Goal: Task Accomplishment & Management: Use online tool/utility

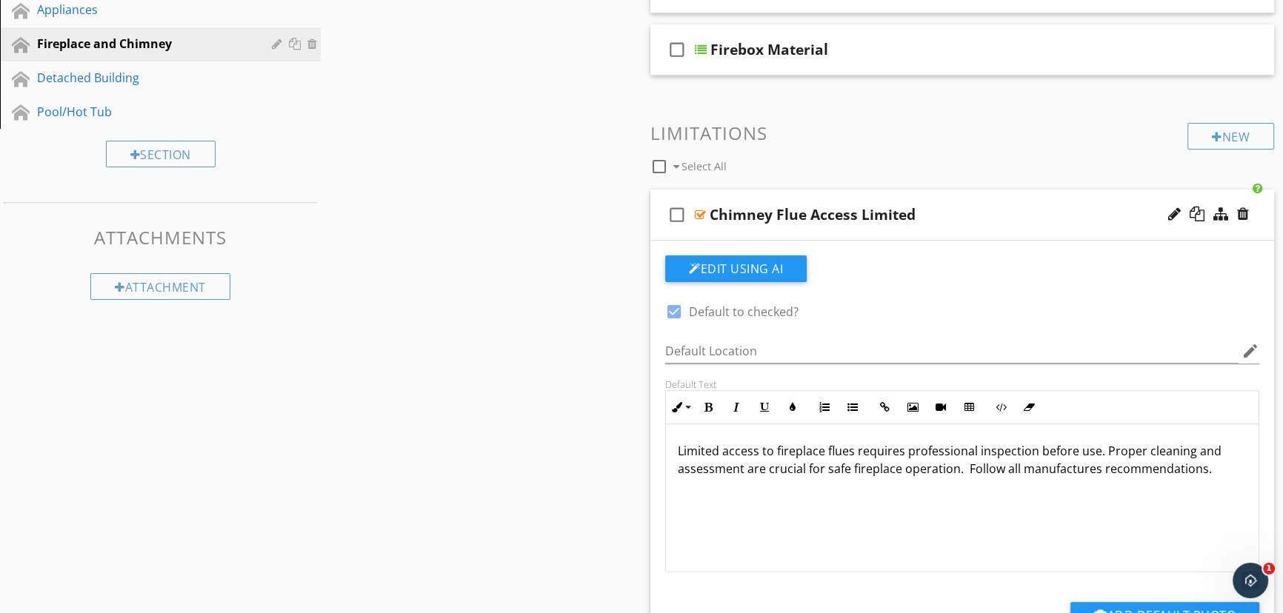
scroll to position [606, 0]
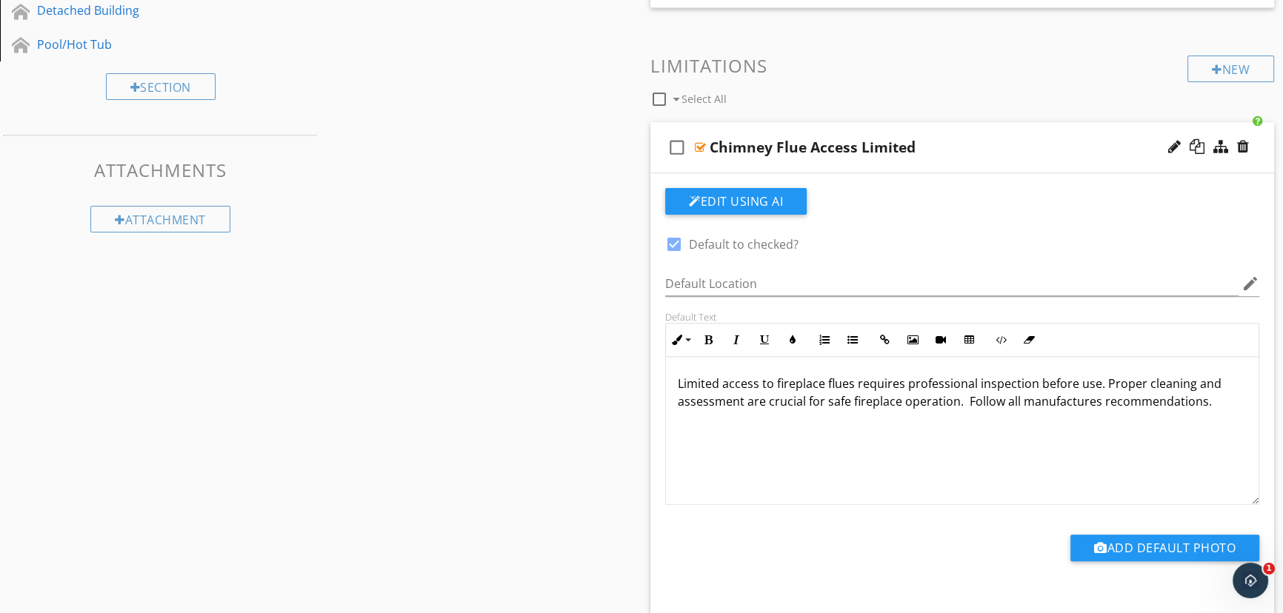
click at [1201, 401] on p "Limited access to fireplace flues requires professional inspection before use. …" at bounding box center [962, 393] width 569 height 36
click at [1205, 401] on p "Limited access to fireplace flues requires professional inspection before use. …" at bounding box center [962, 393] width 569 height 36
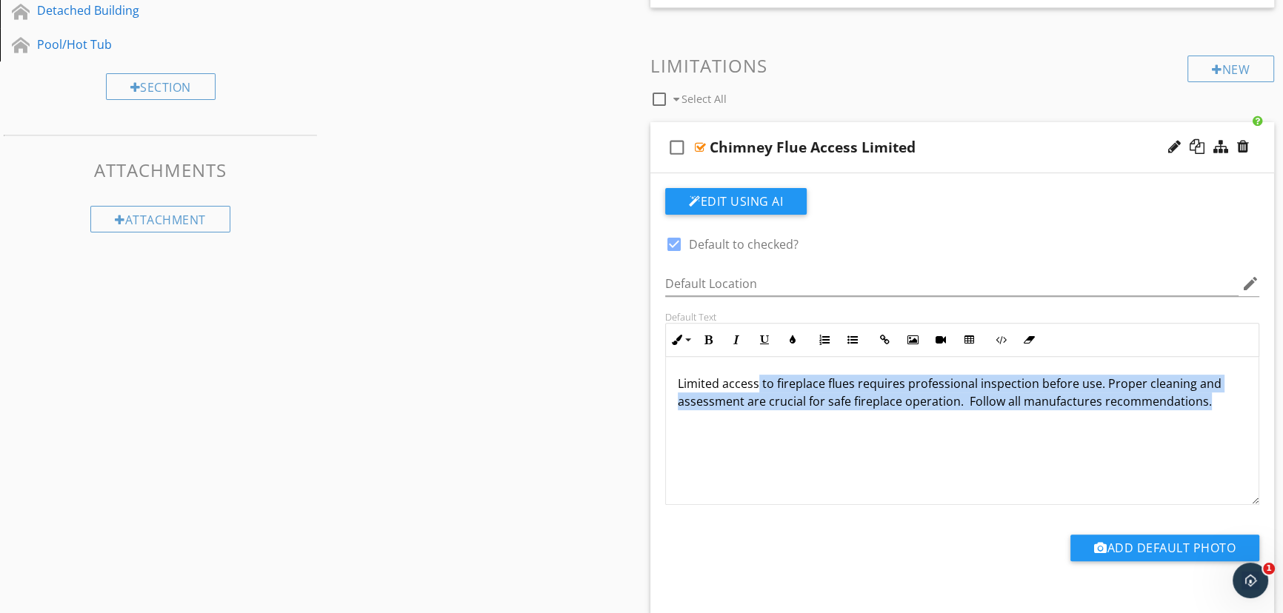
scroll to position [0, 0]
drag, startPoint x: 1205, startPoint y: 401, endPoint x: 619, endPoint y: 364, distance: 586.9
click at [619, 364] on div "Sections Inspection Details Building Exterior Deck\Pergola\Carport Roof Buildin…" at bounding box center [641, 496] width 1283 height 1908
copy p "Limited access to fireplace flues requires professional inspection before use. …"
click at [753, 481] on div "Limited access to fireplace flues requires professional inspection before use. …" at bounding box center [962, 431] width 592 height 148
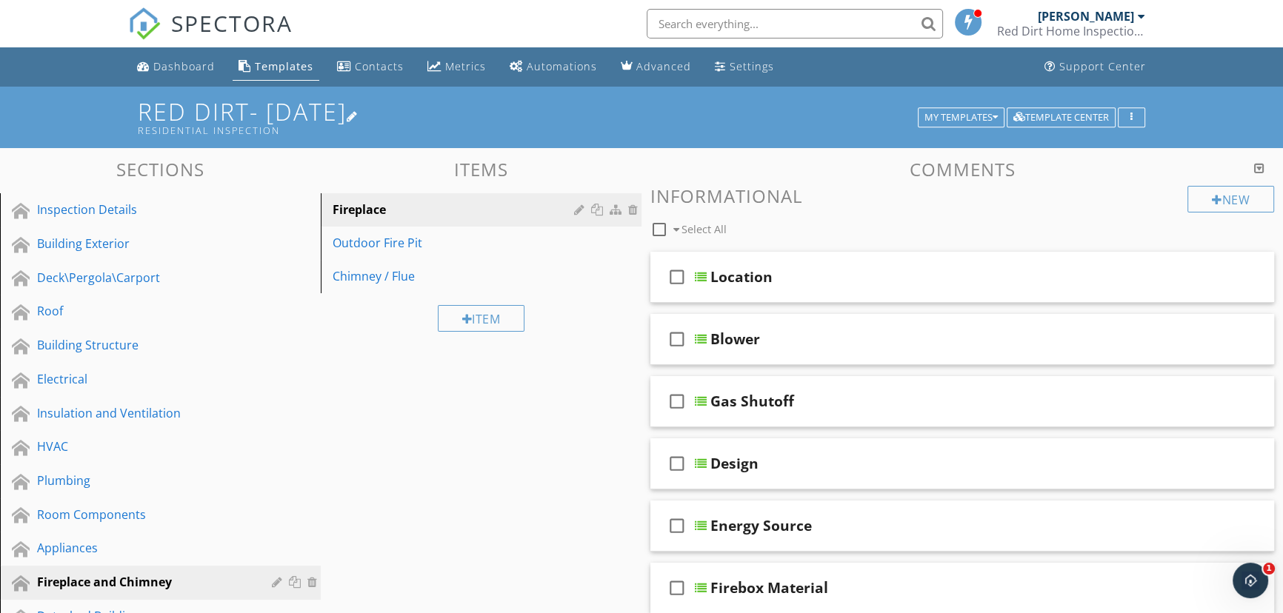
click at [208, 107] on h1 "Red Dirt- [DATE] Residential Inspection" at bounding box center [641, 117] width 1007 height 38
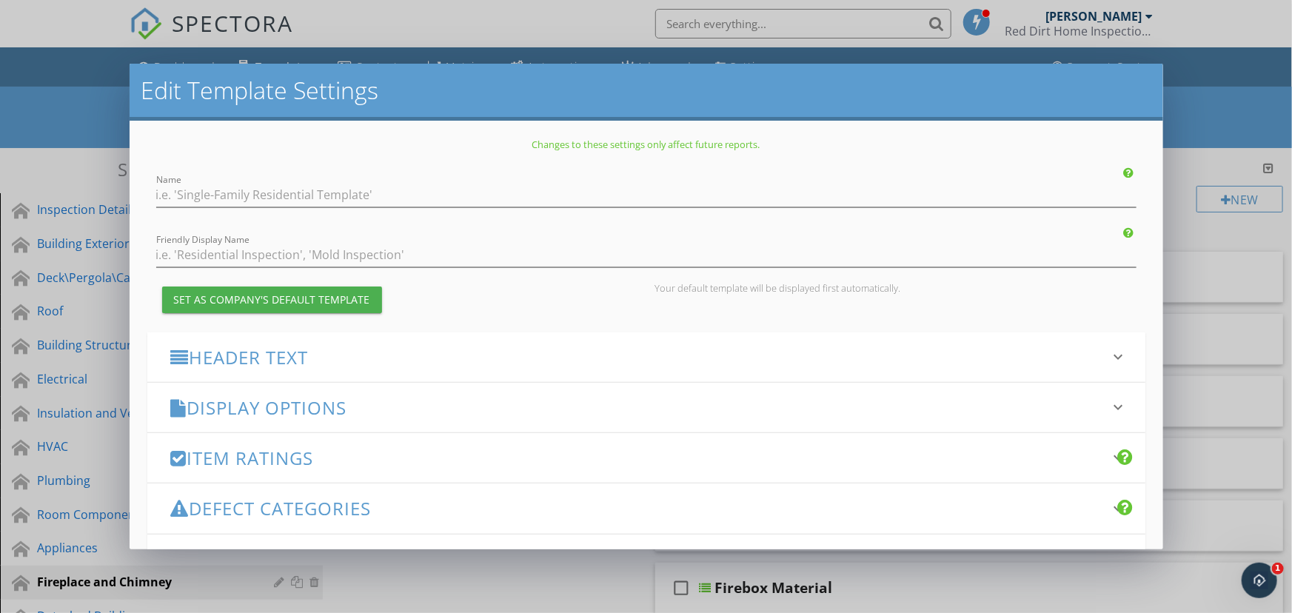
type input "Red Dirt- [DATE]"
type input "Residential Inspection"
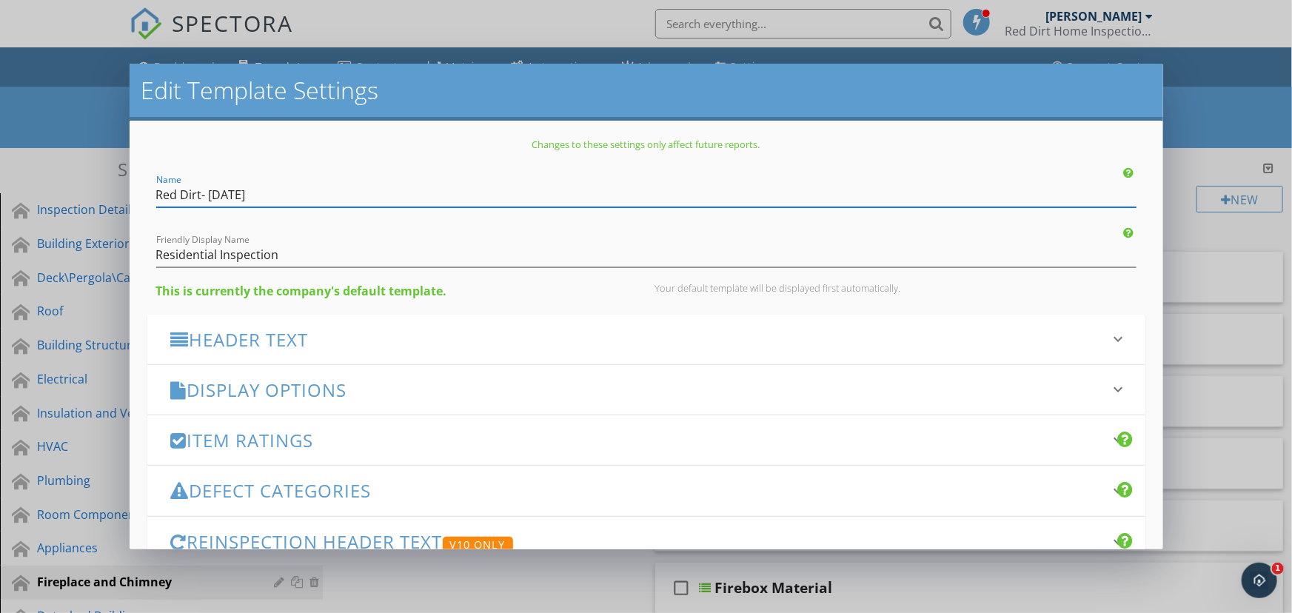
click at [295, 349] on h3 "Header Text" at bounding box center [637, 340] width 933 height 20
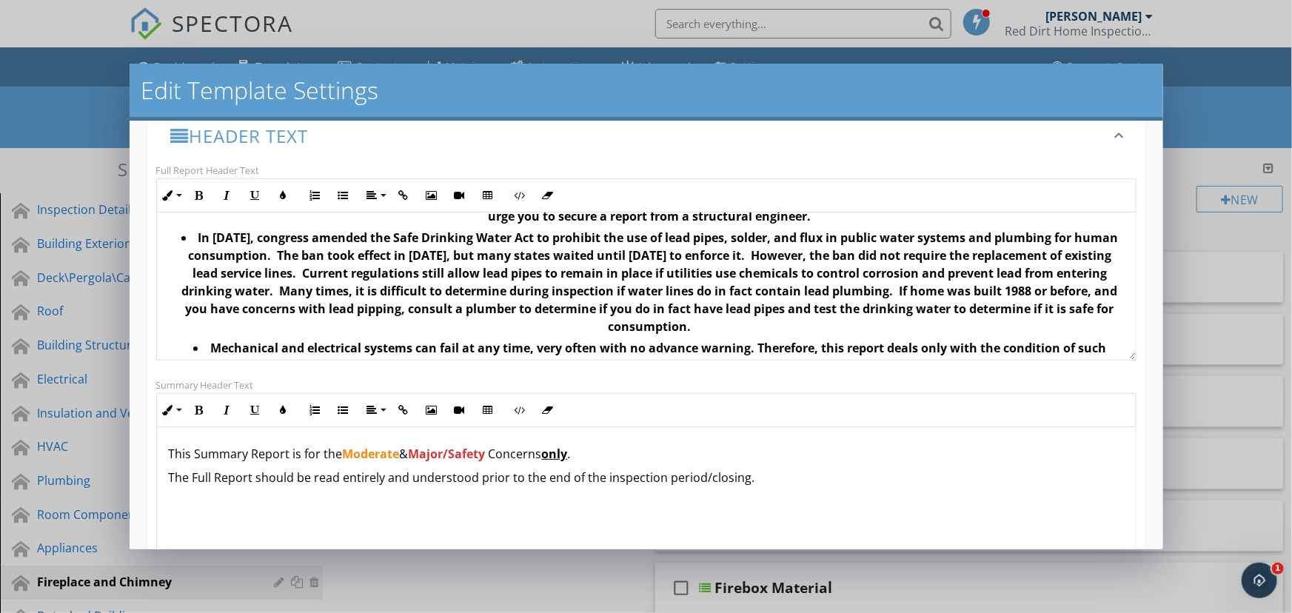
scroll to position [202, 0]
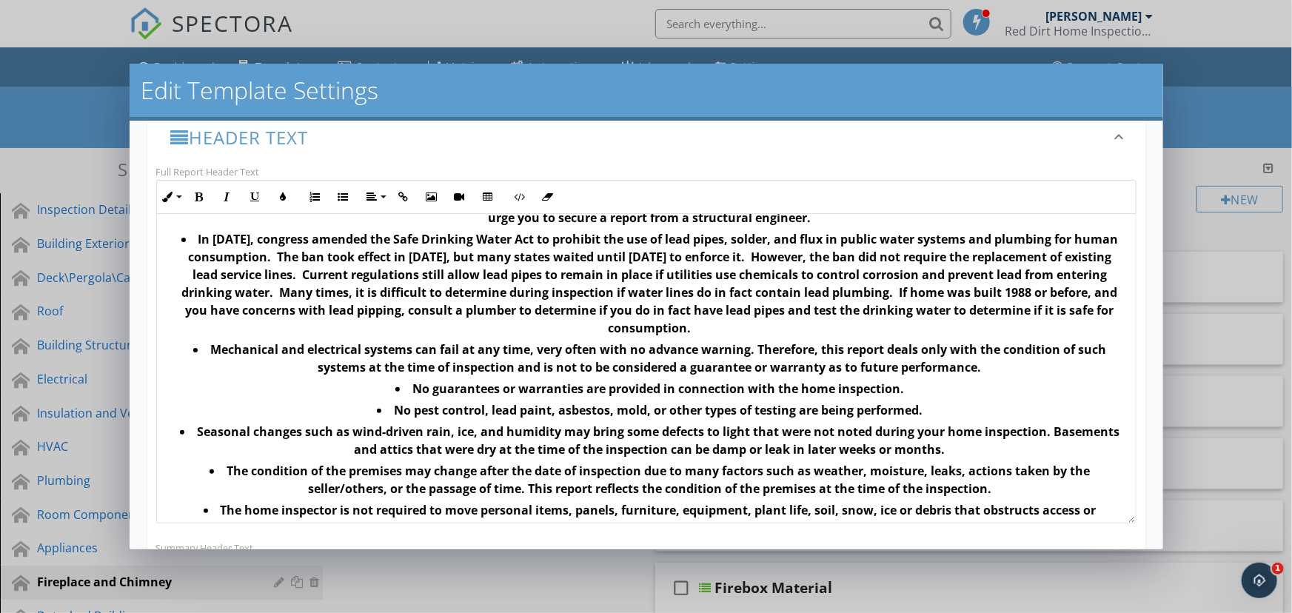
drag, startPoint x: 1118, startPoint y: 358, endPoint x: 1101, endPoint y: 503, distance: 146.1
click at [1111, 515] on div "Thank you for choosing Red Dirt Home Inspections to perform your home inspectio…" at bounding box center [646, 369] width 980 height 310
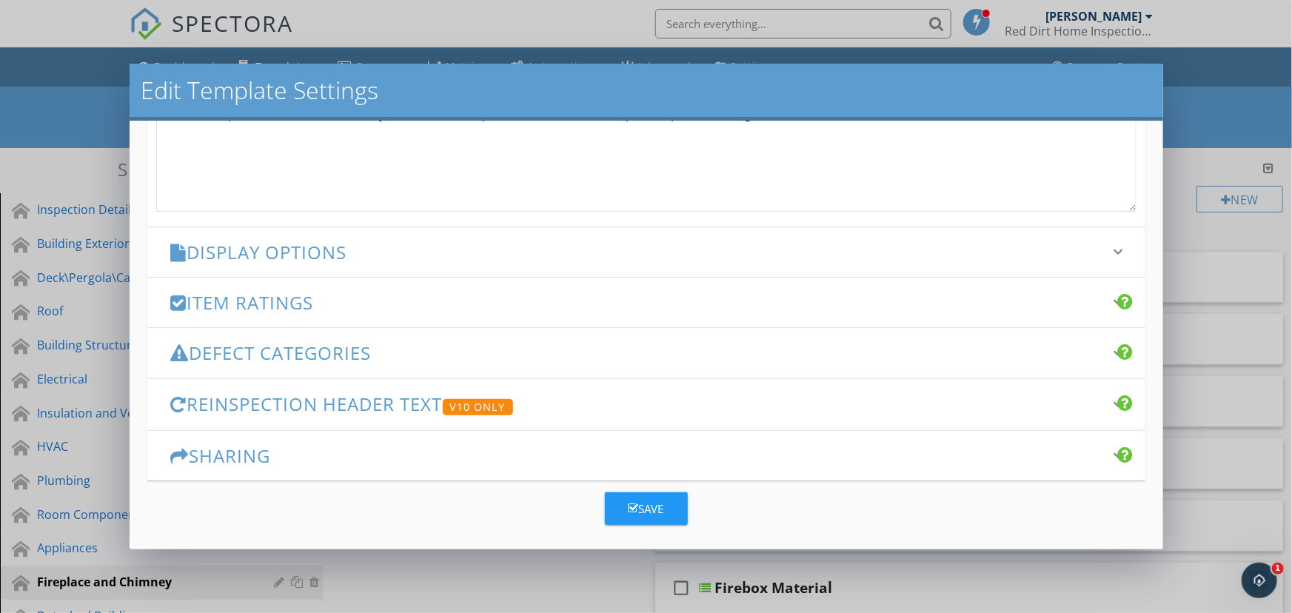
scroll to position [730, 0]
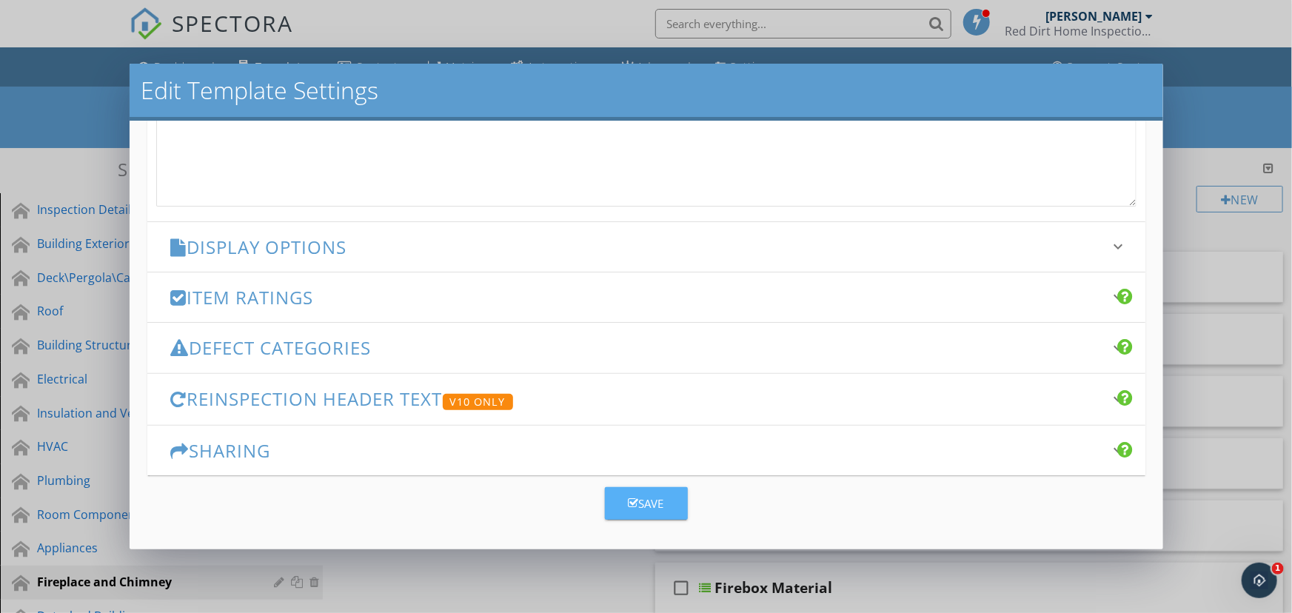
click at [635, 505] on div "Save" at bounding box center [647, 503] width 36 height 17
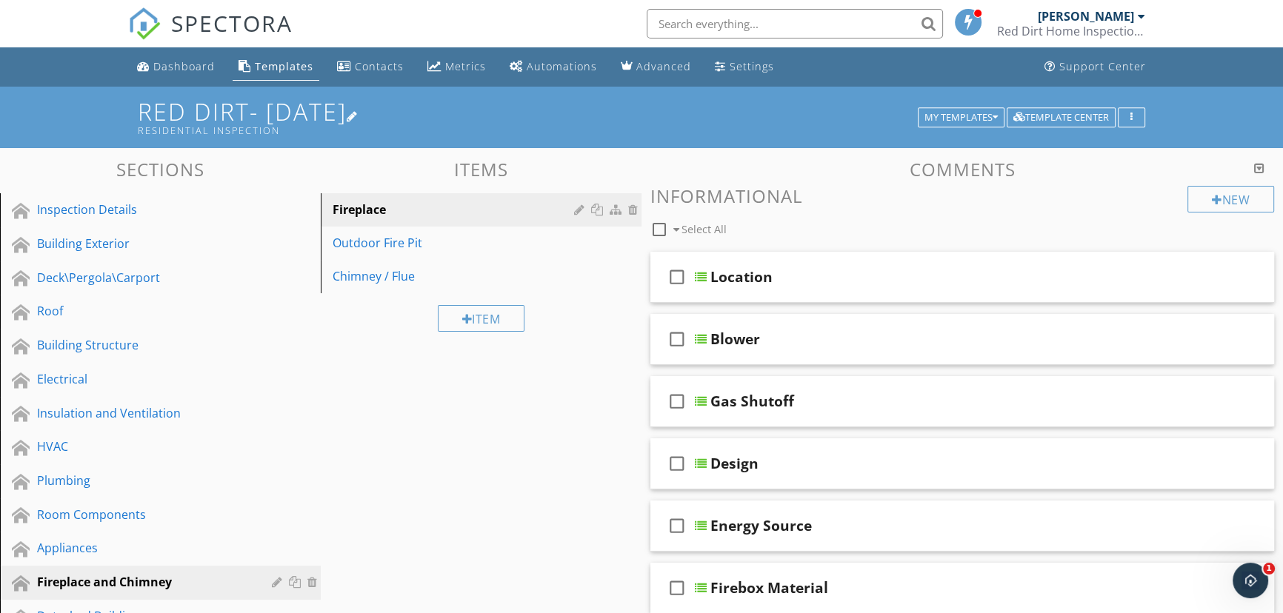
click at [184, 109] on h1 "Red Dirt- [DATE] Residential Inspection" at bounding box center [641, 117] width 1007 height 38
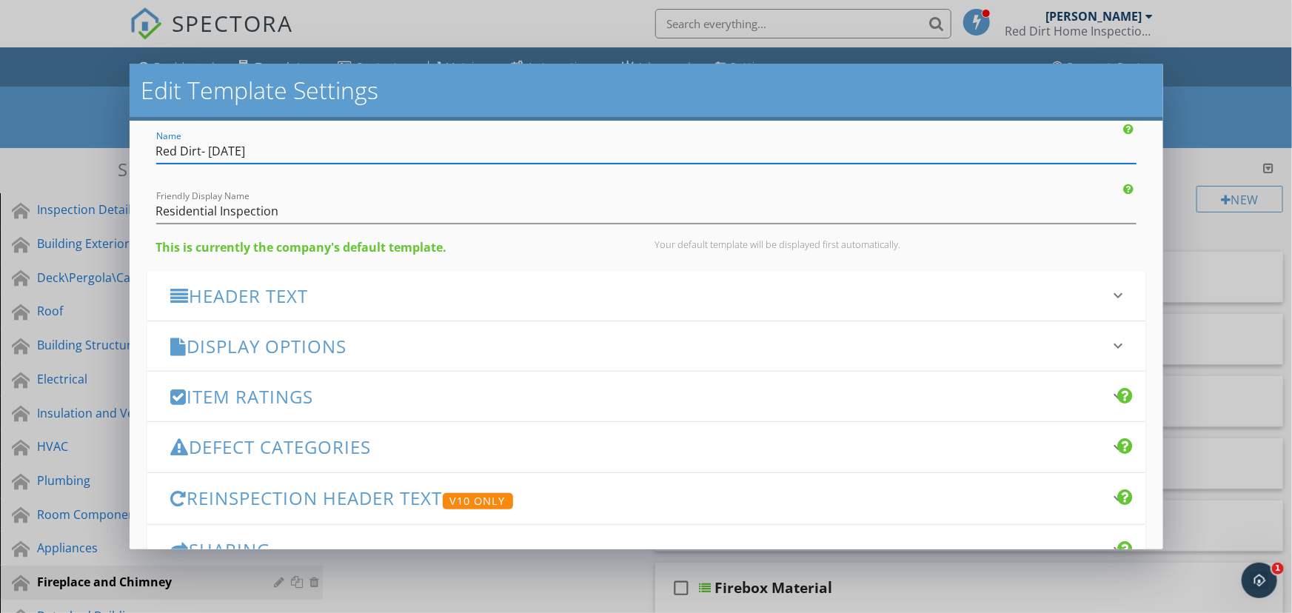
scroll to position [67, 0]
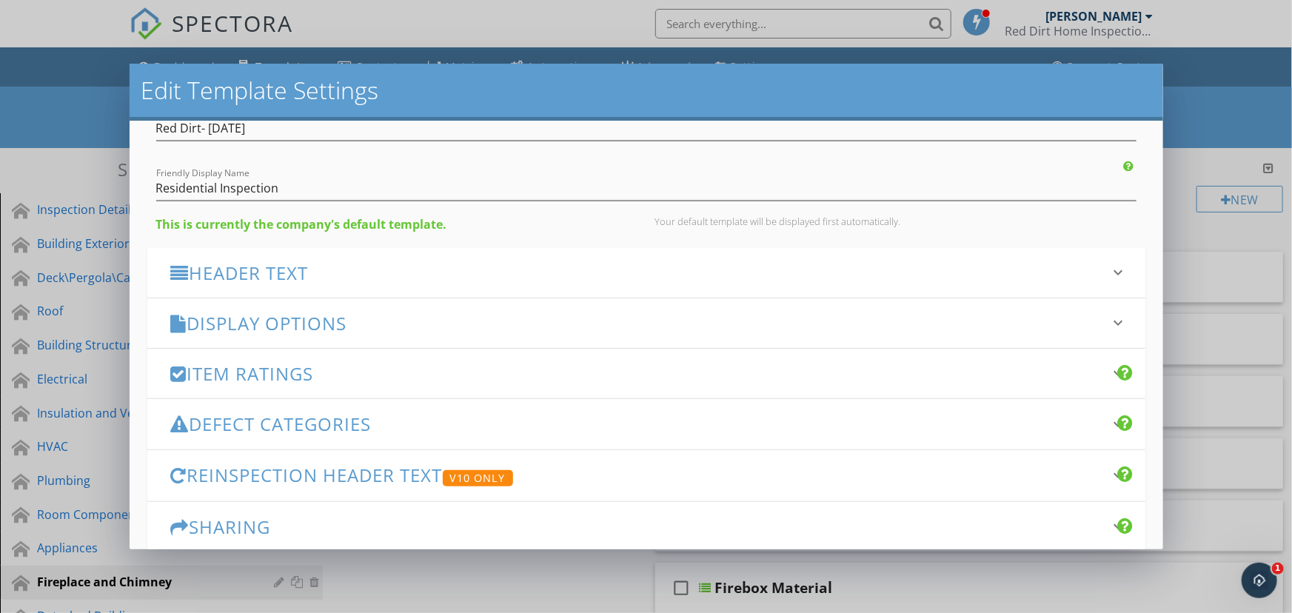
click at [280, 273] on h3 "Header Text" at bounding box center [637, 273] width 933 height 20
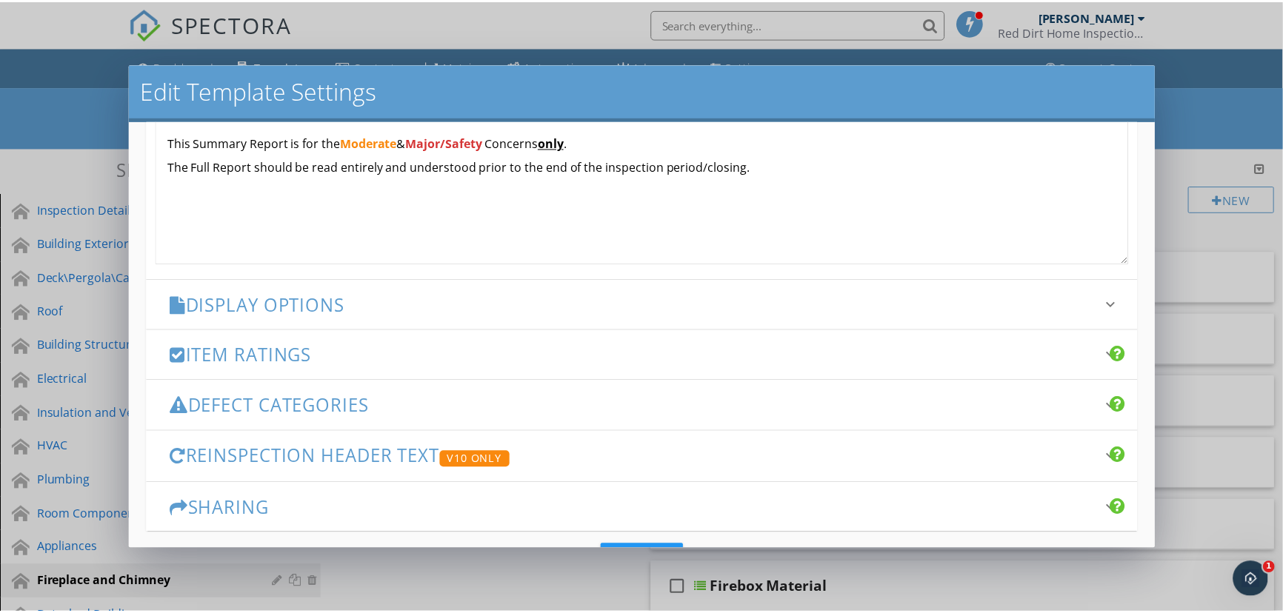
scroll to position [572, 0]
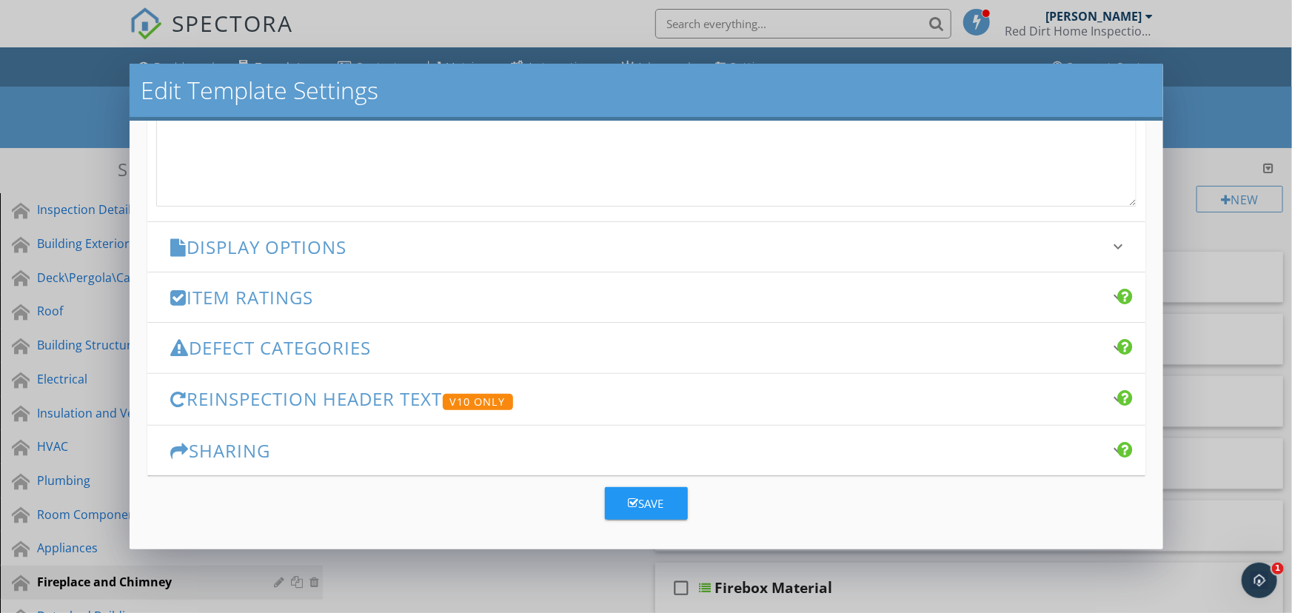
click at [640, 495] on div "Save" at bounding box center [647, 503] width 36 height 17
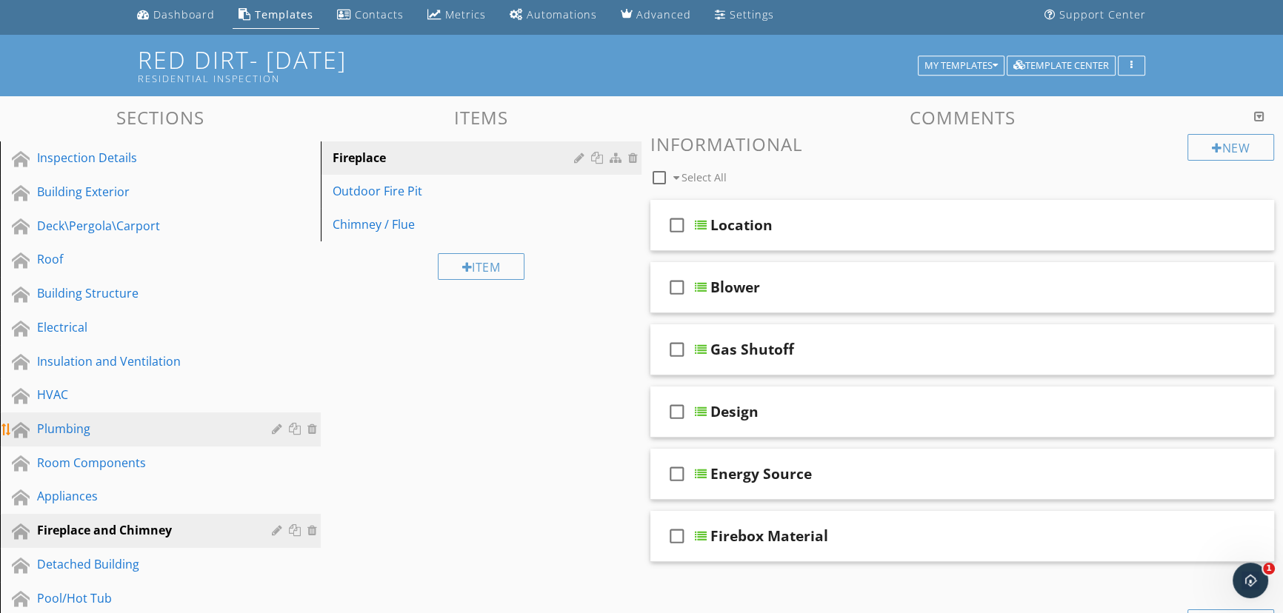
scroll to position [201, 0]
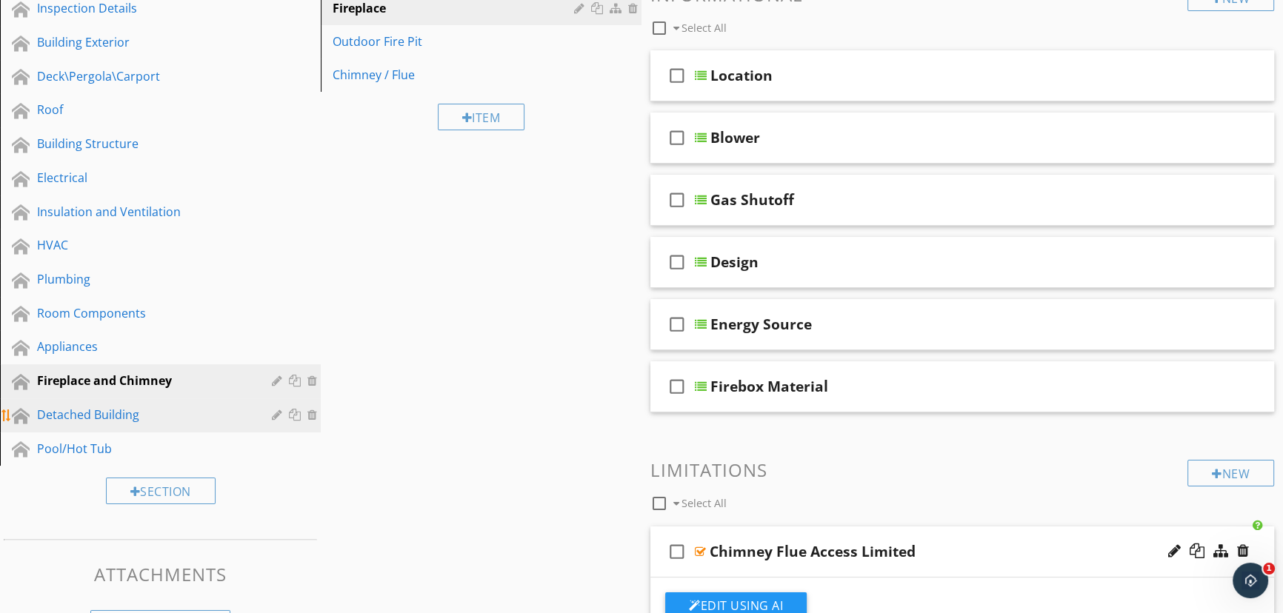
click at [98, 429] on link "Detached Building" at bounding box center [162, 415] width 316 height 34
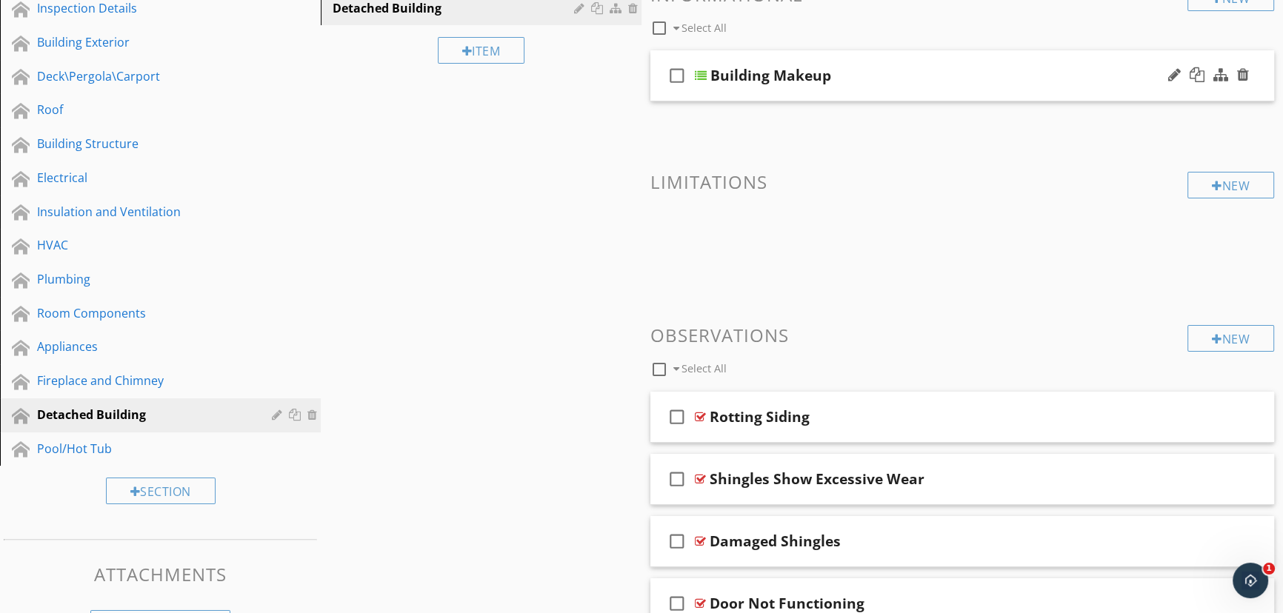
click at [701, 77] on div at bounding box center [701, 76] width 12 height 12
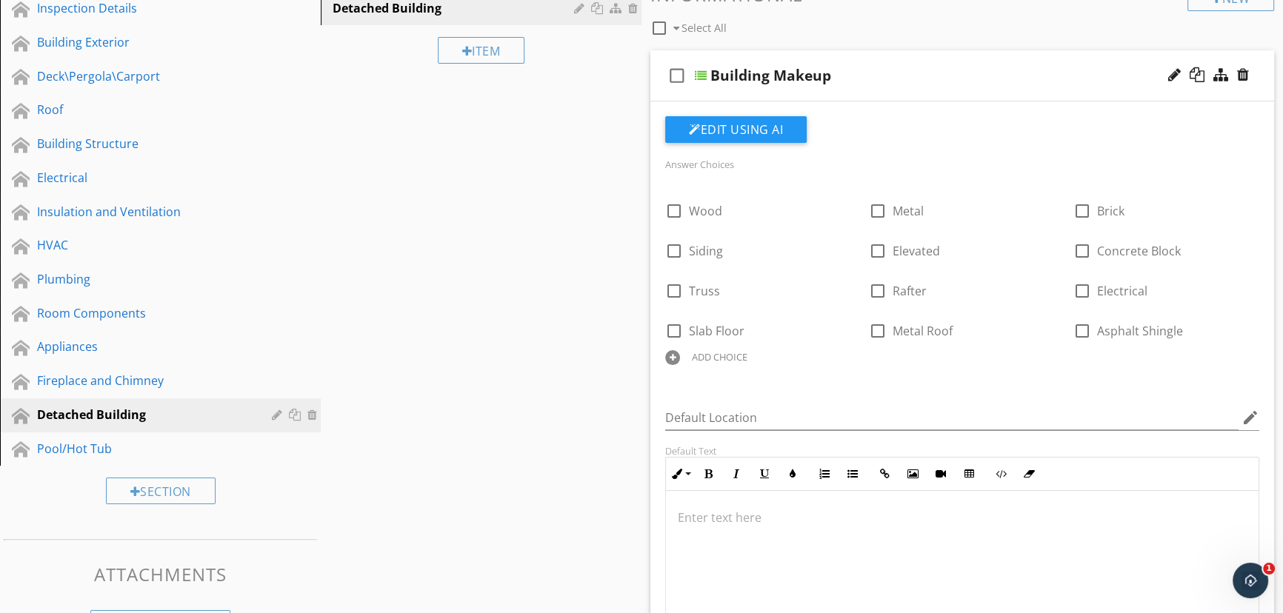
click at [1048, 79] on div "Building Makeup" at bounding box center [933, 76] width 446 height 18
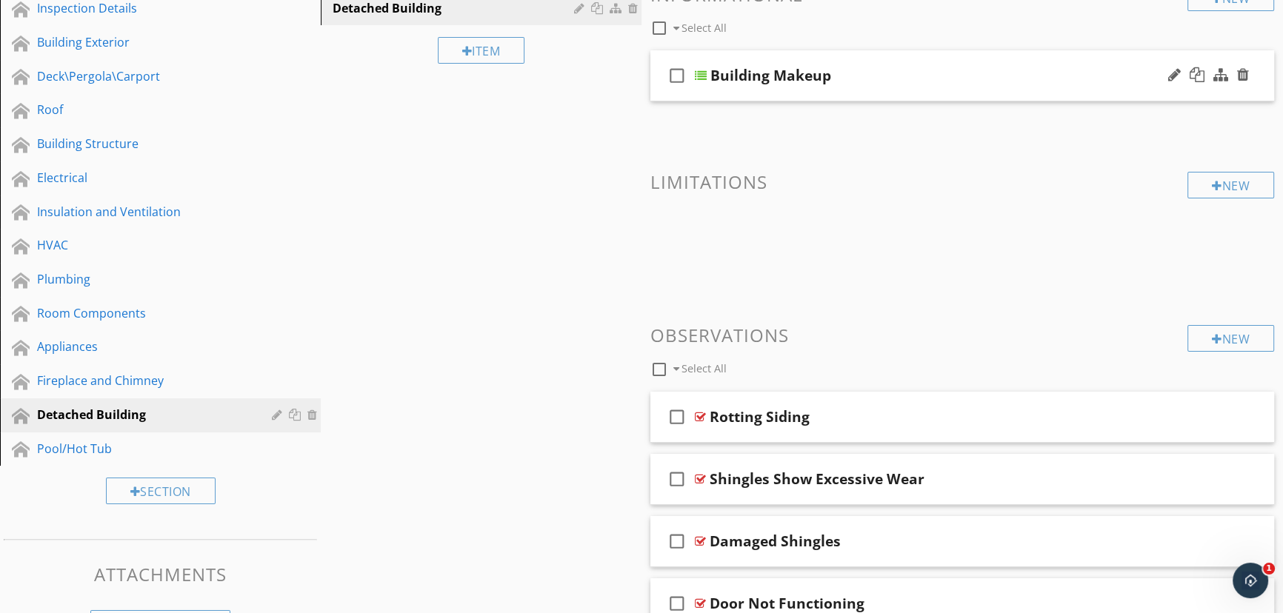
click at [927, 84] on div "check_box_outline_blank Building Makeup" at bounding box center [961, 75] width 623 height 51
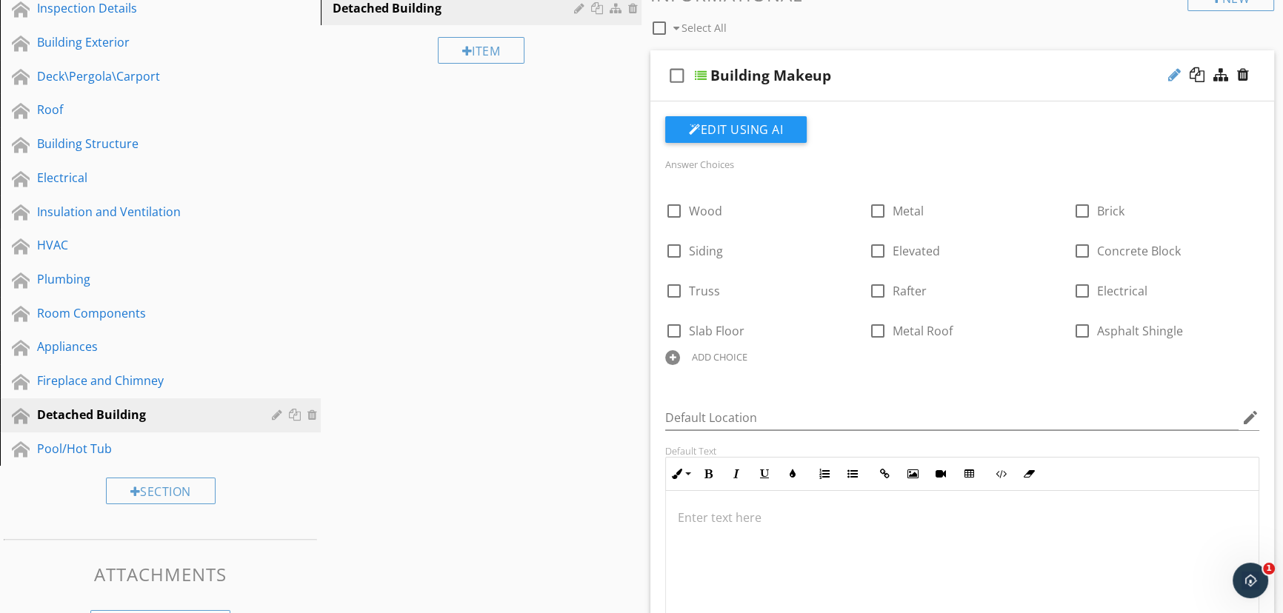
click at [1173, 72] on div at bounding box center [1174, 74] width 13 height 15
type input "Building Construction/Features"
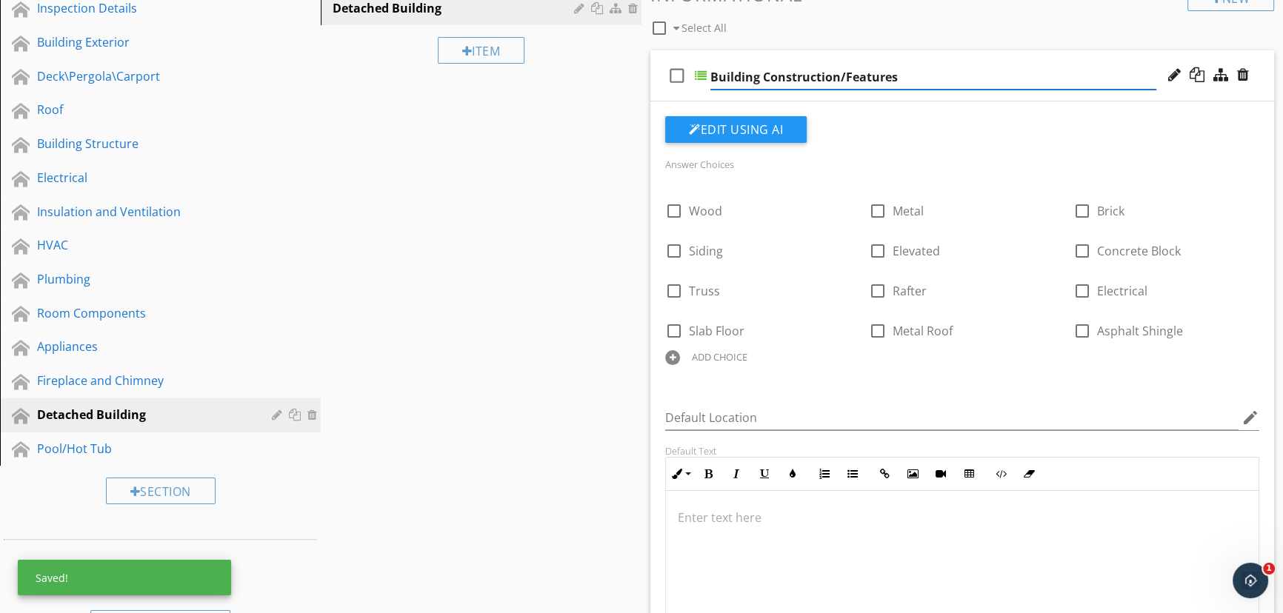
click at [538, 198] on div "Sections Inspection Details Building Exterior Deck\Pergola\Carport Roof Buildin…" at bounding box center [641, 625] width 1283 height 1357
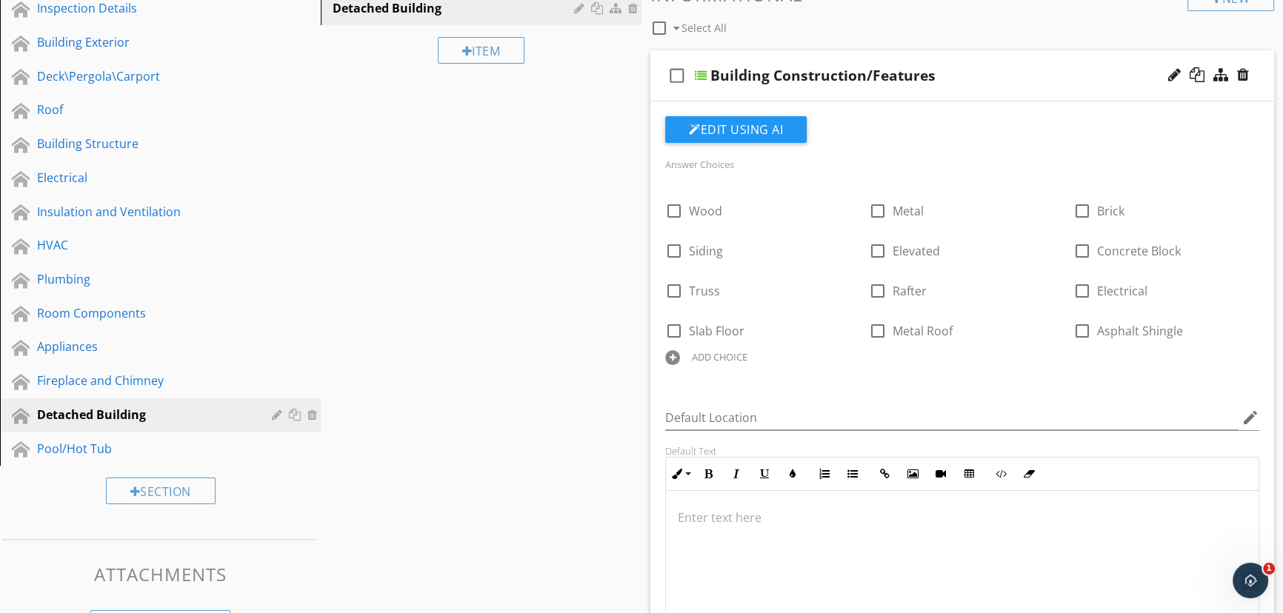
click at [711, 356] on div "ADD CHOICE" at bounding box center [720, 357] width 56 height 12
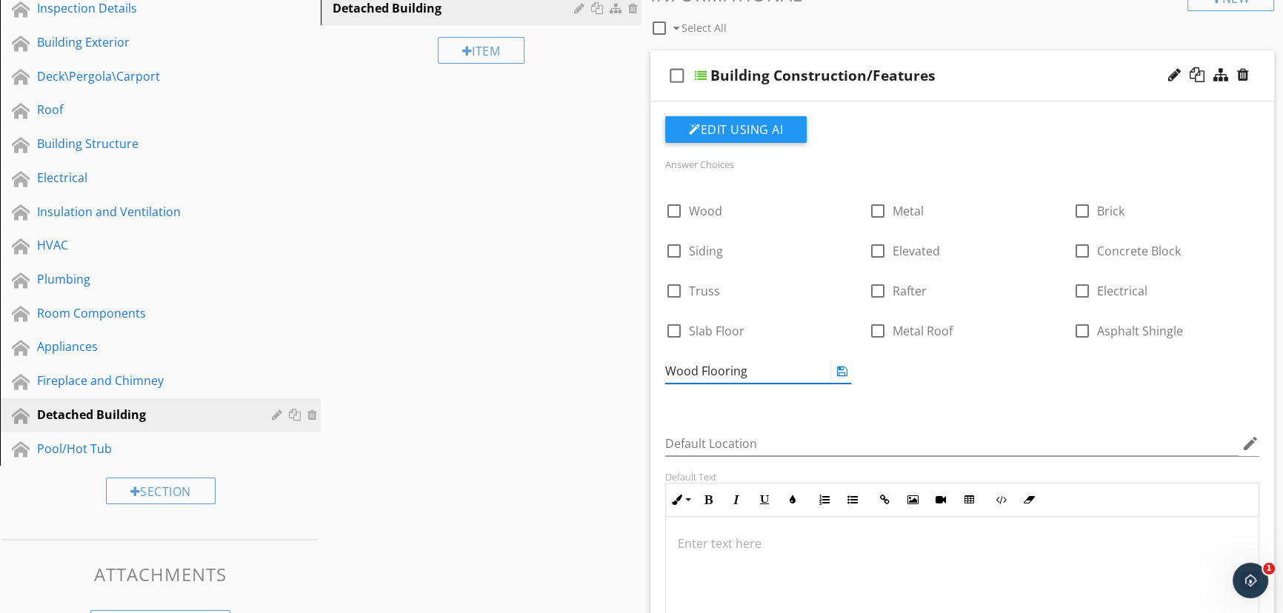
click at [839, 370] on icon at bounding box center [842, 371] width 10 height 12
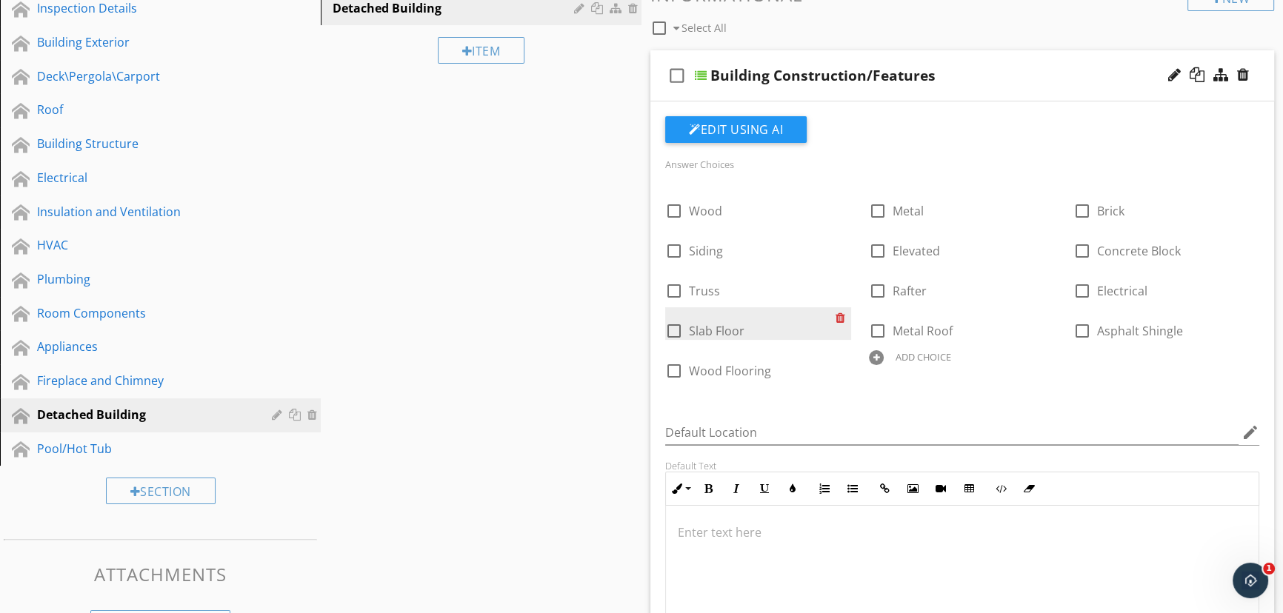
click at [837, 318] on div at bounding box center [843, 317] width 16 height 21
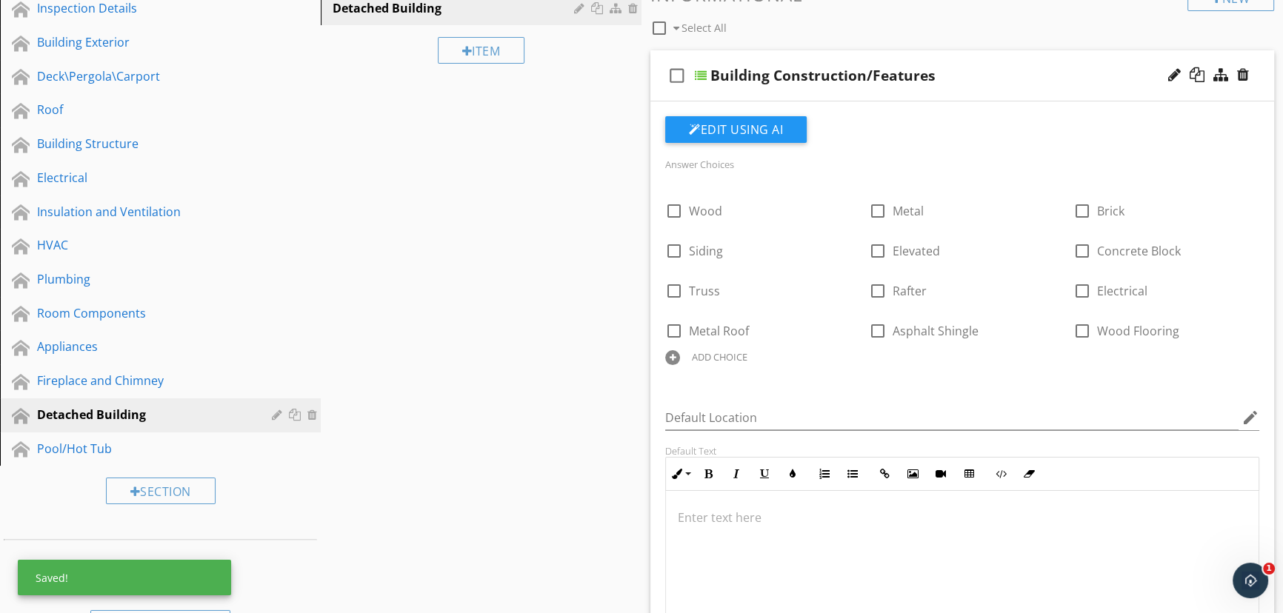
click at [735, 355] on div "ADD CHOICE" at bounding box center [720, 357] width 56 height 12
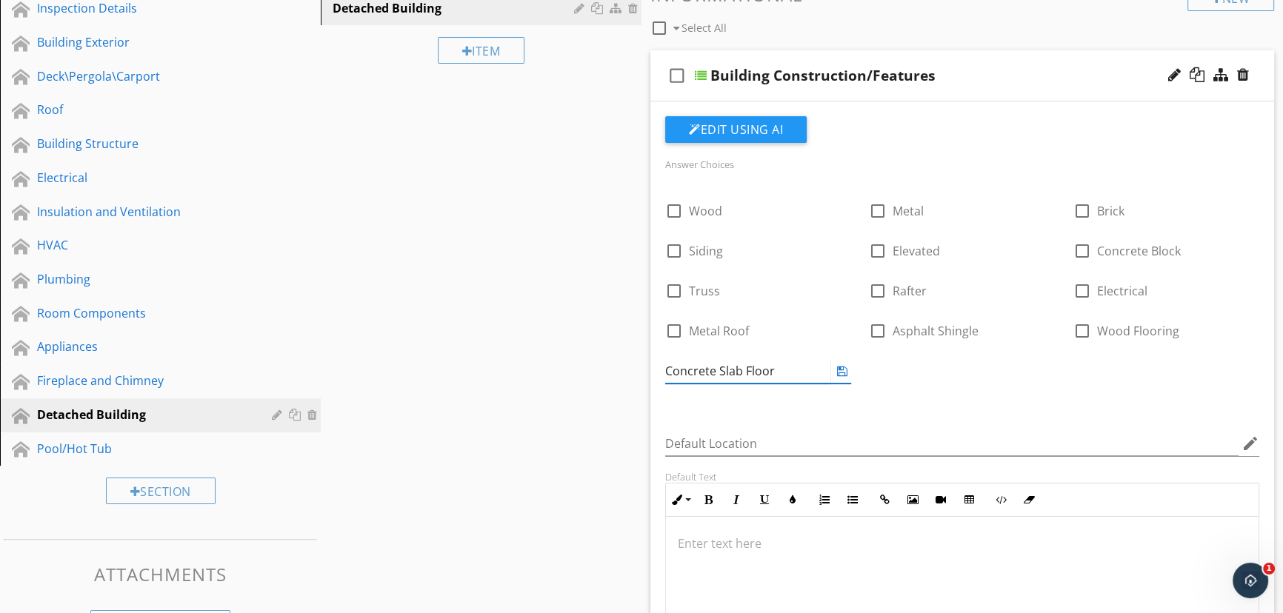
click at [840, 371] on icon at bounding box center [842, 371] width 10 height 12
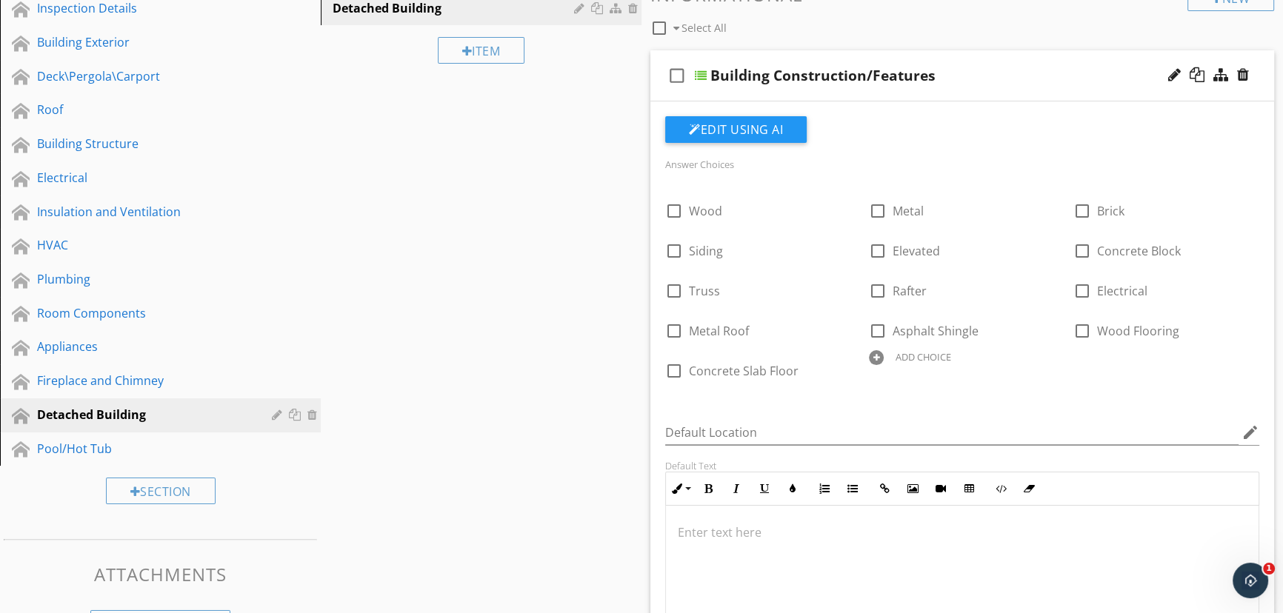
click at [873, 359] on div at bounding box center [876, 357] width 15 height 15
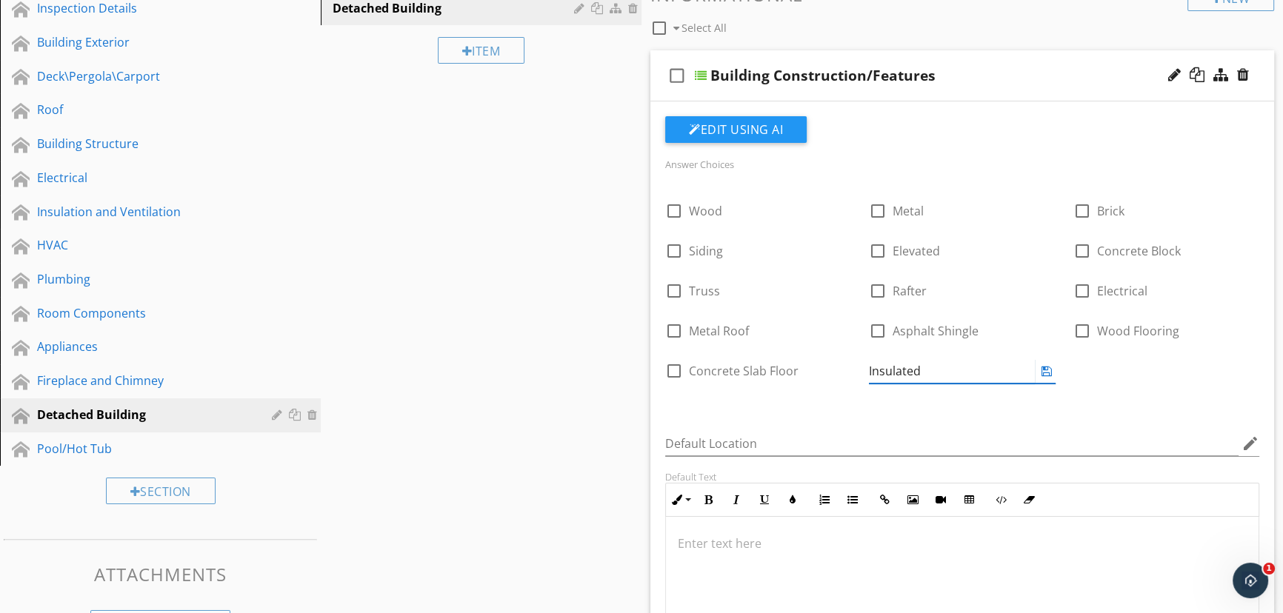
click at [1044, 368] on icon at bounding box center [1046, 371] width 10 height 12
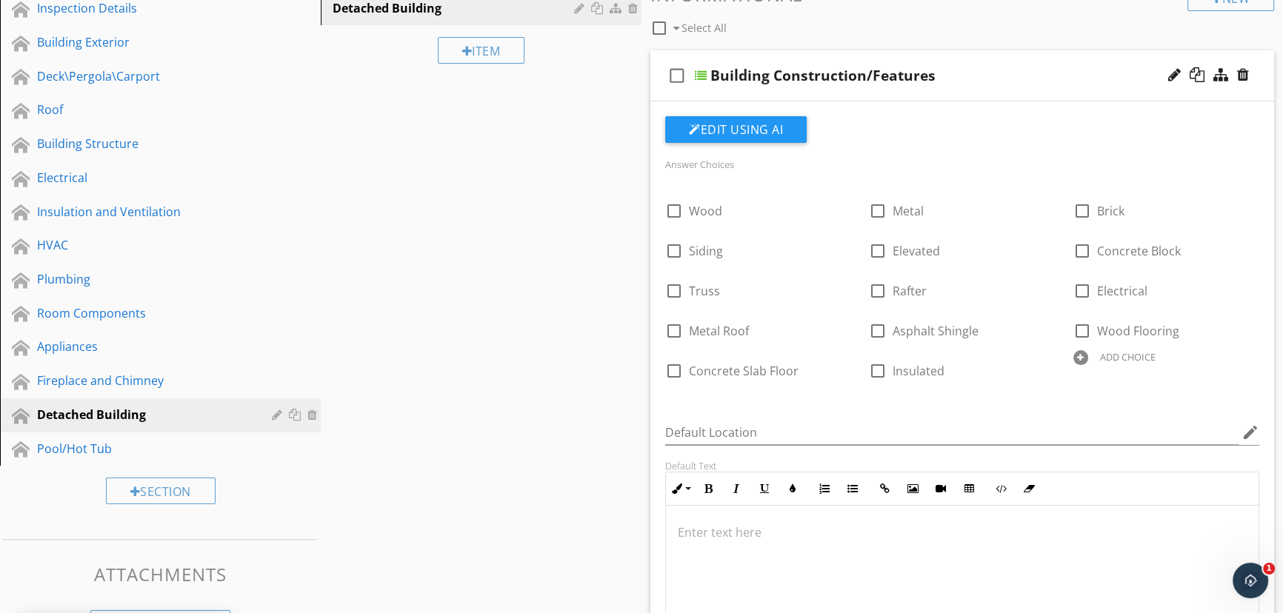
click at [1076, 361] on div at bounding box center [1080, 357] width 15 height 15
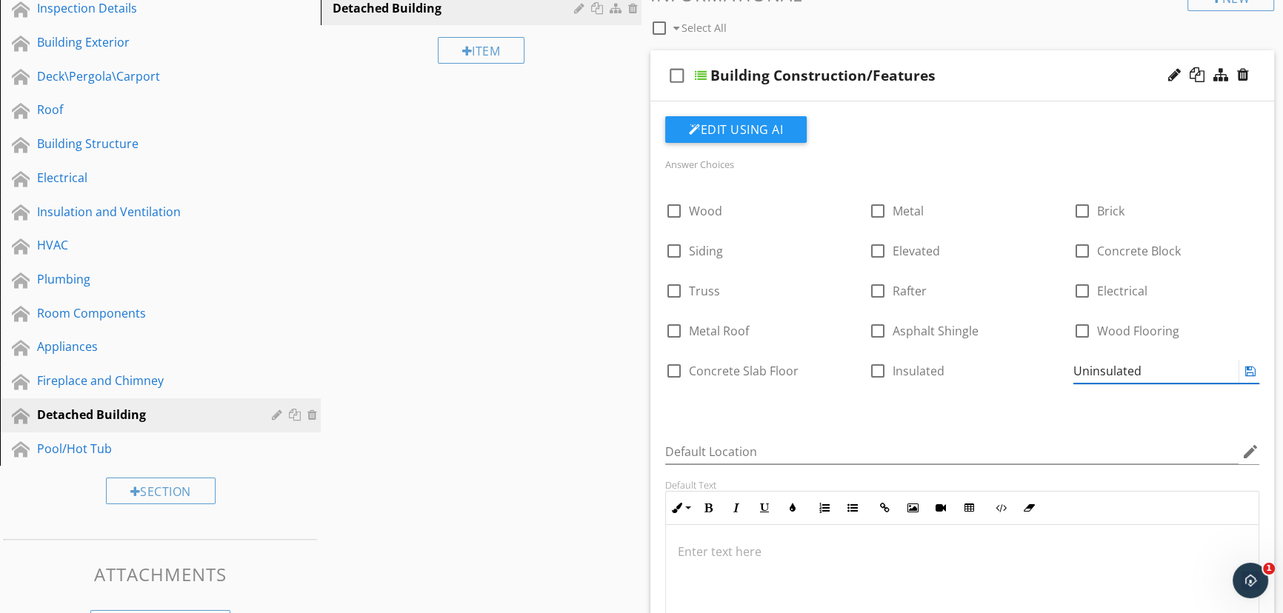
click at [1248, 366] on icon at bounding box center [1250, 371] width 10 height 12
click at [0, 0] on div at bounding box center [0, 0] width 0 height 0
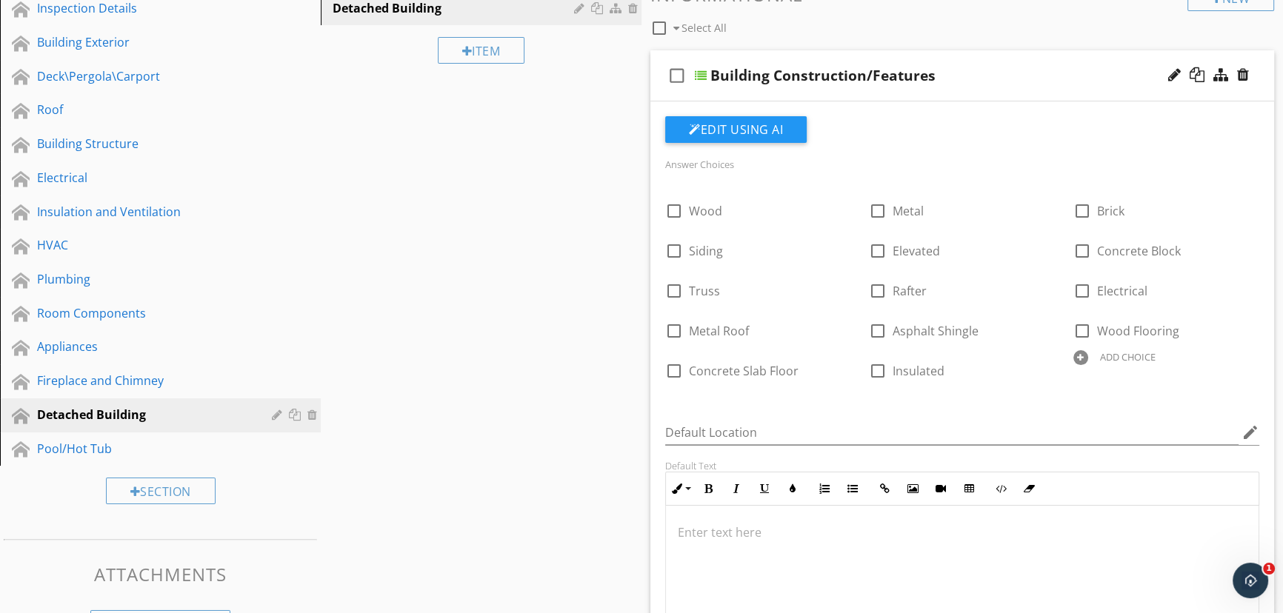
click at [1078, 361] on div at bounding box center [1080, 357] width 15 height 15
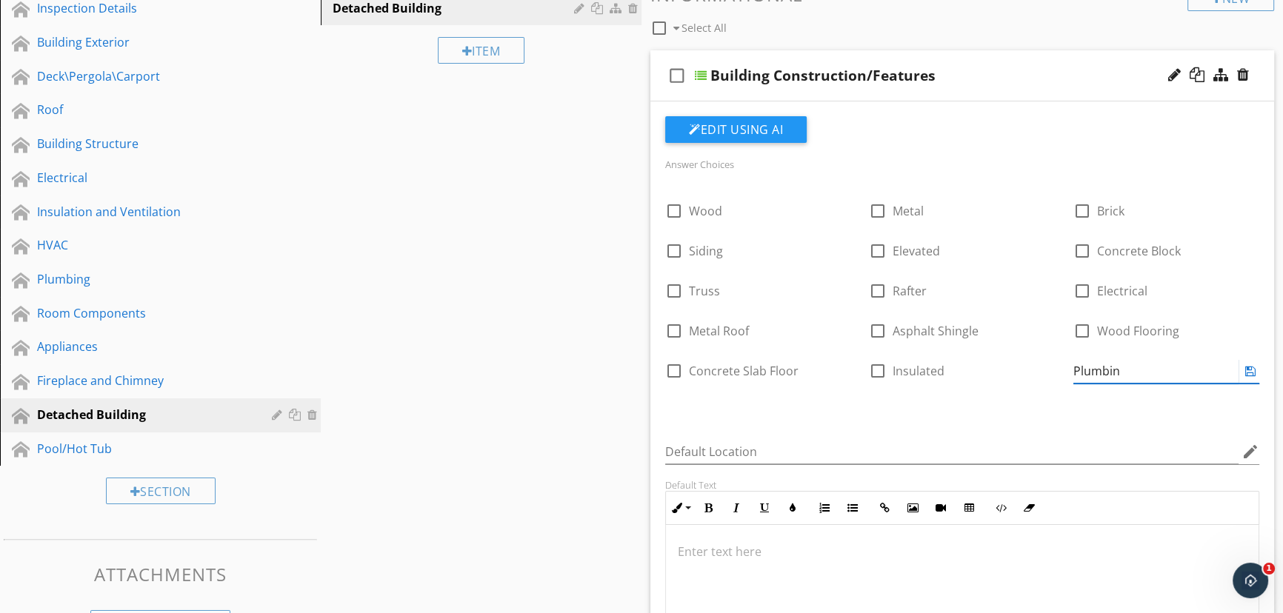
type input "Plumbing"
click at [1248, 370] on icon at bounding box center [1250, 371] width 10 height 12
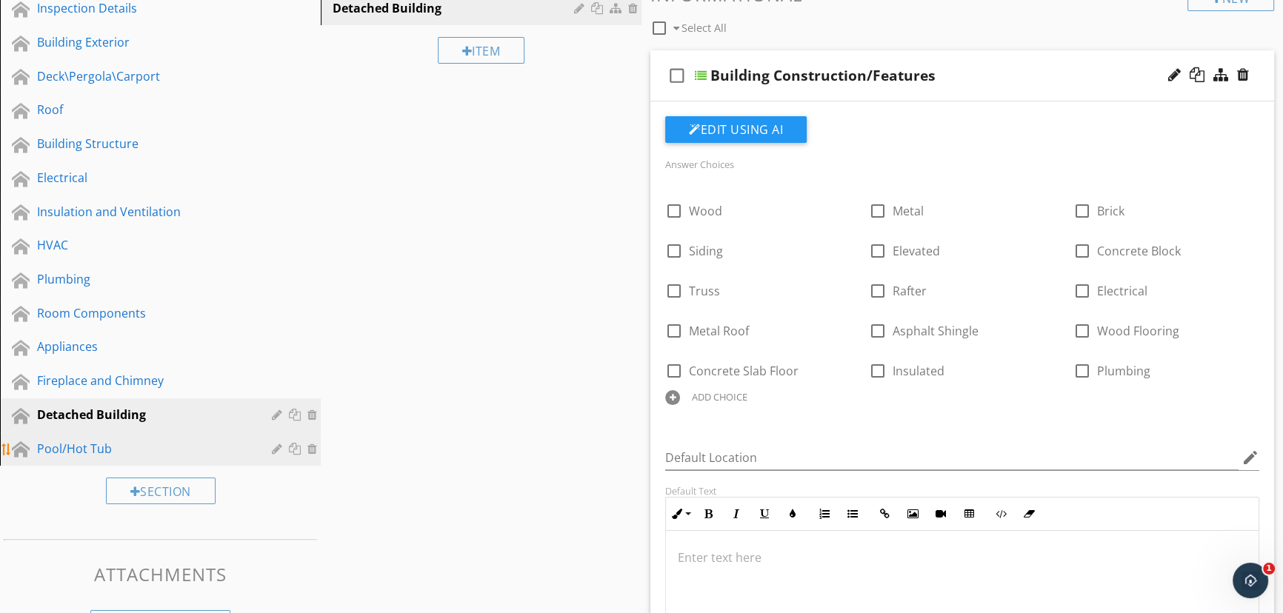
click at [223, 441] on div "Pool/Hot Tub" at bounding box center [143, 449] width 213 height 18
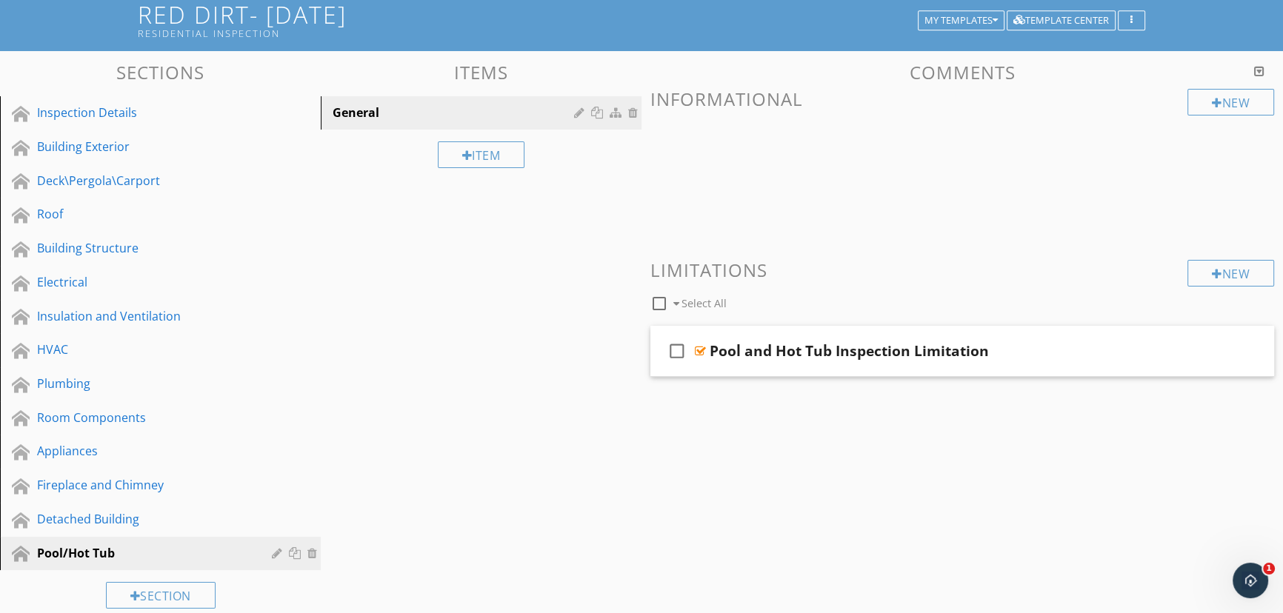
scroll to position [67, 0]
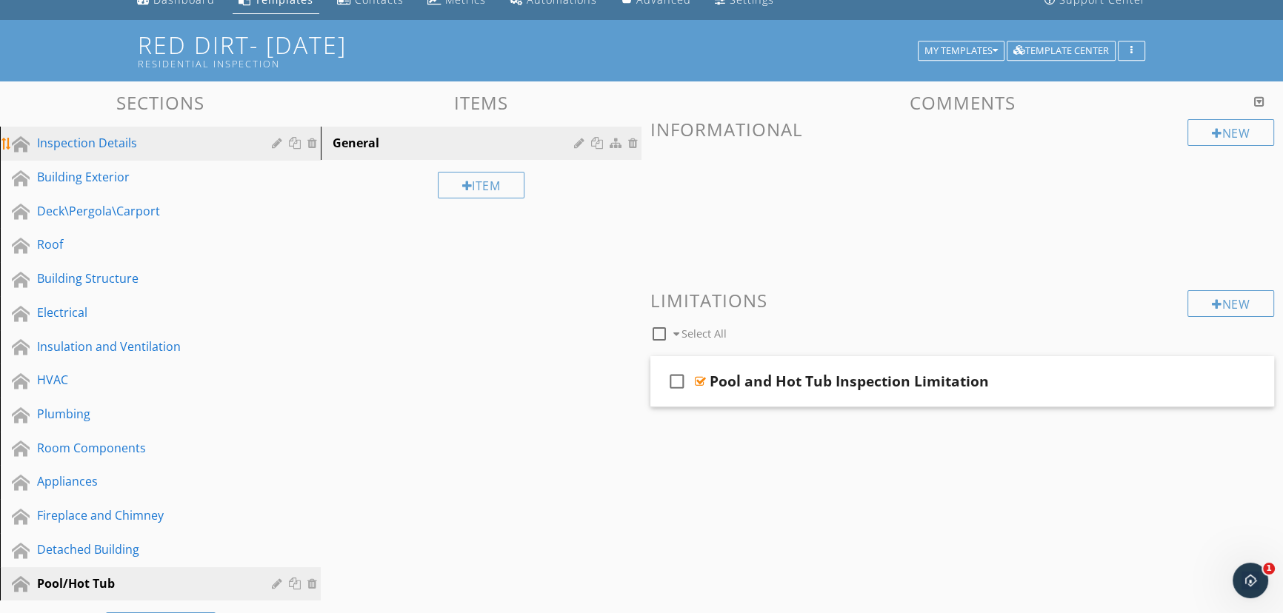
click at [65, 135] on div "Inspection Details" at bounding box center [143, 143] width 213 height 18
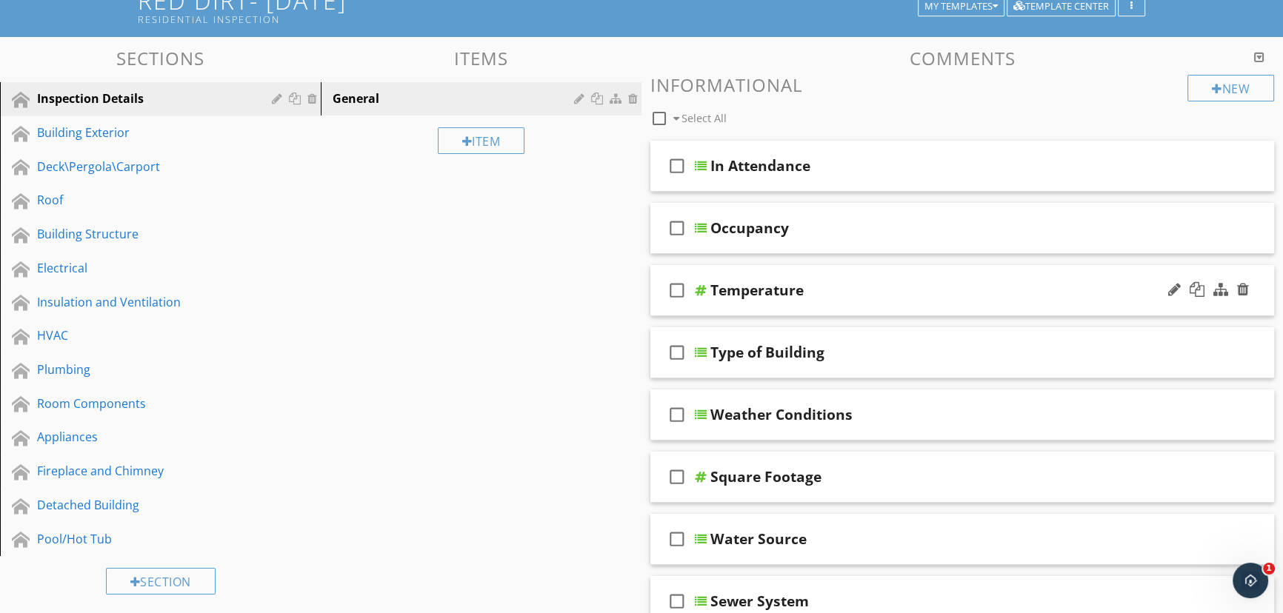
scroll to position [134, 0]
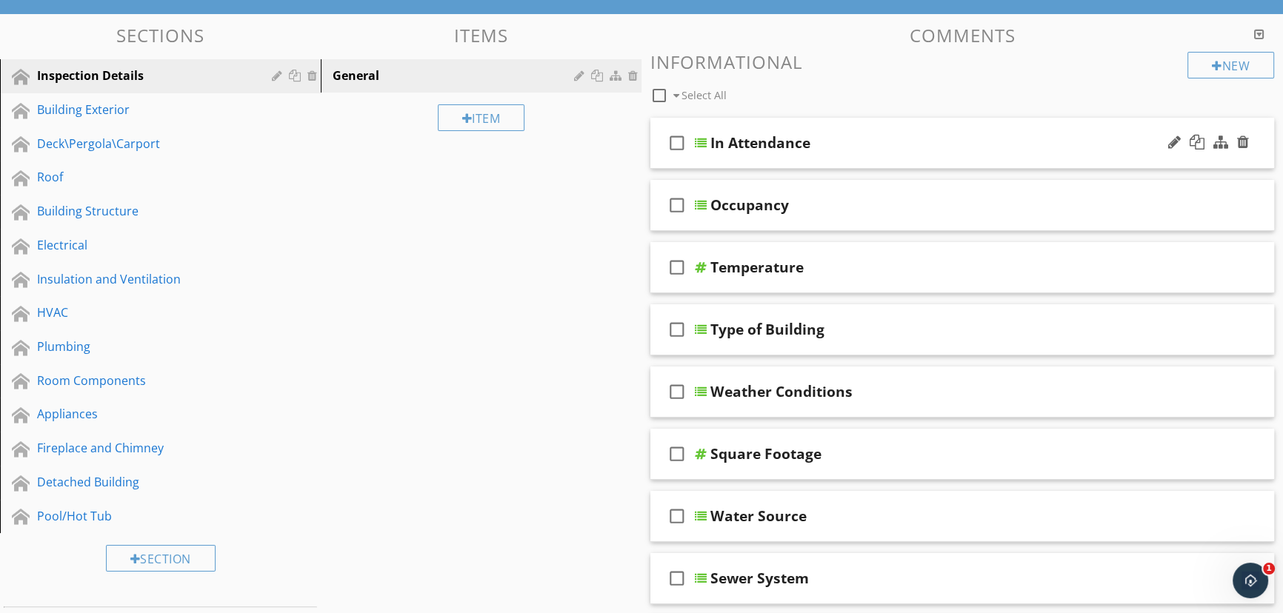
click at [698, 146] on div at bounding box center [701, 143] width 12 height 12
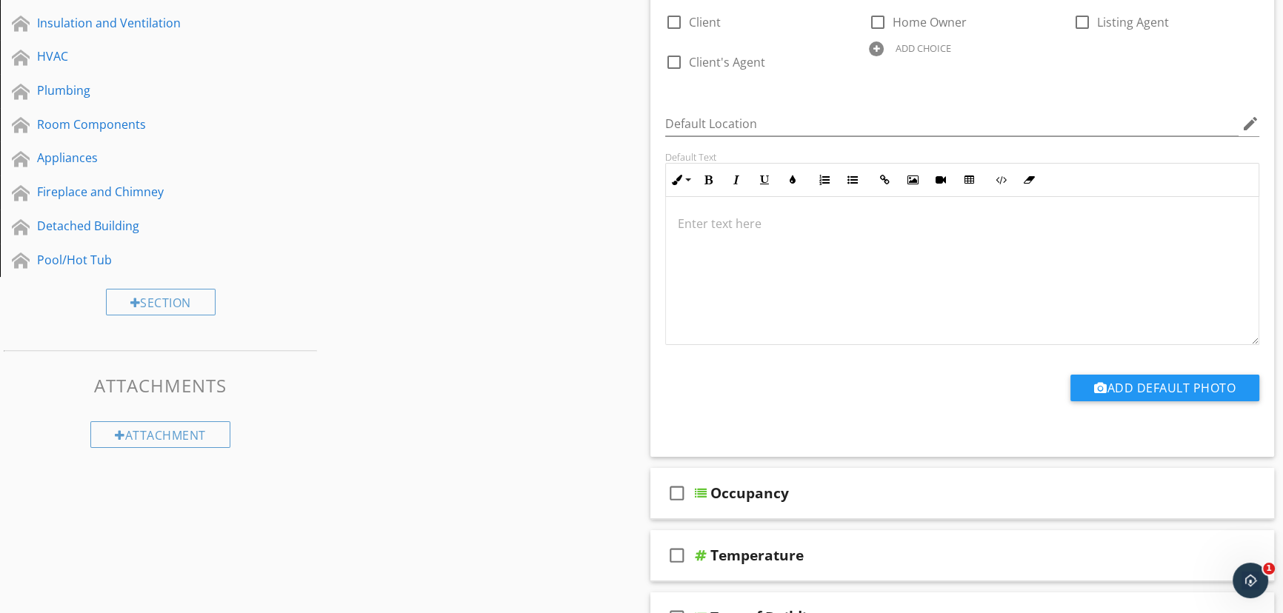
scroll to position [404, 0]
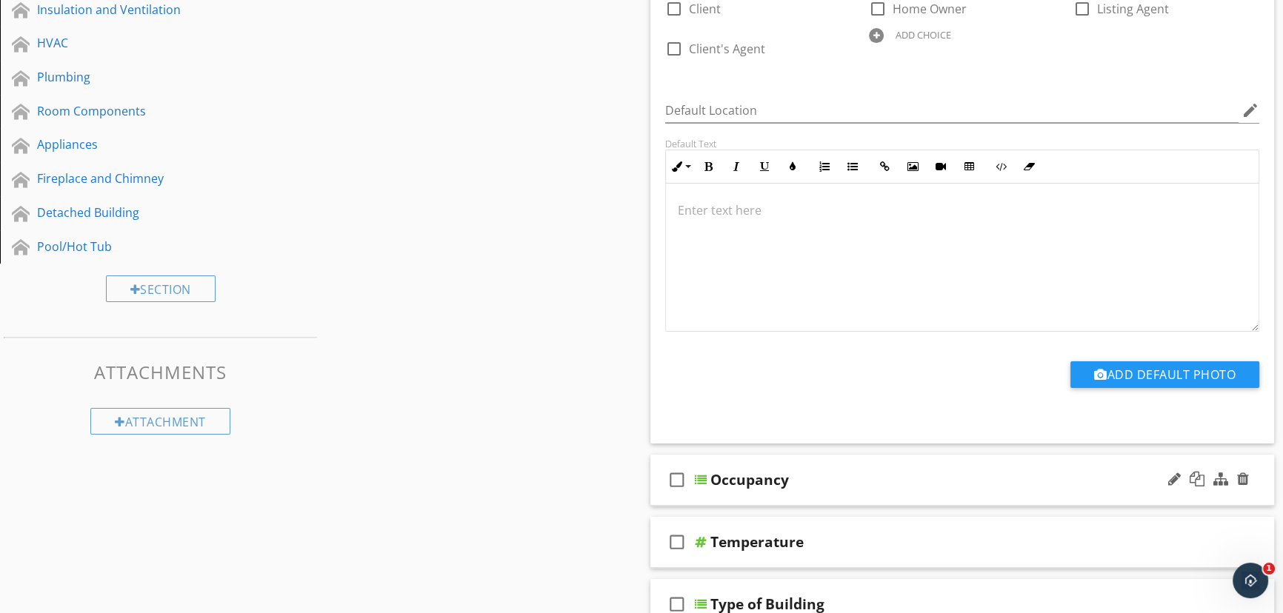
click at [700, 476] on div at bounding box center [701, 480] width 12 height 12
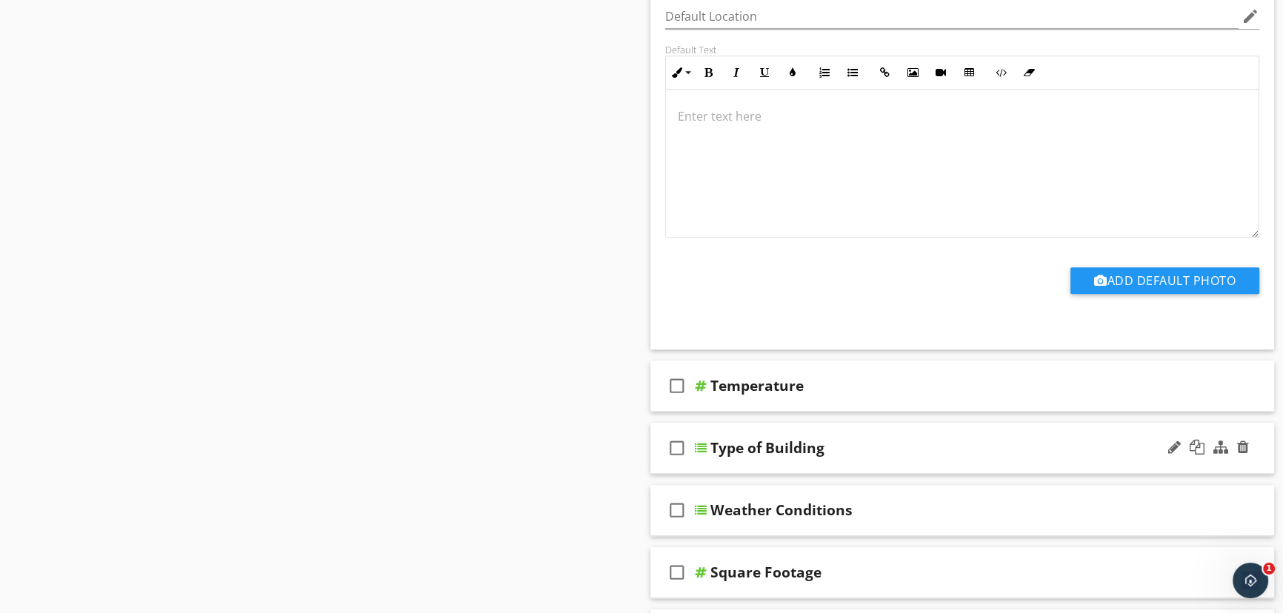
scroll to position [1211, 0]
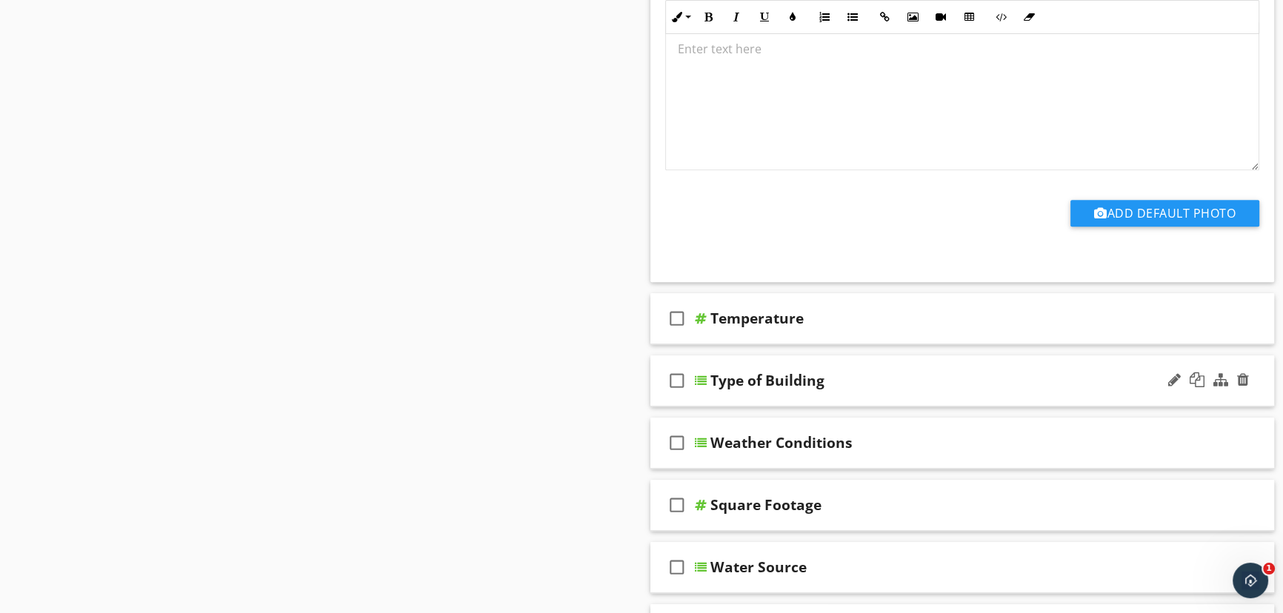
click at [706, 378] on div "check_box_outline_blank Type of Building" at bounding box center [961, 380] width 623 height 51
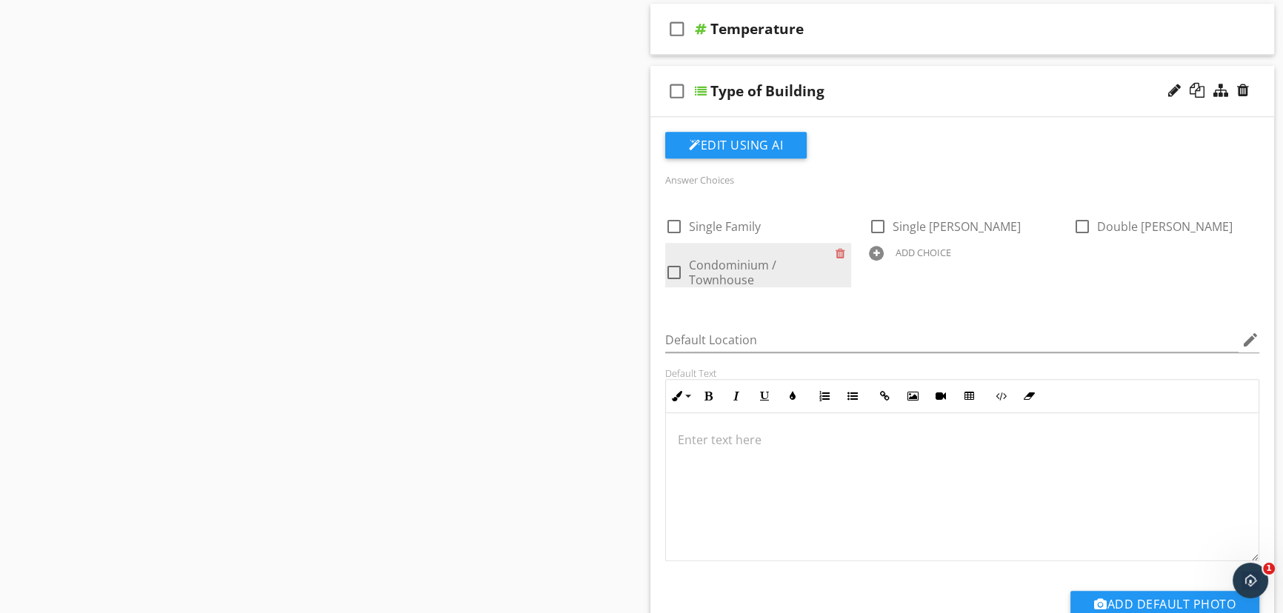
scroll to position [1481, 0]
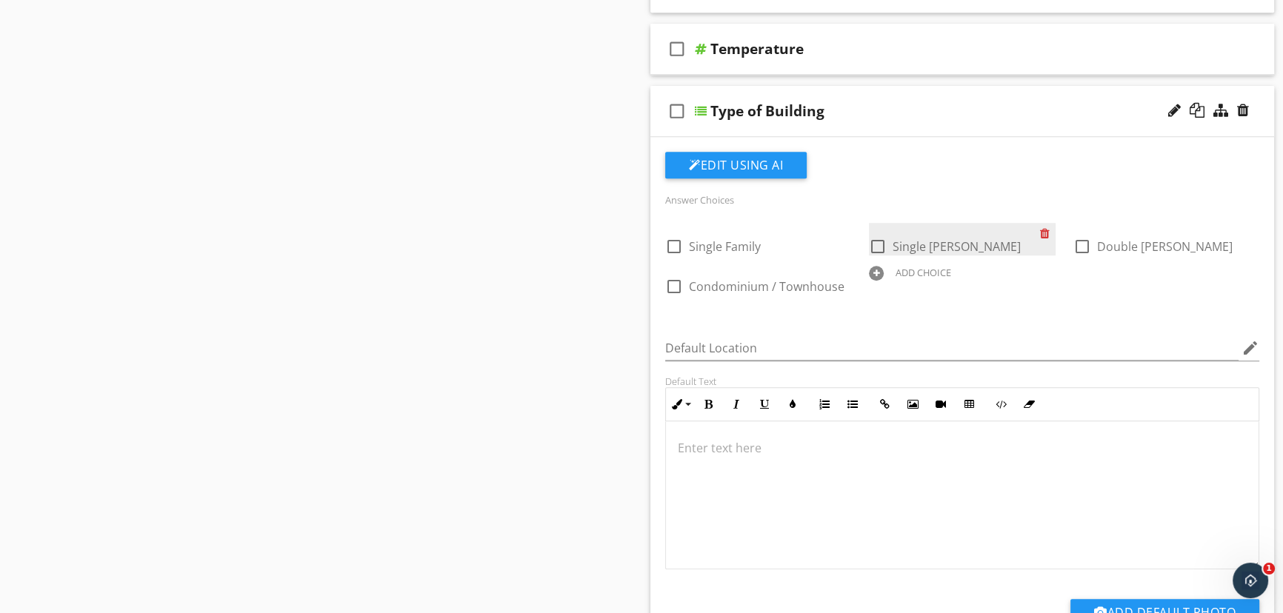
click at [1044, 233] on div at bounding box center [1048, 233] width 16 height 21
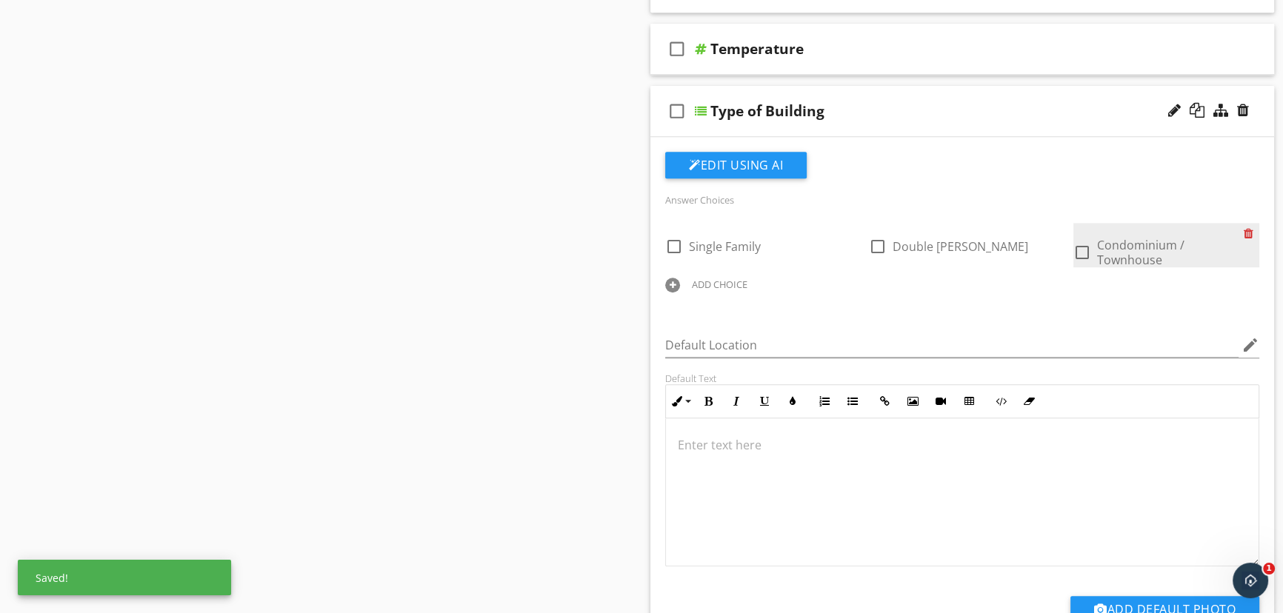
click at [1248, 233] on div at bounding box center [1251, 233] width 16 height 21
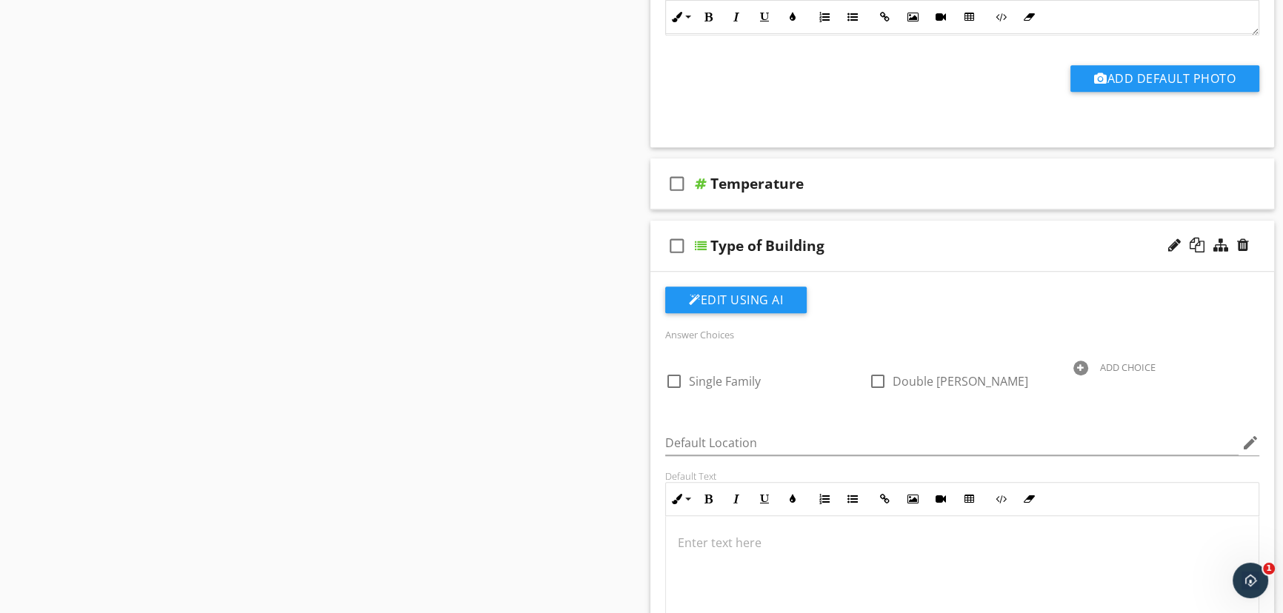
scroll to position [1279, 0]
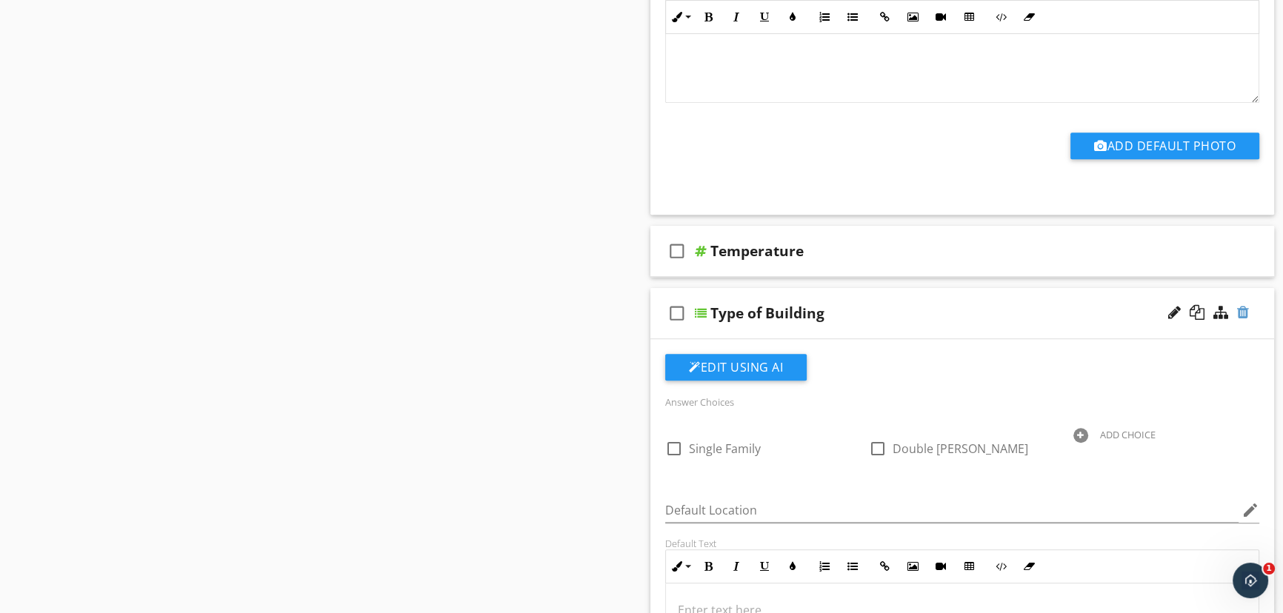
click at [1243, 313] on div at bounding box center [1243, 312] width 12 height 15
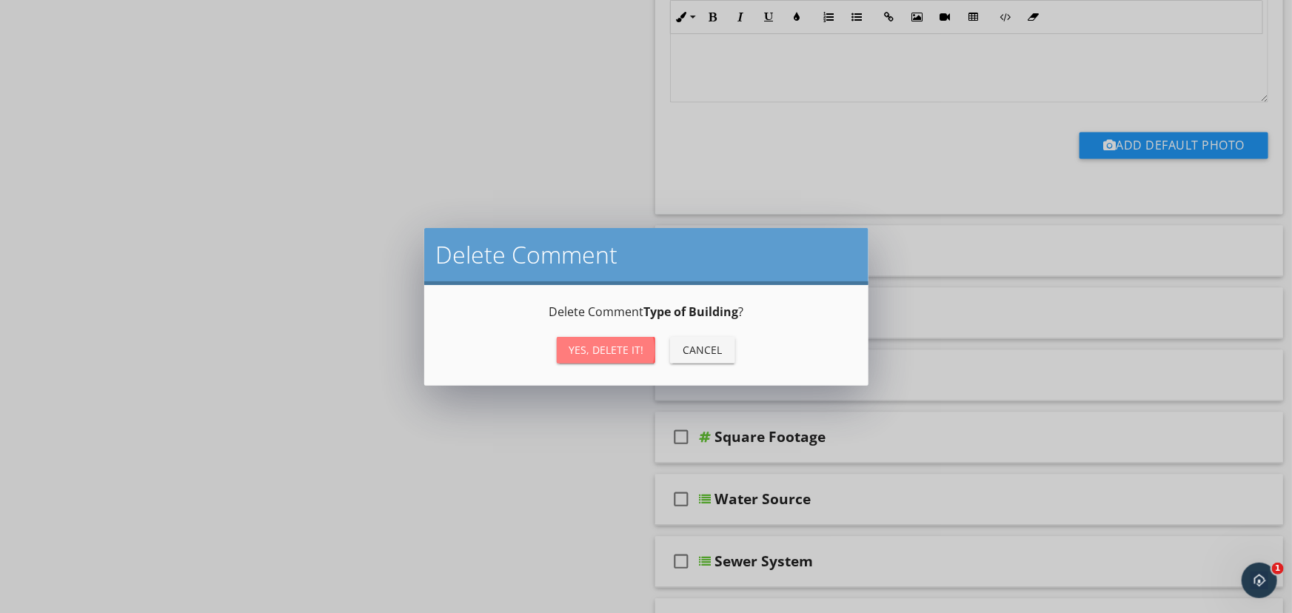
click at [608, 337] on button "Yes, Delete it!" at bounding box center [606, 350] width 98 height 27
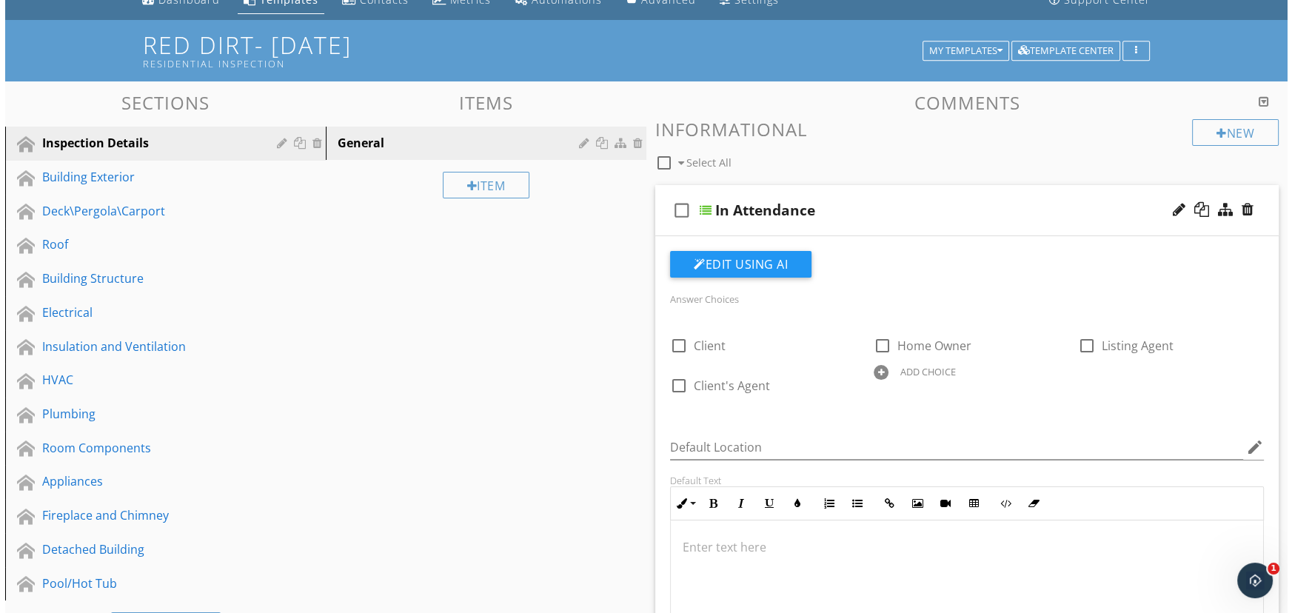
scroll to position [134, 0]
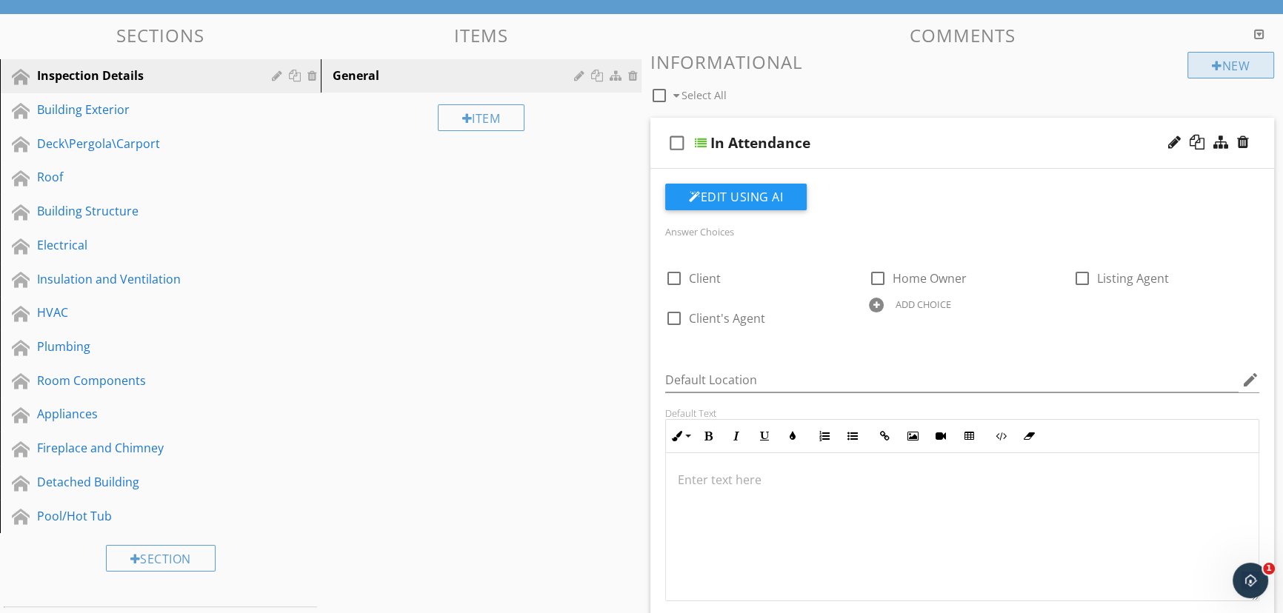
click at [1249, 65] on div "New" at bounding box center [1230, 65] width 87 height 27
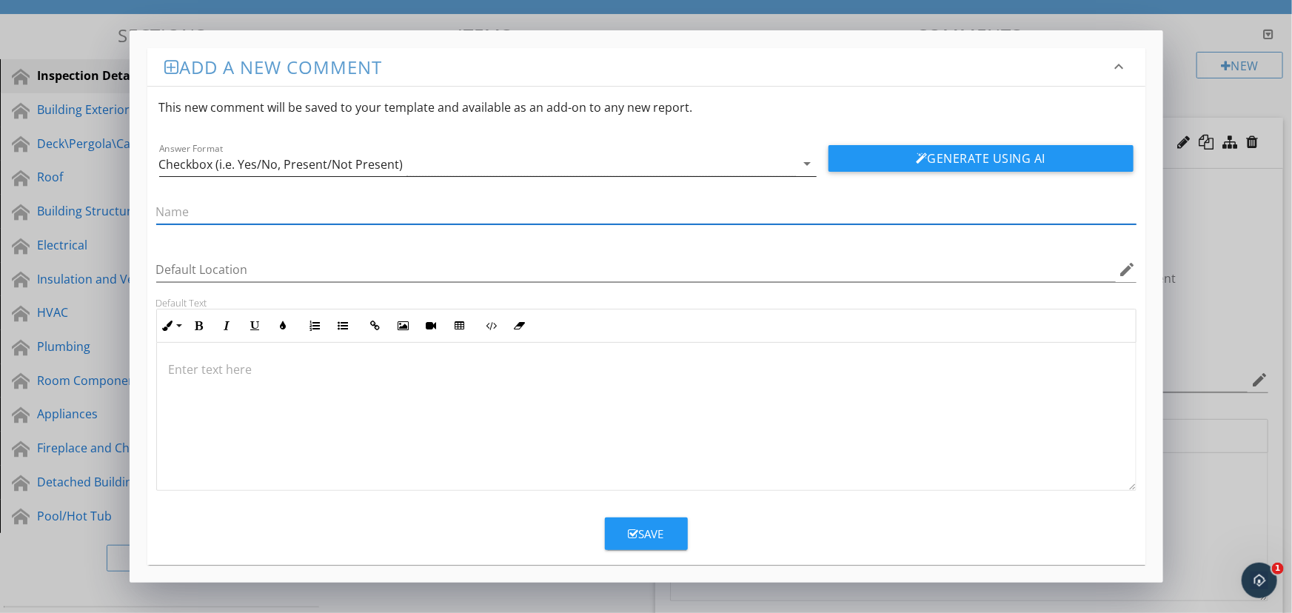
click at [809, 168] on icon "arrow_drop_down" at bounding box center [808, 164] width 18 height 18
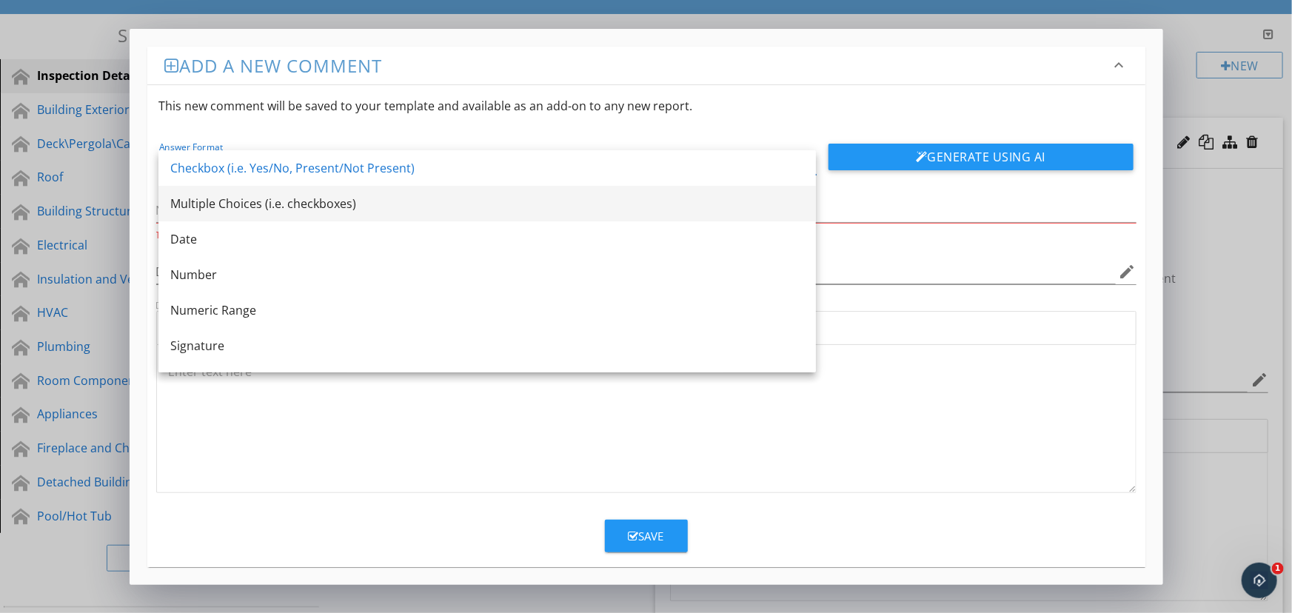
click at [783, 210] on div "Multiple Choices (i.e. checkboxes)" at bounding box center [487, 204] width 634 height 18
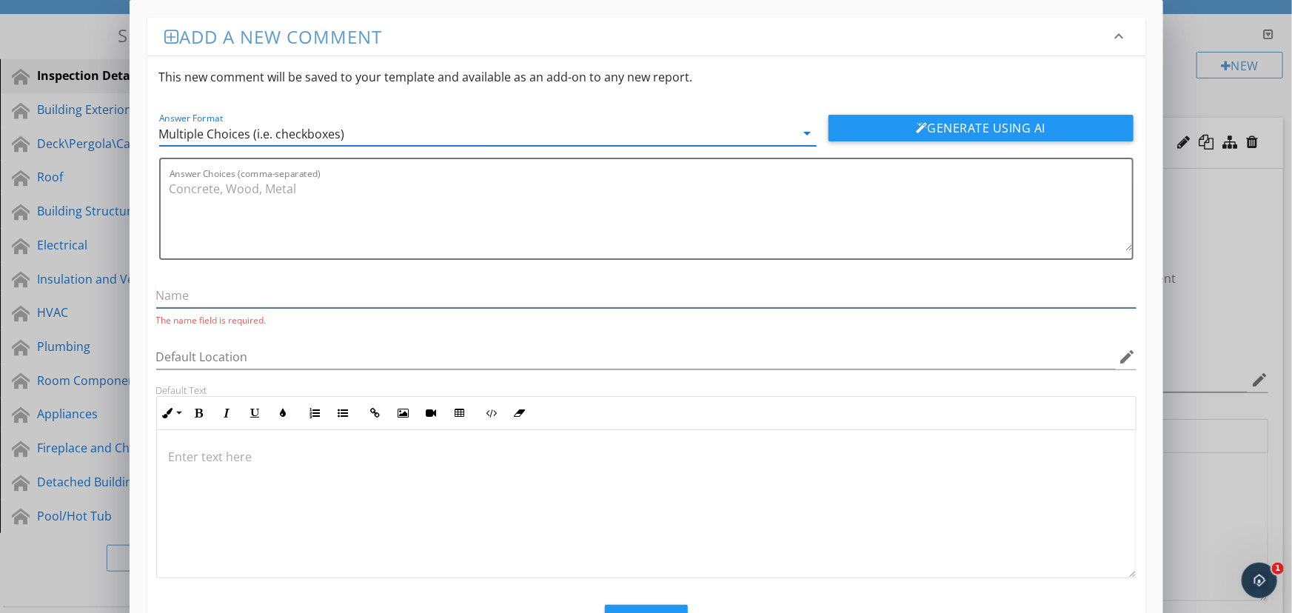
click at [535, 294] on input "text" at bounding box center [646, 296] width 980 height 24
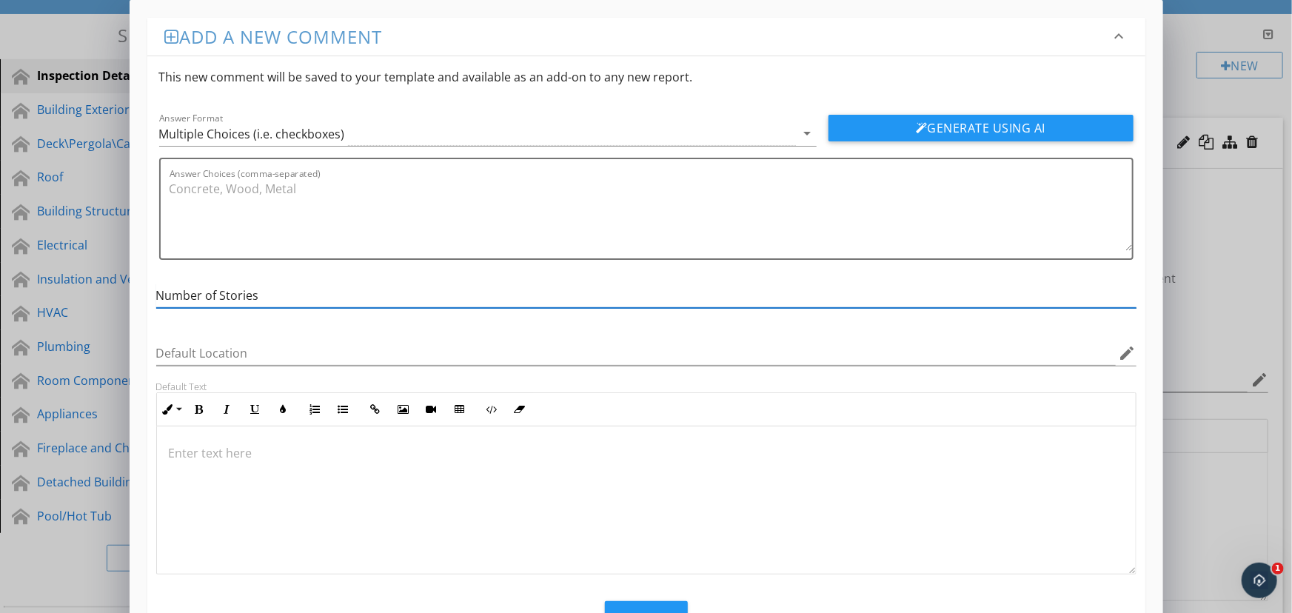
scroll to position [61, 0]
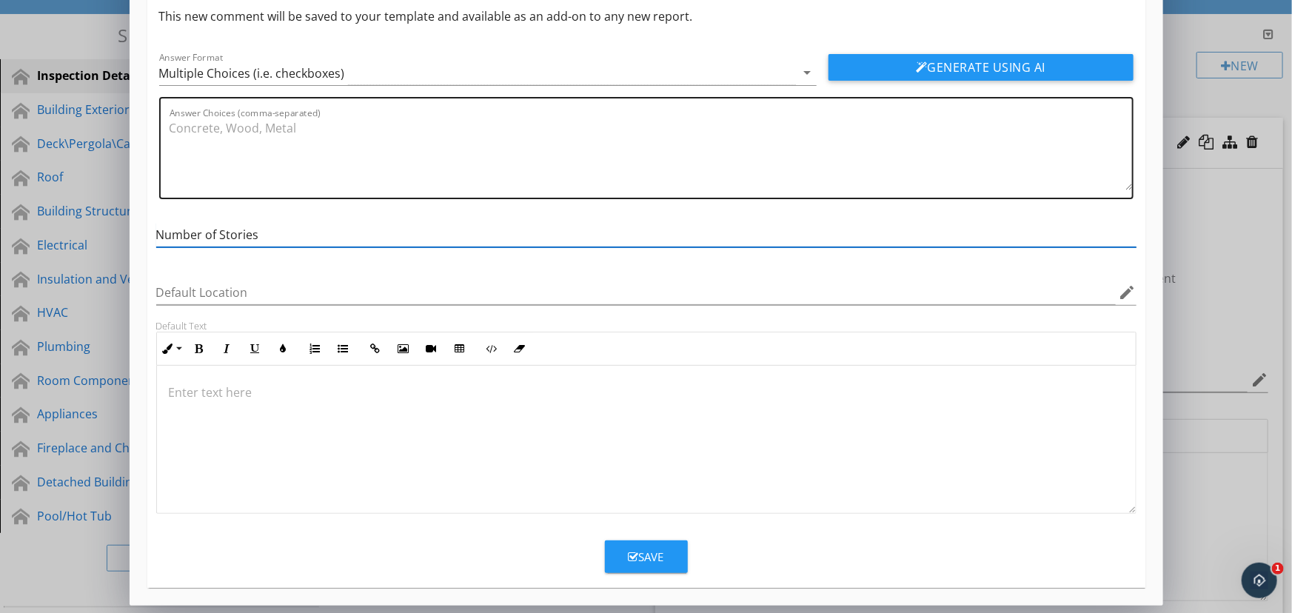
type input "Number of Stories"
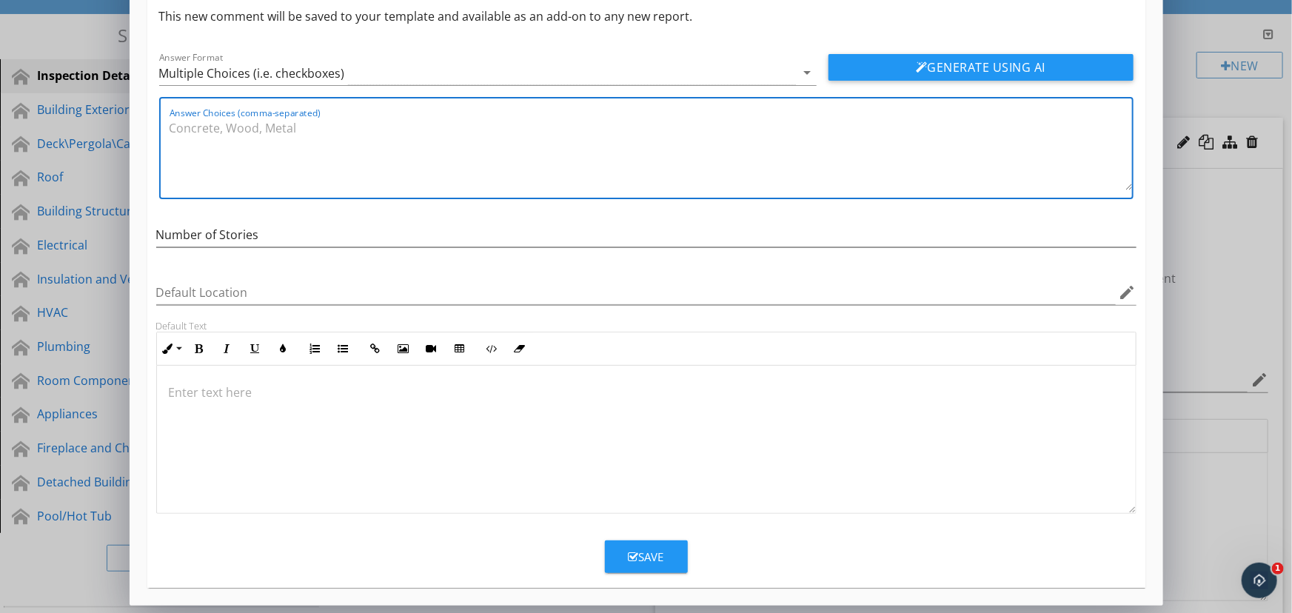
click at [347, 156] on textarea "Answer Choices (comma-separated)" at bounding box center [651, 153] width 963 height 74
type textarea "1, 2"
click at [649, 549] on div "Save" at bounding box center [647, 557] width 36 height 17
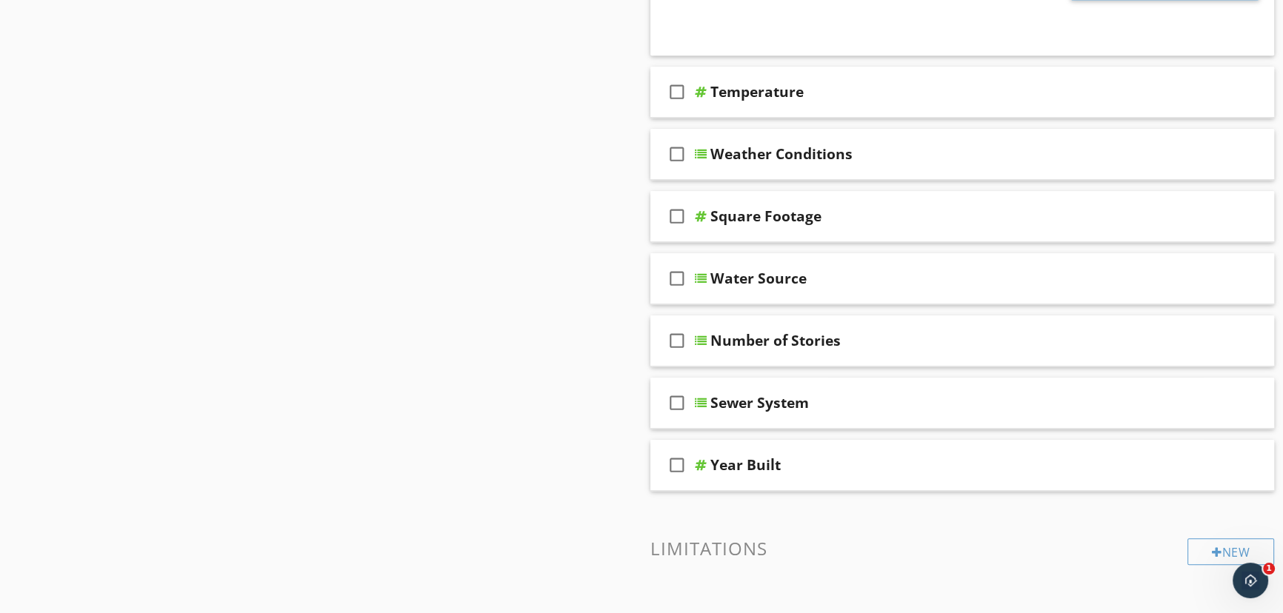
scroll to position [1395, 0]
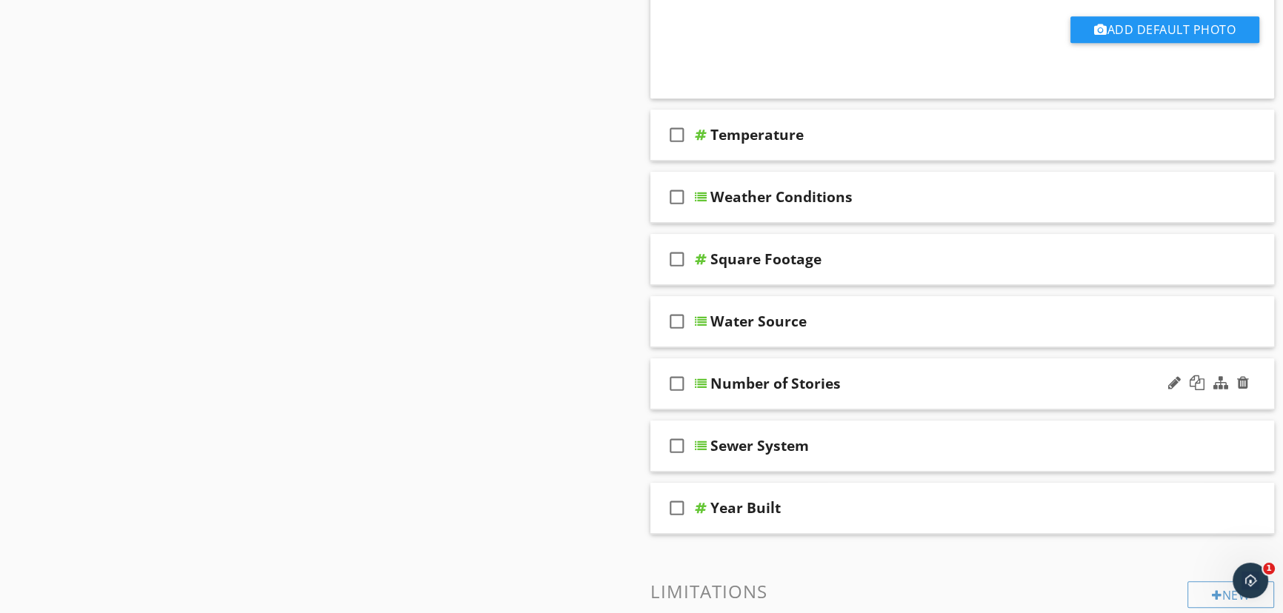
click at [702, 384] on div at bounding box center [701, 384] width 12 height 12
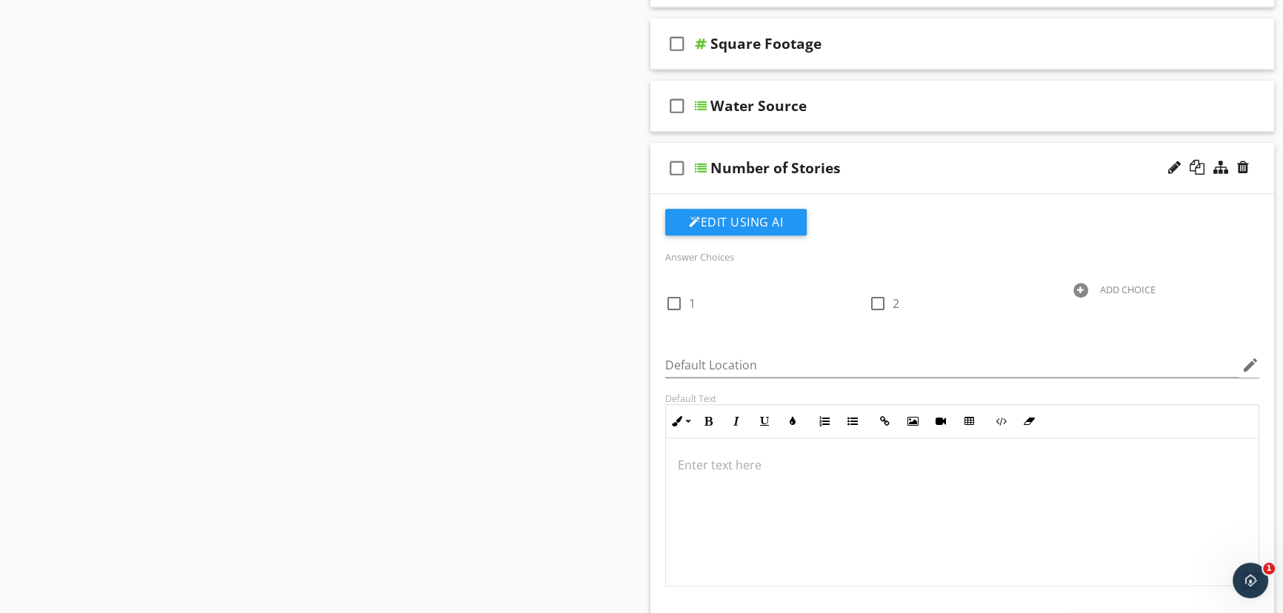
scroll to position [1597, 0]
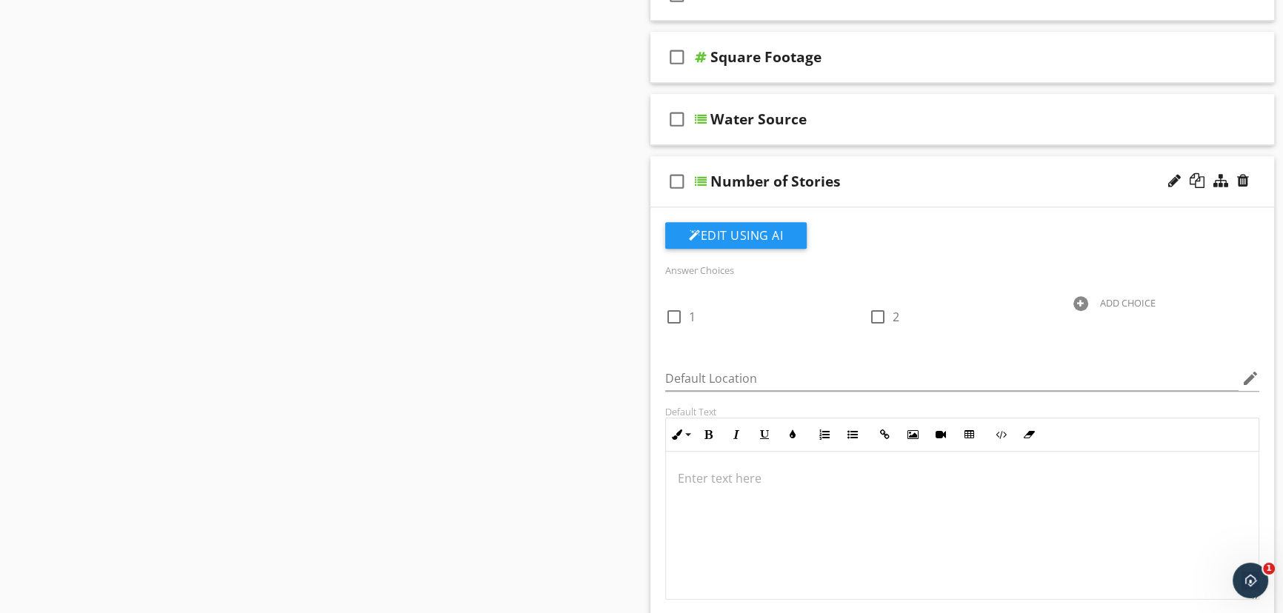
click at [678, 182] on icon "check_box_outline_blank" at bounding box center [677, 182] width 24 height 36
click at [678, 182] on icon "check_box" at bounding box center [677, 182] width 24 height 36
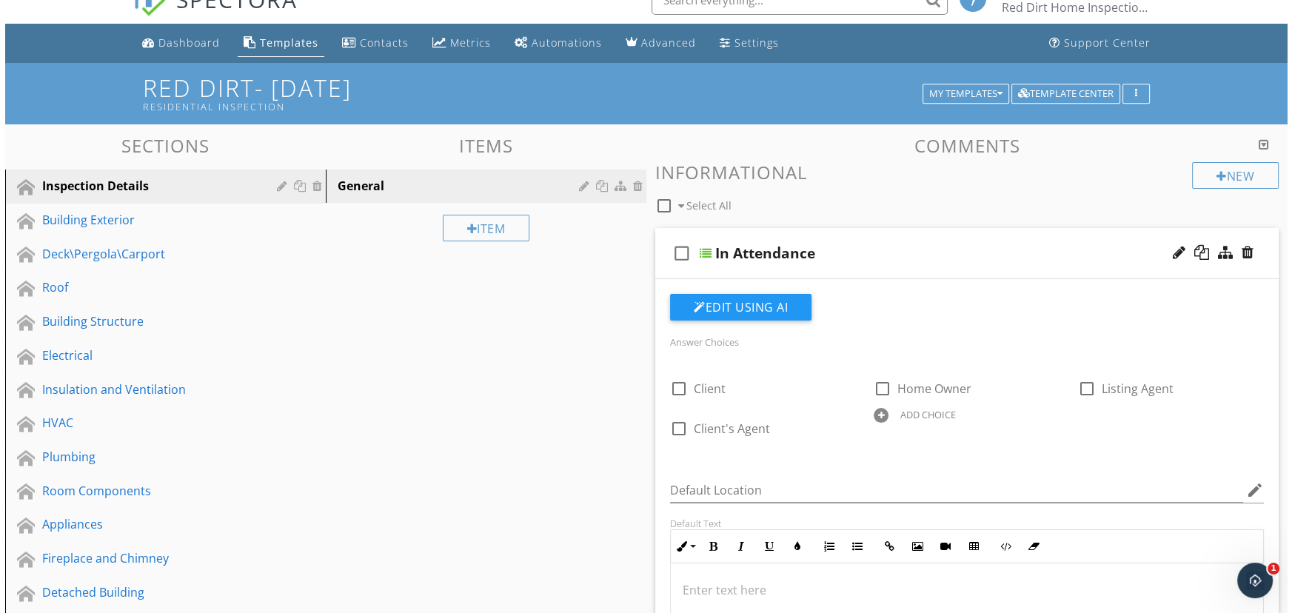
scroll to position [12, 0]
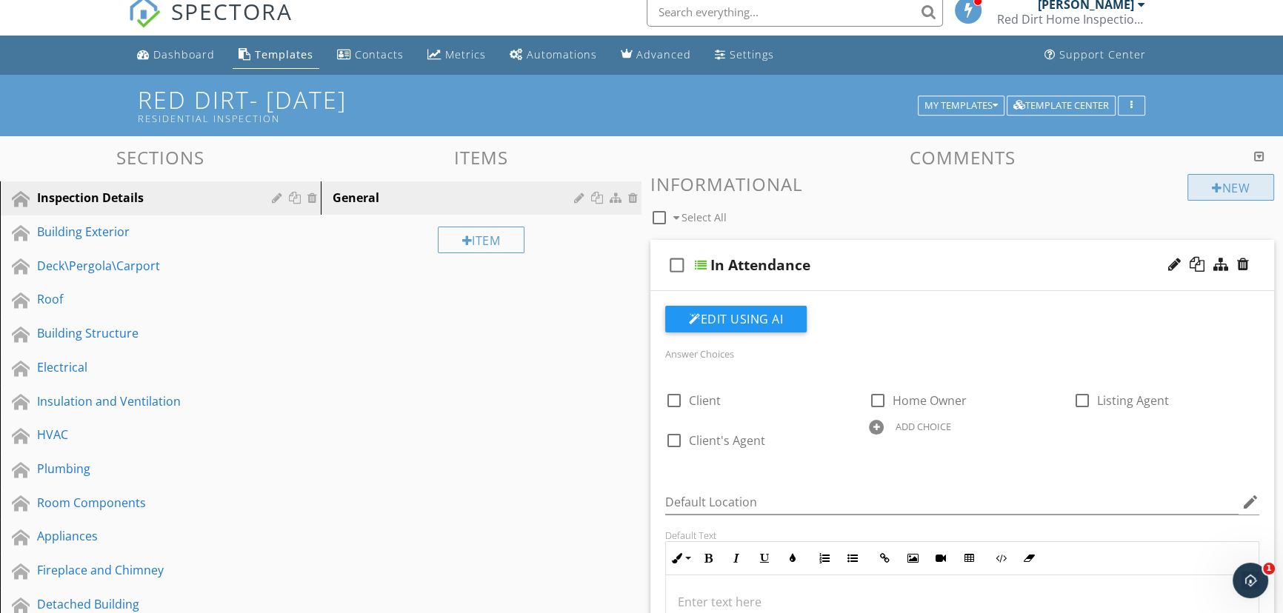
click at [1229, 190] on div "New" at bounding box center [1230, 187] width 87 height 27
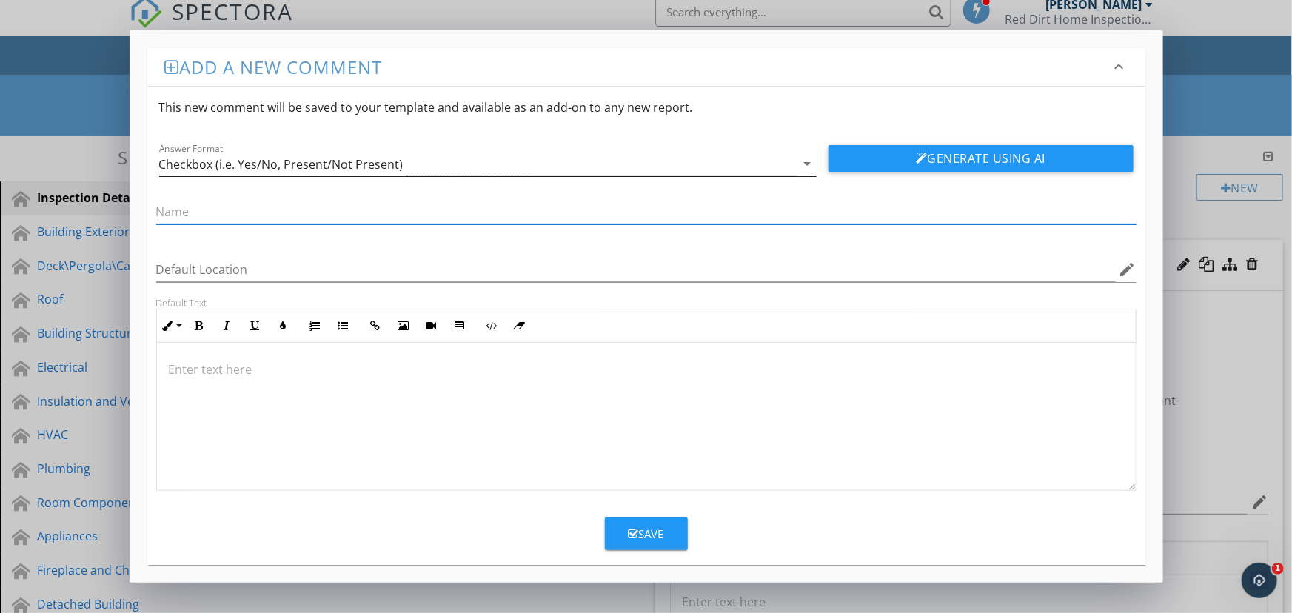
click at [789, 164] on div "Checkbox (i.e. Yes/No, Present/Not Present)" at bounding box center [477, 164] width 637 height 24
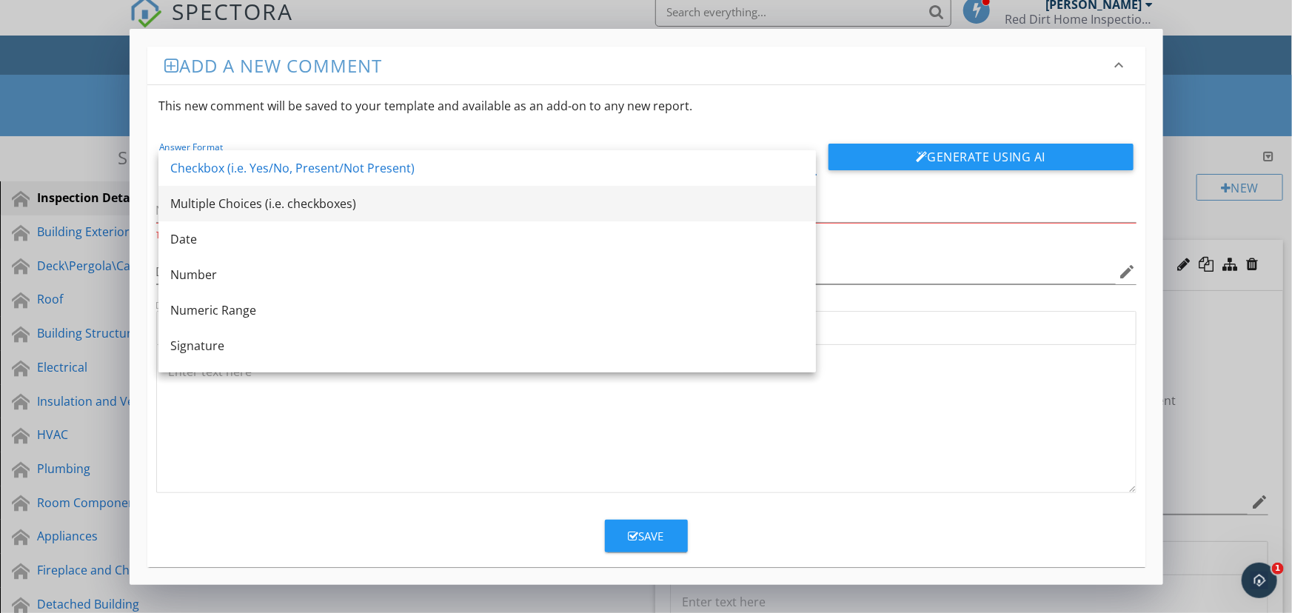
click at [770, 218] on div "Multiple Choices (i.e. checkboxes)" at bounding box center [487, 204] width 634 height 36
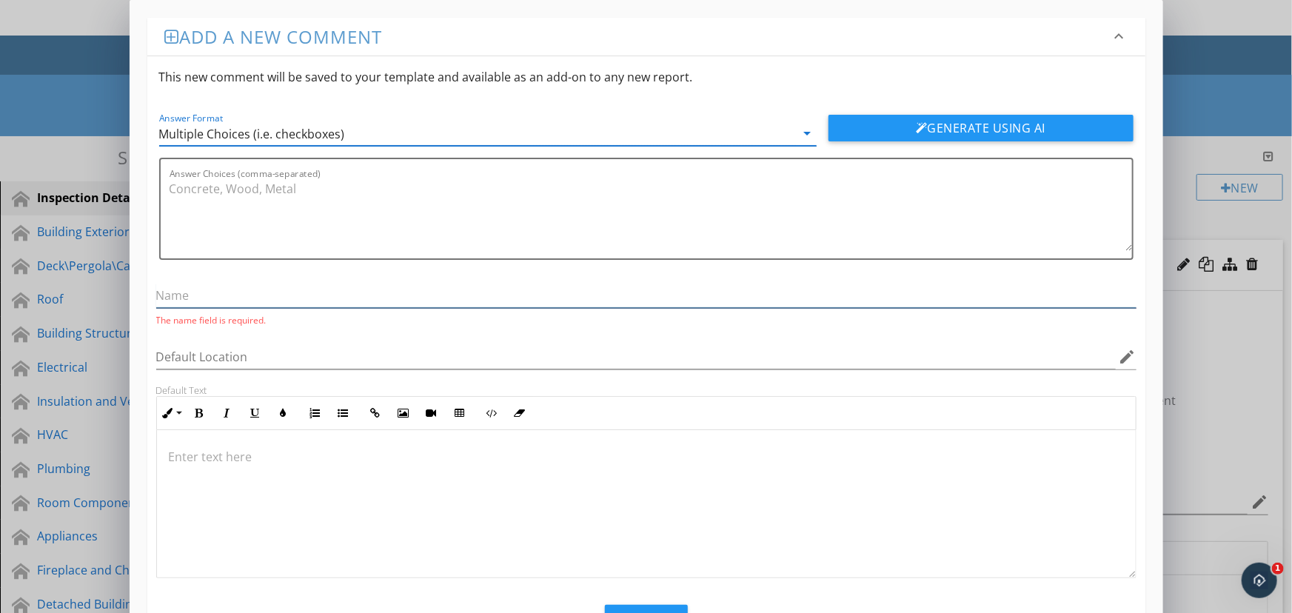
click at [626, 304] on input "text" at bounding box center [646, 296] width 980 height 24
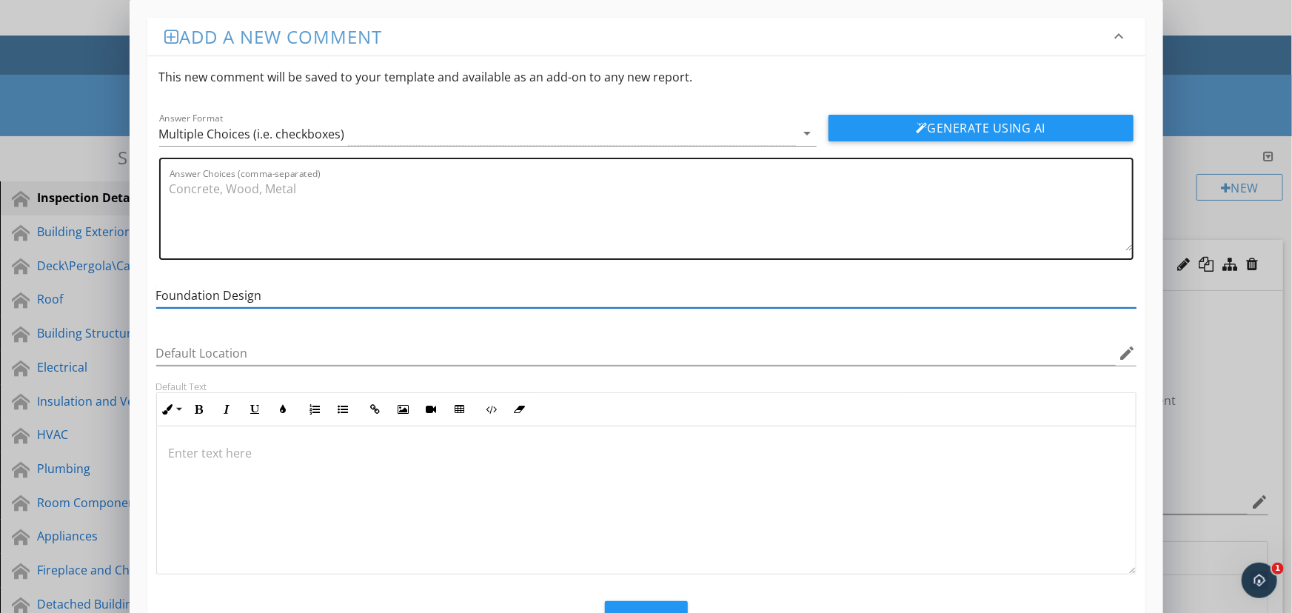
type input "Foundation Design"
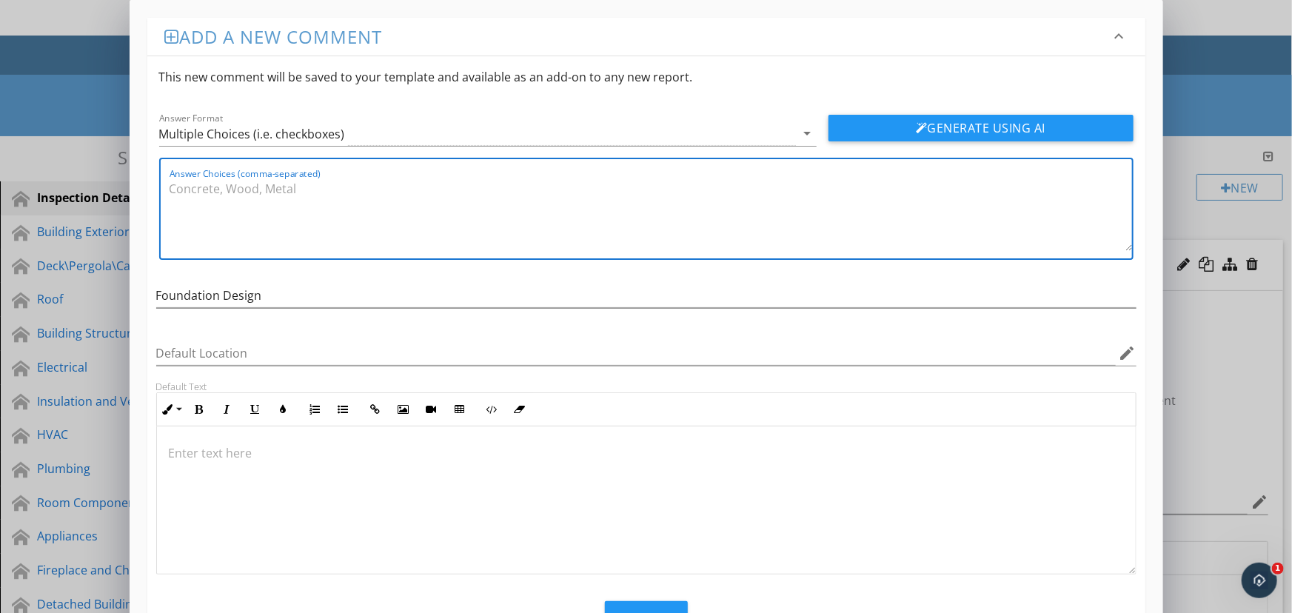
click at [265, 213] on textarea "Answer Choices (comma-separated)" at bounding box center [651, 214] width 963 height 74
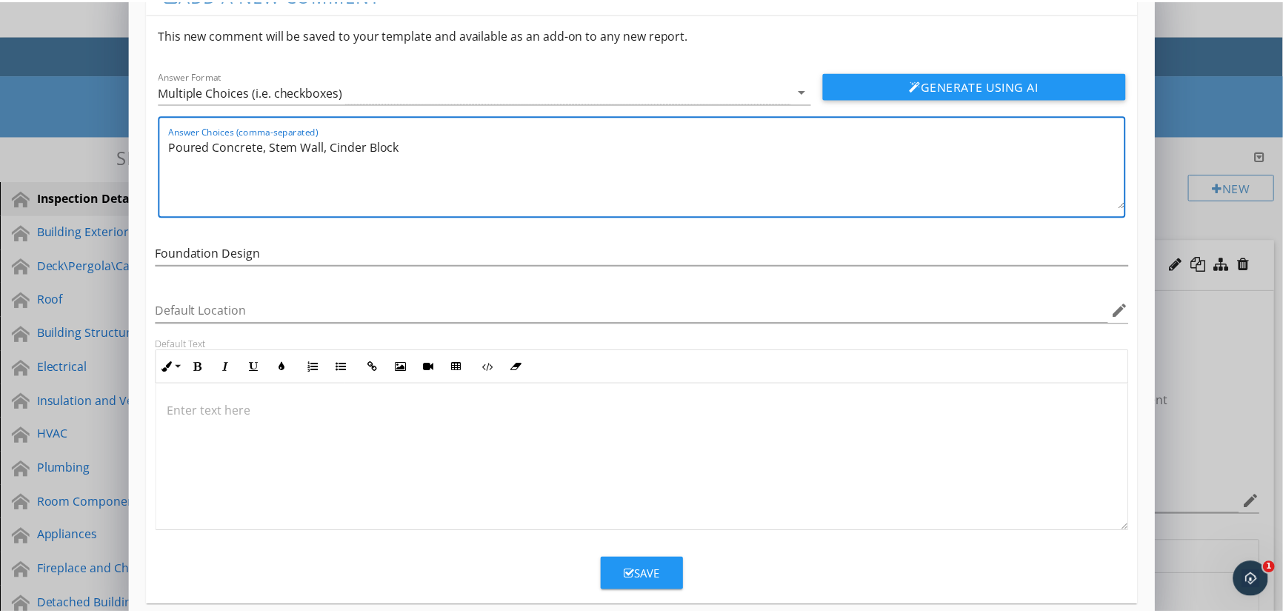
scroll to position [61, 0]
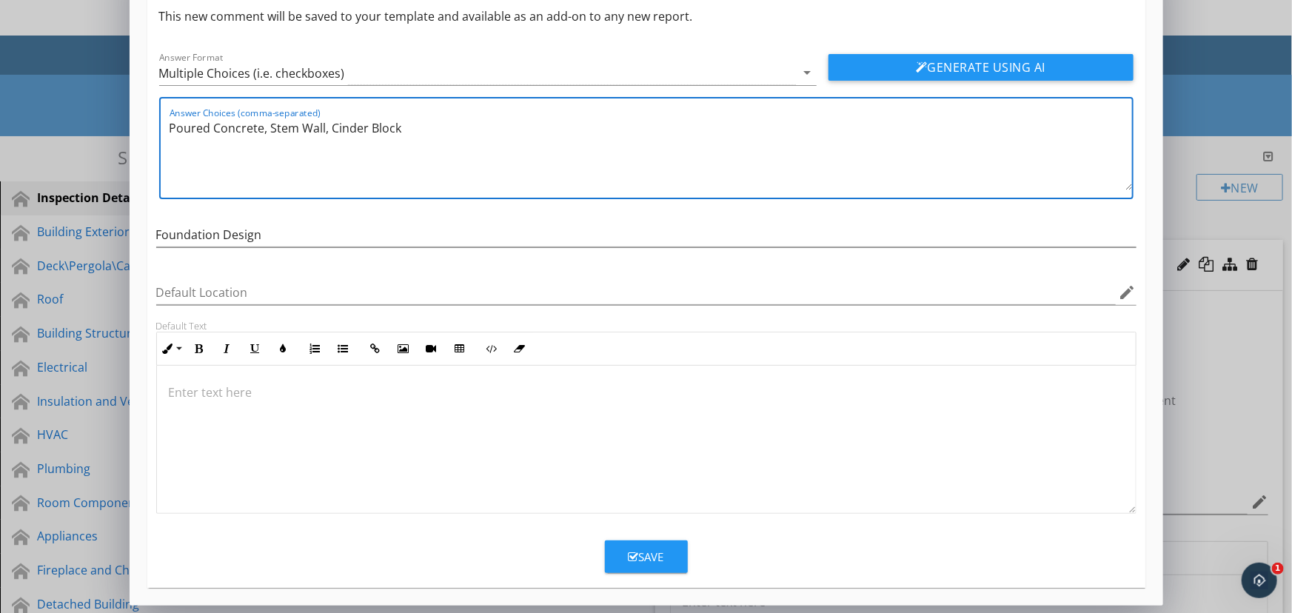
type textarea "Poured Concrete, Stem Wall, Cinder Block"
click at [646, 549] on div "Save" at bounding box center [647, 557] width 36 height 17
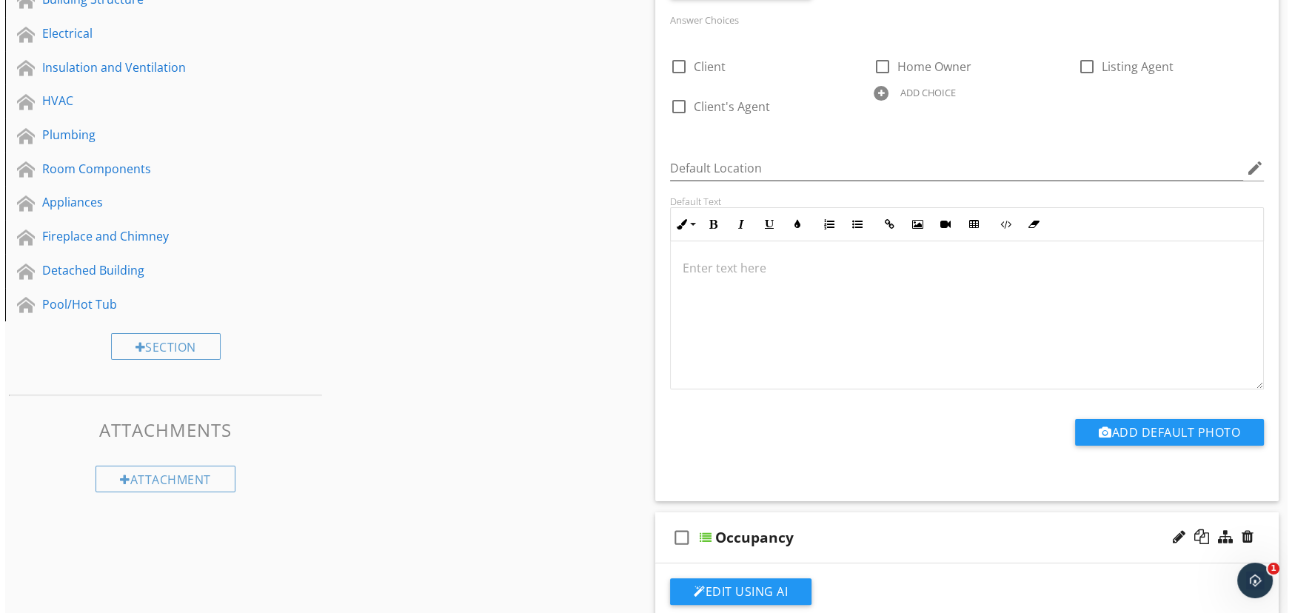
scroll to position [76, 0]
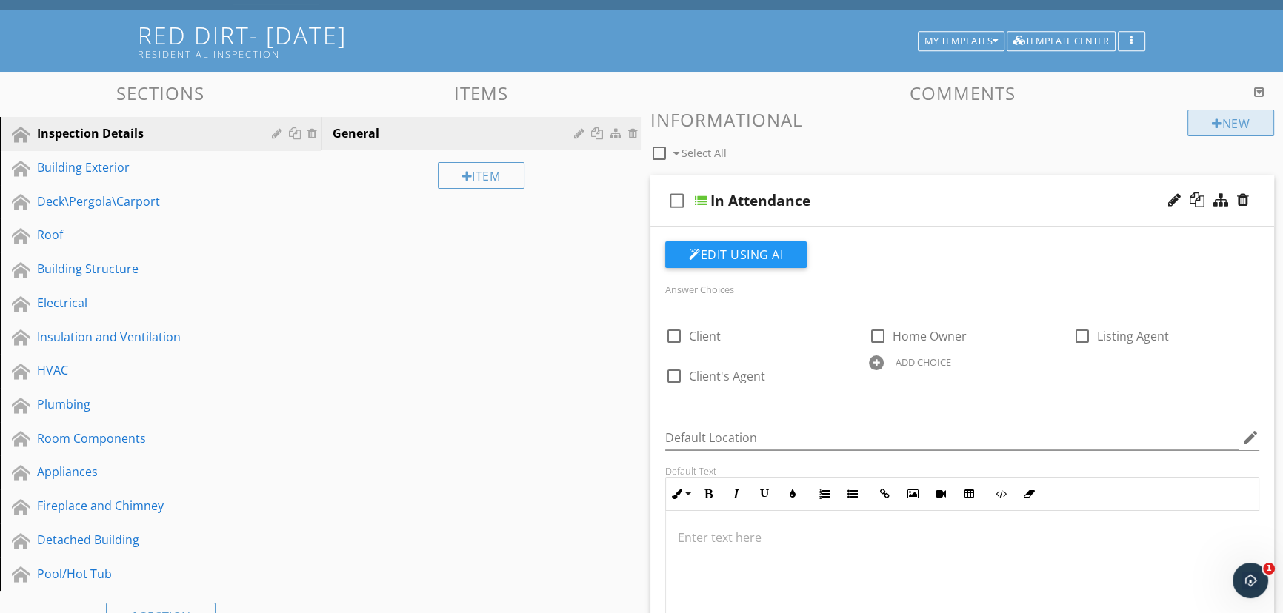
click at [1223, 129] on div "New" at bounding box center [1230, 123] width 87 height 27
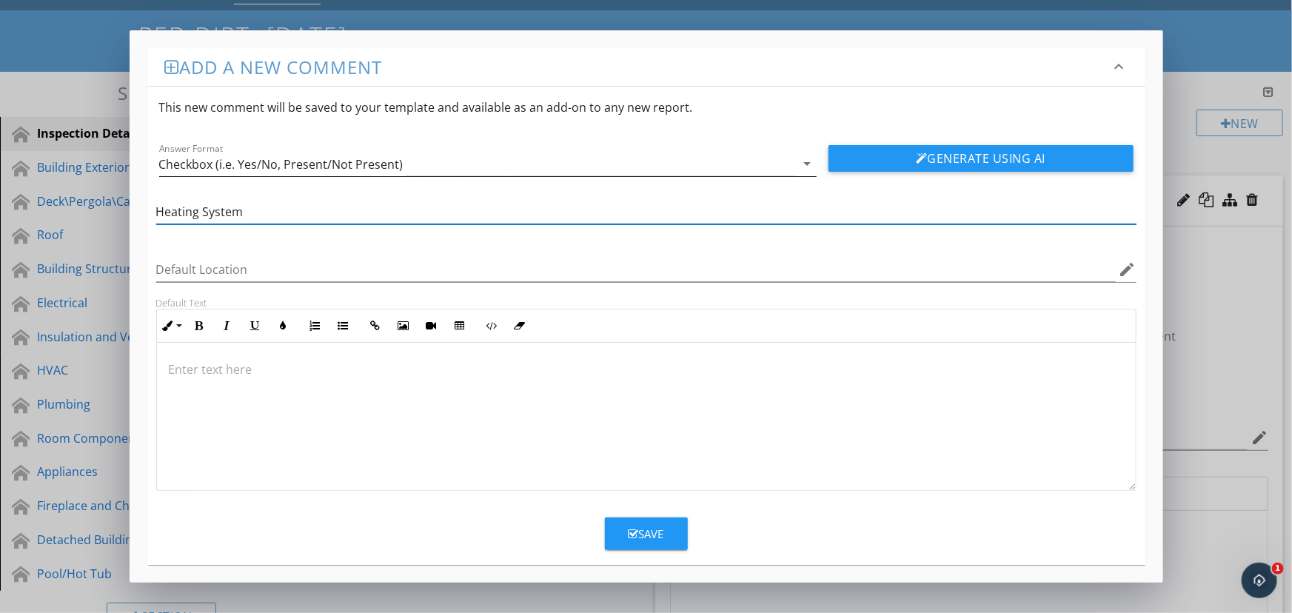
type input "Heating System"
click at [803, 167] on icon "arrow_drop_down" at bounding box center [808, 164] width 18 height 18
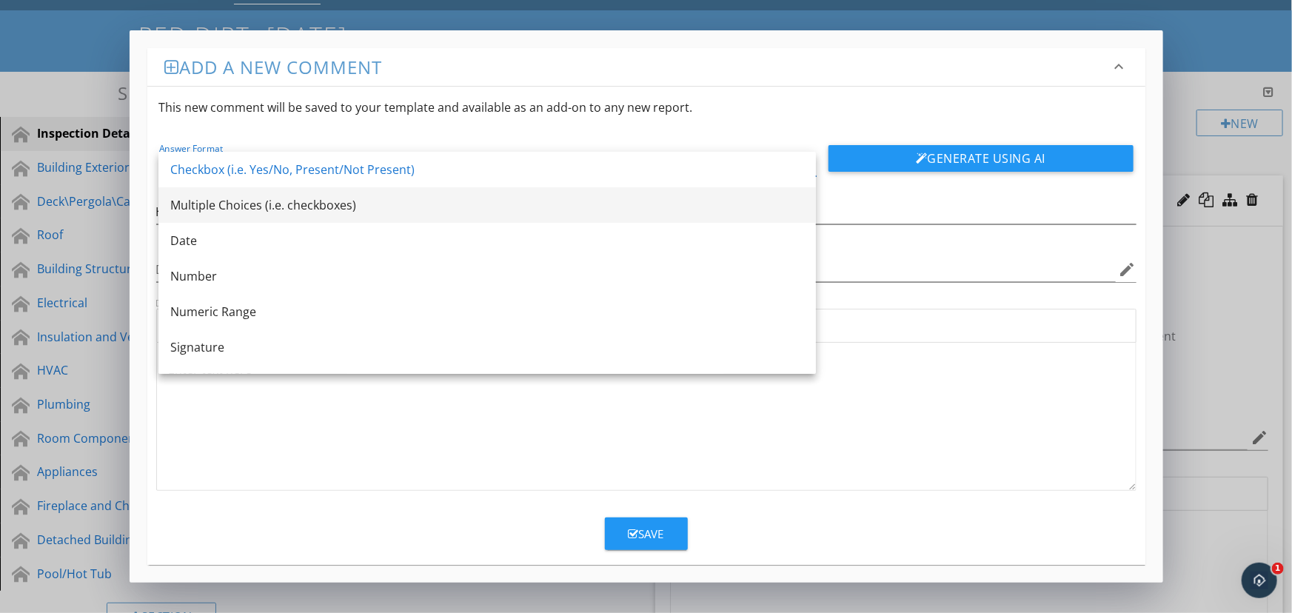
click at [789, 207] on div "Multiple Choices (i.e. checkboxes)" at bounding box center [487, 205] width 634 height 18
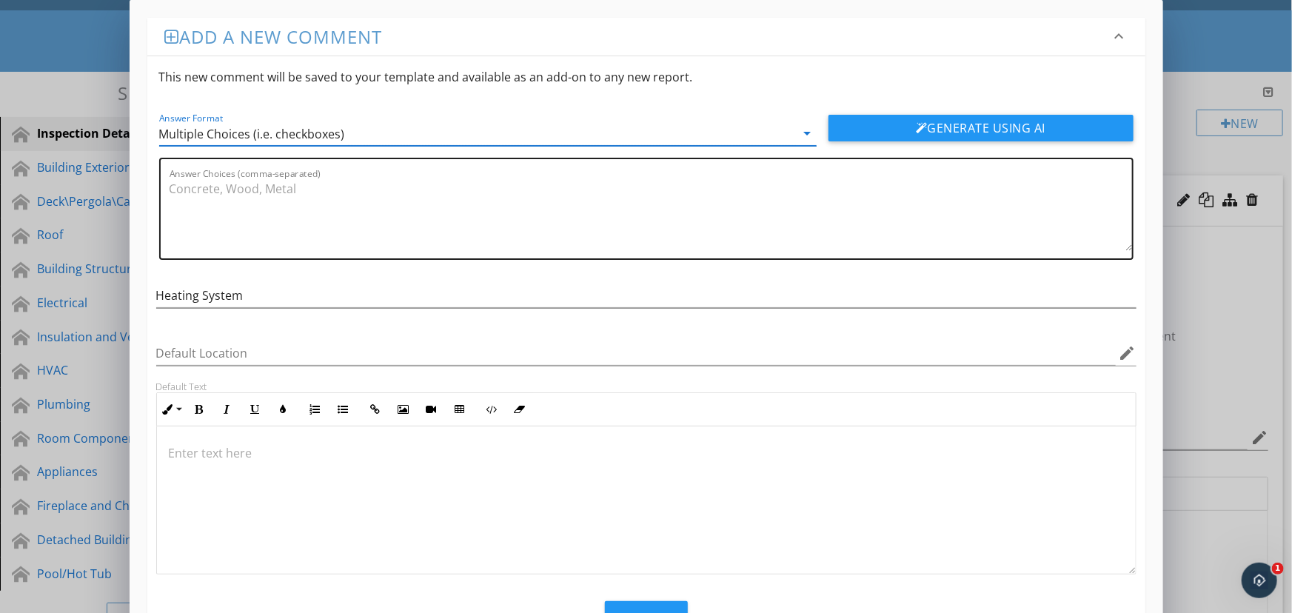
click at [420, 240] on textarea "Answer Choices (comma-separated)" at bounding box center [651, 214] width 963 height 74
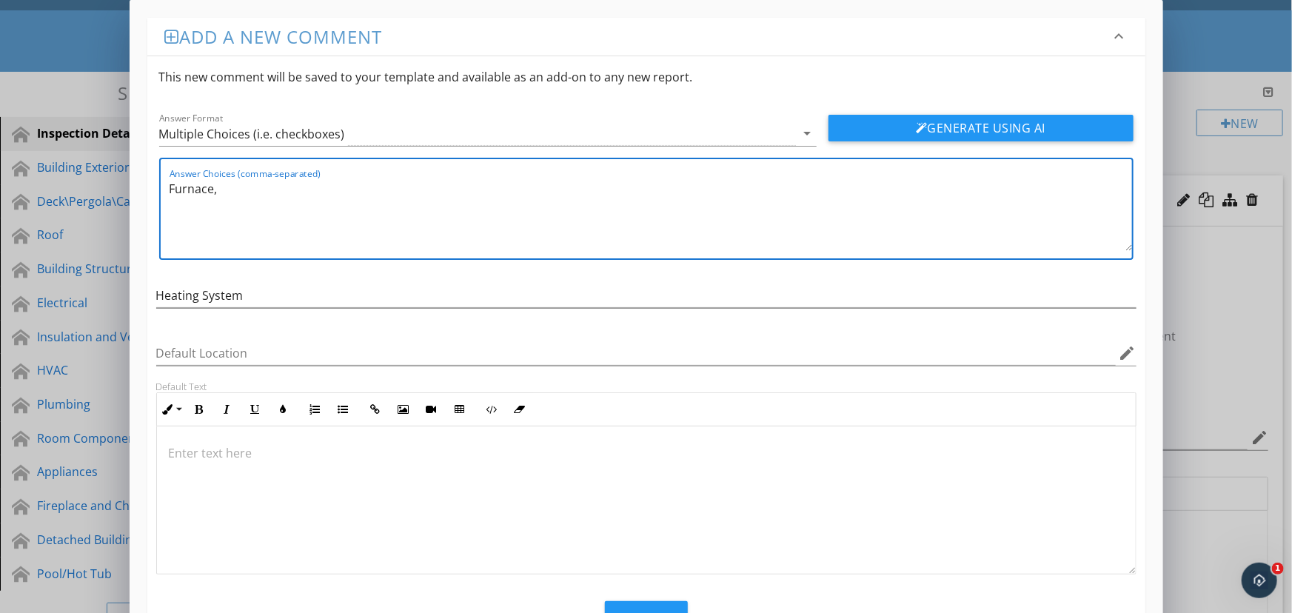
click at [240, 192] on textarea "Furnace," at bounding box center [651, 214] width 963 height 74
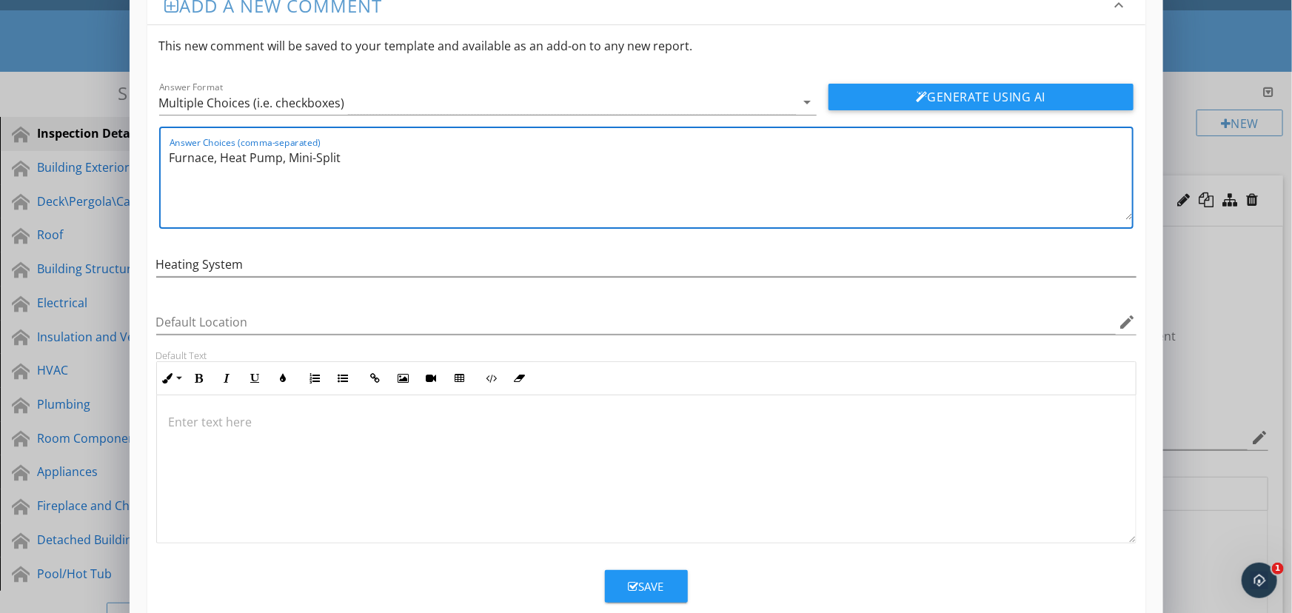
scroll to position [61, 0]
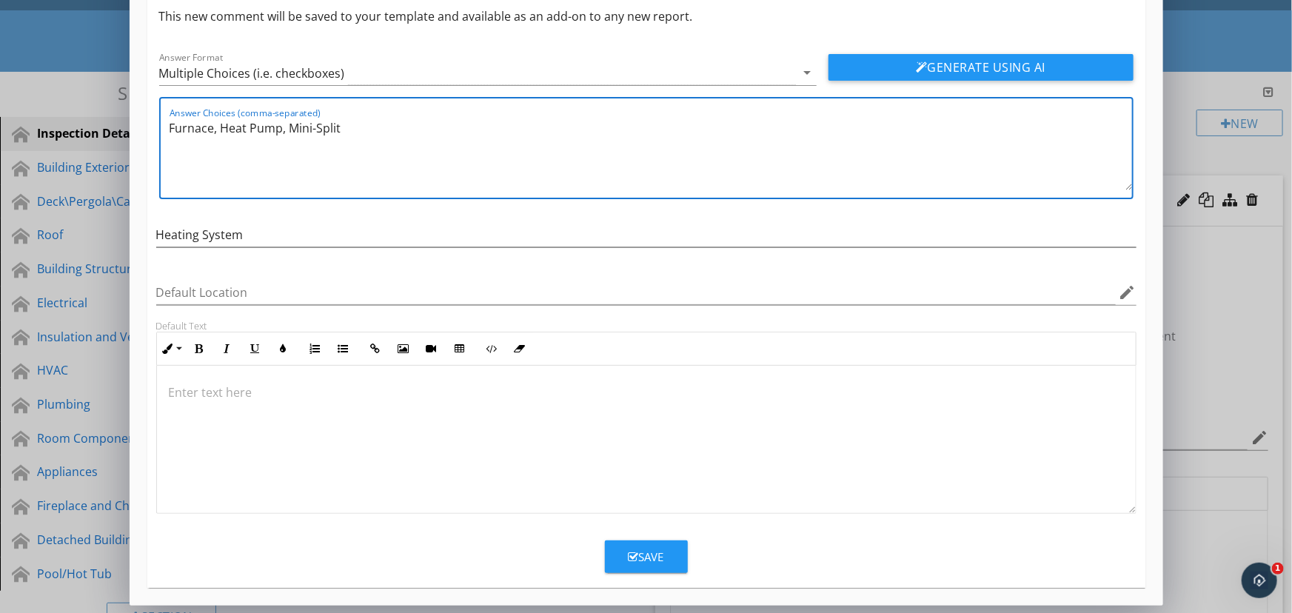
type textarea "Furnace, Heat Pump, Mini-Split"
click at [643, 552] on div "Save" at bounding box center [647, 557] width 36 height 17
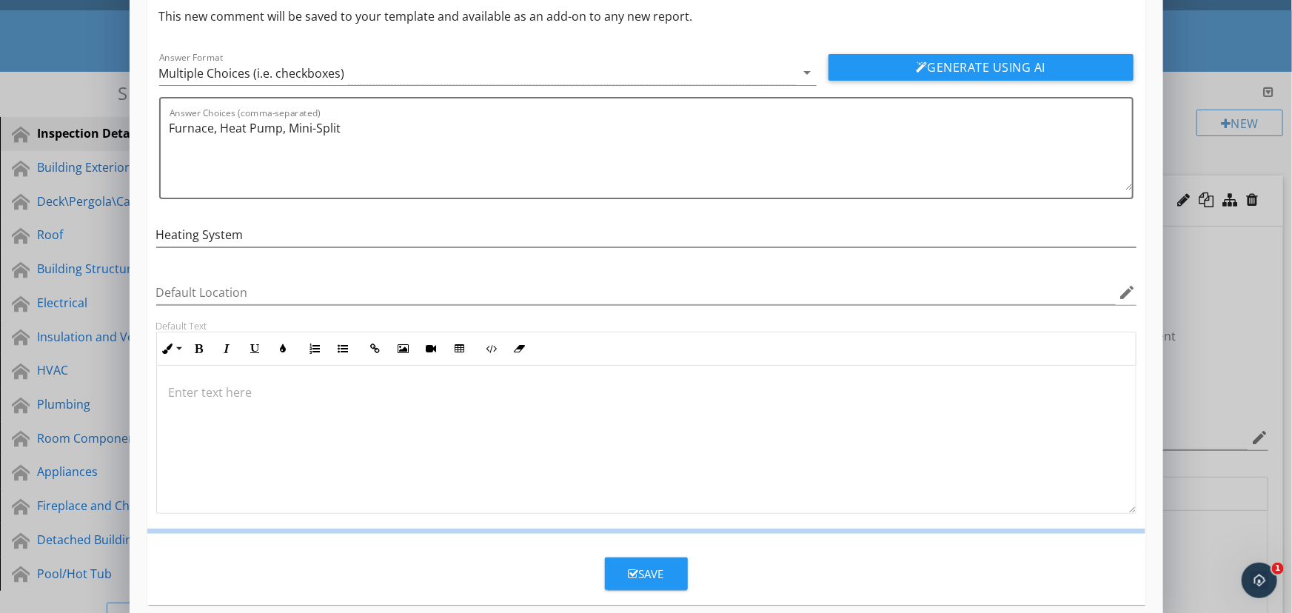
scroll to position [0, 0]
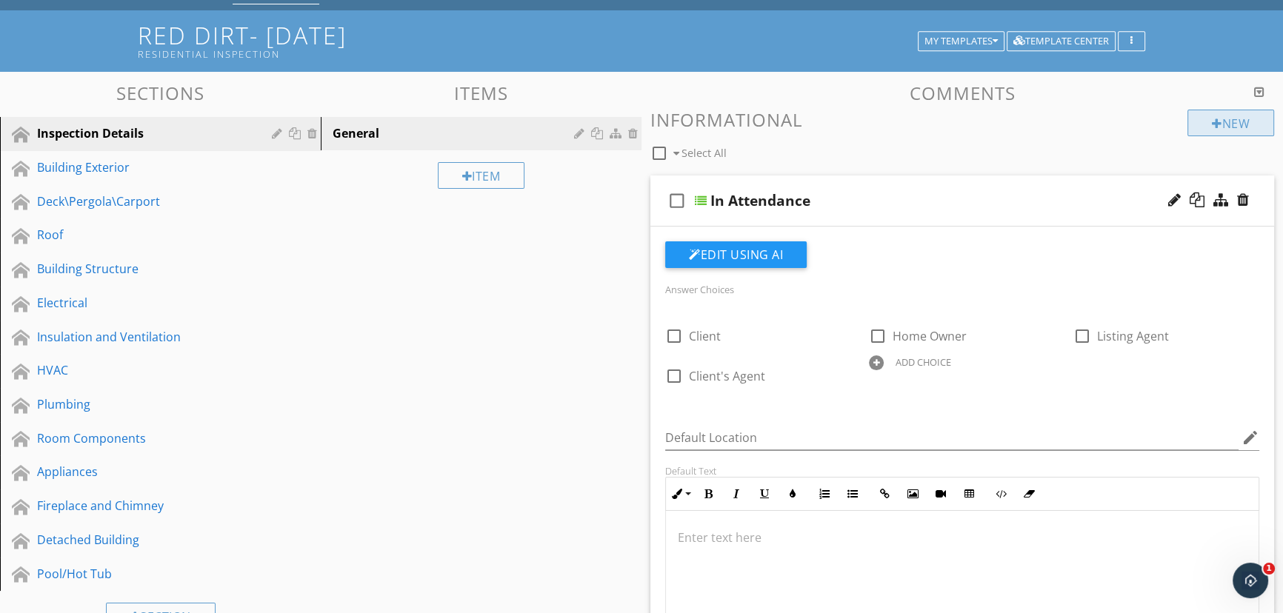
click at [1263, 118] on div "New" at bounding box center [1230, 123] width 87 height 27
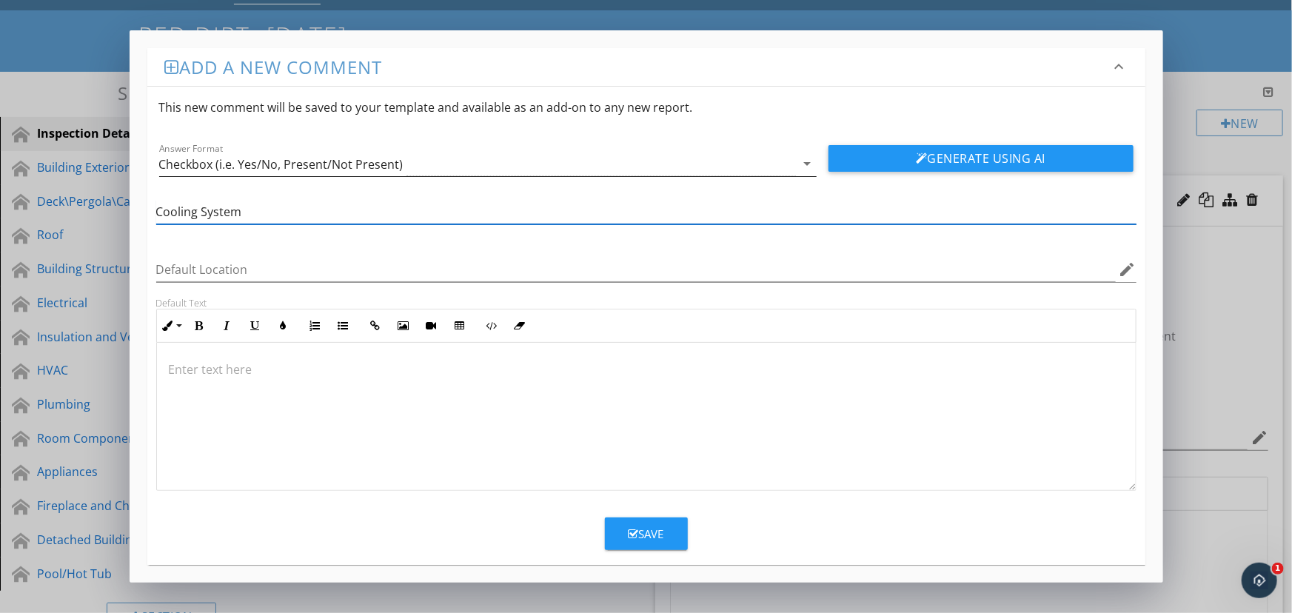
type input "Cooling System"
click at [673, 165] on div "Checkbox (i.e. Yes/No, Present/Not Present)" at bounding box center [477, 164] width 637 height 24
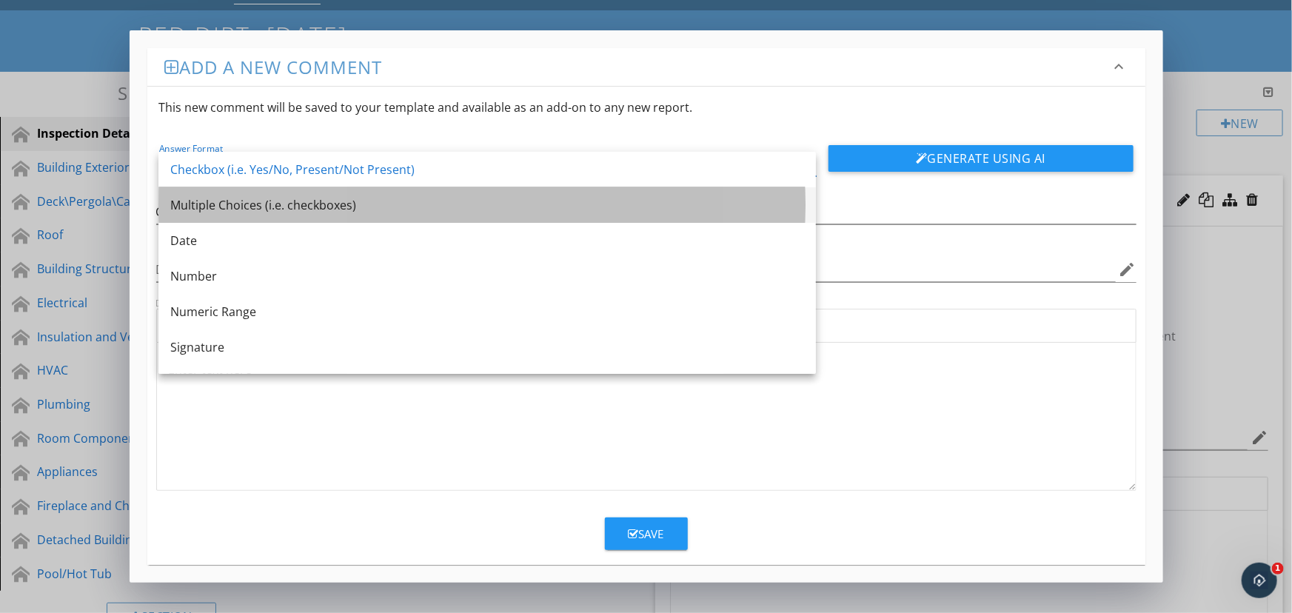
click at [669, 202] on div "Multiple Choices (i.e. checkboxes)" at bounding box center [487, 205] width 634 height 18
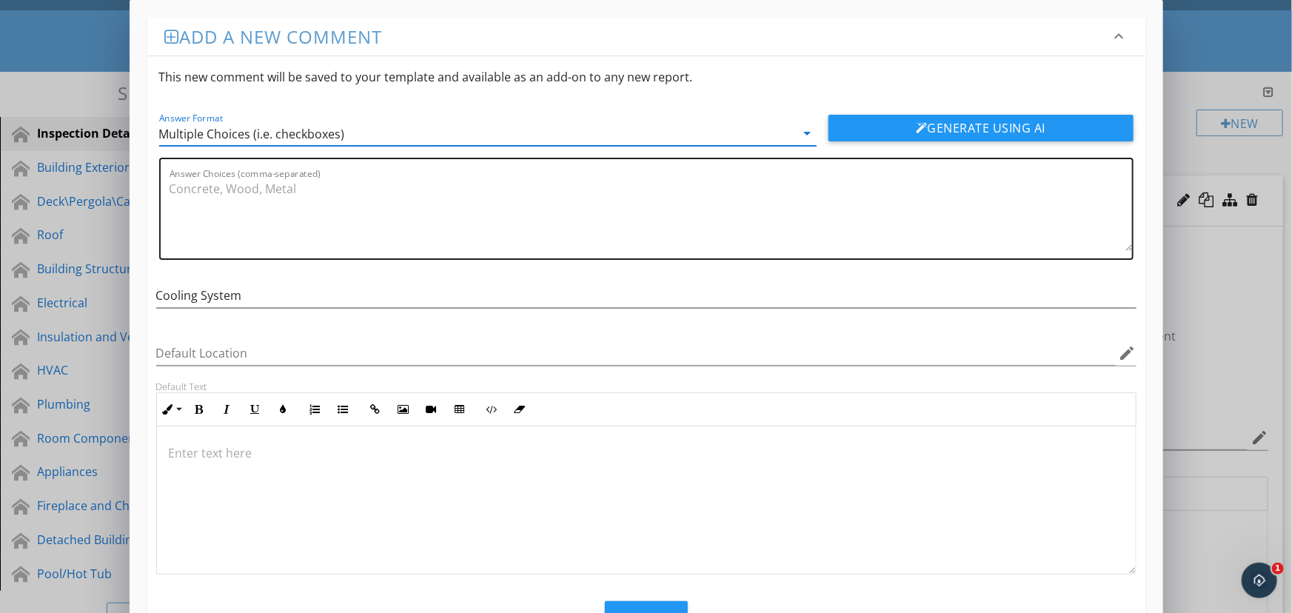
click at [595, 242] on textarea "Answer Choices (comma-separated)" at bounding box center [651, 214] width 963 height 74
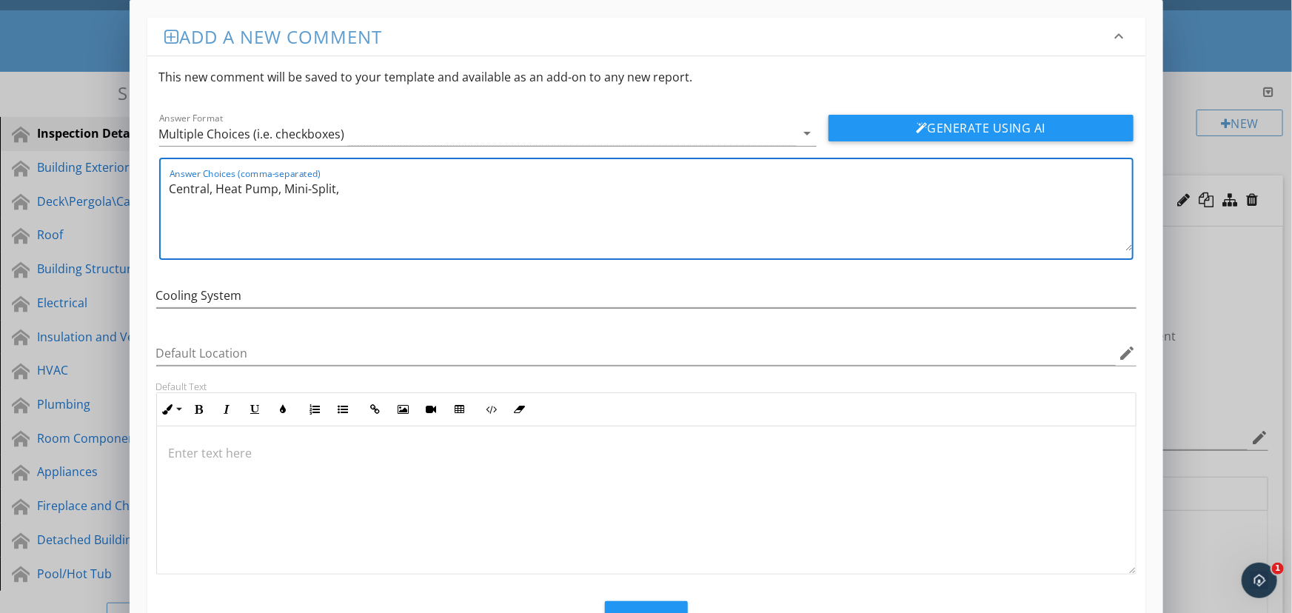
scroll to position [61, 0]
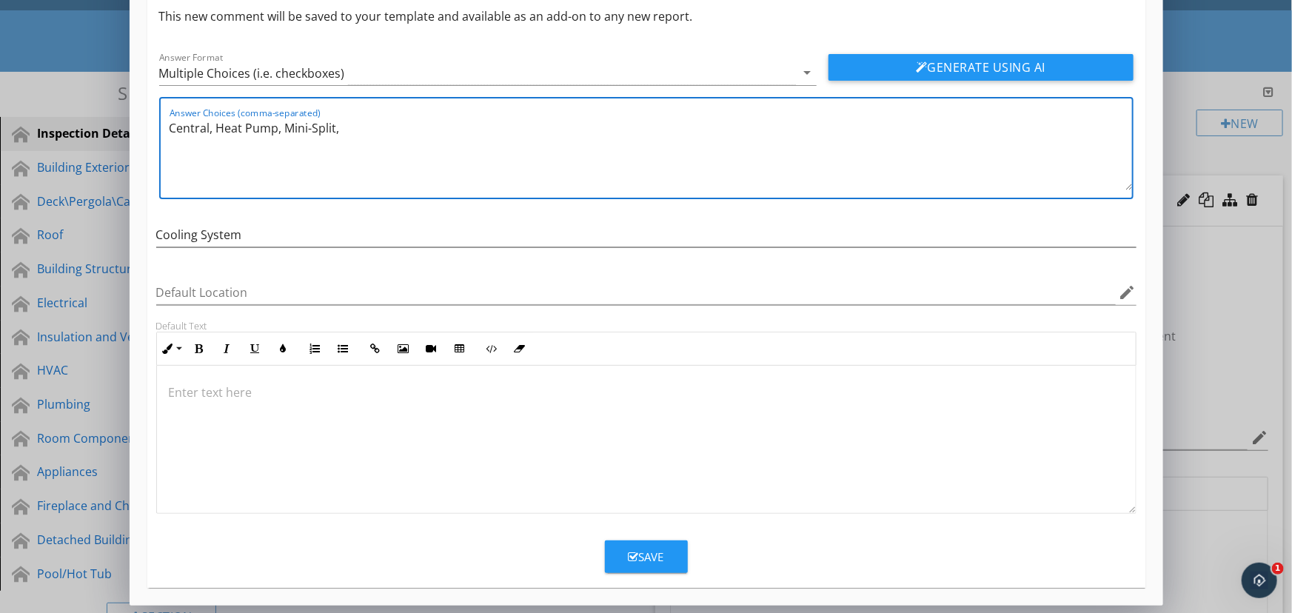
type textarea "Central, Heat Pump, Mini-Split,"
click at [642, 555] on div "Save" at bounding box center [647, 557] width 36 height 17
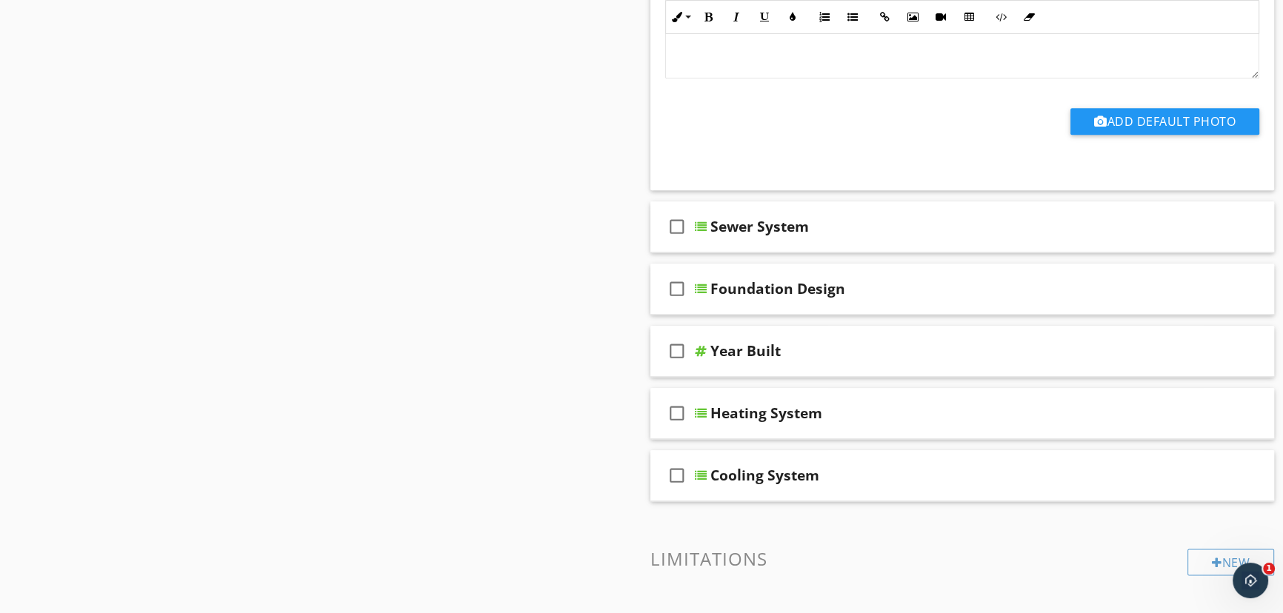
scroll to position [2132, 0]
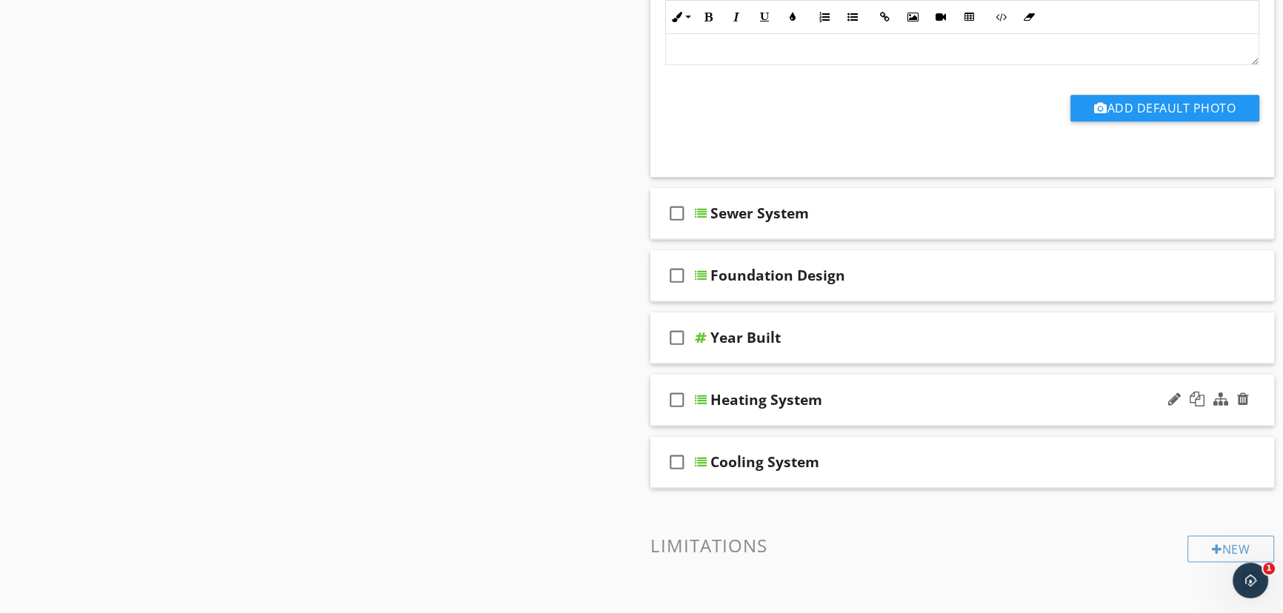
click at [708, 397] on div "check_box_outline_blank Heating System" at bounding box center [961, 400] width 623 height 51
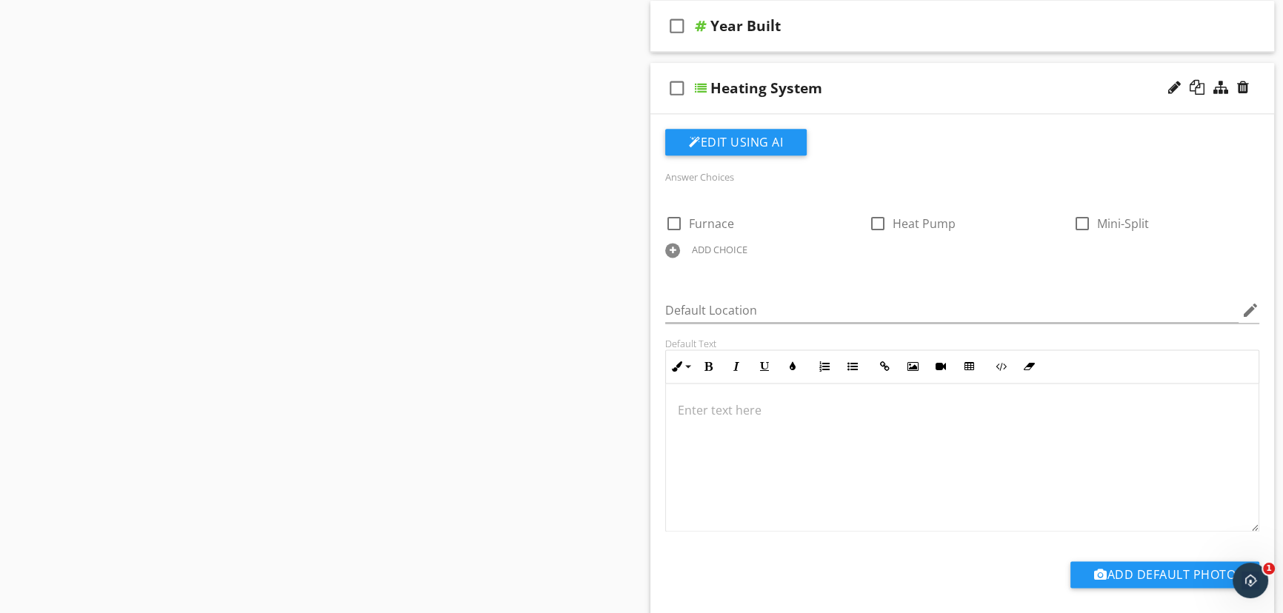
scroll to position [2603, 0]
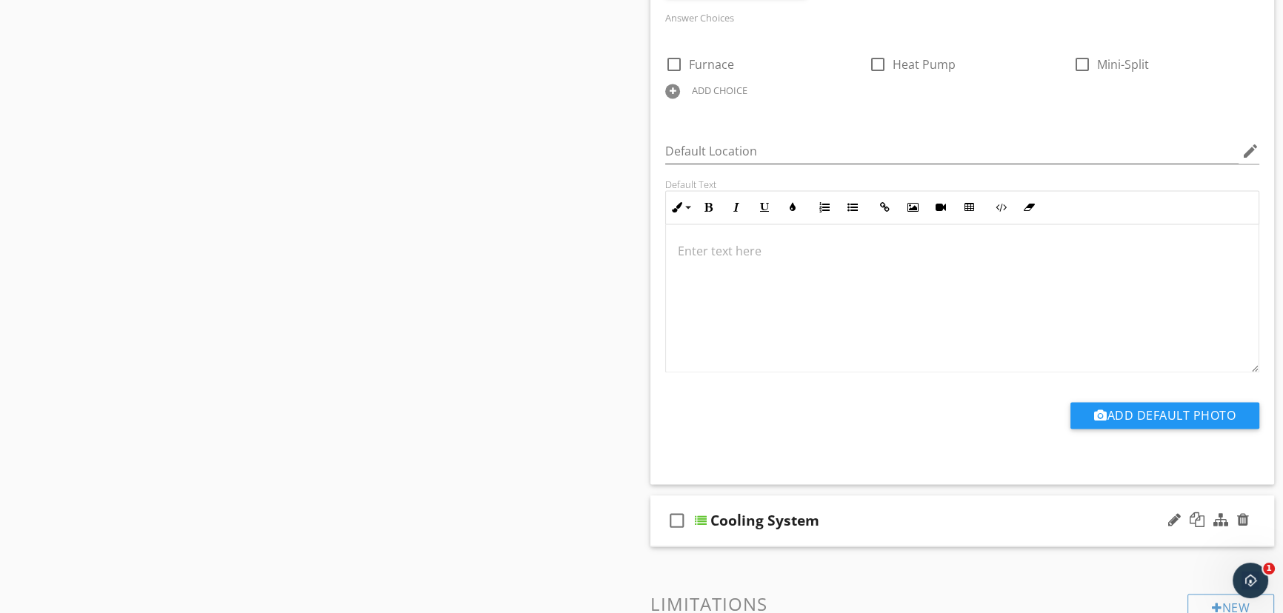
click at [703, 516] on div at bounding box center [701, 521] width 12 height 12
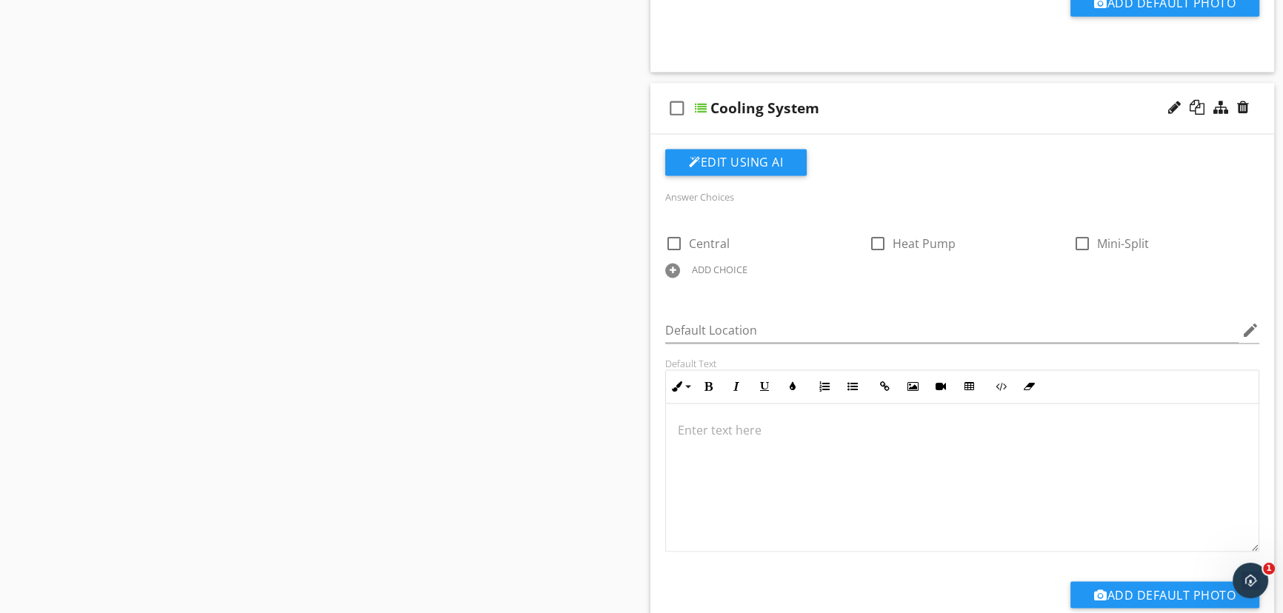
scroll to position [3009, 0]
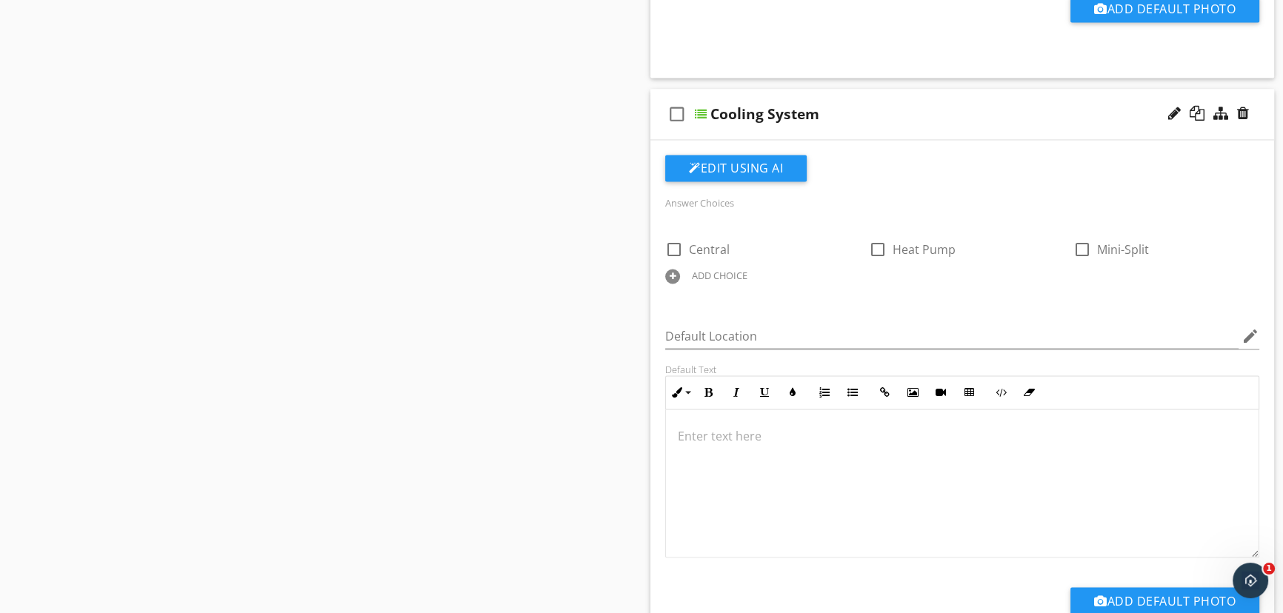
click at [713, 274] on div "ADD CHOICE" at bounding box center [720, 276] width 56 height 12
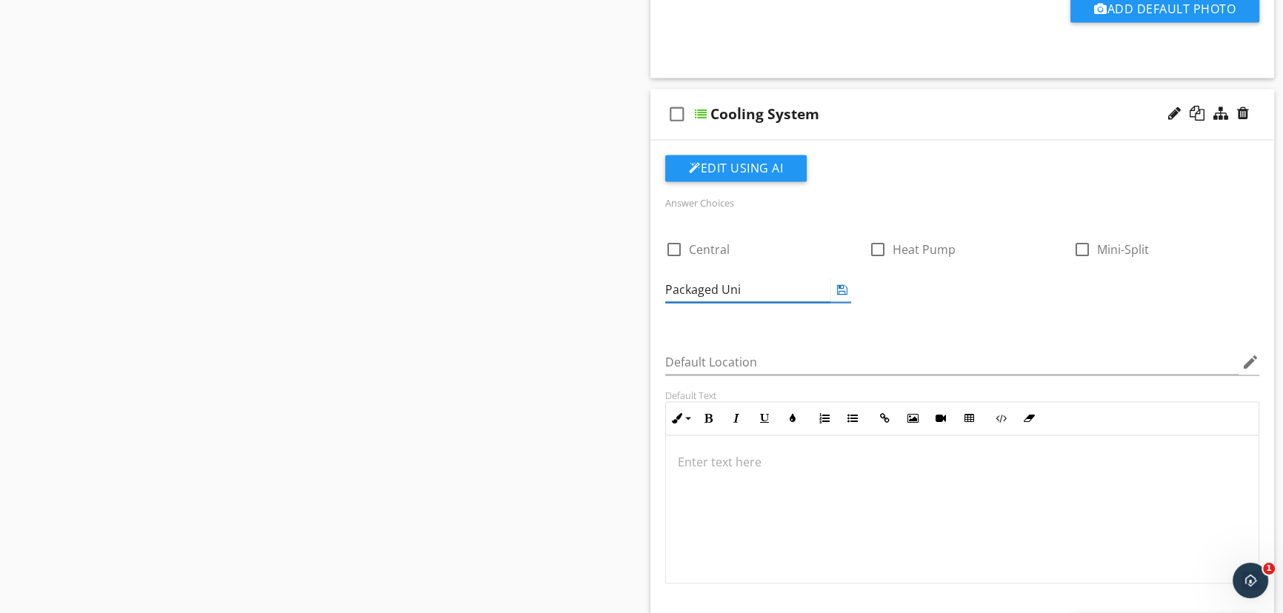
type input "Packaged Unit"
click at [841, 287] on icon at bounding box center [842, 290] width 10 height 12
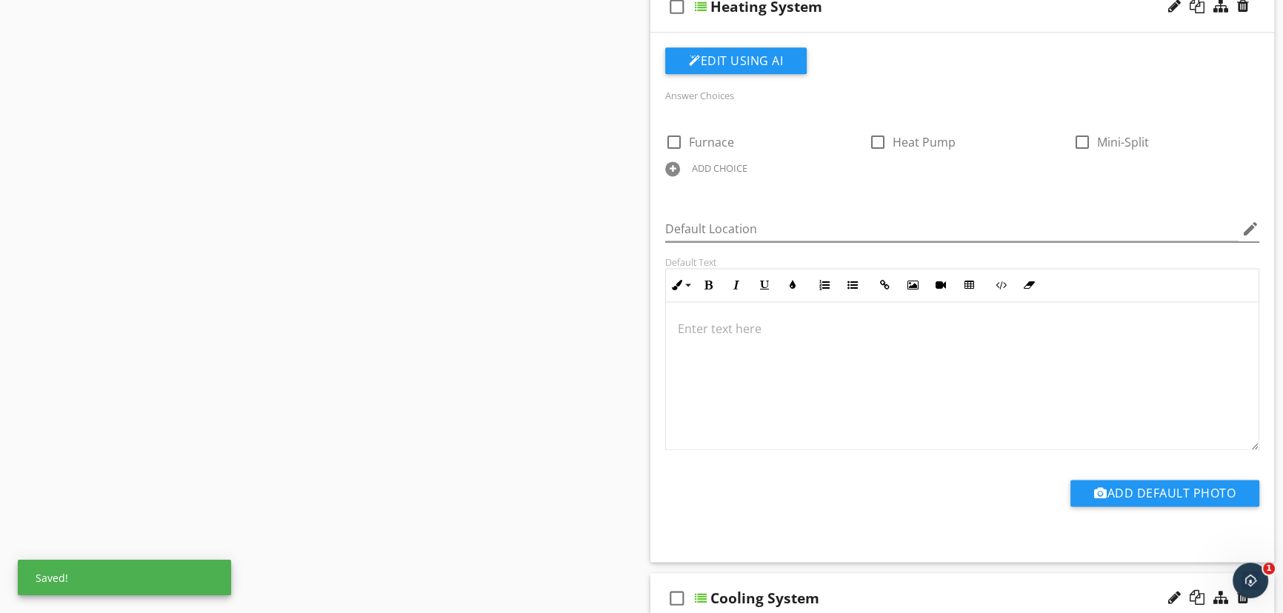
scroll to position [2404, 0]
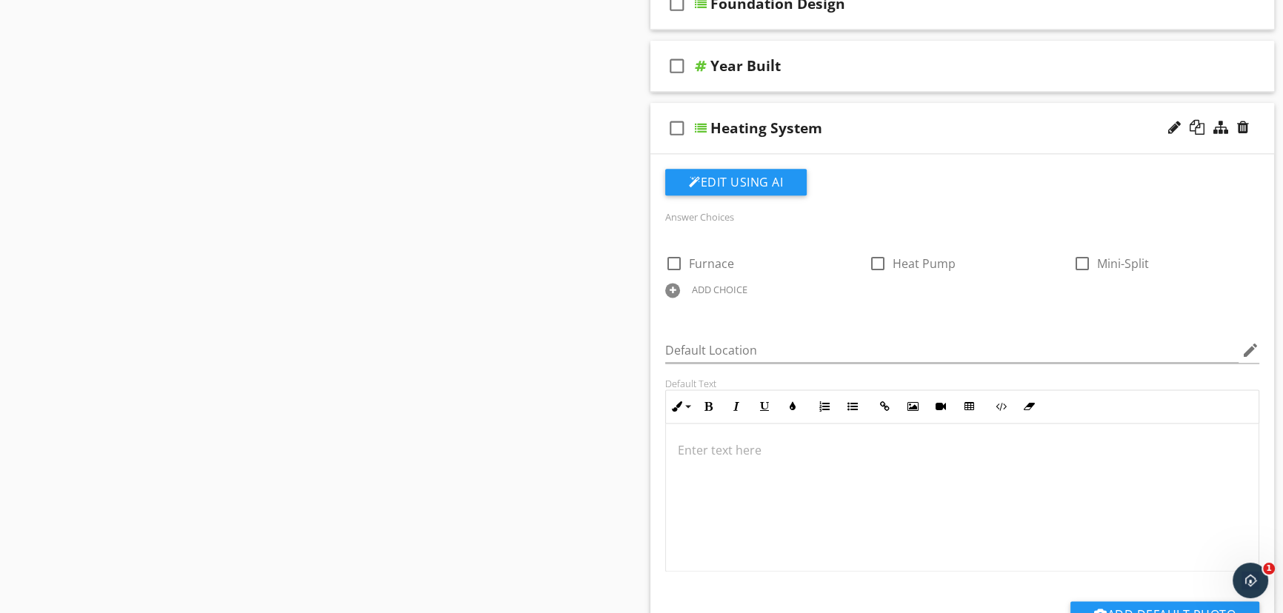
click at [720, 289] on div "ADD CHOICE" at bounding box center [720, 290] width 56 height 12
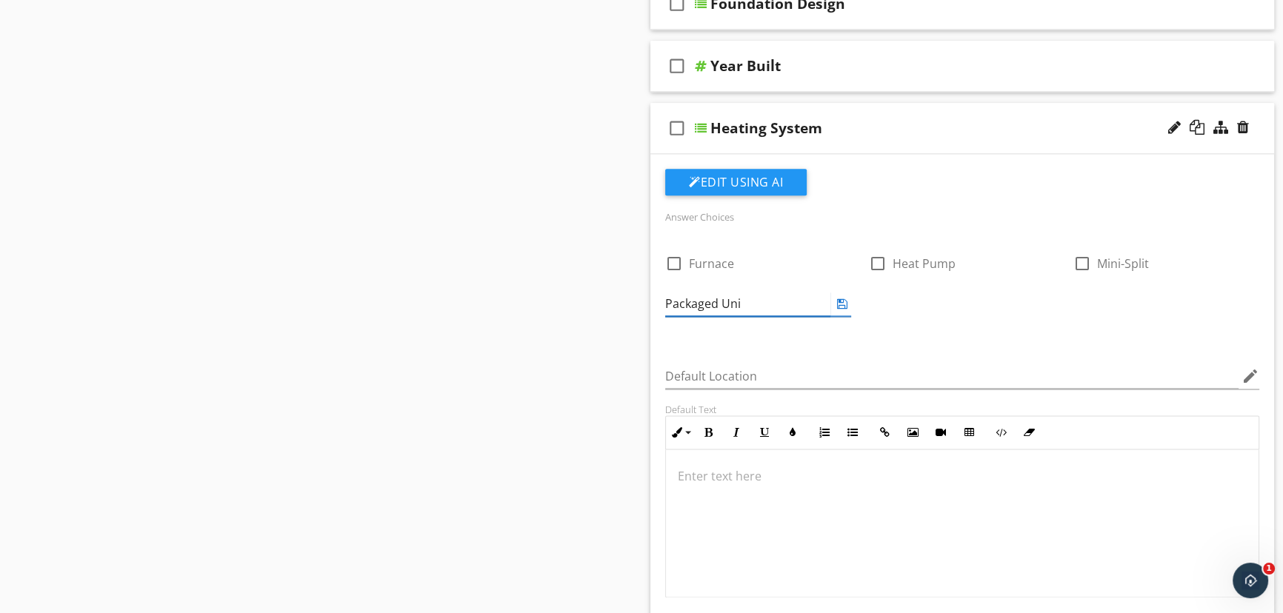
type input "Packaged Unit"
click at [839, 300] on icon at bounding box center [842, 304] width 10 height 12
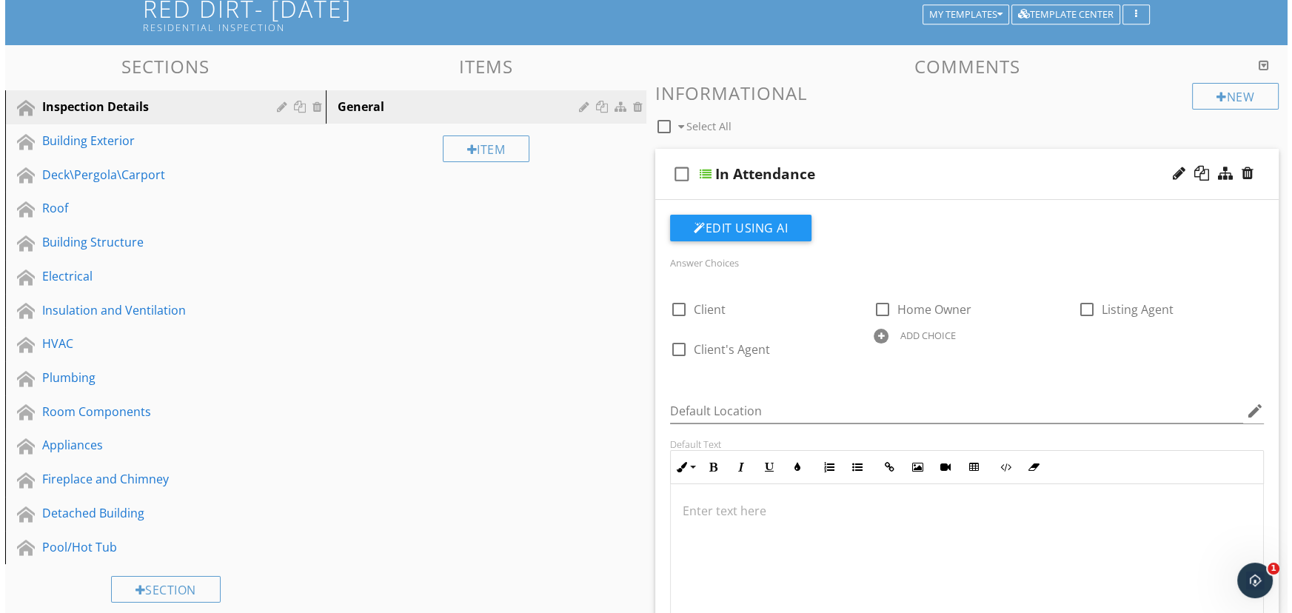
scroll to position [0, 0]
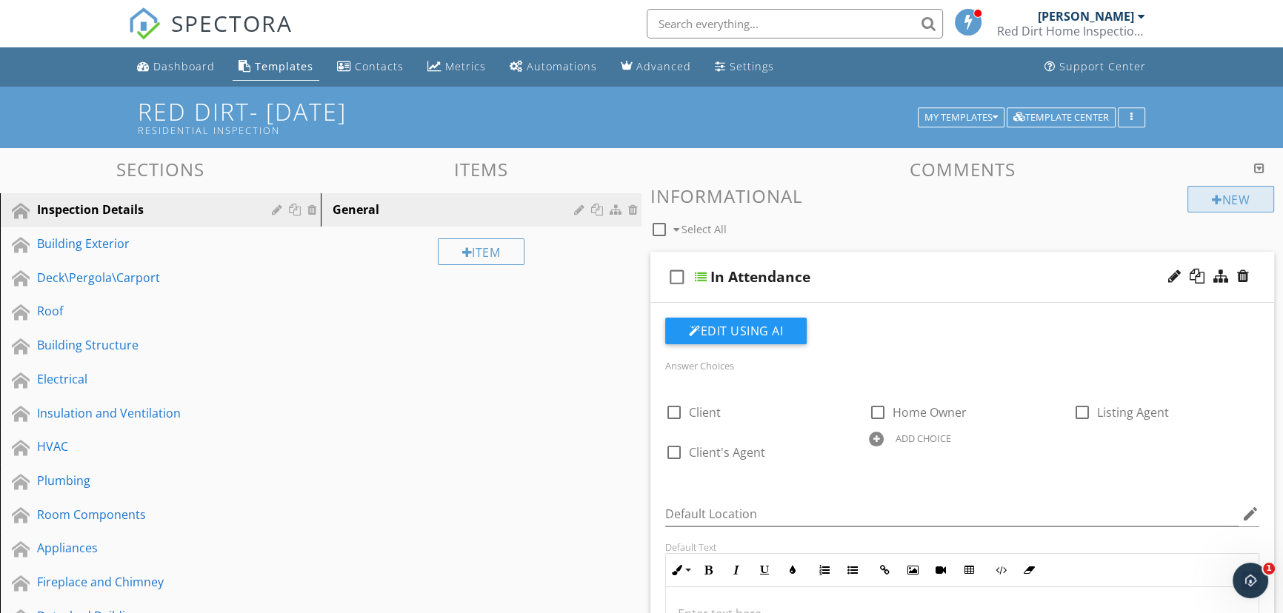
click at [1207, 202] on div "New" at bounding box center [1230, 199] width 87 height 27
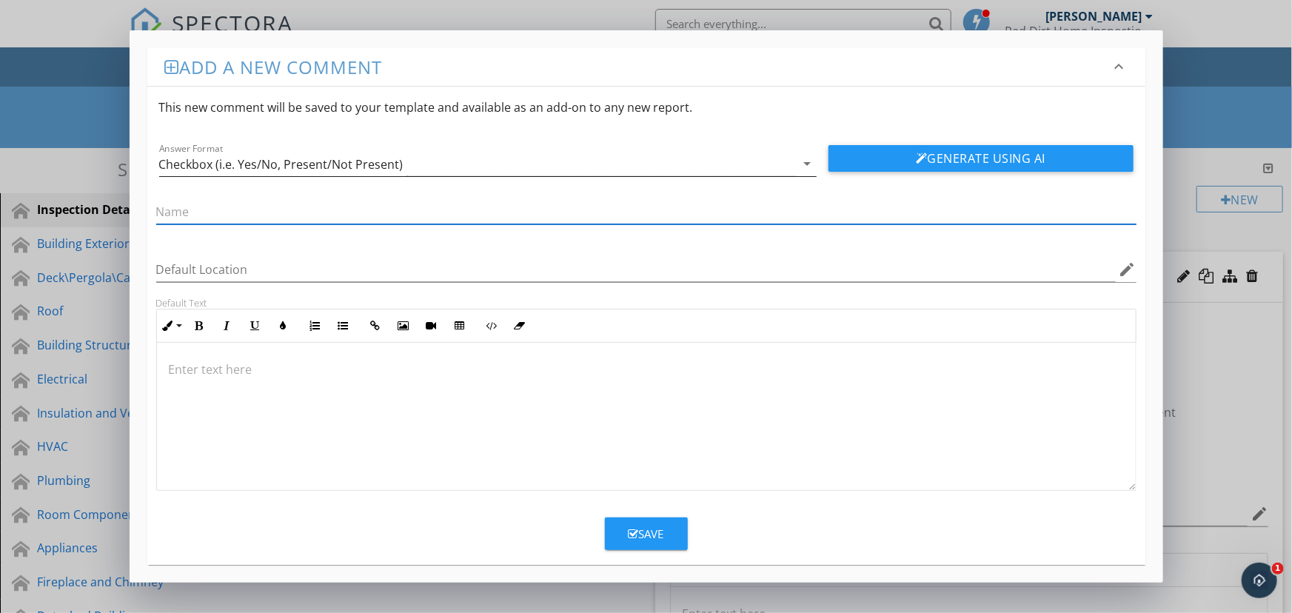
click at [504, 168] on div "Checkbox (i.e. Yes/No, Present/Not Present)" at bounding box center [477, 164] width 637 height 24
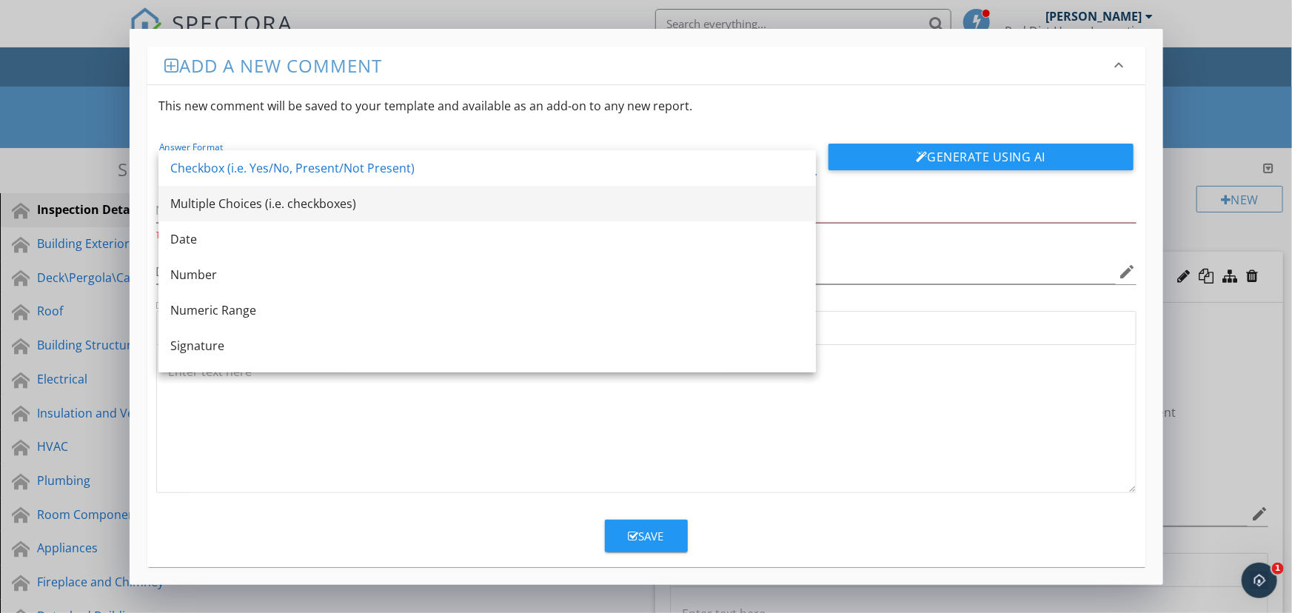
click at [501, 198] on div "Multiple Choices (i.e. checkboxes)" at bounding box center [487, 204] width 634 height 18
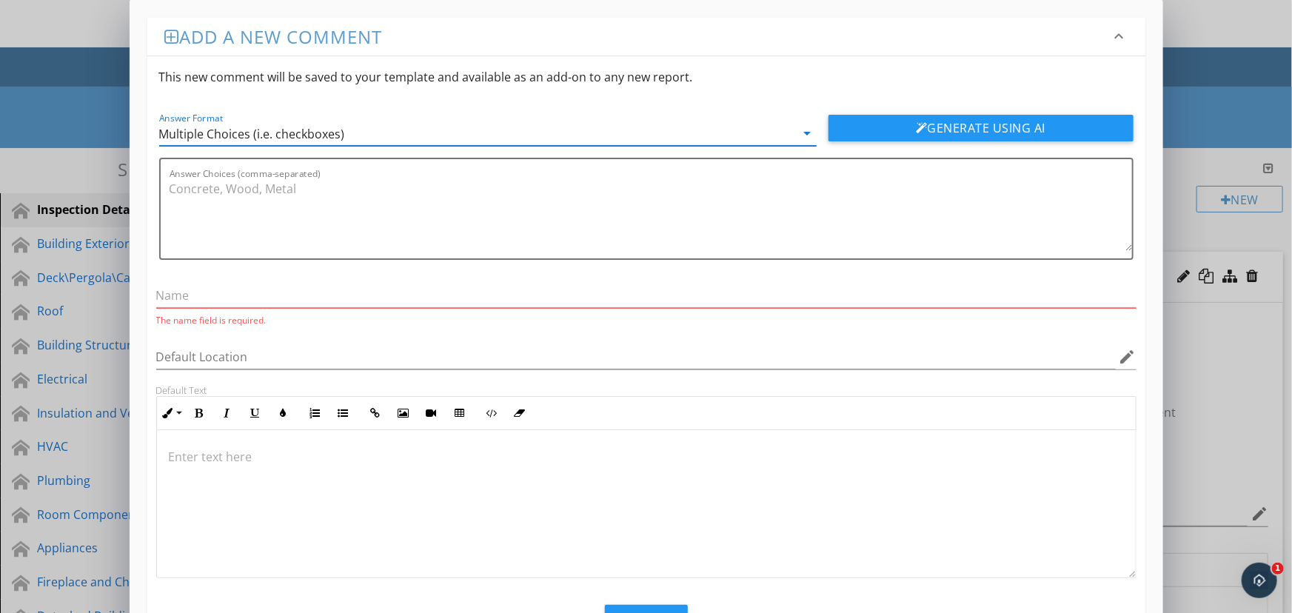
click at [473, 310] on div "The name field is required." at bounding box center [646, 305] width 980 height 43
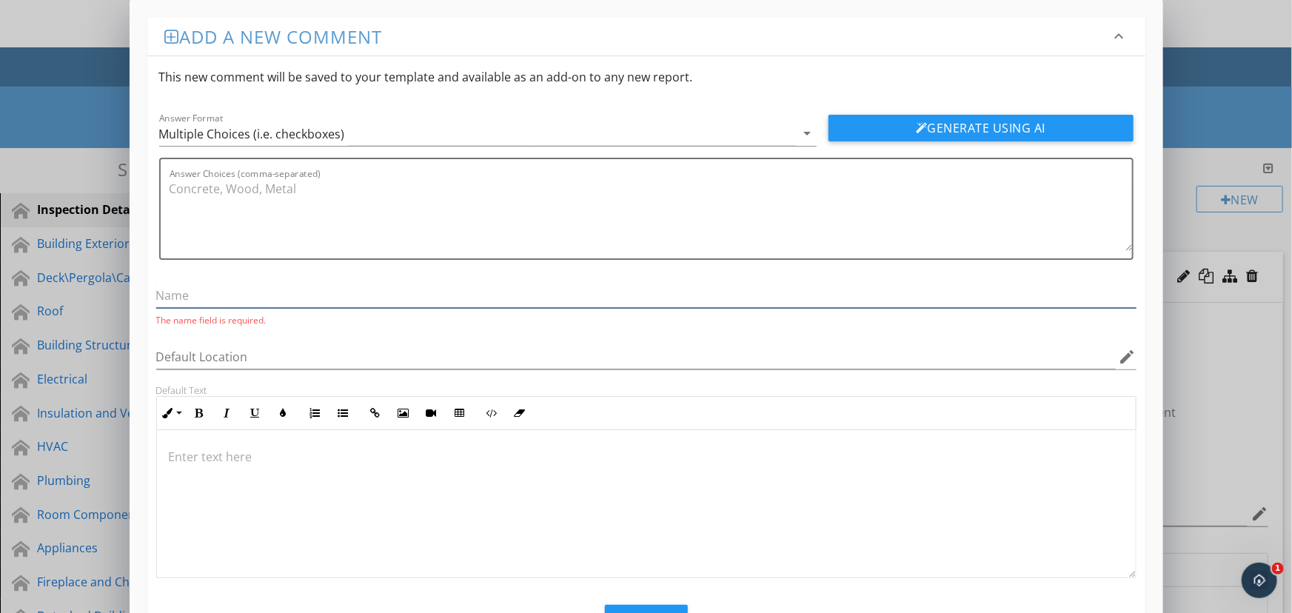
click at [476, 295] on input "text" at bounding box center [646, 296] width 980 height 24
type input "Method to Inspect Roof"
click at [299, 235] on textarea "Answer Choices (comma-separated)" at bounding box center [651, 214] width 963 height 74
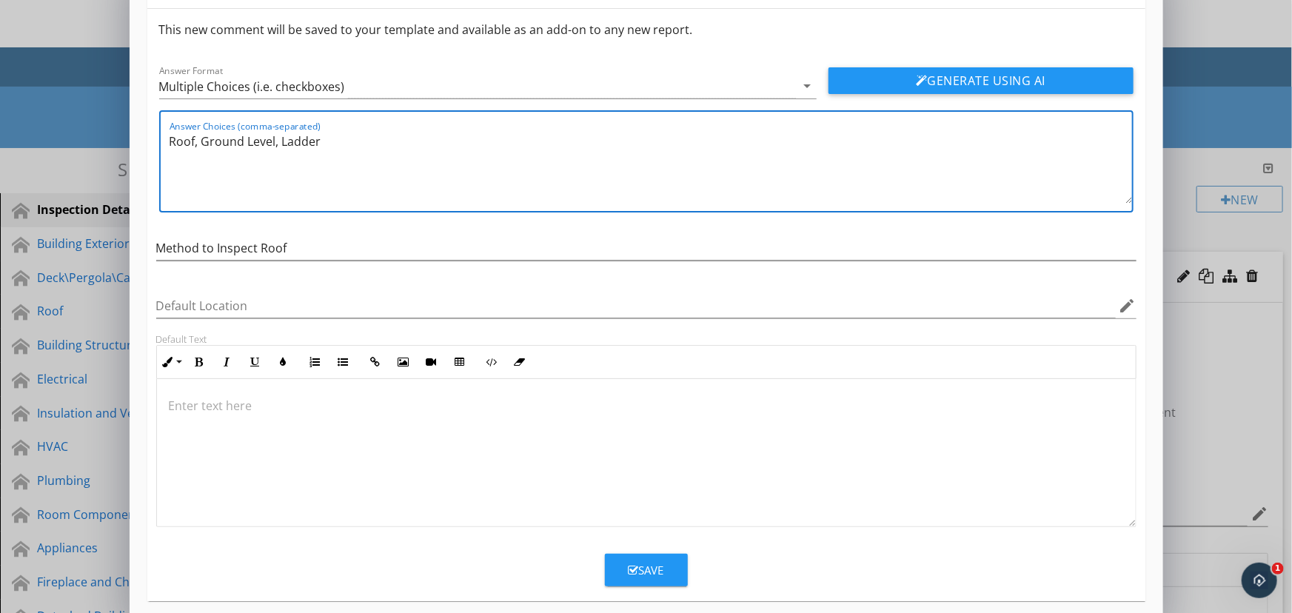
scroll to position [61, 0]
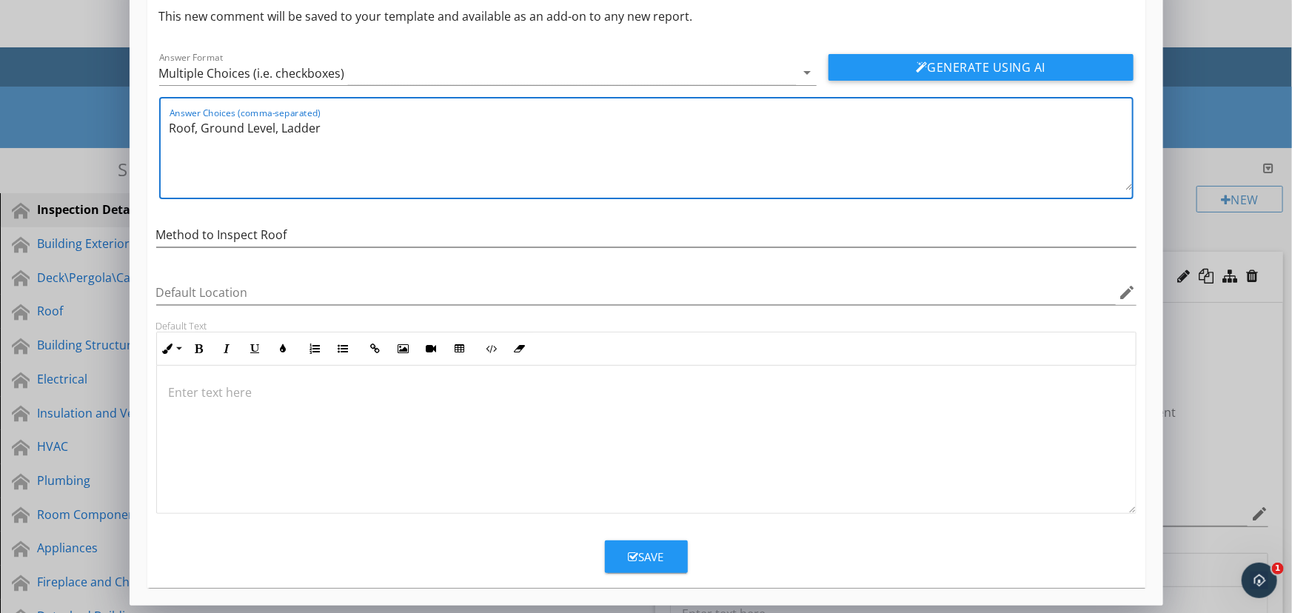
click at [170, 128] on textarea "Roof, Ground Level, Ladder" at bounding box center [651, 153] width 963 height 74
type textarea "On Roof, Ground Level, Ladder"
click at [638, 561] on div "Save" at bounding box center [647, 557] width 36 height 17
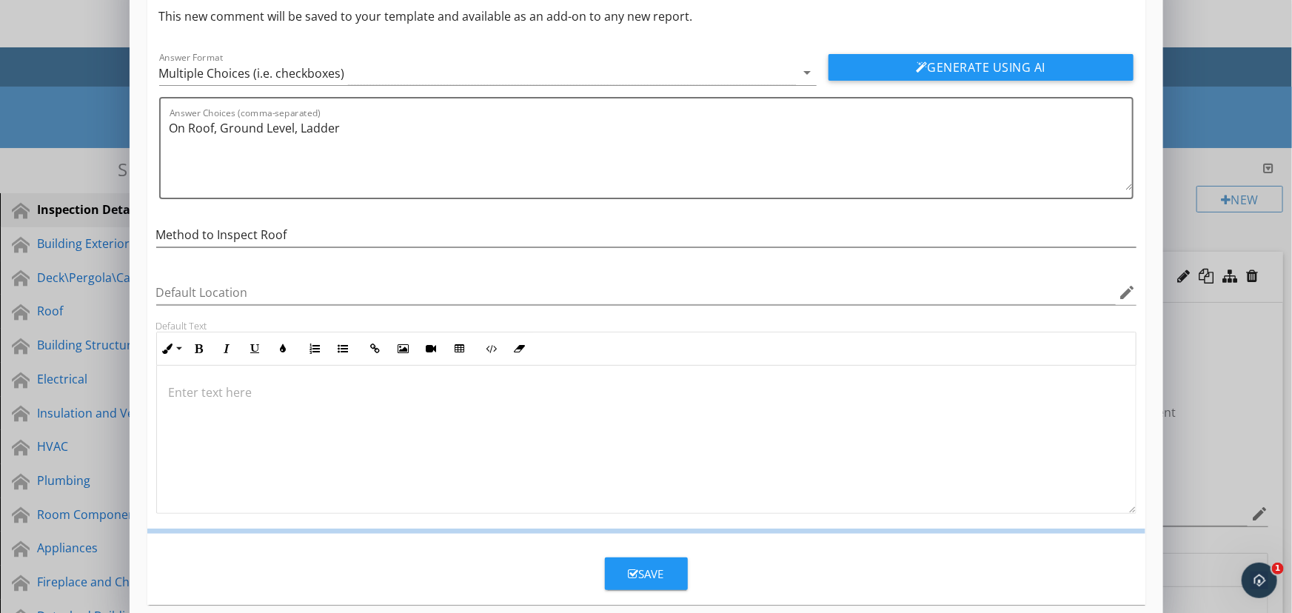
scroll to position [0, 0]
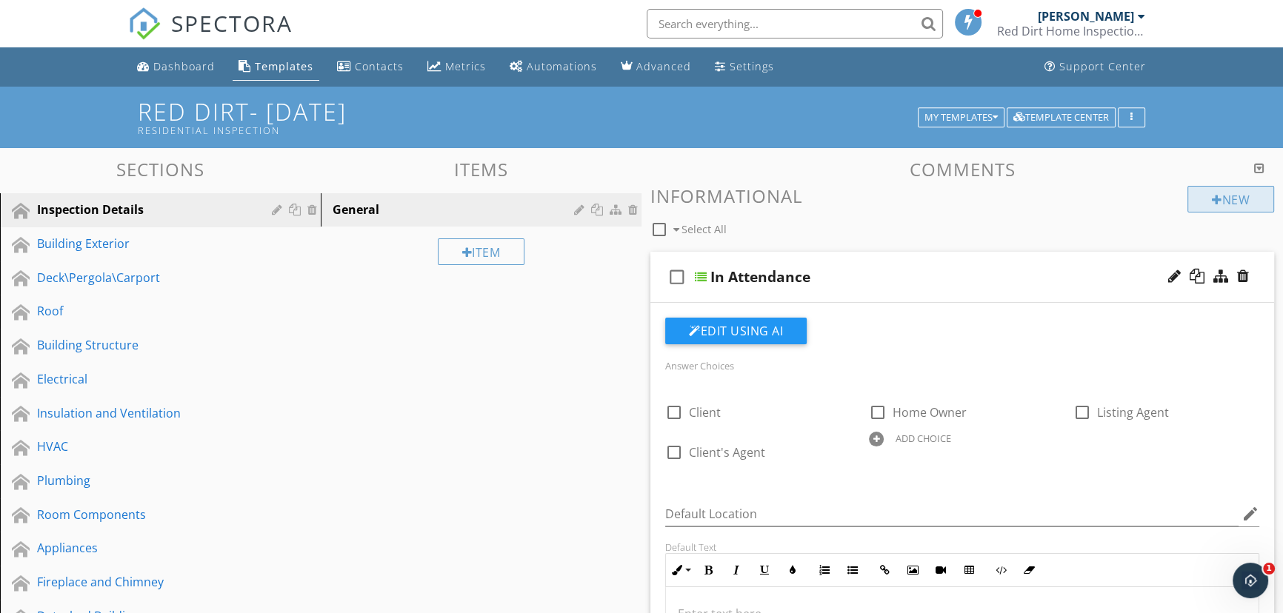
click at [1234, 207] on div "New" at bounding box center [1230, 199] width 87 height 27
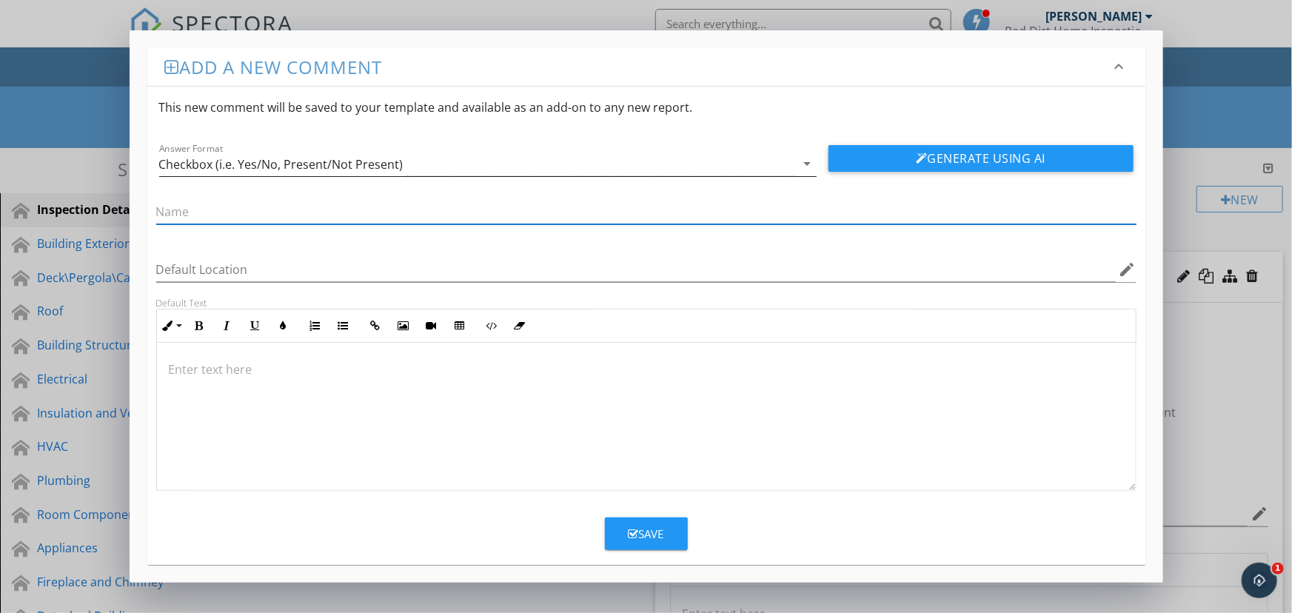
click at [771, 155] on div "Checkbox (i.e. Yes/No, Present/Not Present)" at bounding box center [477, 164] width 637 height 24
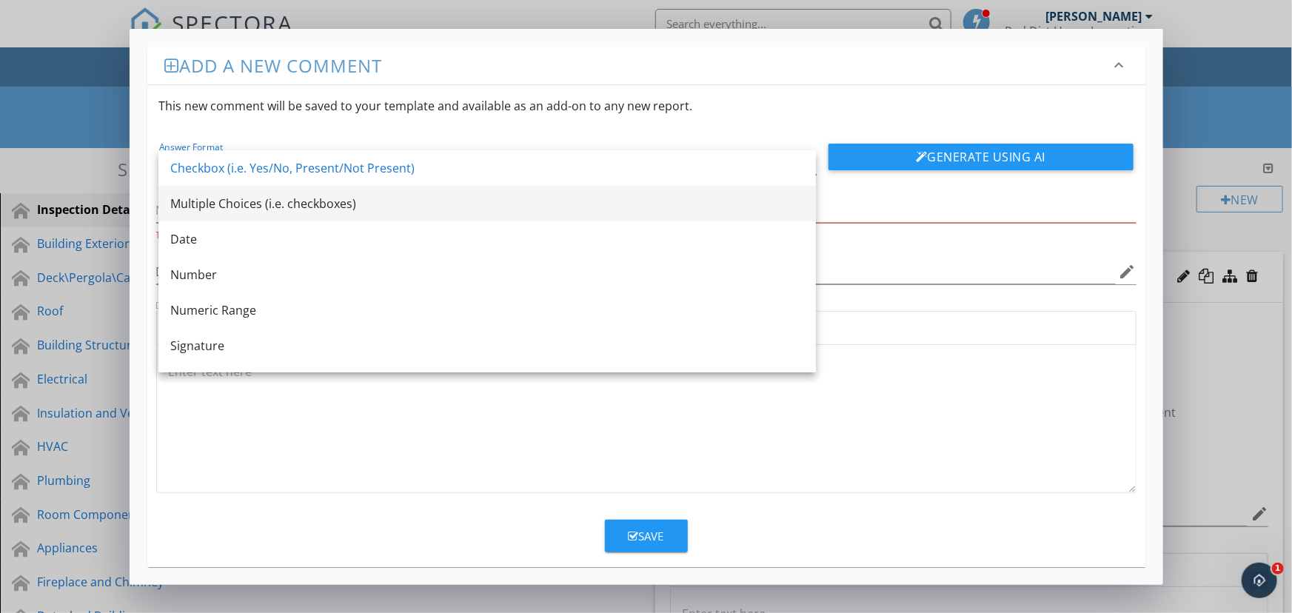
click at [740, 202] on div "Multiple Choices (i.e. checkboxes)" at bounding box center [487, 204] width 634 height 18
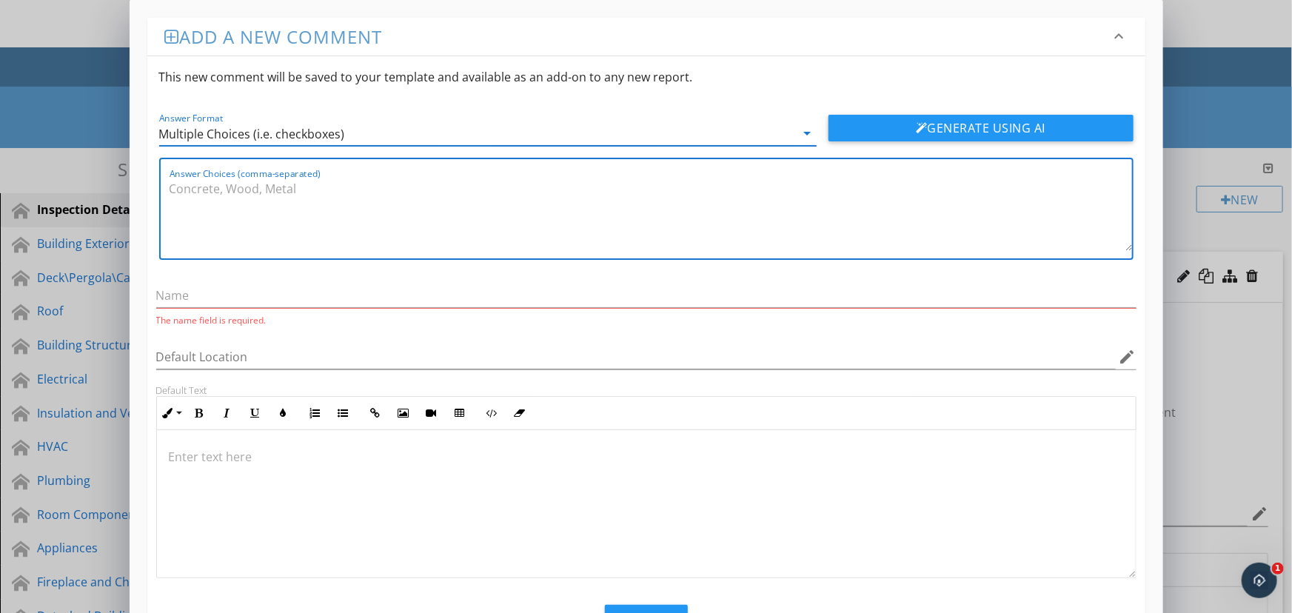
click at [698, 236] on textarea "Answer Choices (comma-separated)" at bounding box center [651, 214] width 963 height 74
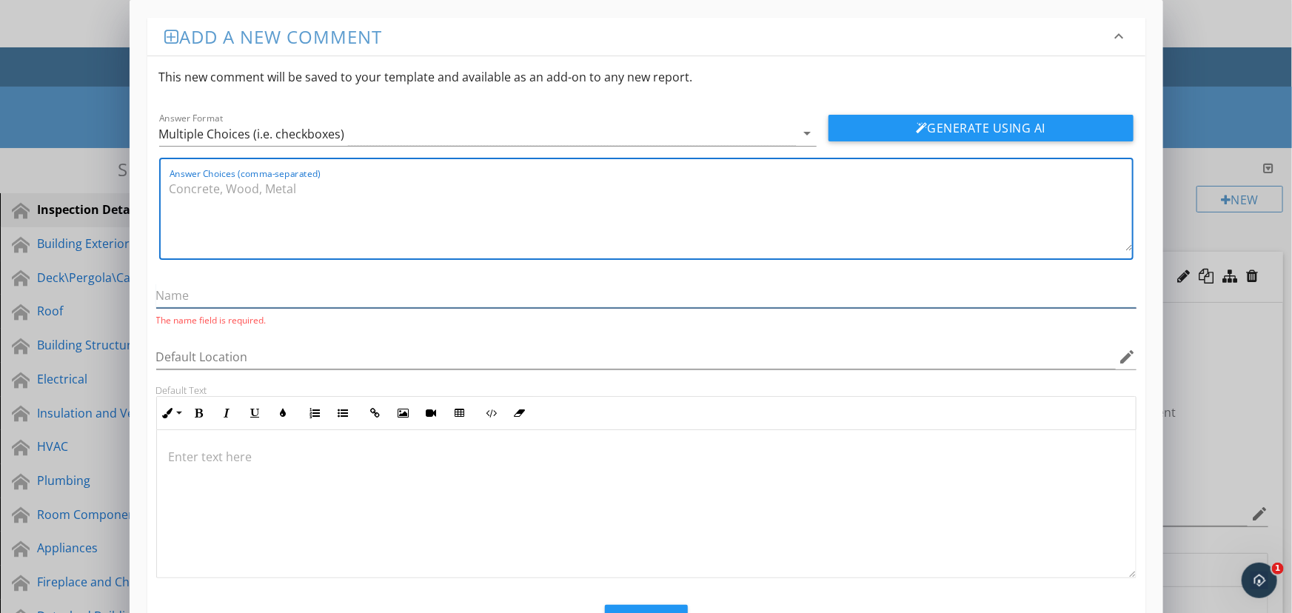
click at [338, 296] on input "text" at bounding box center [646, 296] width 980 height 24
type input "Method to"
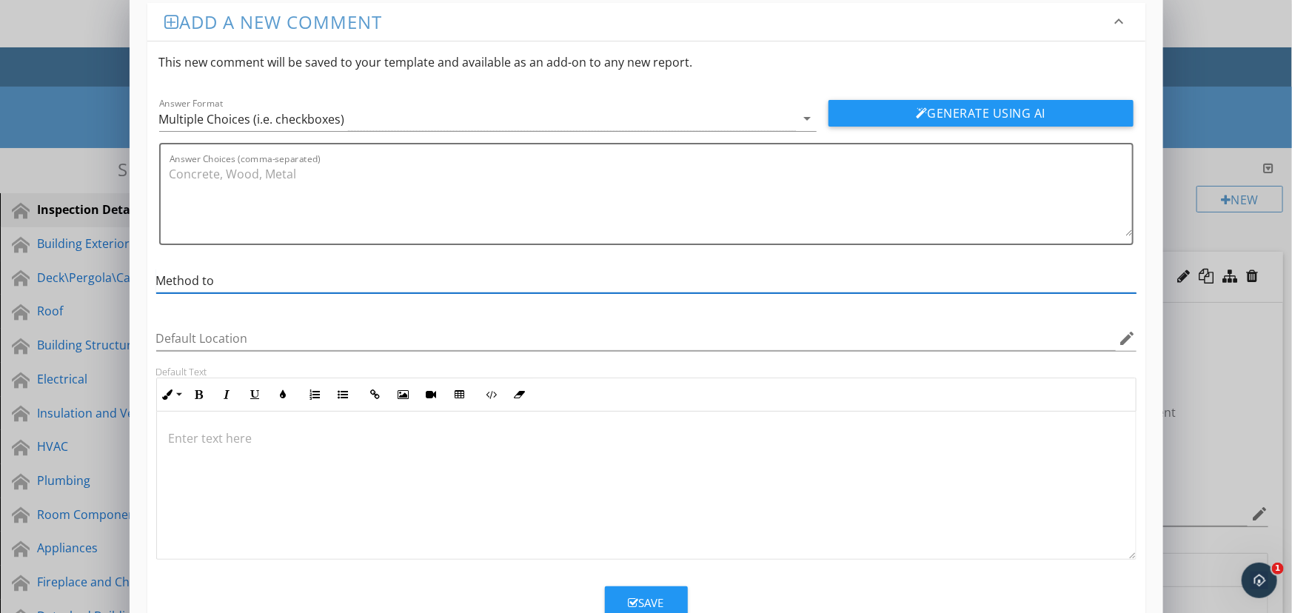
scroll to position [61, 0]
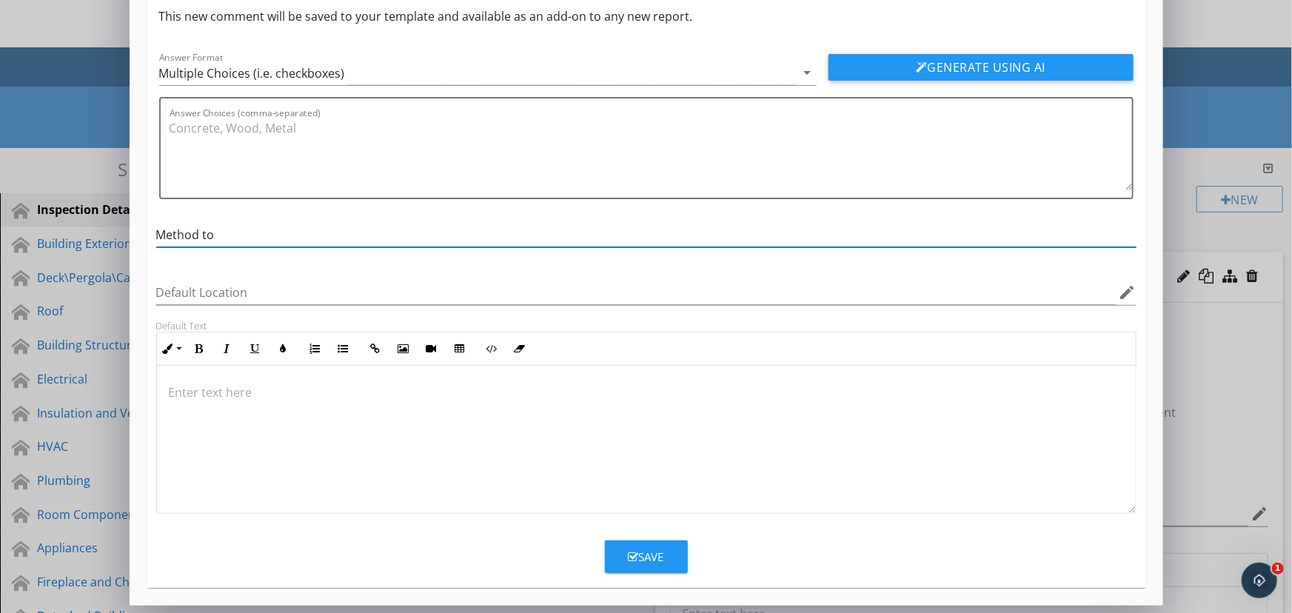
click at [1233, 432] on div "Add a new comment keyboard_arrow_down This new comment will be saved to your te…" at bounding box center [646, 276] width 1292 height 675
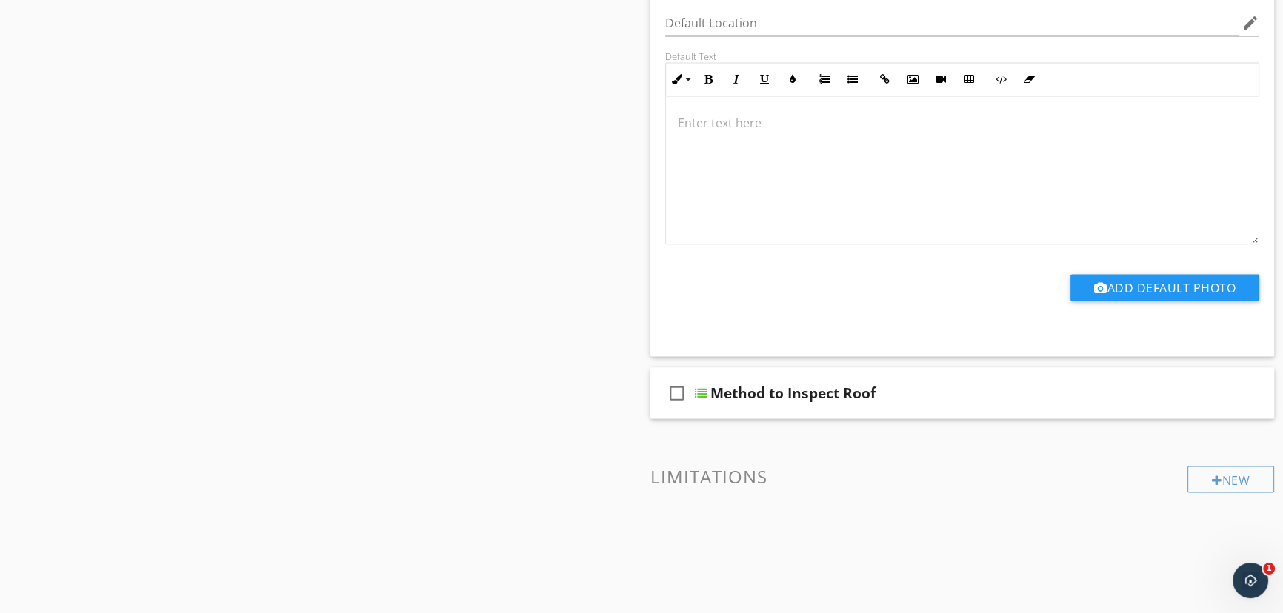
scroll to position [3370, 0]
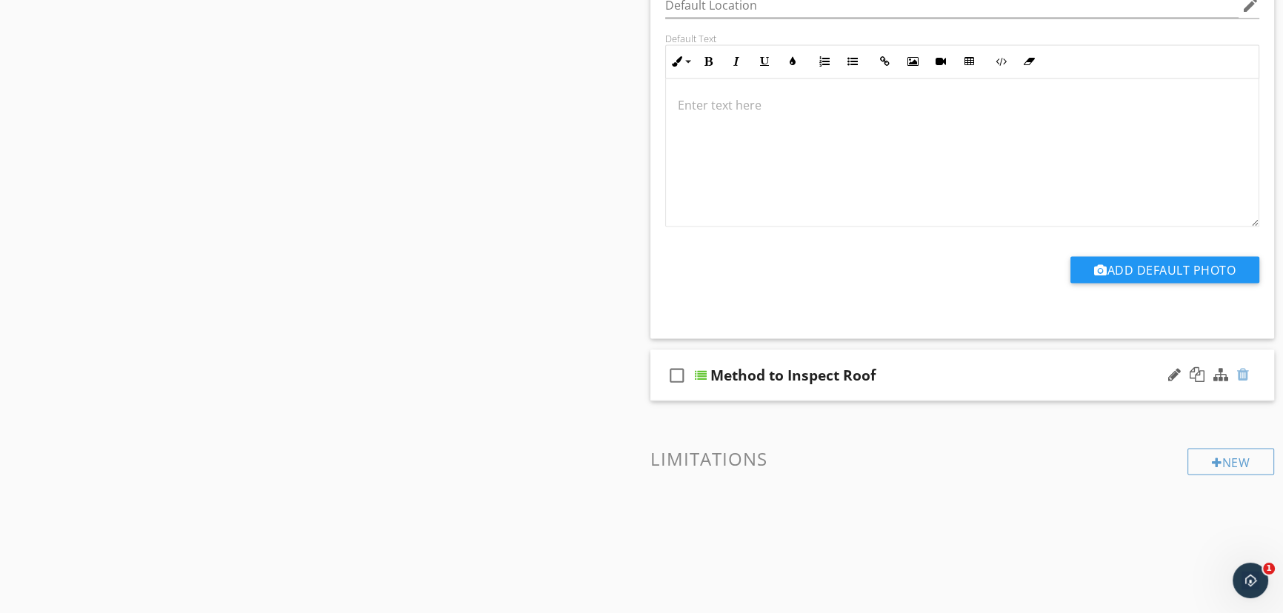
click at [1243, 367] on div at bounding box center [1243, 374] width 12 height 15
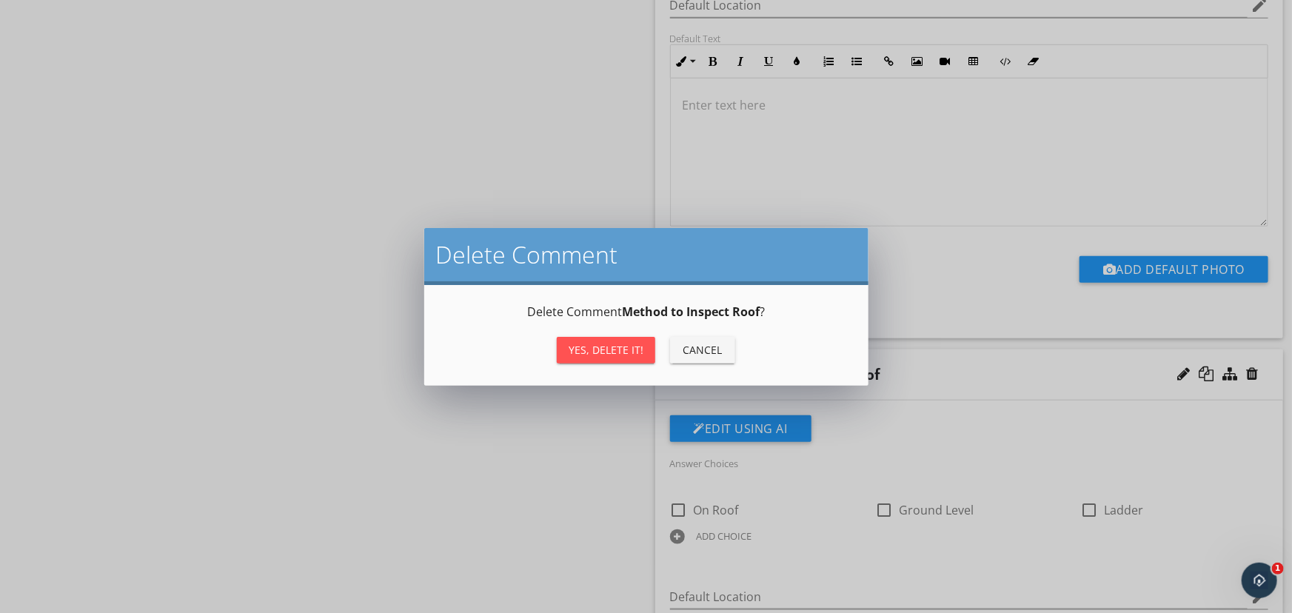
click at [618, 351] on div "Yes, Delete it!" at bounding box center [606, 350] width 75 height 16
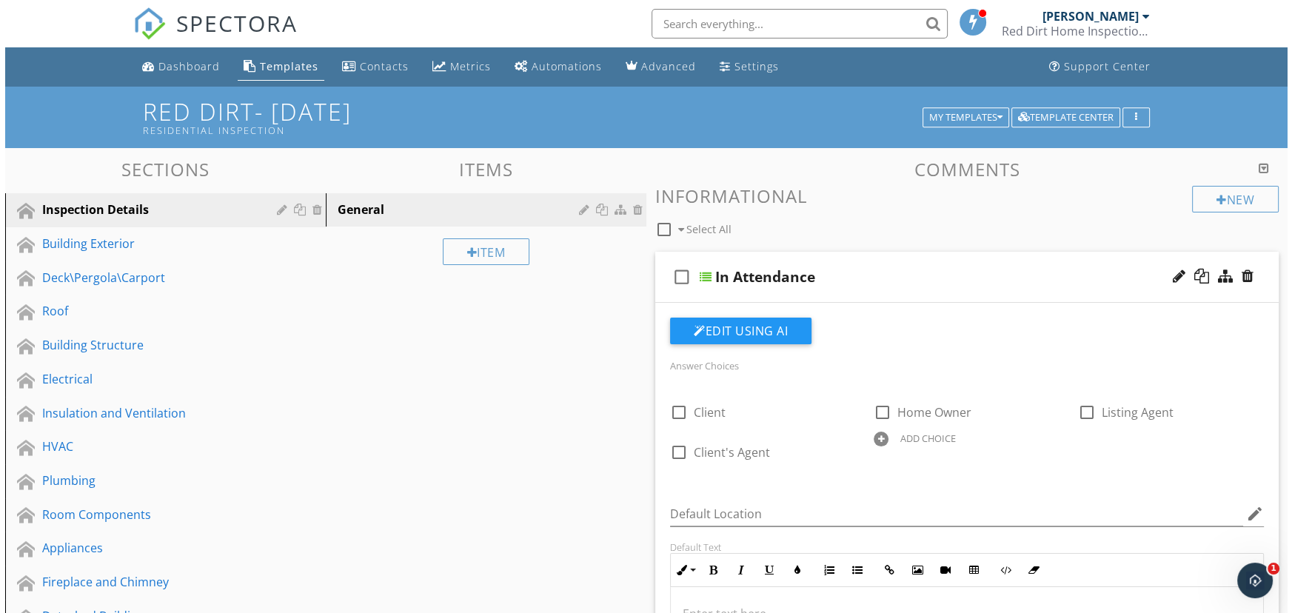
scroll to position [0, 0]
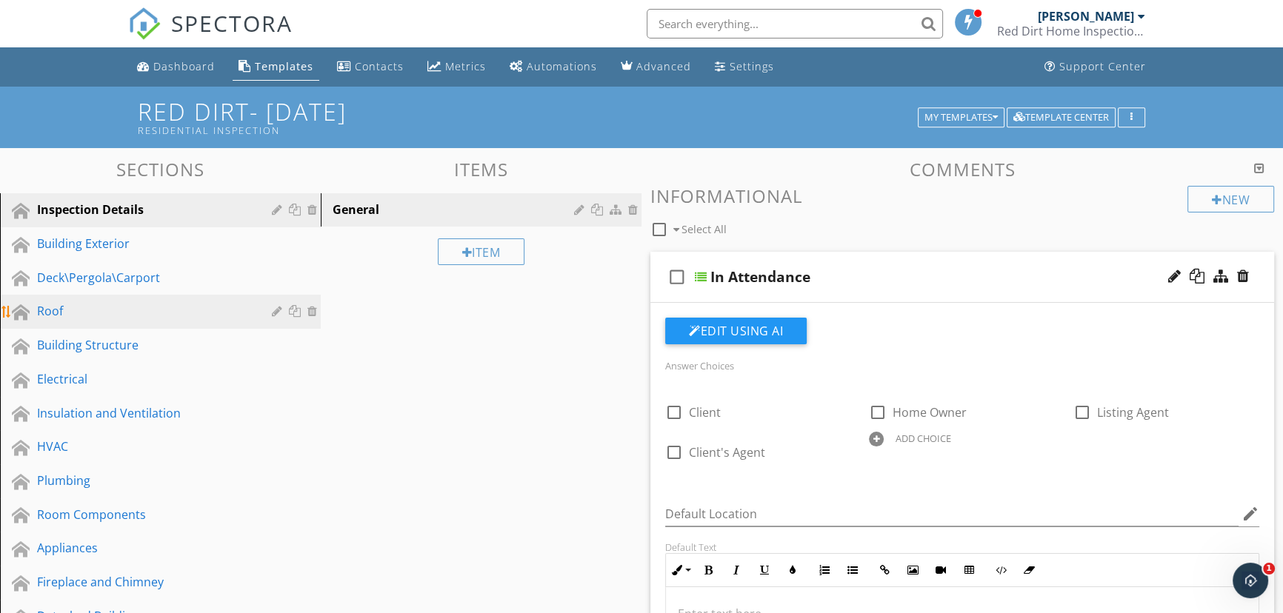
click at [96, 309] on div "Roof" at bounding box center [143, 311] width 213 height 18
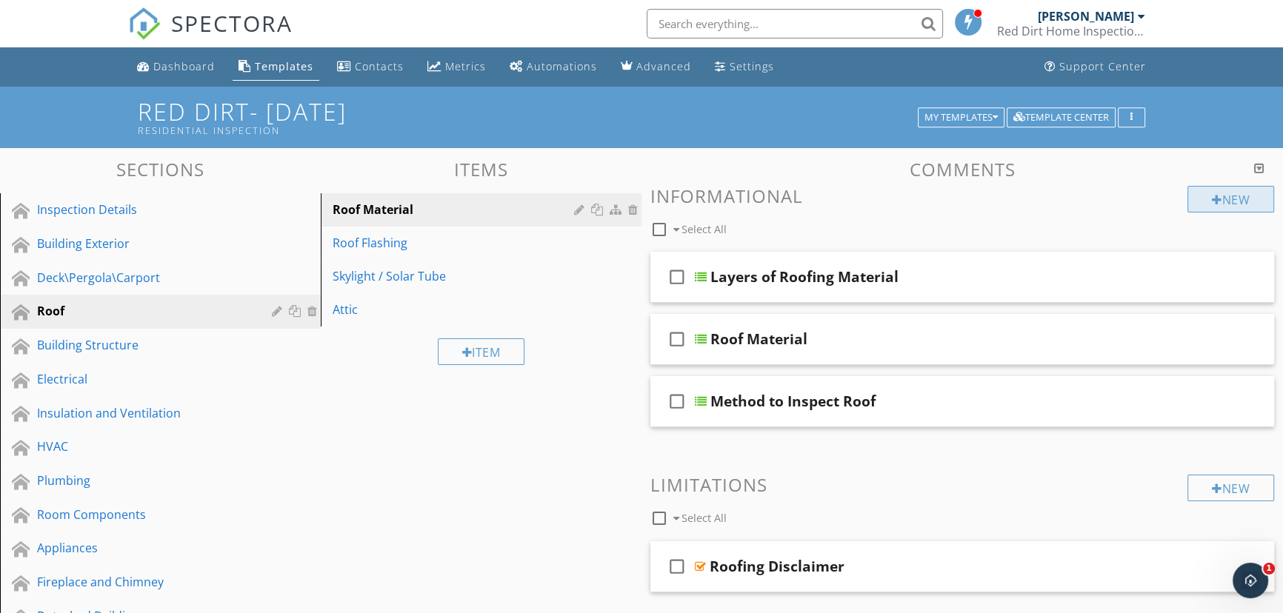
click at [1217, 208] on div "New" at bounding box center [1230, 199] width 87 height 27
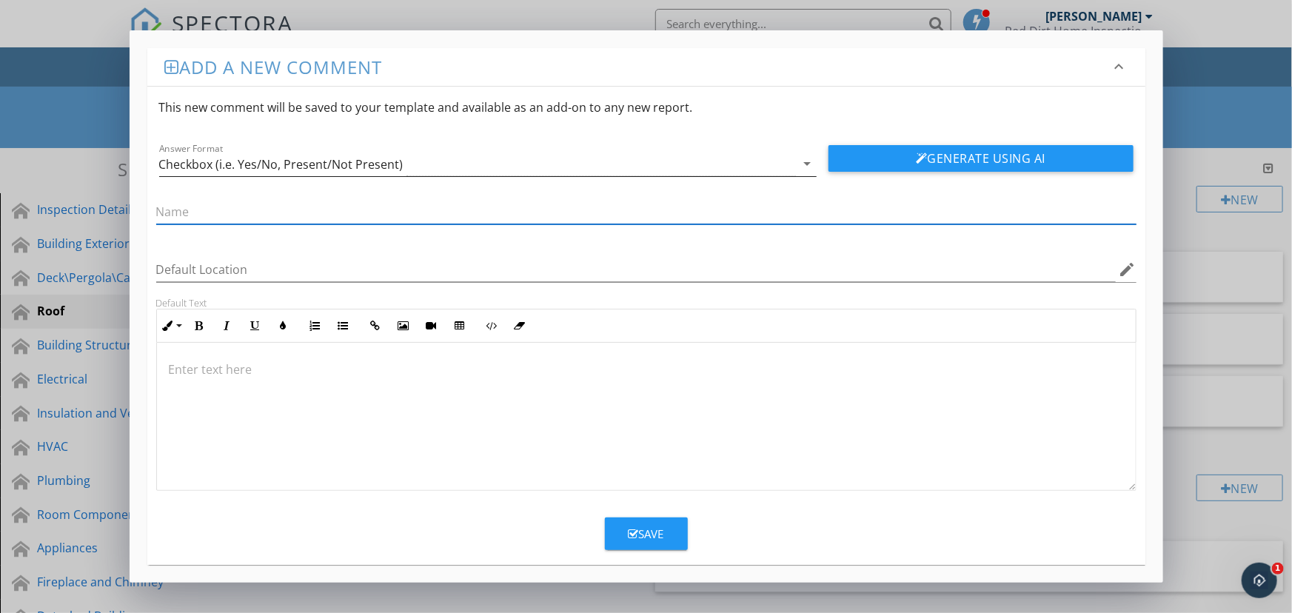
click at [502, 165] on div "Checkbox (i.e. Yes/No, Present/Not Present)" at bounding box center [477, 164] width 637 height 24
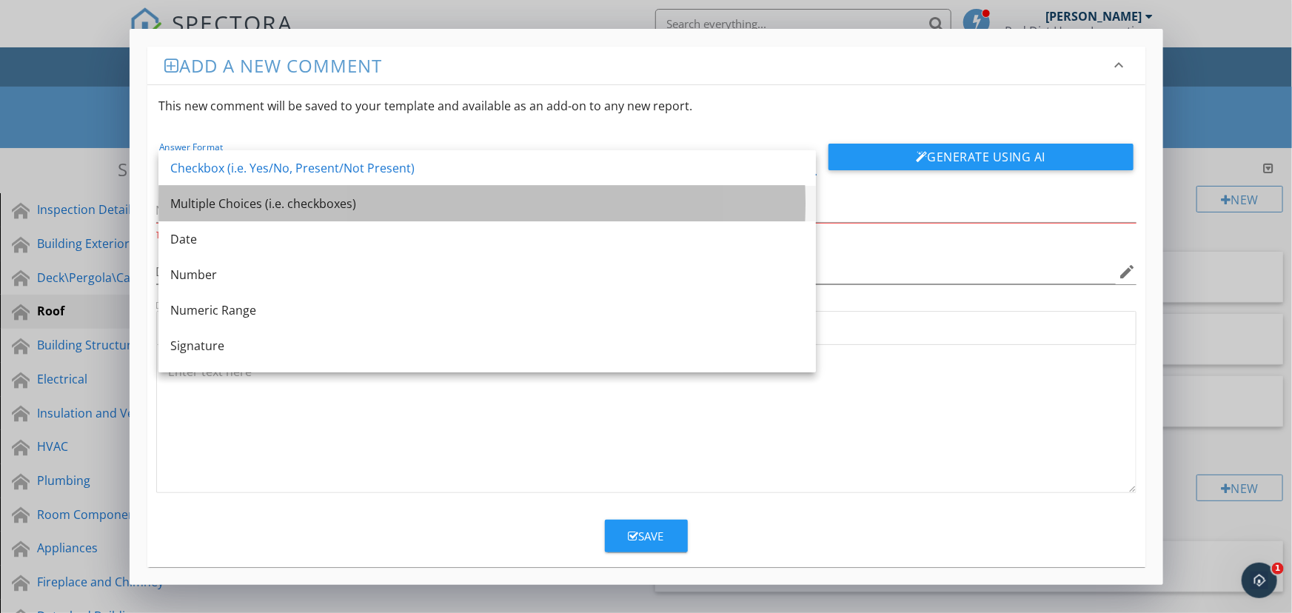
click at [496, 198] on div "Multiple Choices (i.e. checkboxes)" at bounding box center [487, 204] width 634 height 18
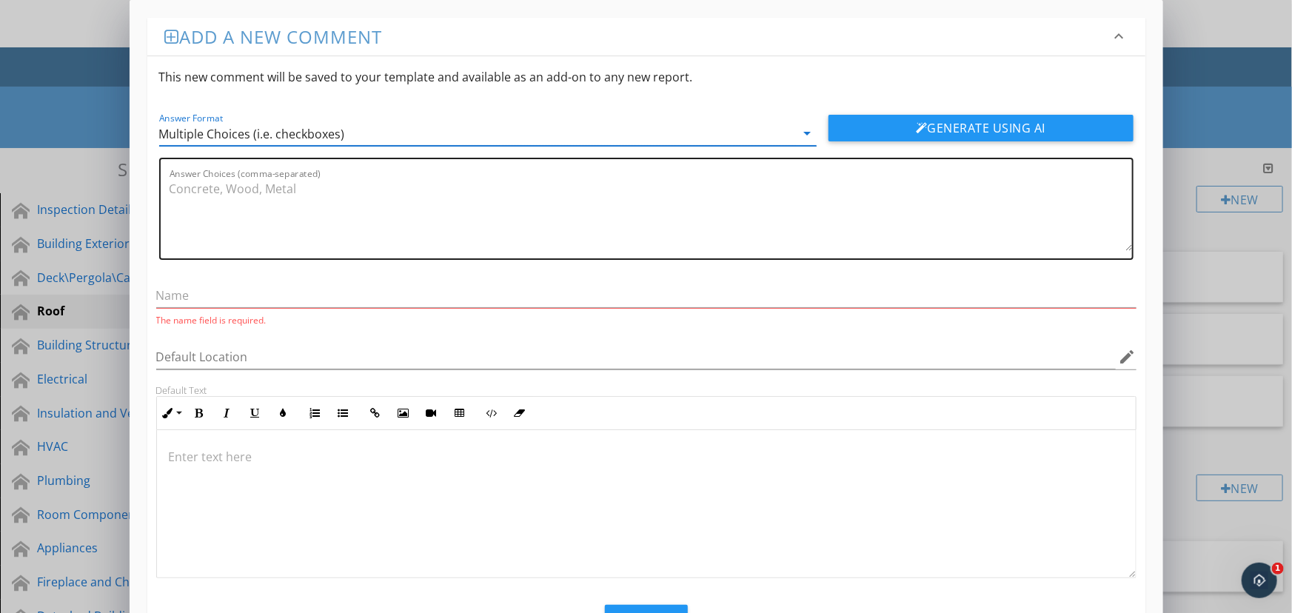
click at [485, 224] on textarea "Answer Choices (comma-separated)" at bounding box center [651, 214] width 963 height 74
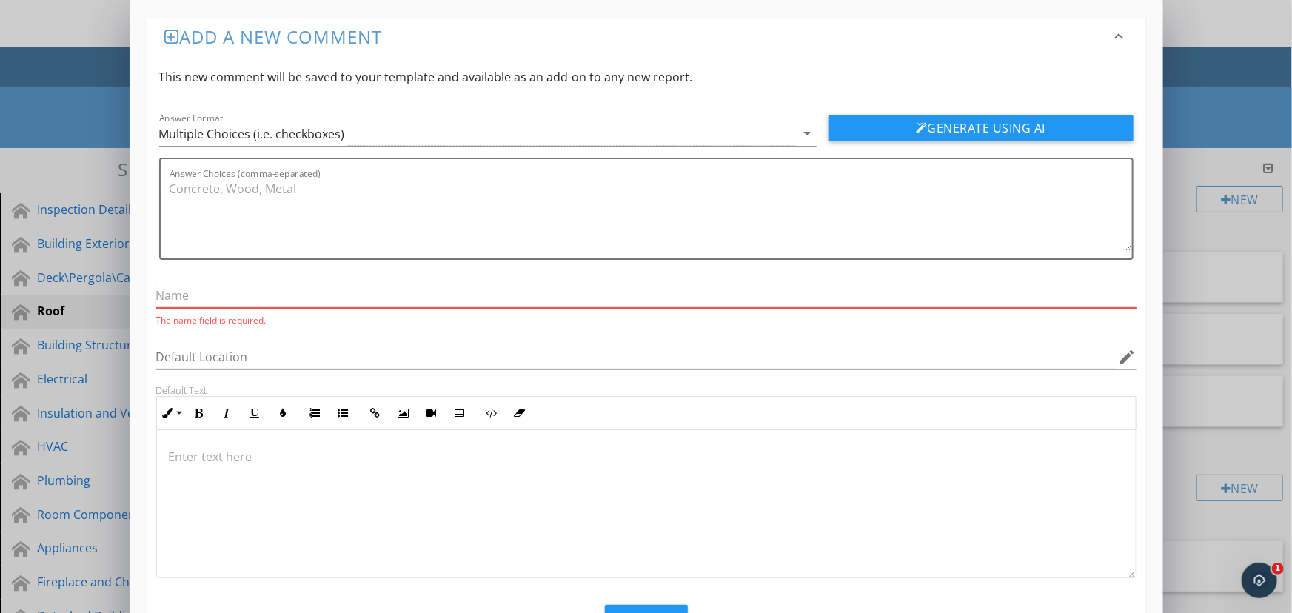
click at [417, 287] on input "text" at bounding box center [646, 296] width 980 height 24
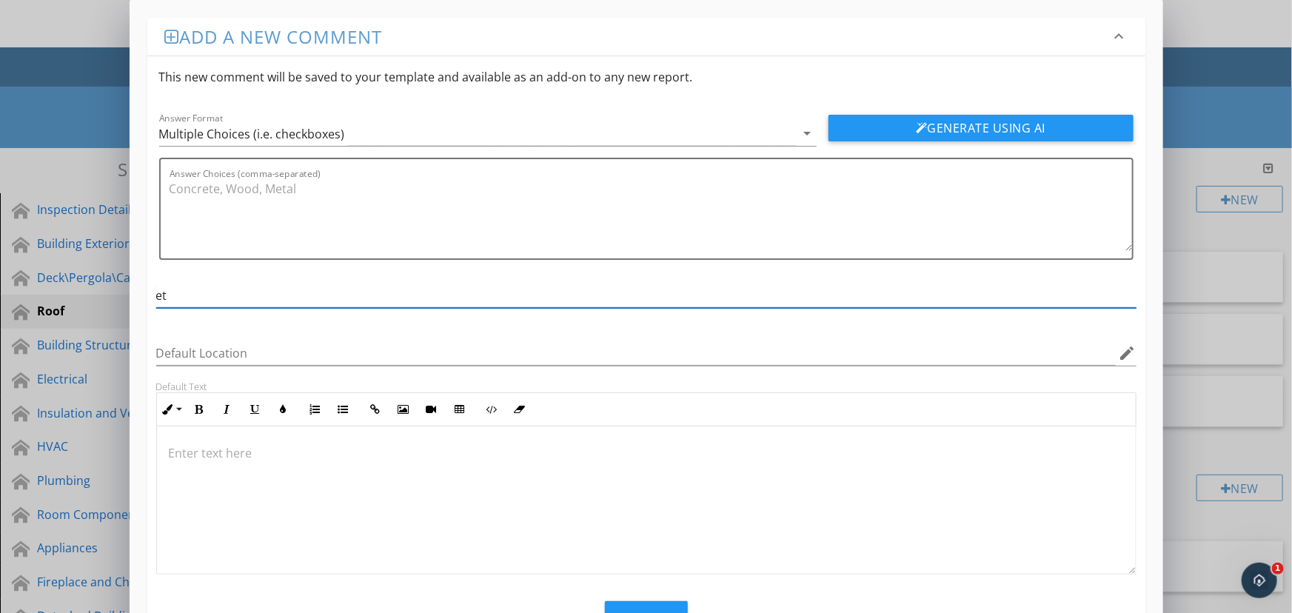
type input "e"
type input "Method to Inspect Roof"
click at [362, 204] on textarea "Answer Choices (comma-separated)" at bounding box center [651, 214] width 963 height 74
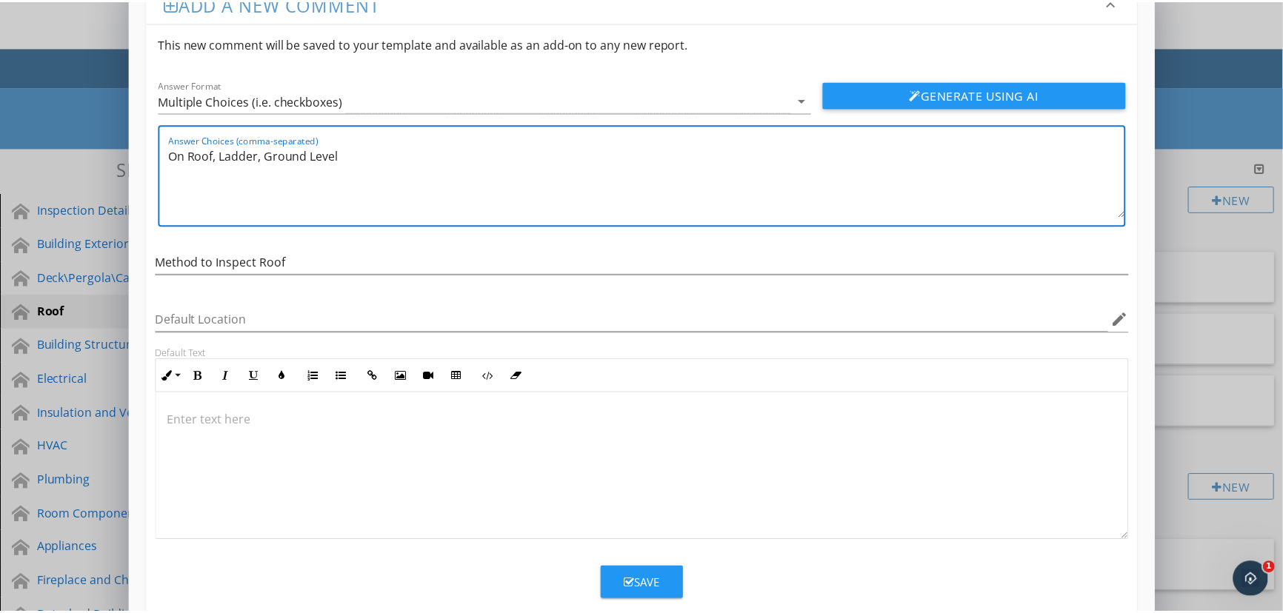
scroll to position [61, 0]
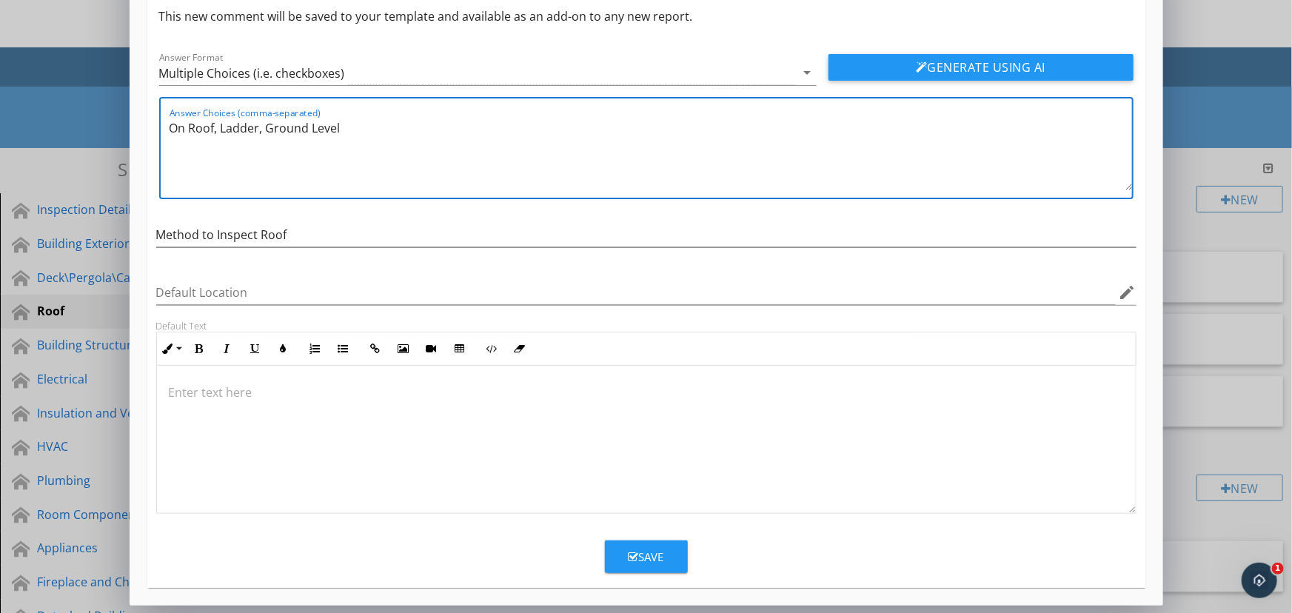
type textarea "On Roof, Ladder, Ground Level"
click at [639, 552] on div "Save" at bounding box center [647, 557] width 36 height 17
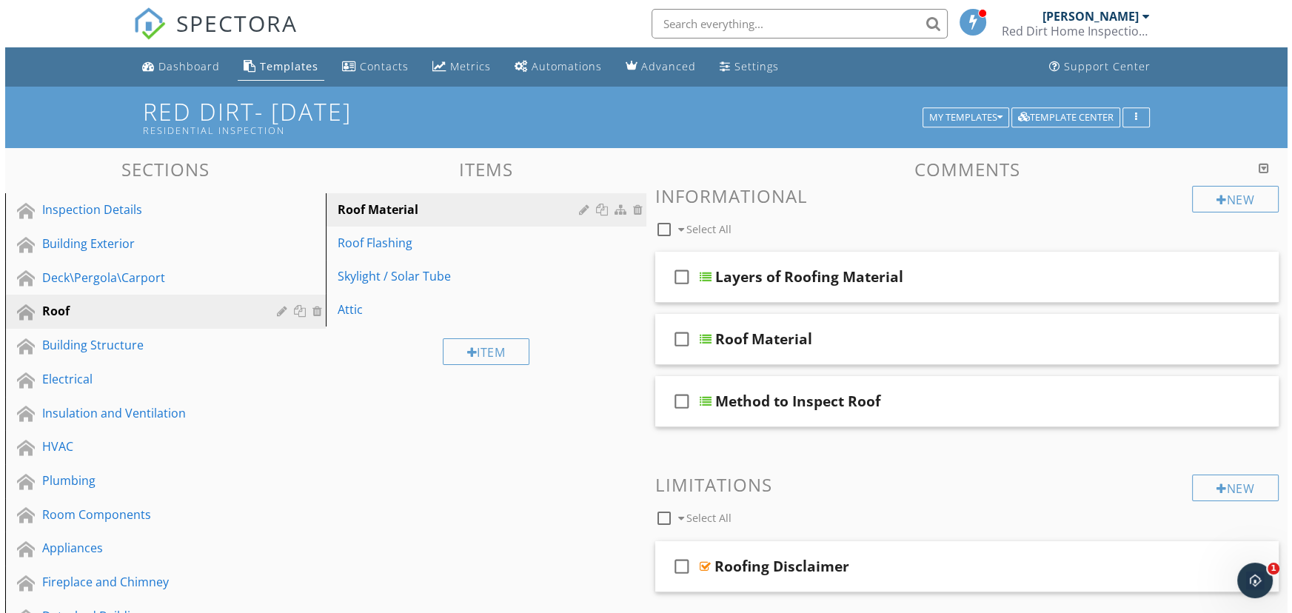
scroll to position [0, 0]
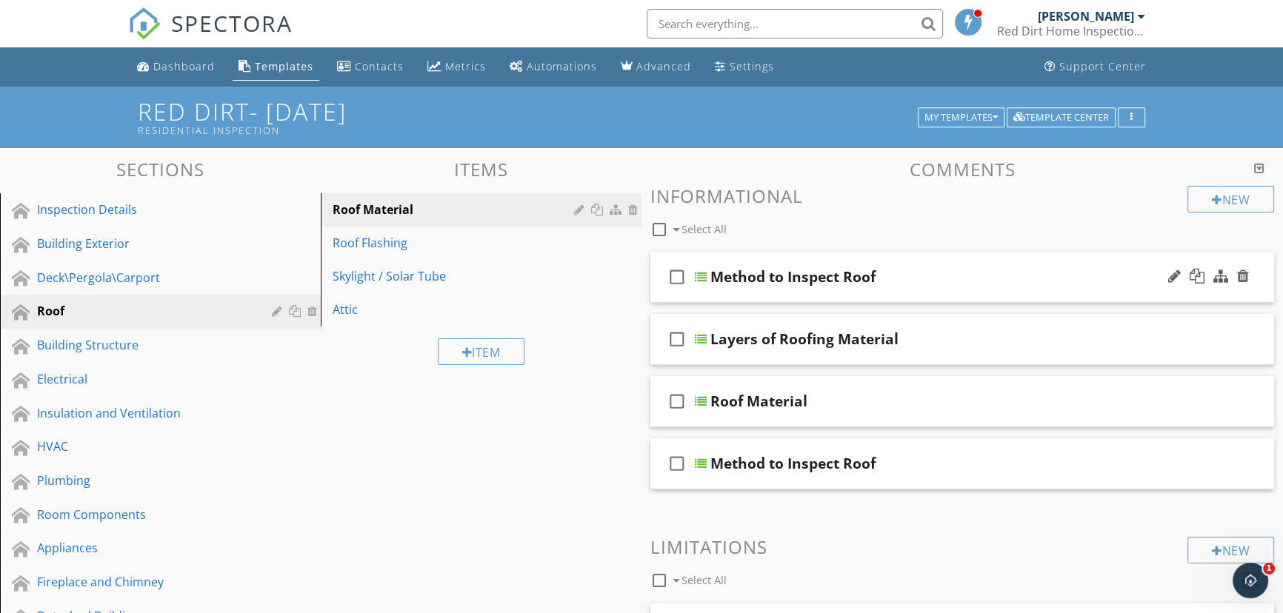
click at [700, 276] on div at bounding box center [701, 277] width 12 height 12
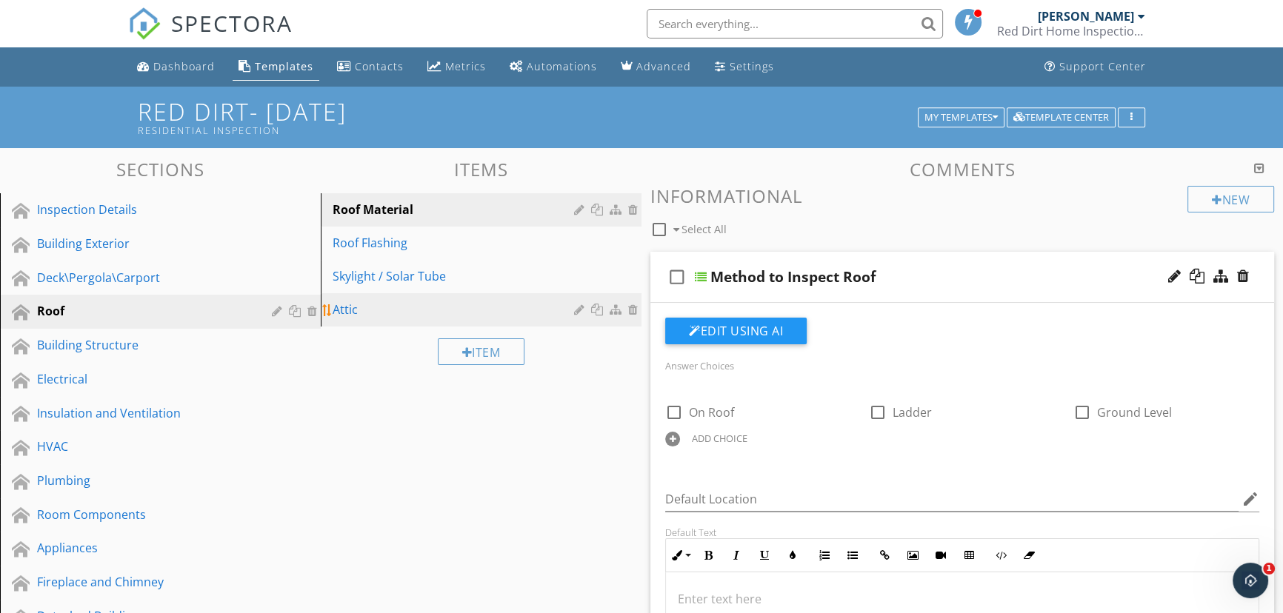
click at [467, 318] on link "Attic" at bounding box center [483, 309] width 316 height 33
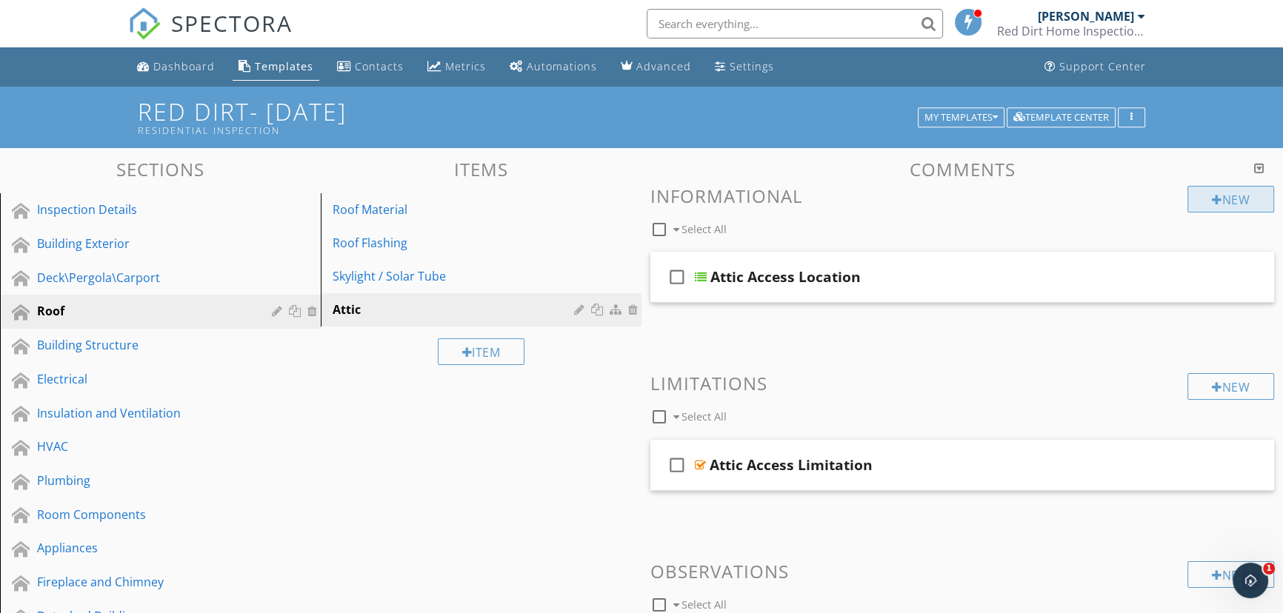
click at [1229, 203] on div "New" at bounding box center [1230, 199] width 87 height 27
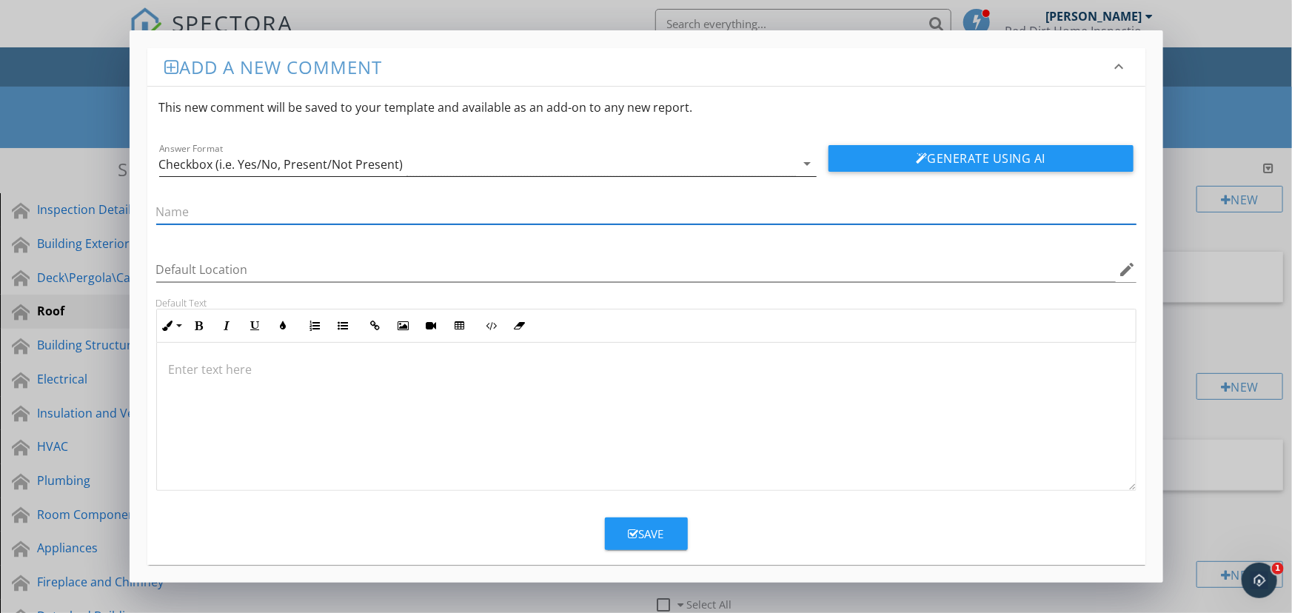
click at [683, 167] on div "Checkbox (i.e. Yes/No, Present/Not Present)" at bounding box center [477, 164] width 637 height 24
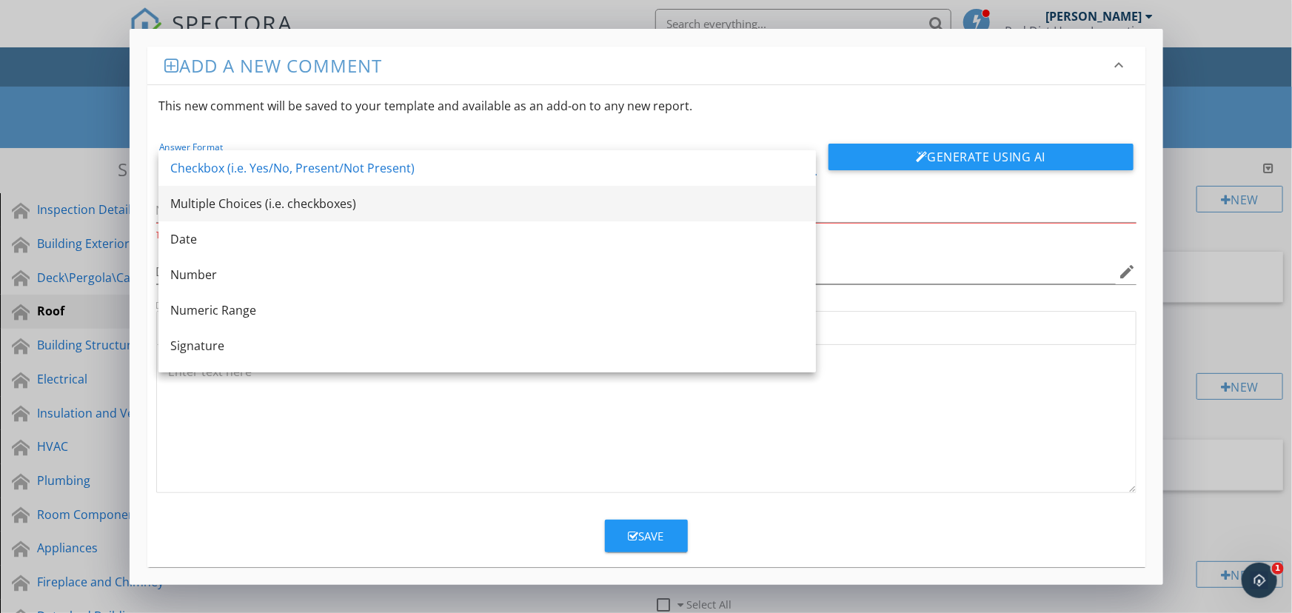
click at [676, 212] on div "Multiple Choices (i.e. checkboxes)" at bounding box center [487, 204] width 634 height 18
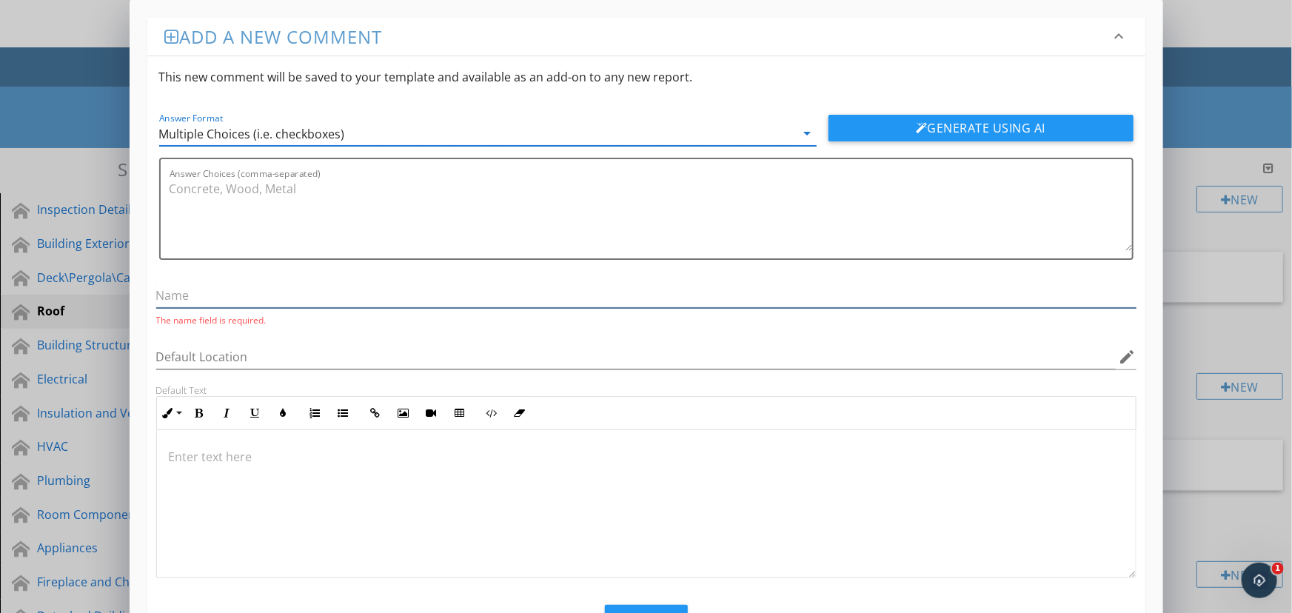
click at [518, 291] on input "text" at bounding box center [646, 296] width 980 height 24
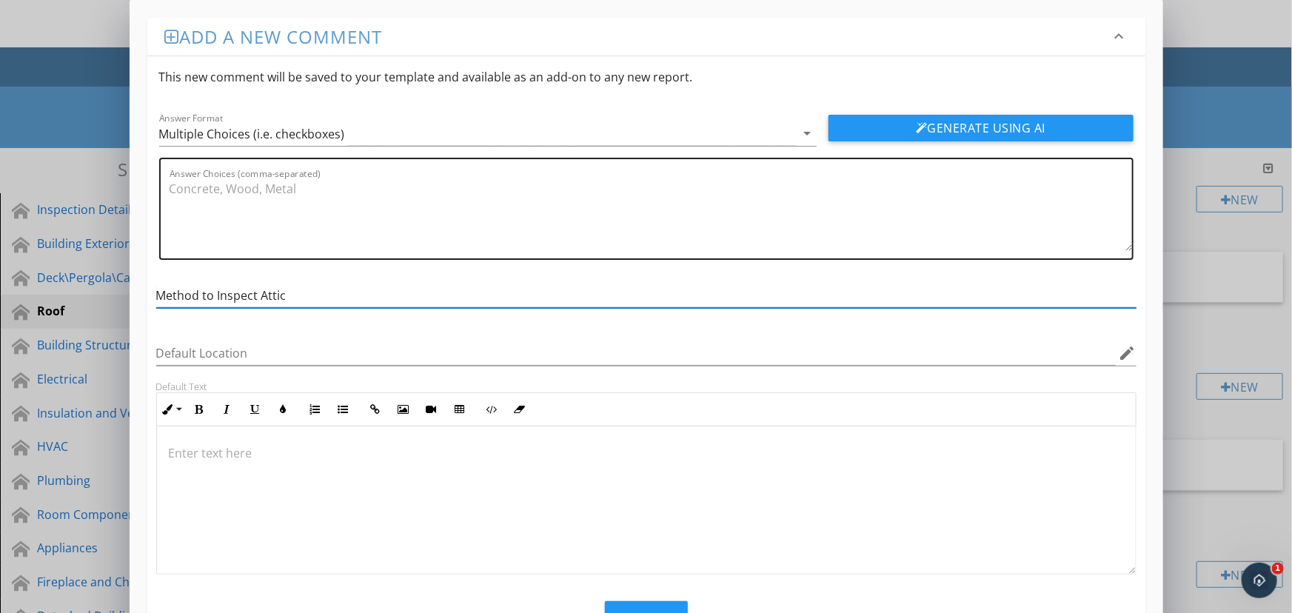
type input "Method to Inspect Attic"
click at [302, 198] on textarea "Answer Choices (comma-separated)" at bounding box center [651, 214] width 963 height 74
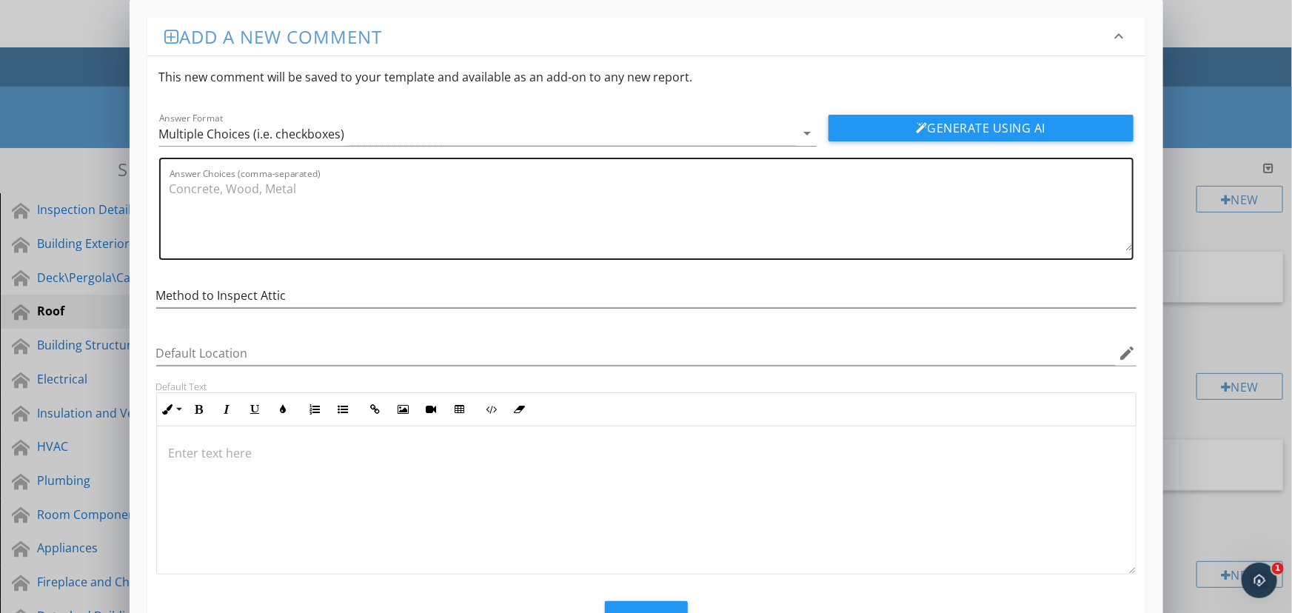
click at [516, 221] on textarea "Answer Choices (comma-separated)" at bounding box center [651, 214] width 963 height 74
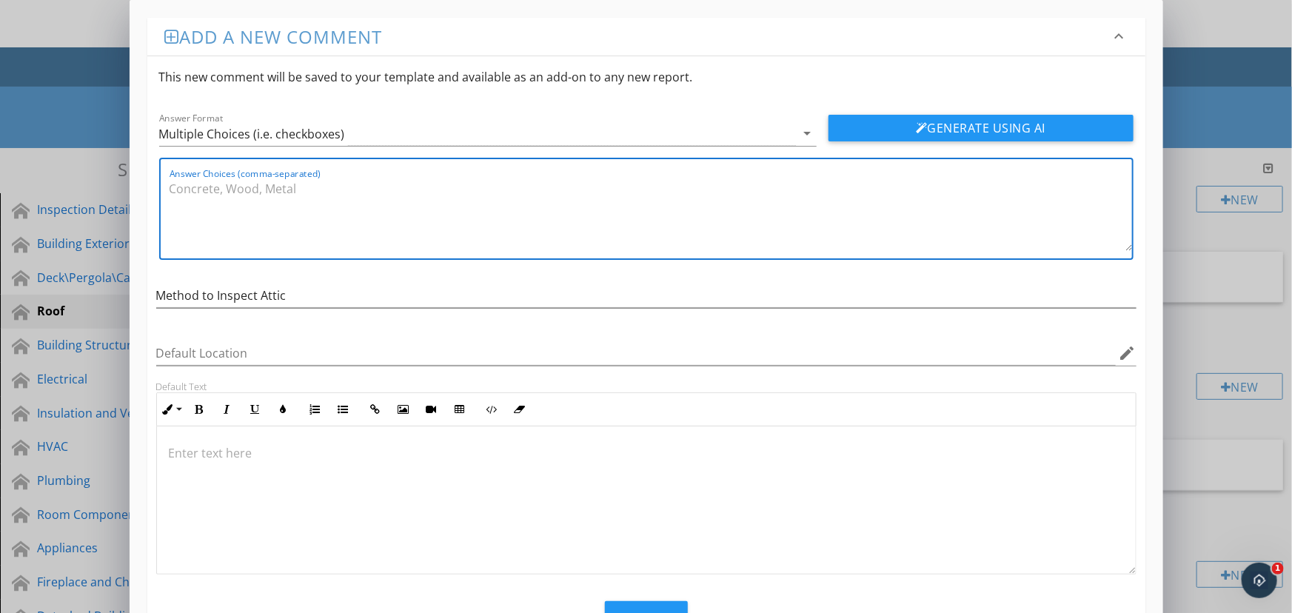
click at [318, 198] on textarea "Answer Choices (comma-separated)" at bounding box center [651, 214] width 963 height 74
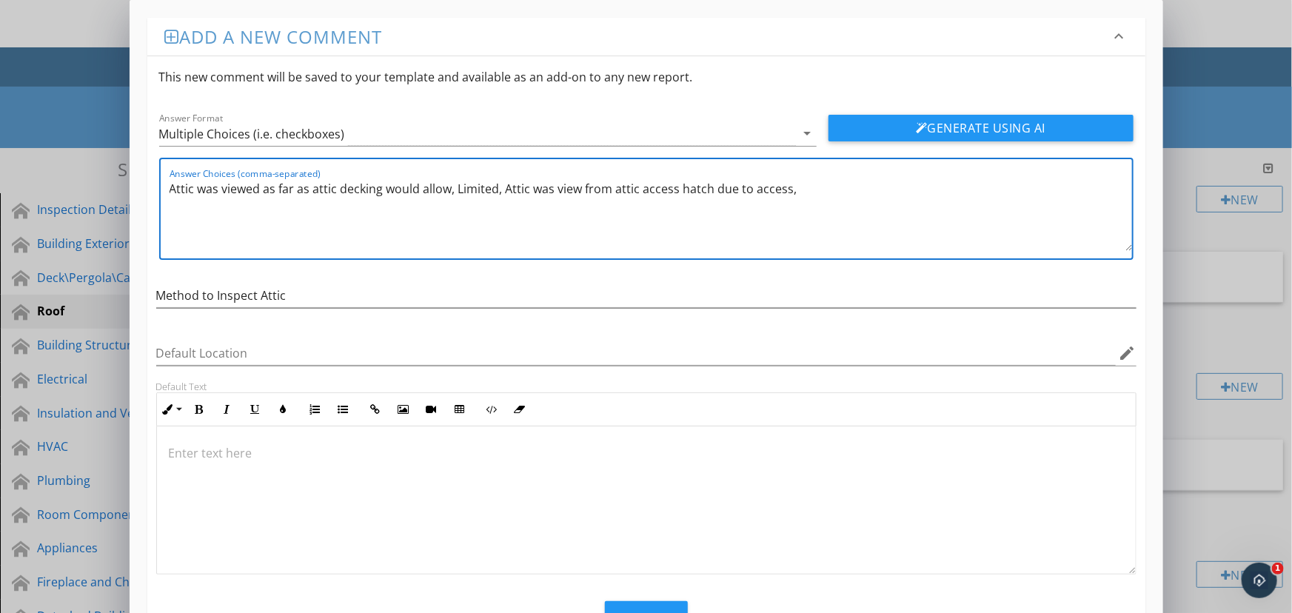
click at [788, 190] on textarea "Attic was viewed as far as attic decking would allow, Limited, Attic was view f…" at bounding box center [651, 214] width 963 height 74
click at [873, 206] on textarea "Attic was viewed as far as attic decking would allow, Limited, Attic was view f…" at bounding box center [651, 214] width 963 height 74
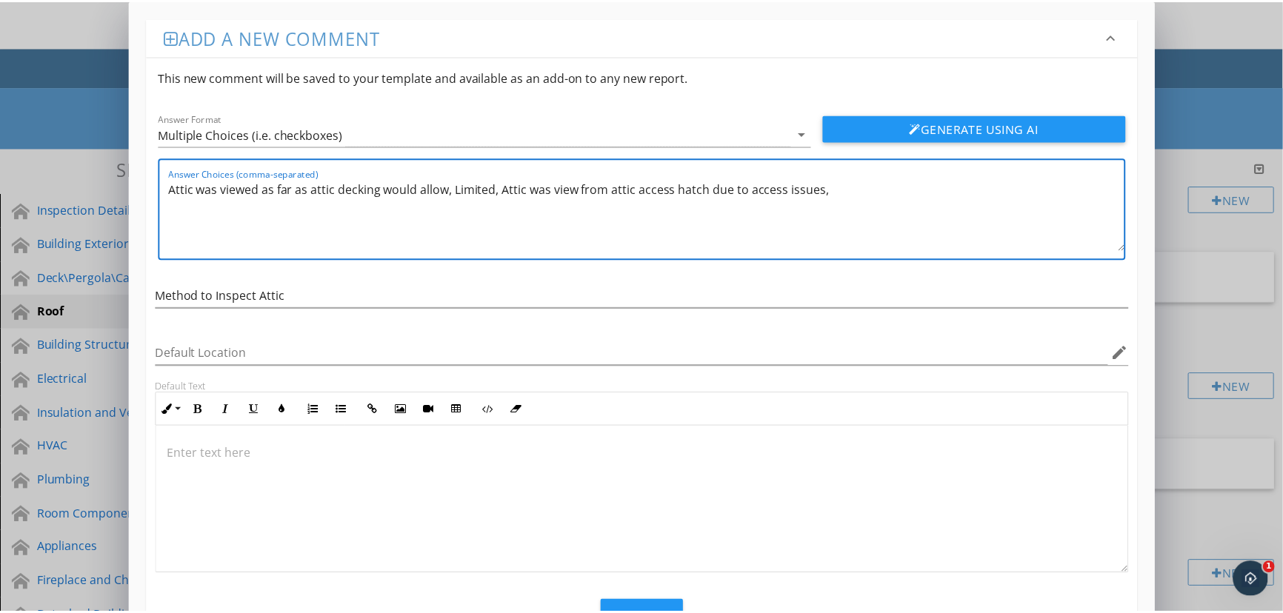
scroll to position [61, 0]
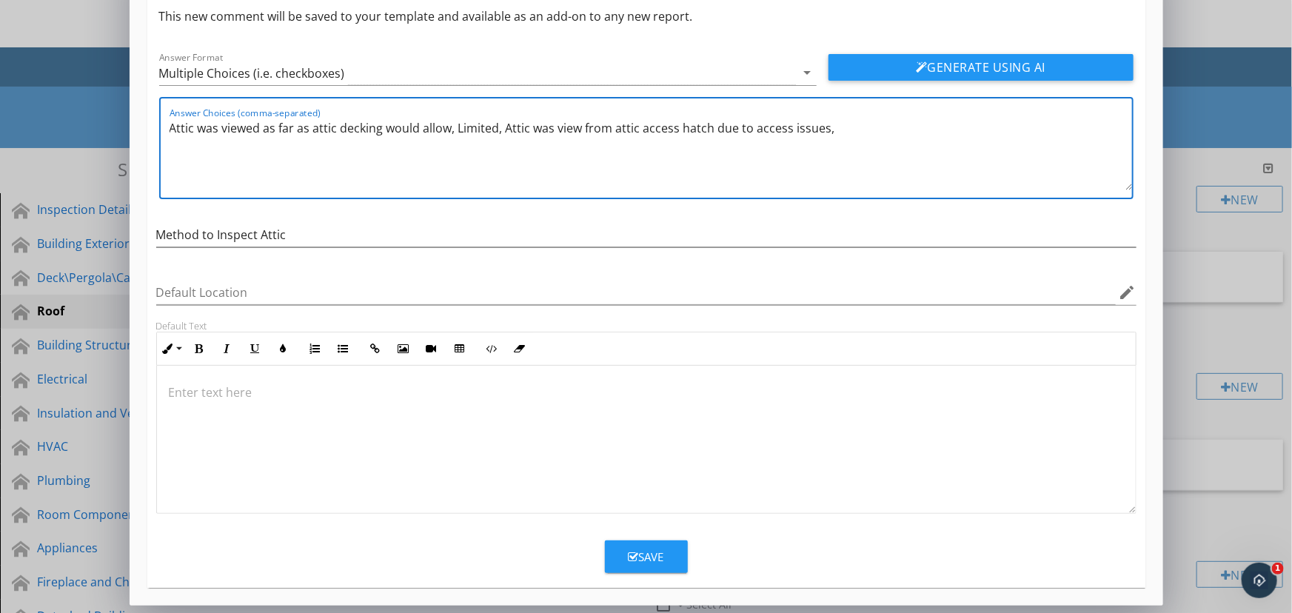
type textarea "Attic was viewed as far as attic decking would allow, Limited, Attic was view f…"
click at [641, 557] on div "Save" at bounding box center [647, 557] width 36 height 17
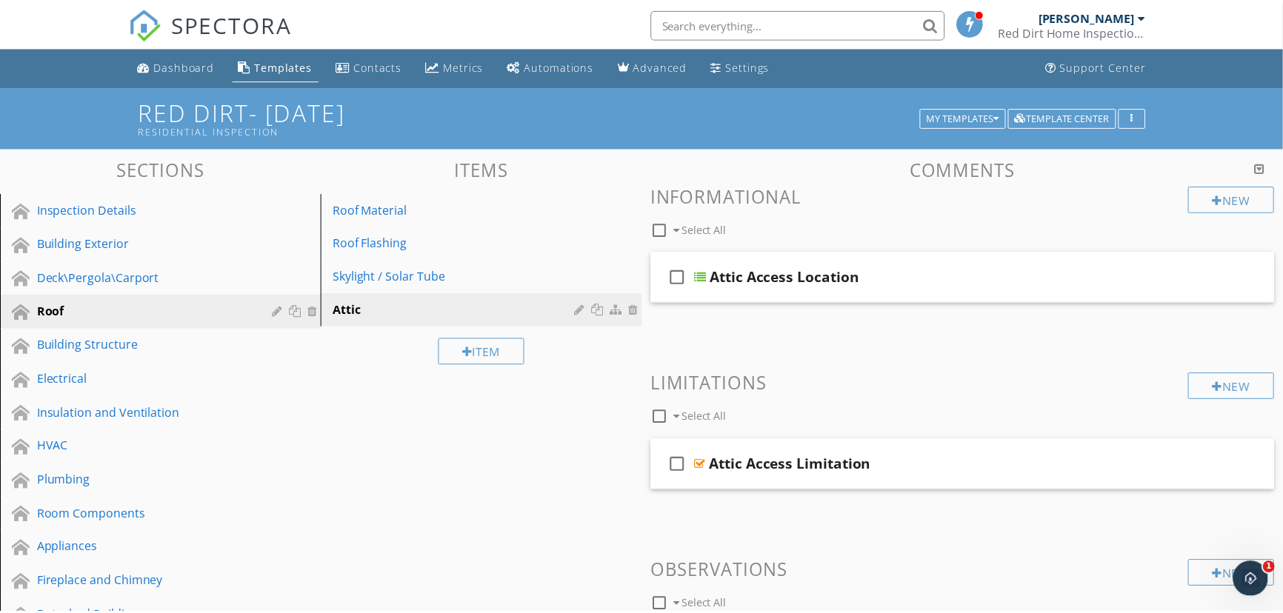
scroll to position [0, 0]
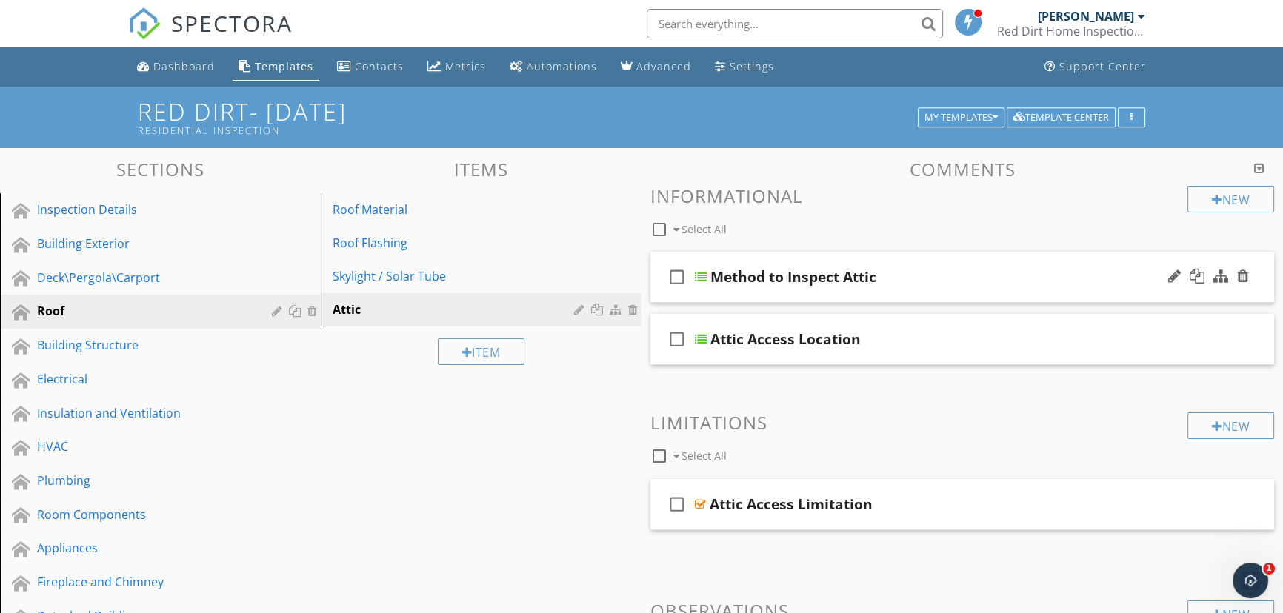
click at [700, 279] on div at bounding box center [701, 277] width 12 height 12
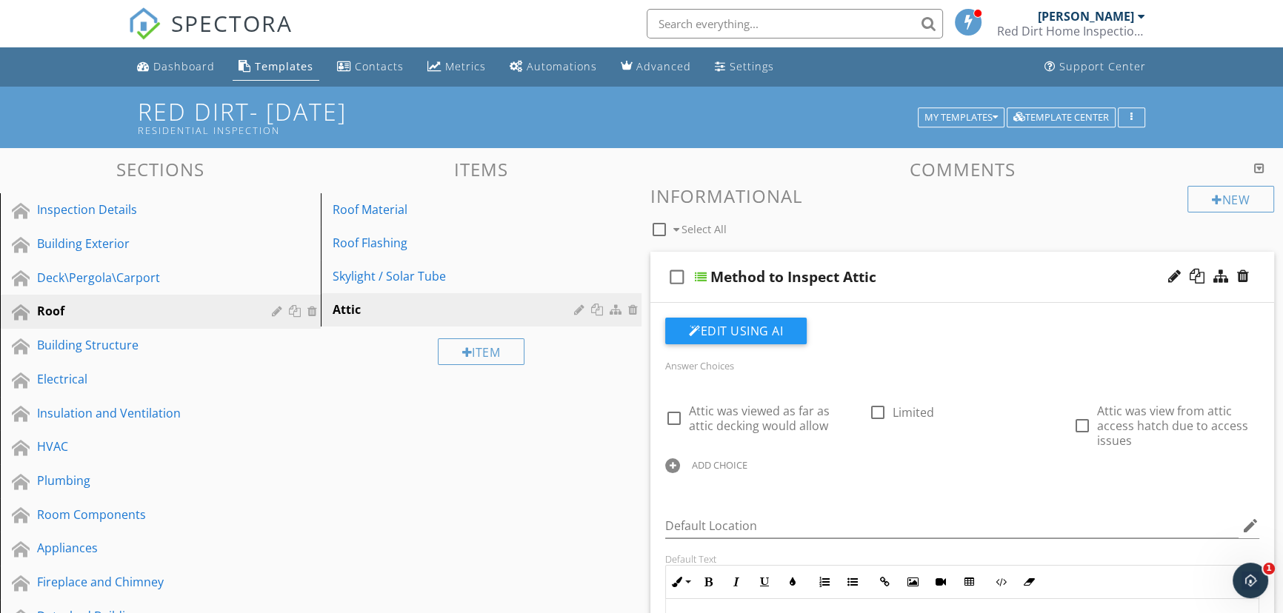
click at [732, 464] on div "ADD CHOICE" at bounding box center [720, 465] width 56 height 12
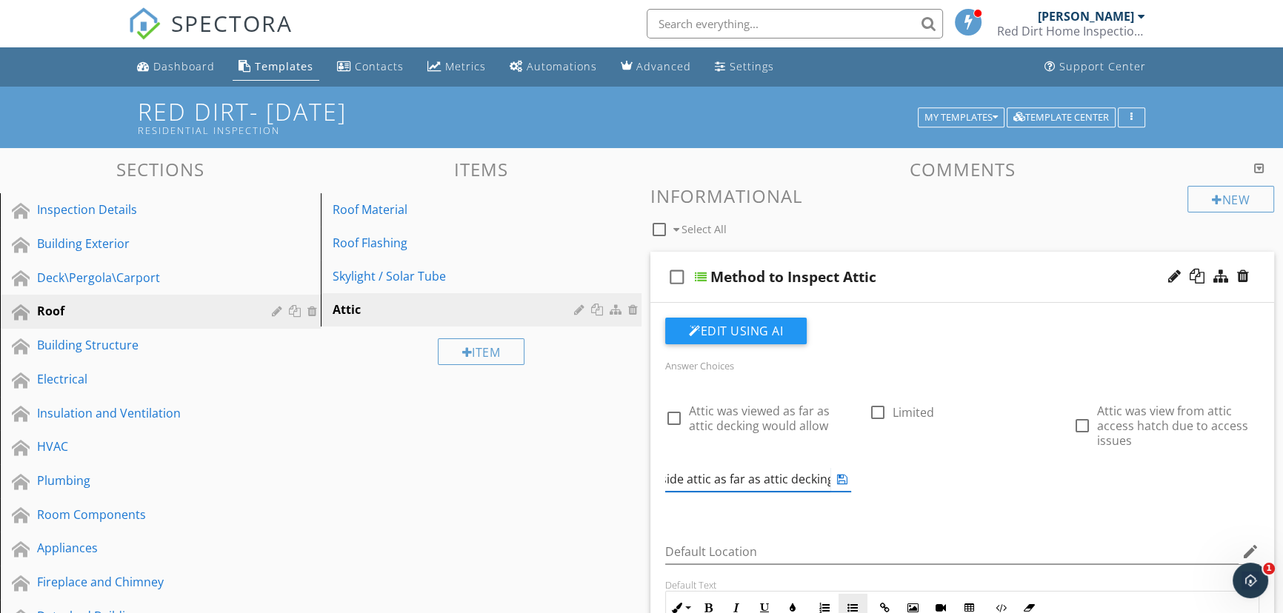
scroll to position [0, 19]
type input "Inside attic as far as attic decking would allow"
click at [843, 477] on icon at bounding box center [842, 479] width 10 height 12
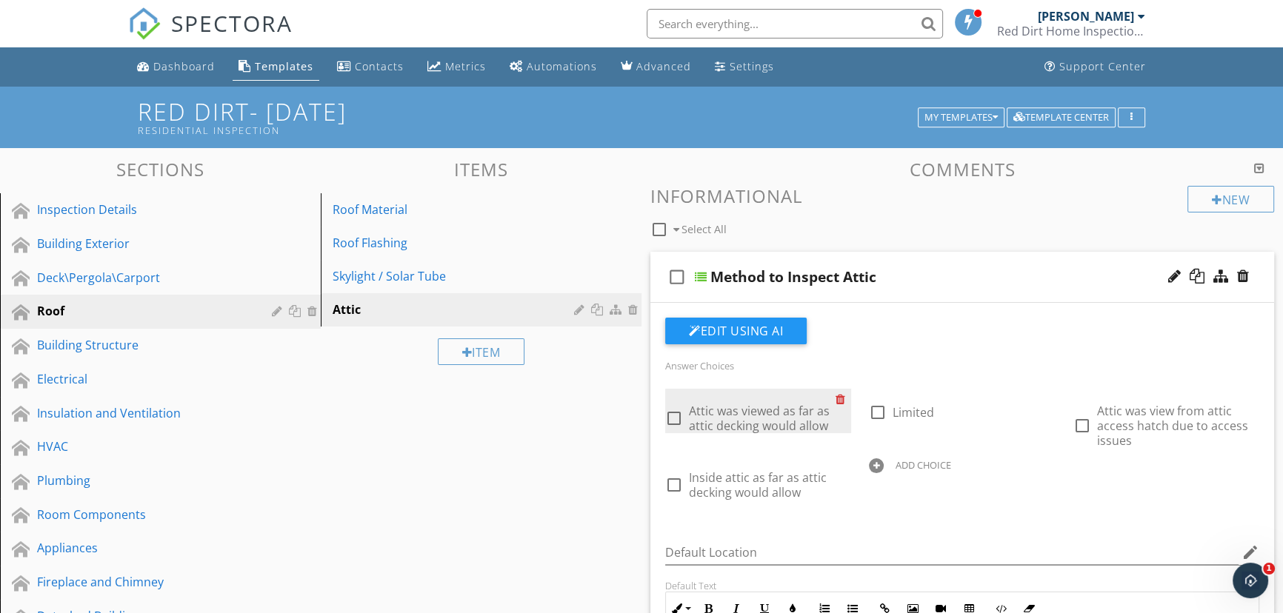
click at [842, 401] on div at bounding box center [843, 399] width 16 height 21
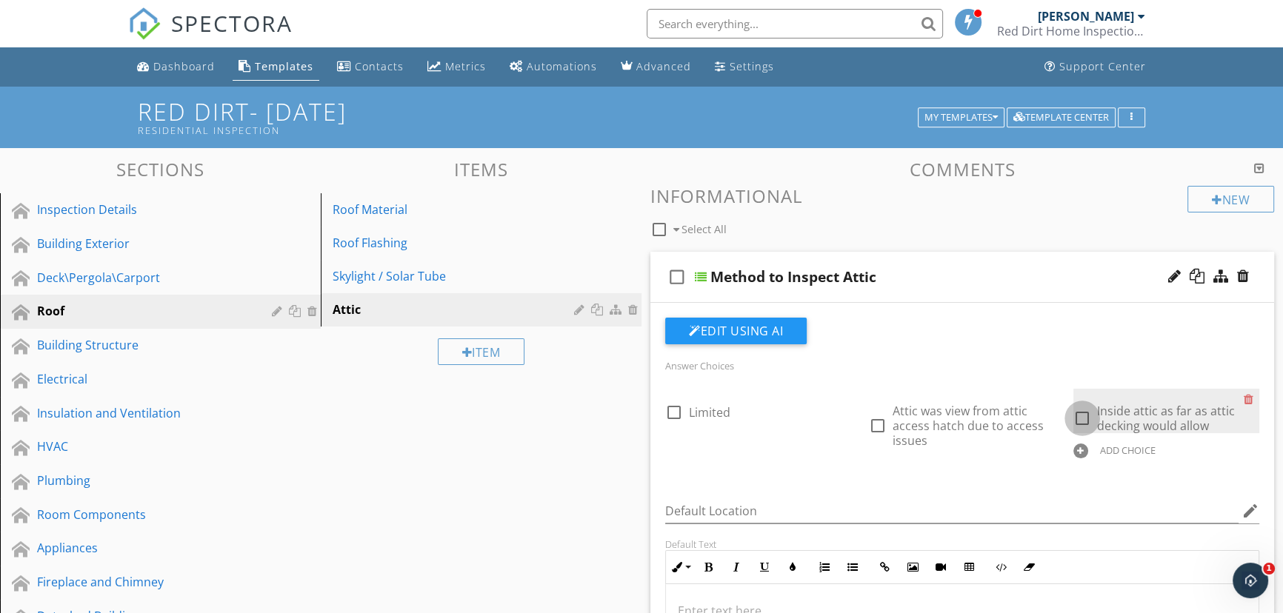
click at [1089, 415] on div at bounding box center [1081, 418] width 25 height 25
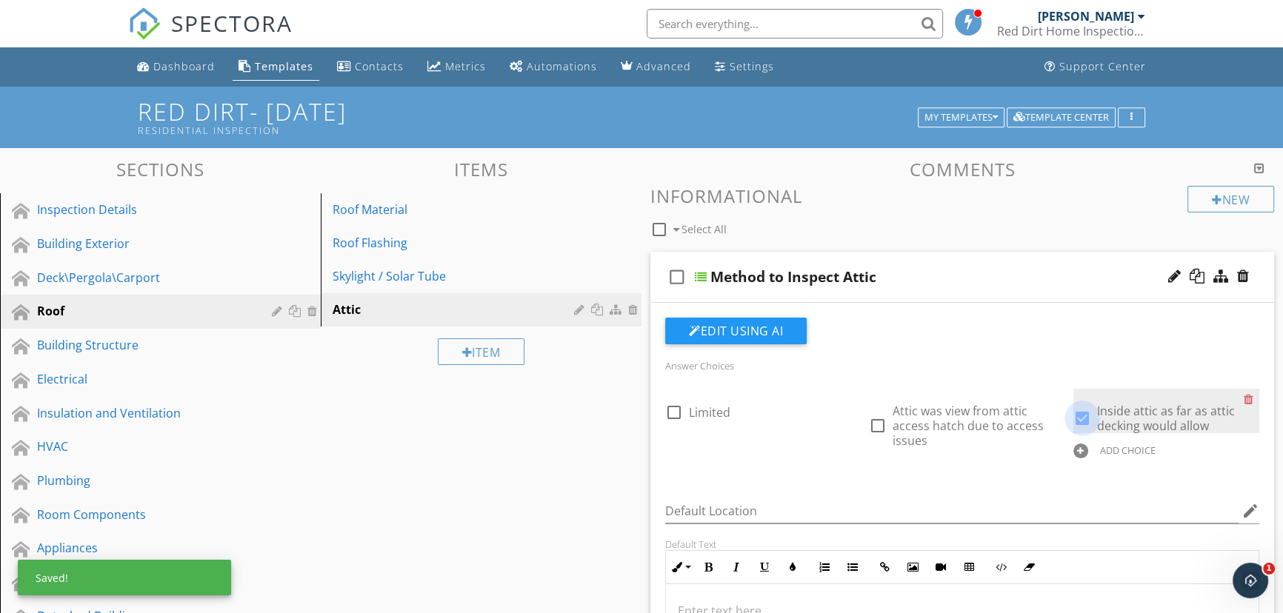
click at [1084, 415] on div at bounding box center [1081, 418] width 25 height 25
checkbox input "false"
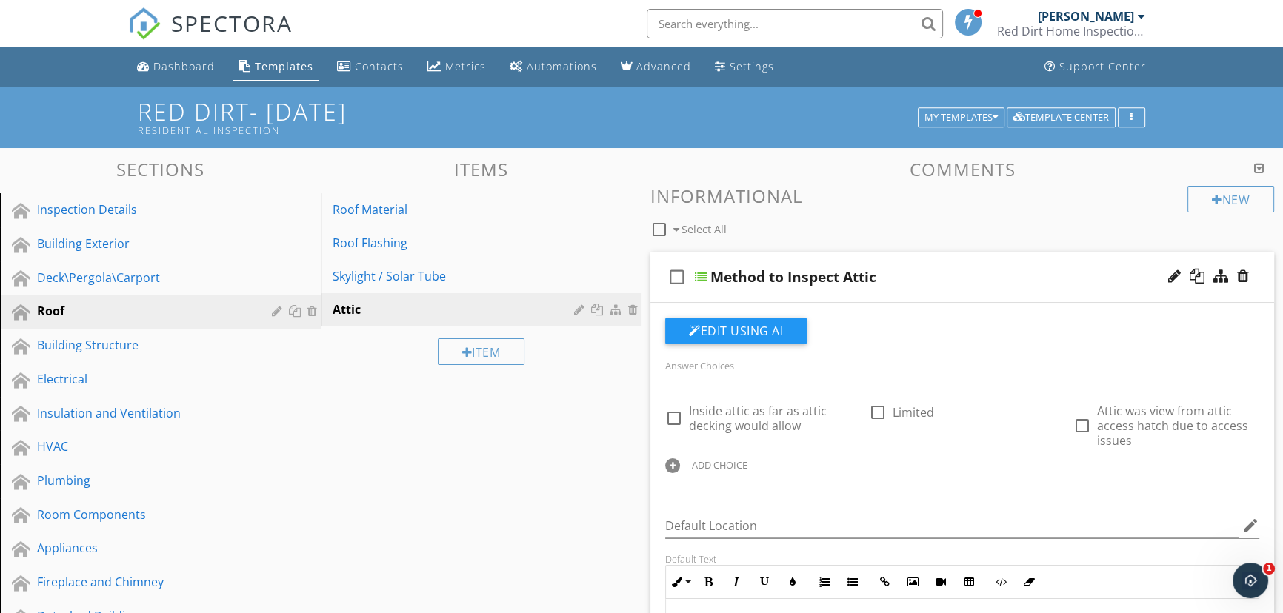
click at [73, 239] on div "Building Exterior" at bounding box center [143, 244] width 213 height 18
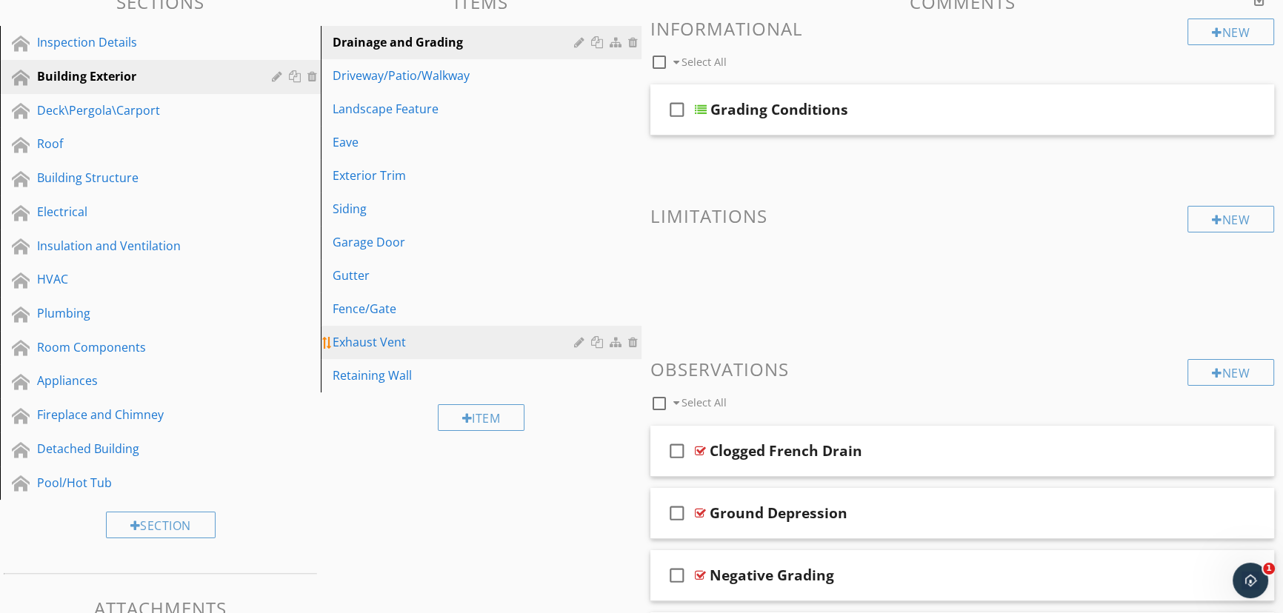
scroll to position [134, 0]
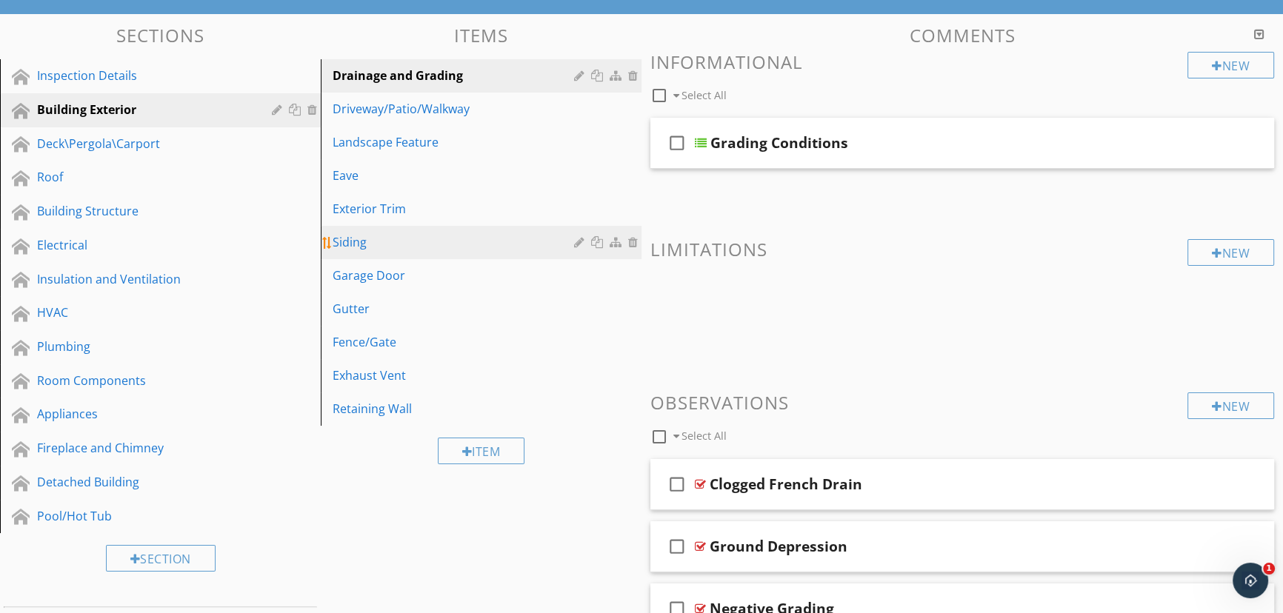
click at [472, 243] on div "Siding" at bounding box center [455, 242] width 246 height 18
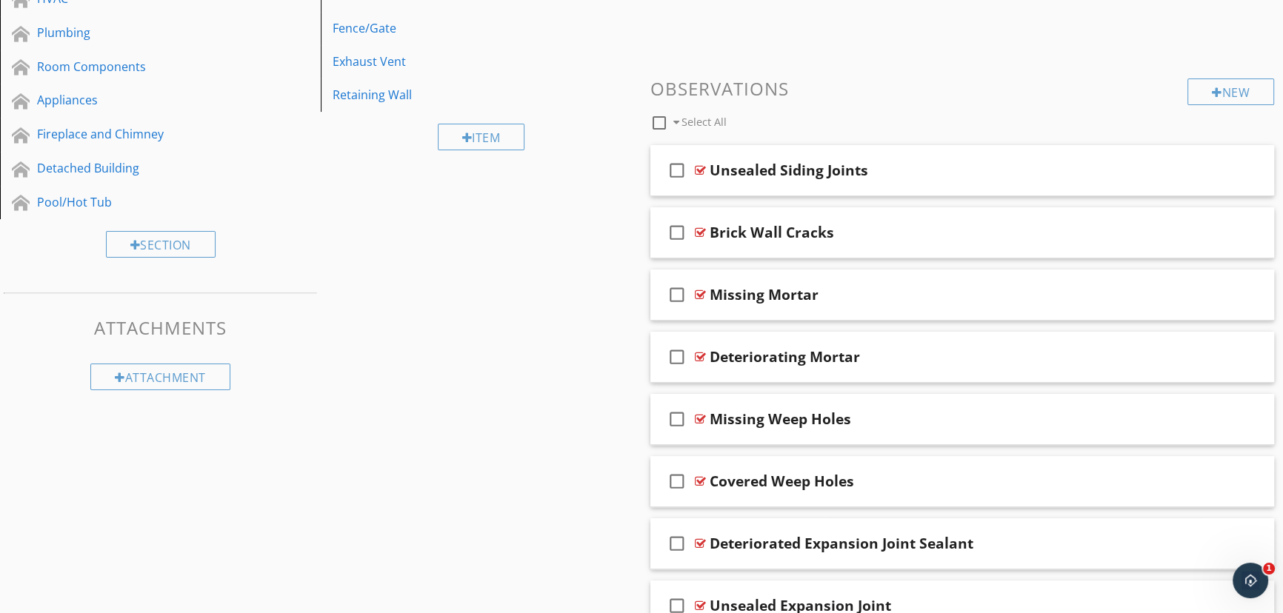
scroll to position [471, 0]
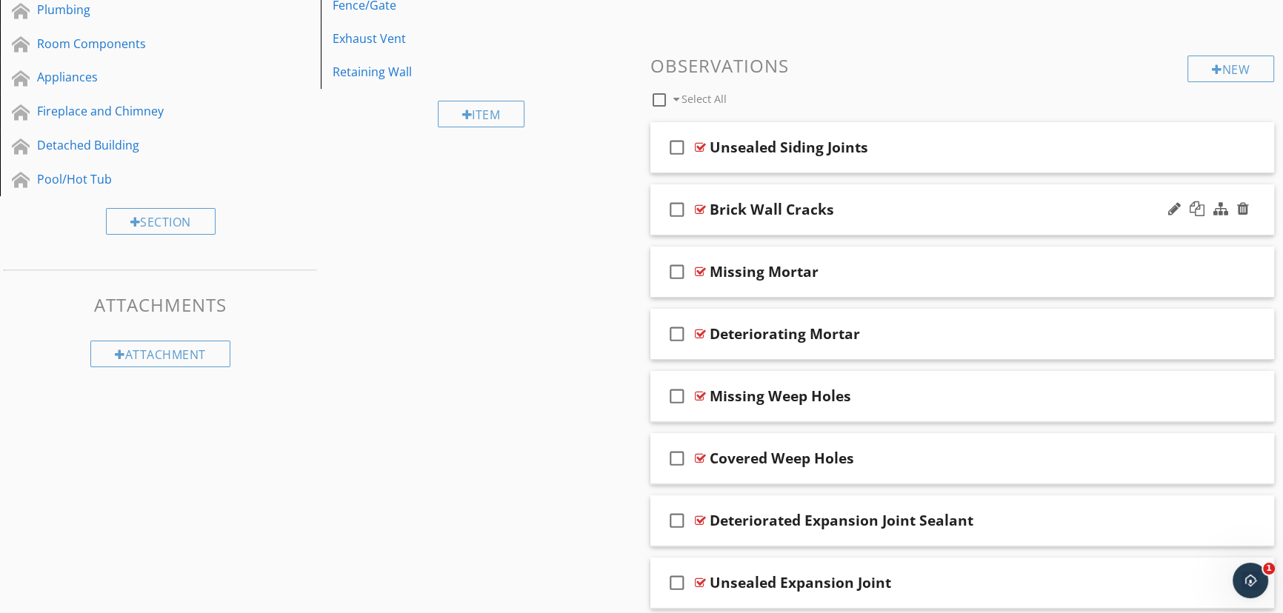
click at [733, 206] on div "Brick Wall Cracks" at bounding box center [771, 210] width 124 height 18
click at [698, 207] on div at bounding box center [700, 210] width 11 height 12
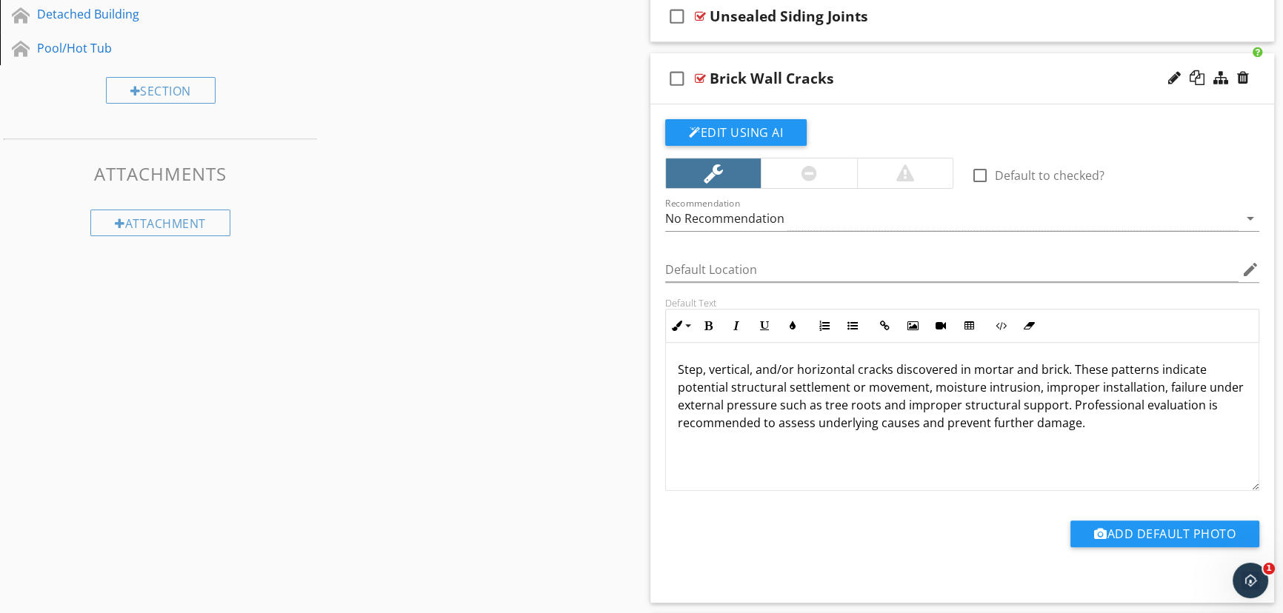
scroll to position [606, 0]
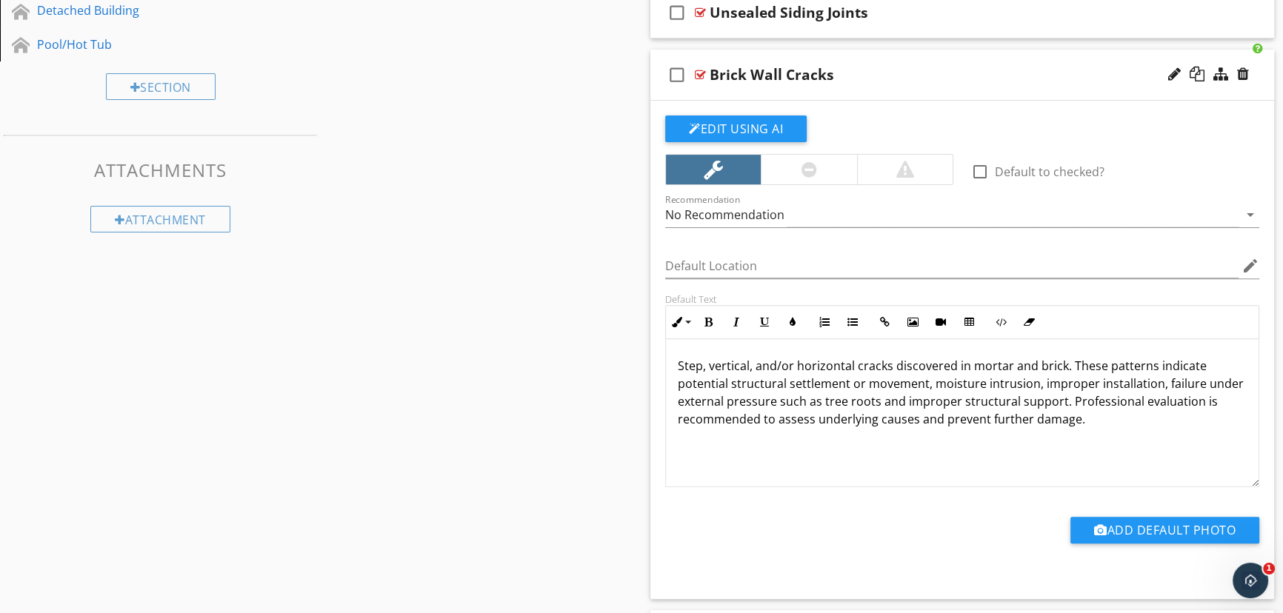
click at [1154, 368] on p "Step, vertical, and/or horizontal cracks discovered in mortar and brick. These …" at bounding box center [962, 392] width 569 height 71
click at [1173, 72] on div at bounding box center [1174, 74] width 13 height 15
click at [815, 77] on input "Brick Wall Cracks Step" at bounding box center [932, 76] width 446 height 24
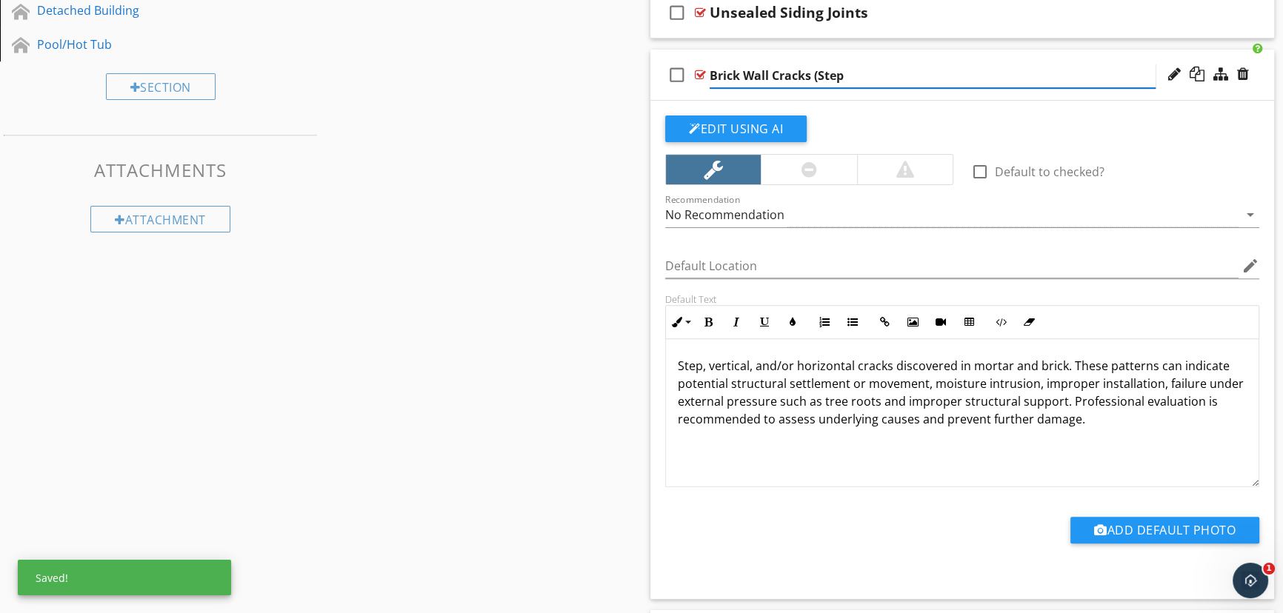
click at [844, 81] on input "Brick Wall Cracks (Step" at bounding box center [932, 76] width 446 height 24
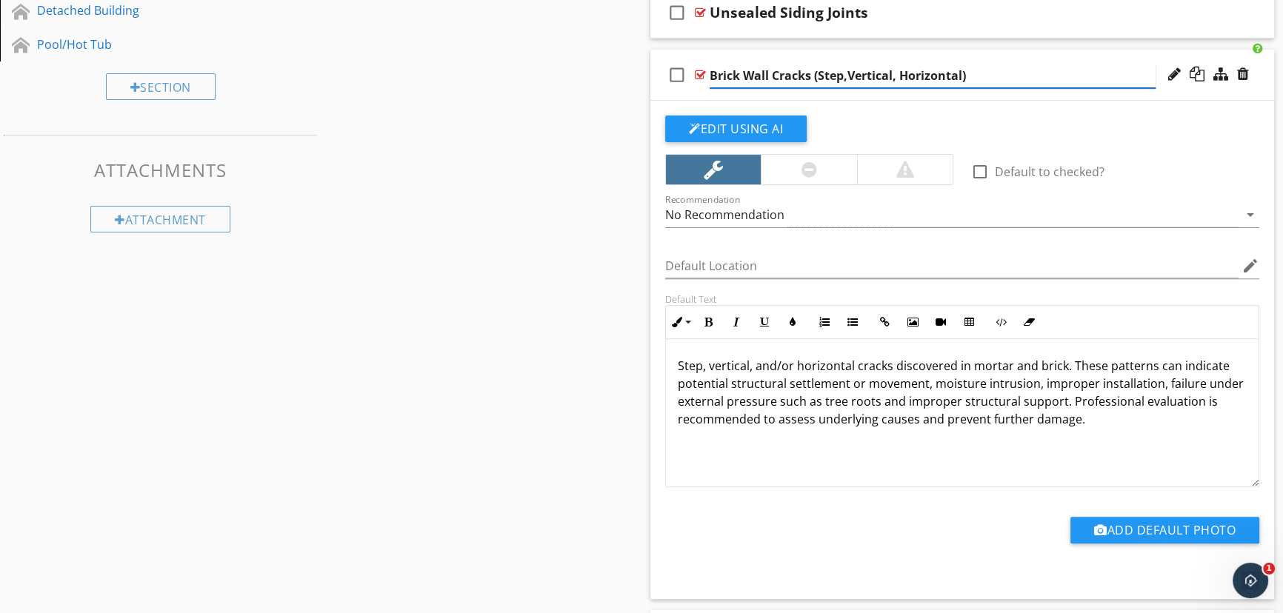
click at [849, 74] on input "Brick Wall Cracks (Step,Vertical, Horizontal)" at bounding box center [932, 76] width 446 height 24
type input "Brick Wall Cracks (Step, Vertical, Horizontal)"
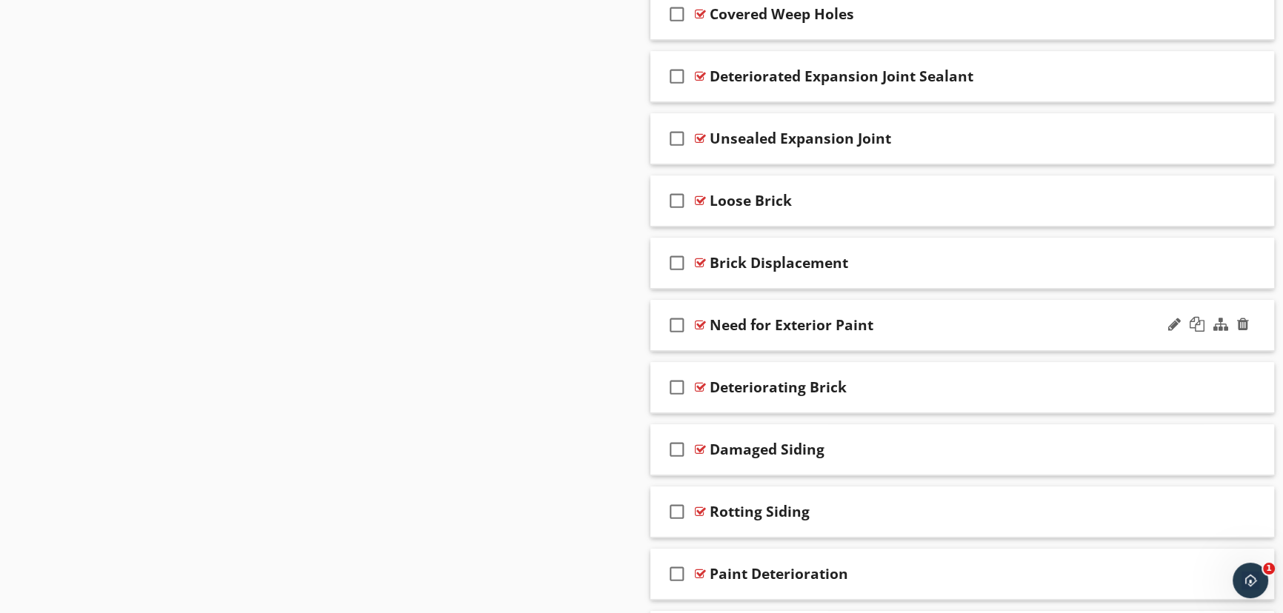
scroll to position [1481, 0]
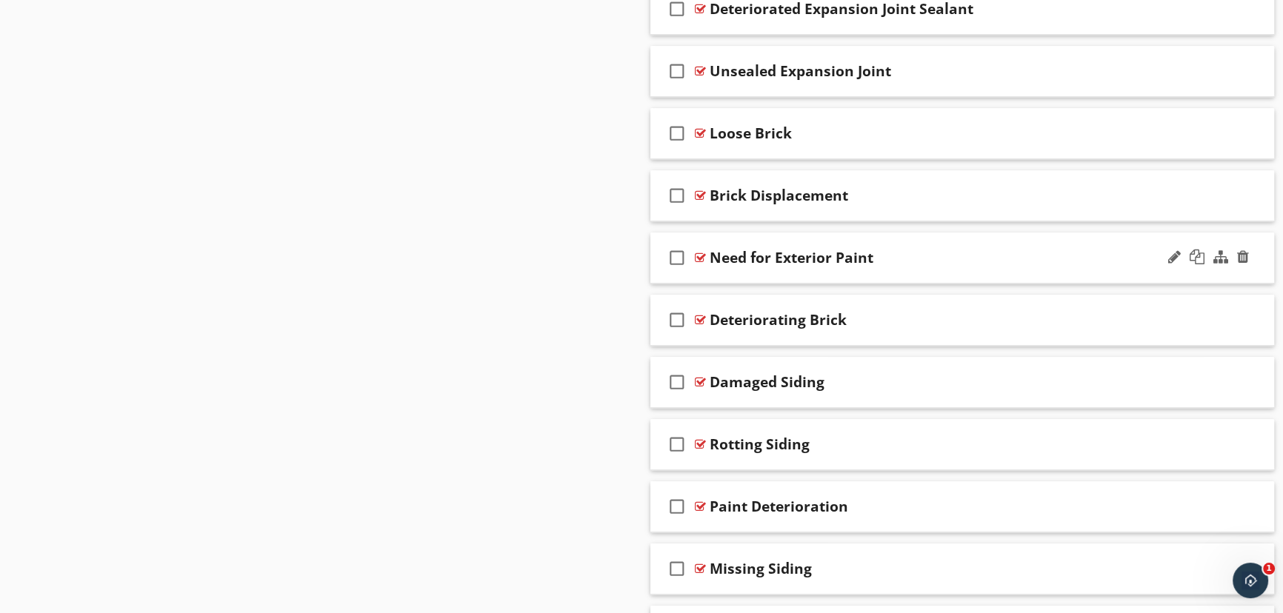
click at [698, 253] on div at bounding box center [700, 258] width 11 height 12
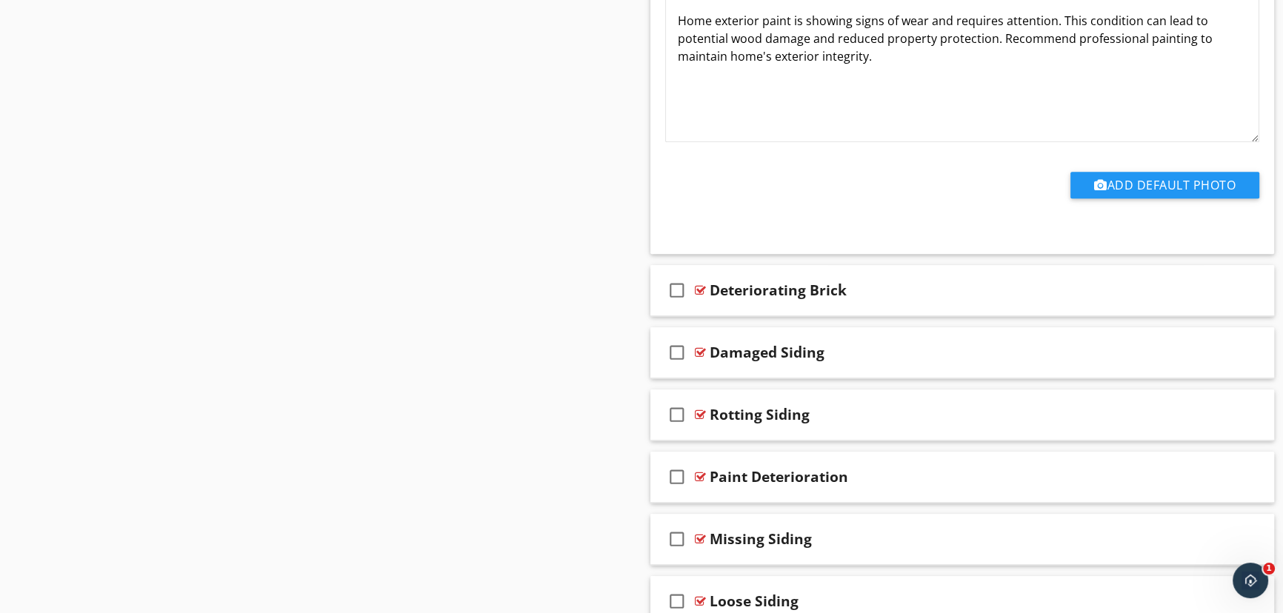
scroll to position [2019, 0]
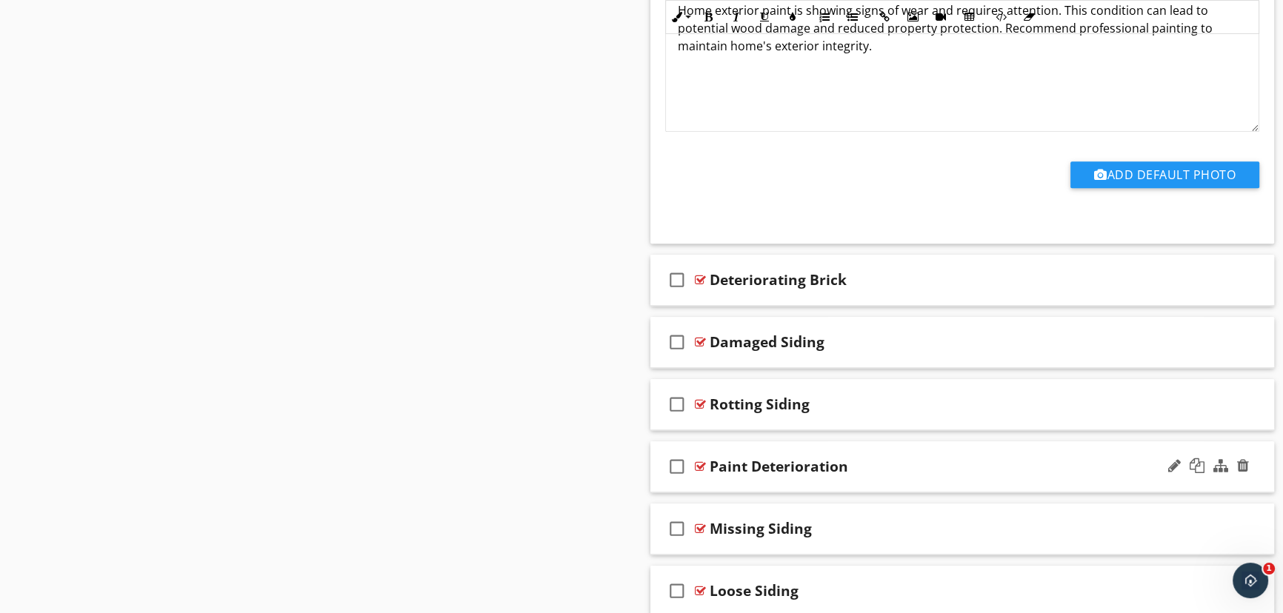
click at [700, 462] on div at bounding box center [700, 467] width 11 height 12
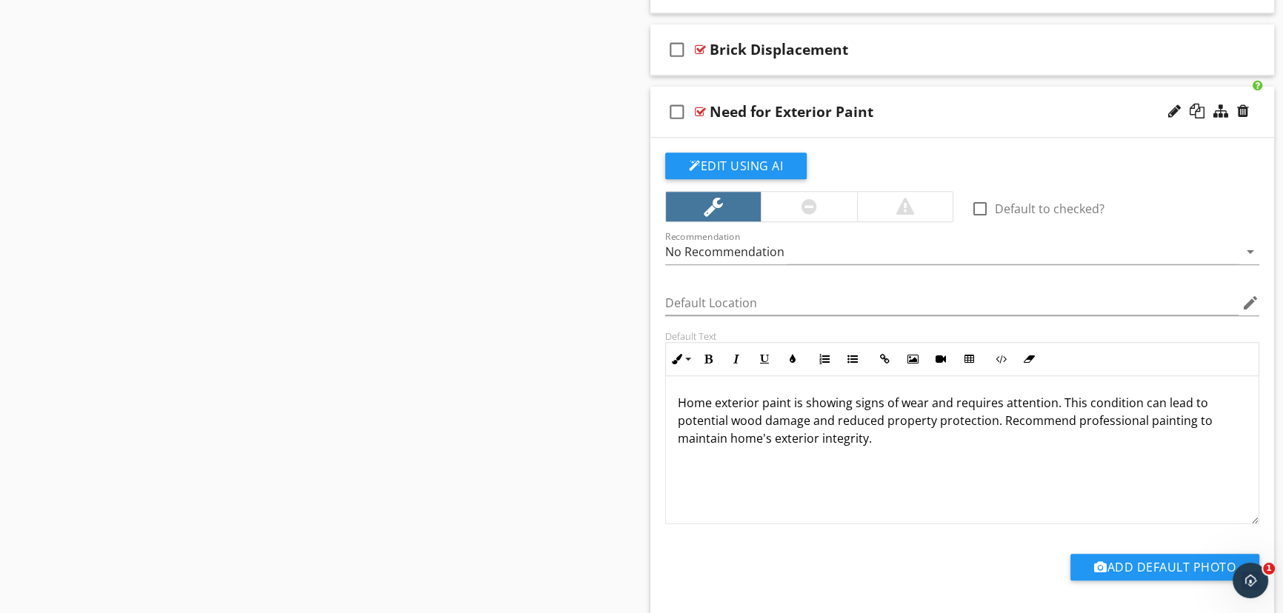
scroll to position [1615, 0]
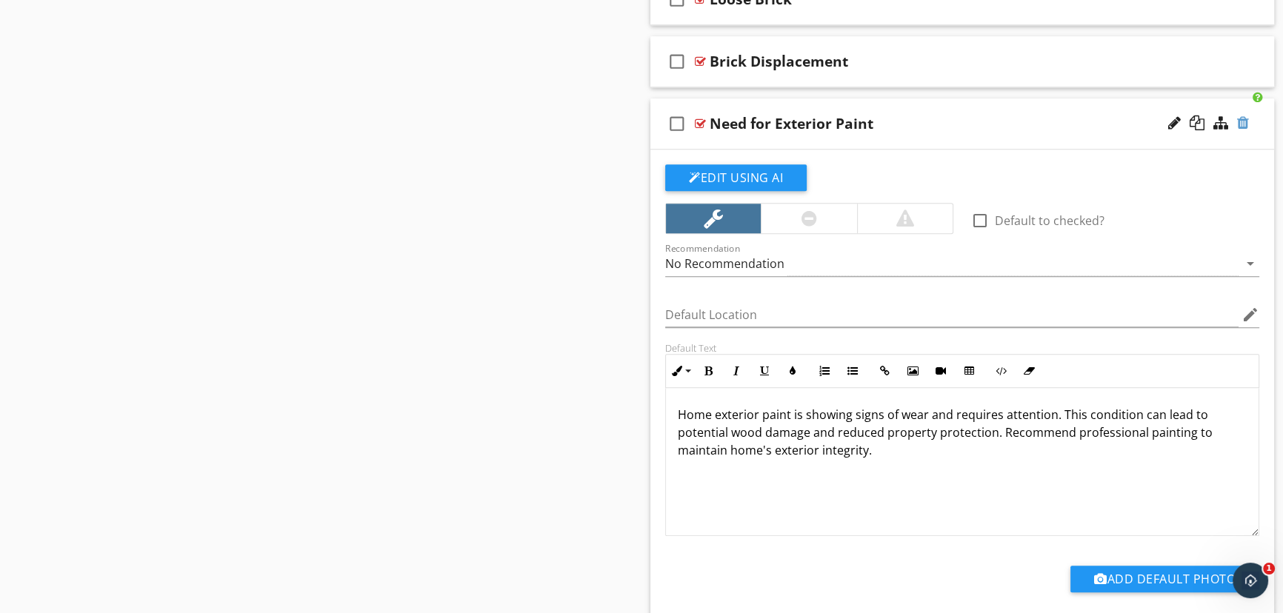
click at [1240, 119] on div at bounding box center [1243, 123] width 12 height 15
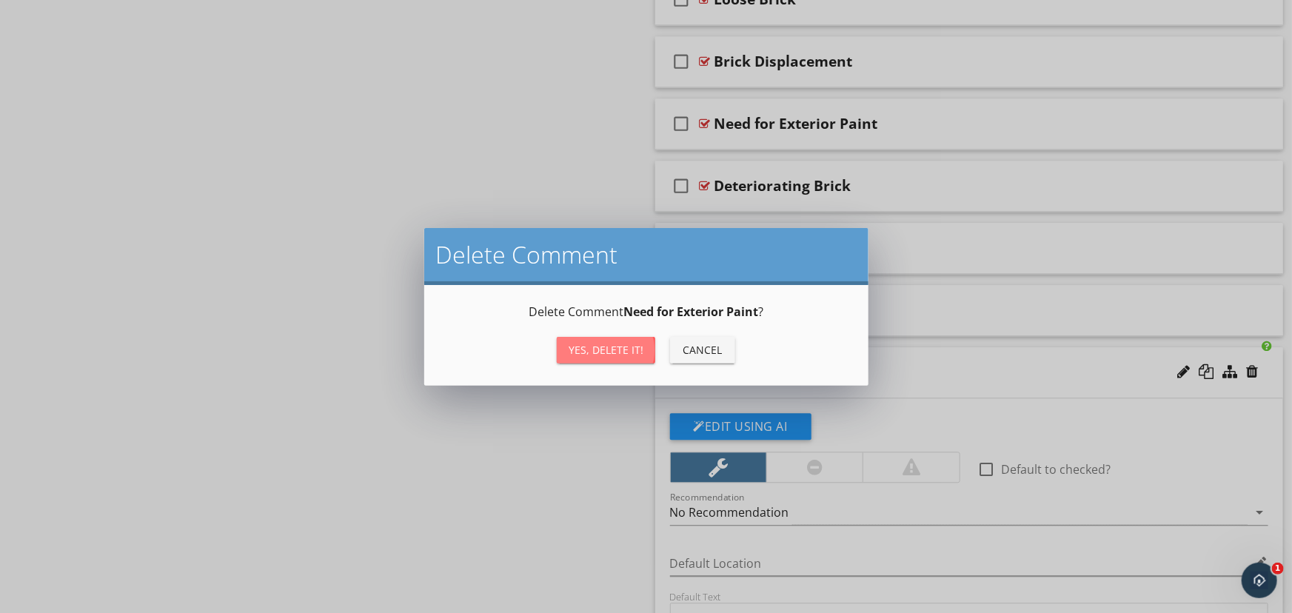
click at [605, 344] on div "Yes, Delete it!" at bounding box center [606, 350] width 75 height 16
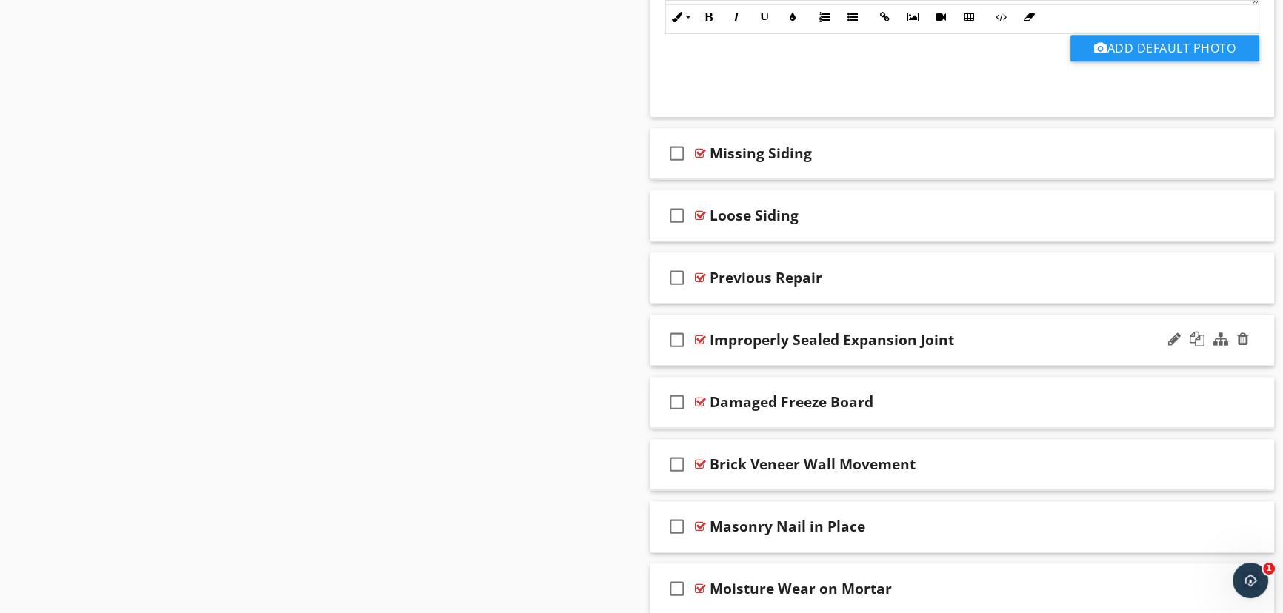
scroll to position [2355, 0]
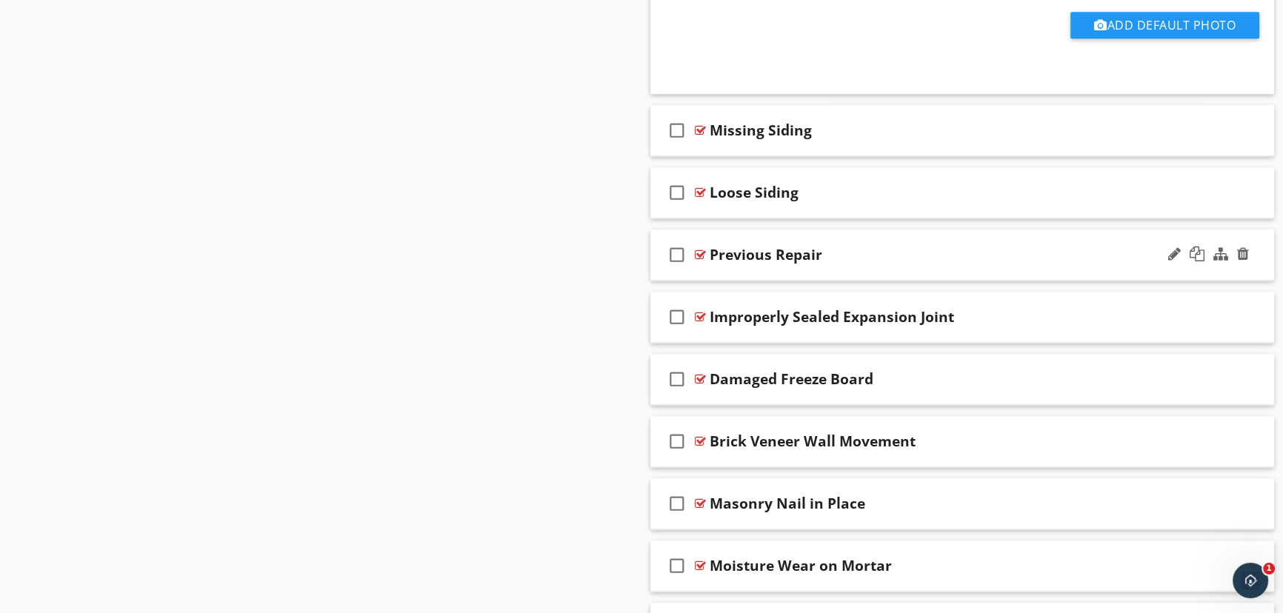
click at [695, 249] on div at bounding box center [700, 255] width 11 height 12
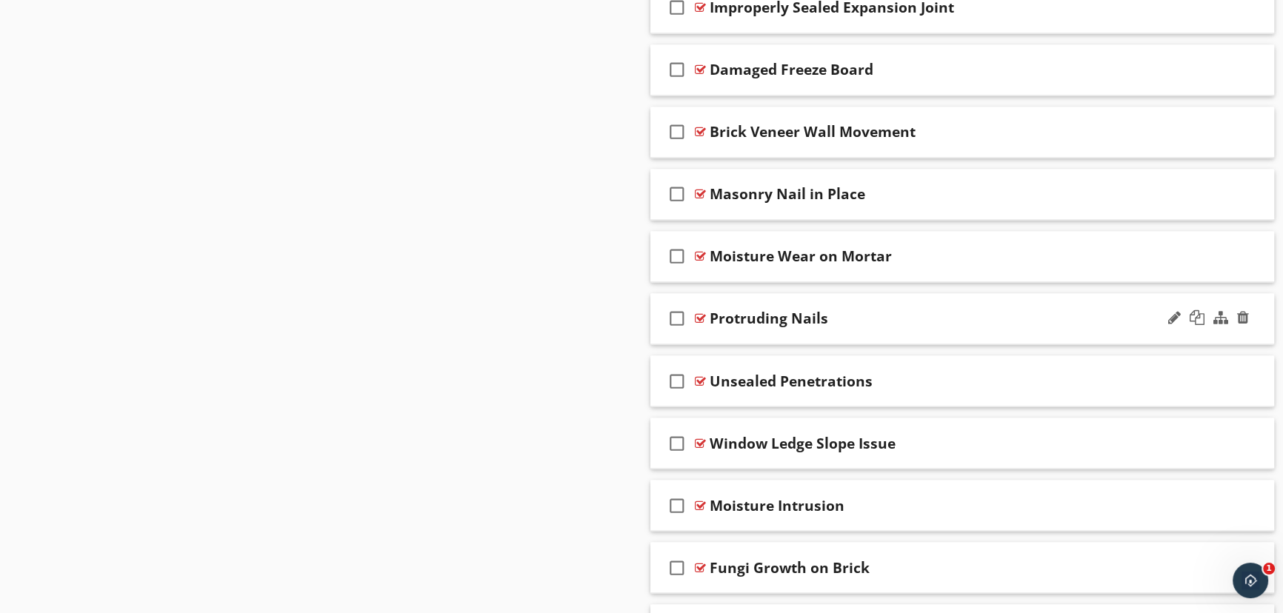
scroll to position [3231, 0]
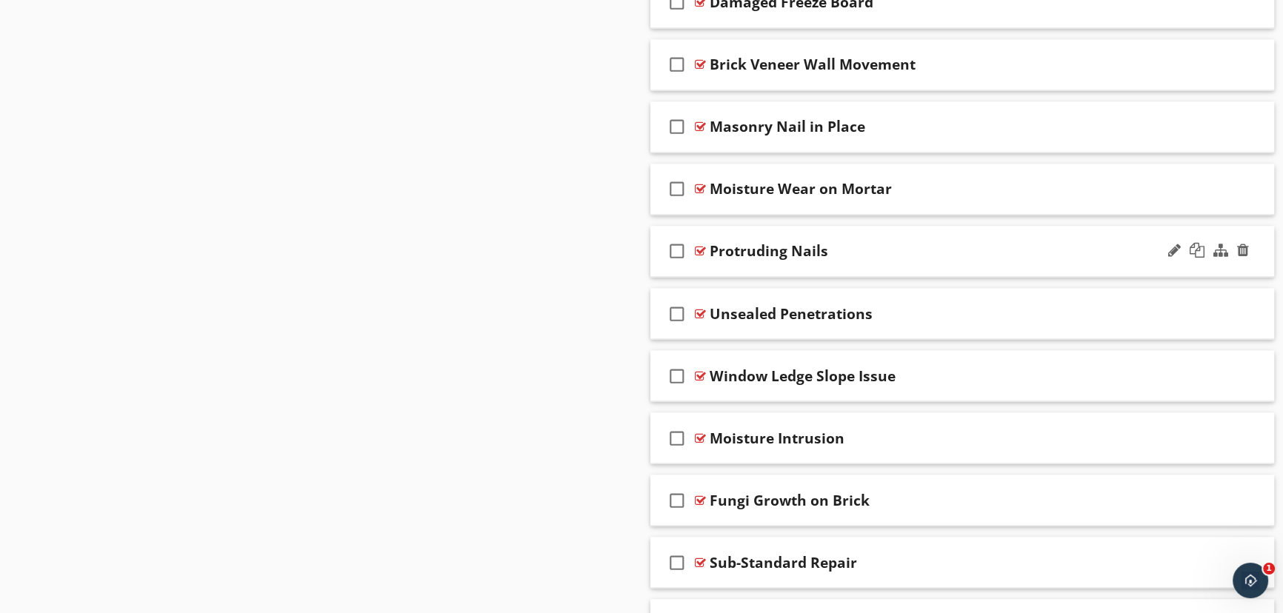
click at [701, 245] on div at bounding box center [700, 251] width 11 height 12
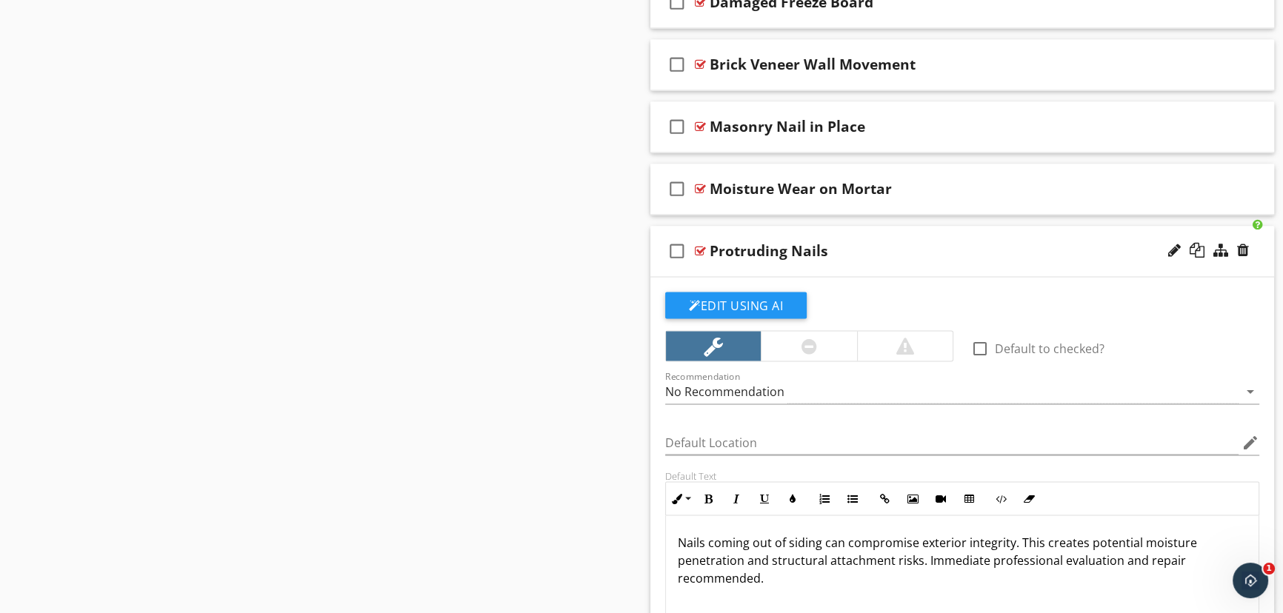
scroll to position [3298, 0]
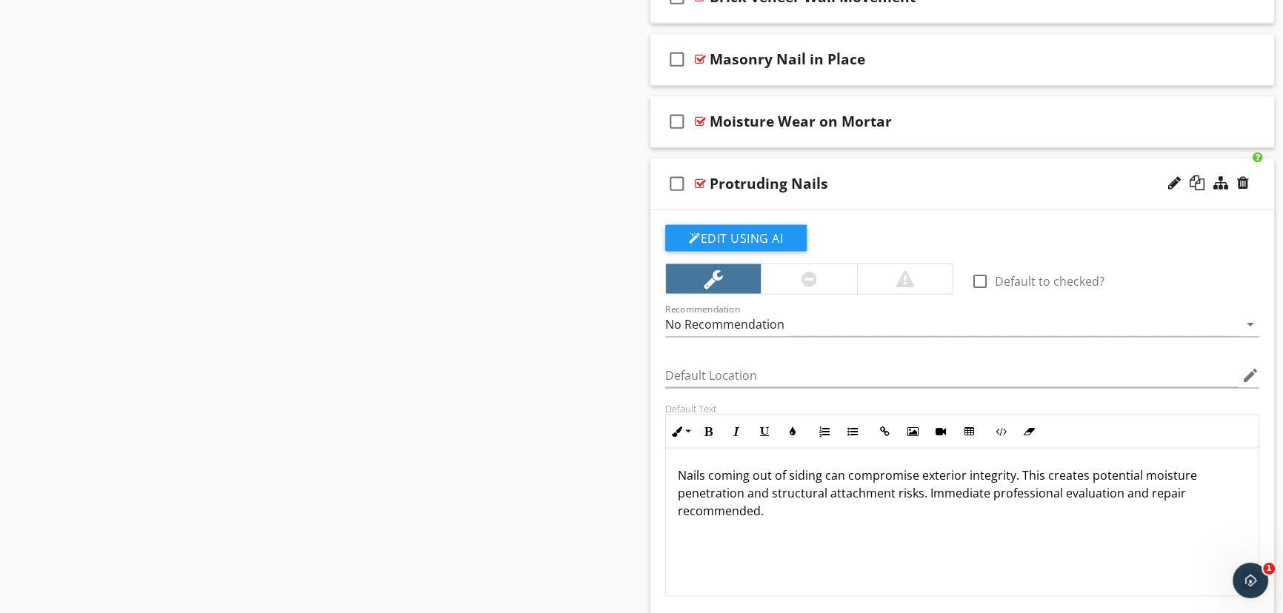
click at [989, 490] on p "Nails coming out of siding can compromise exterior integrity. This creates pote…" at bounding box center [962, 492] width 569 height 53
click at [781, 184] on div "Protruding Nails" at bounding box center [768, 184] width 118 height 18
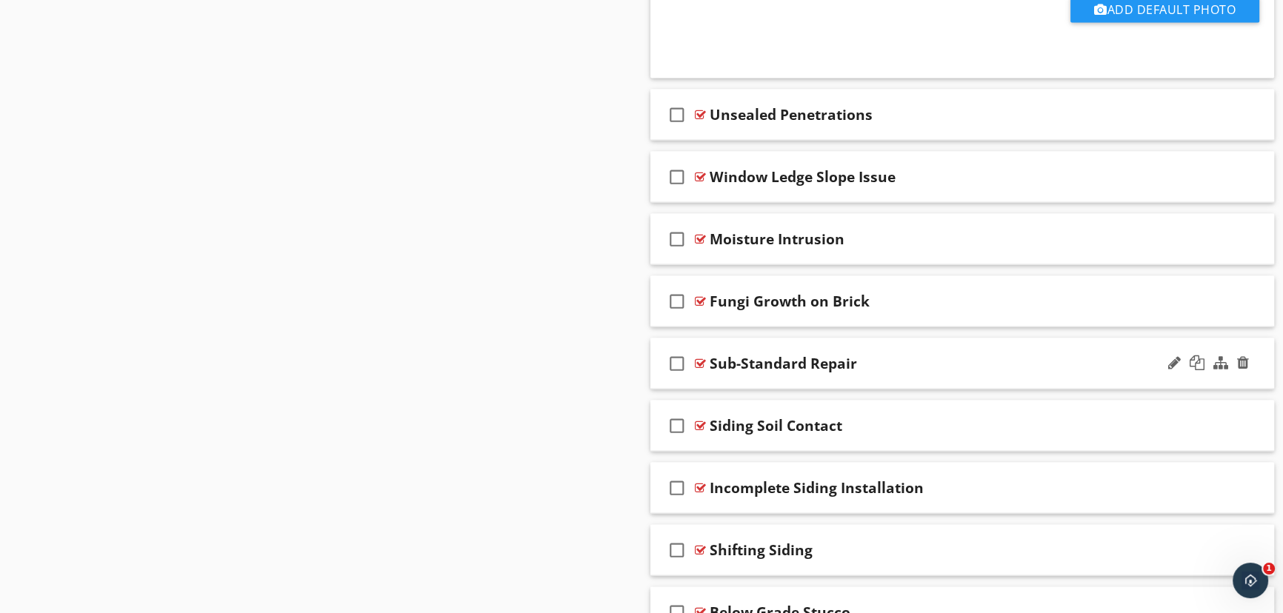
scroll to position [3904, 0]
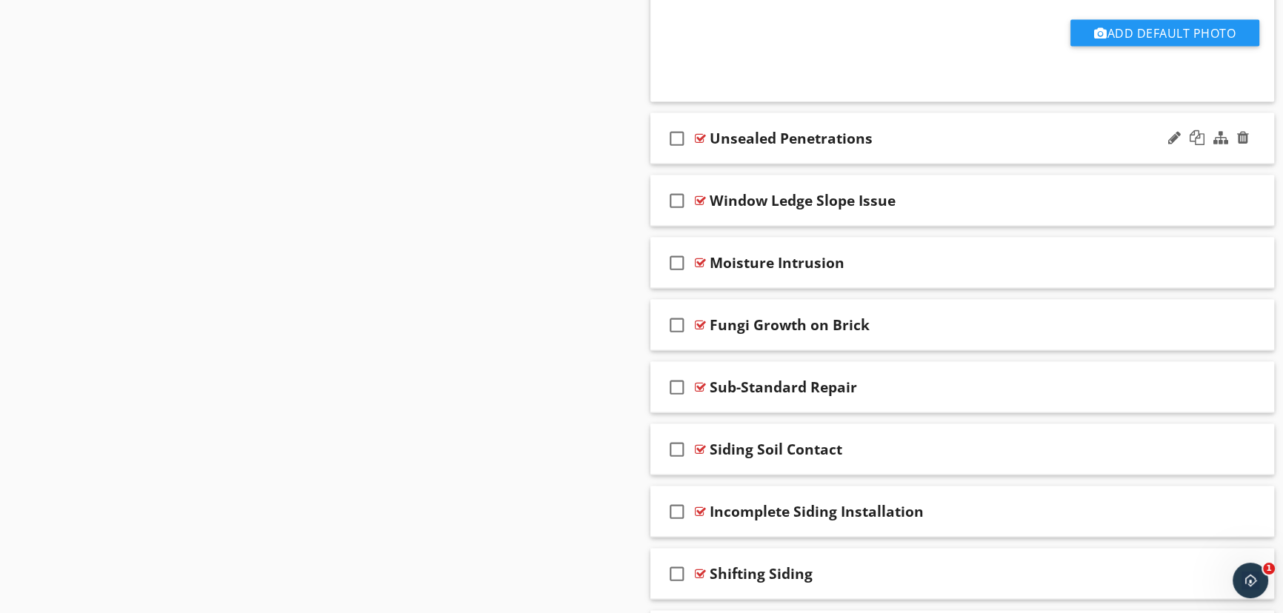
click at [700, 133] on div at bounding box center [700, 139] width 11 height 12
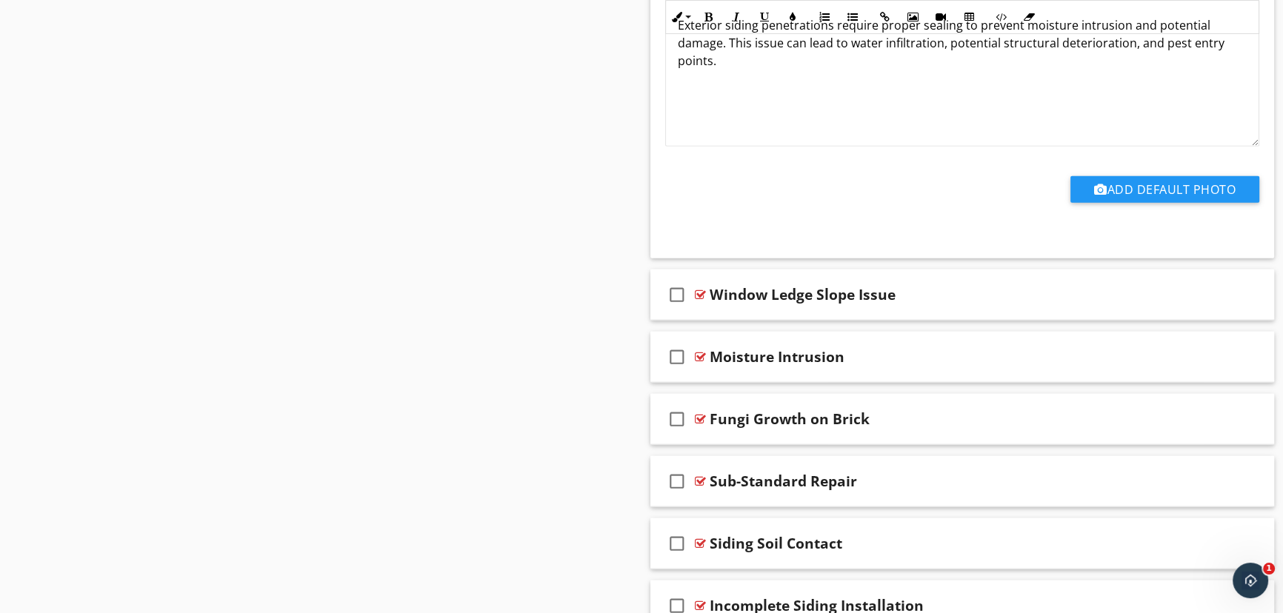
scroll to position [4376, 0]
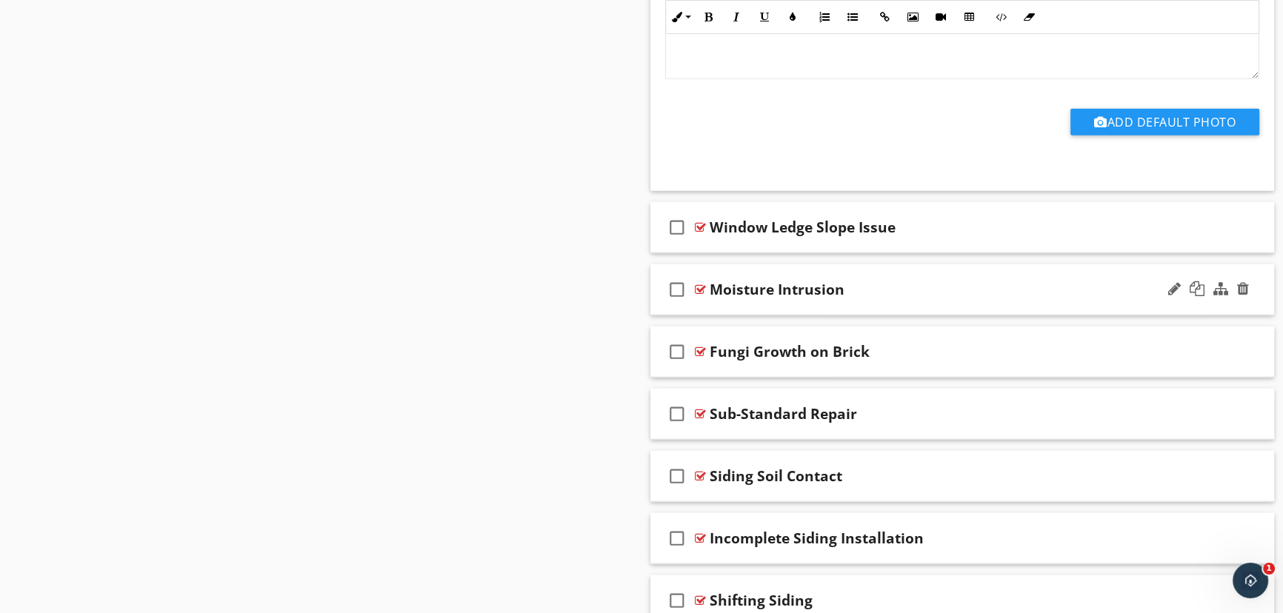
click at [700, 284] on div at bounding box center [700, 290] width 11 height 12
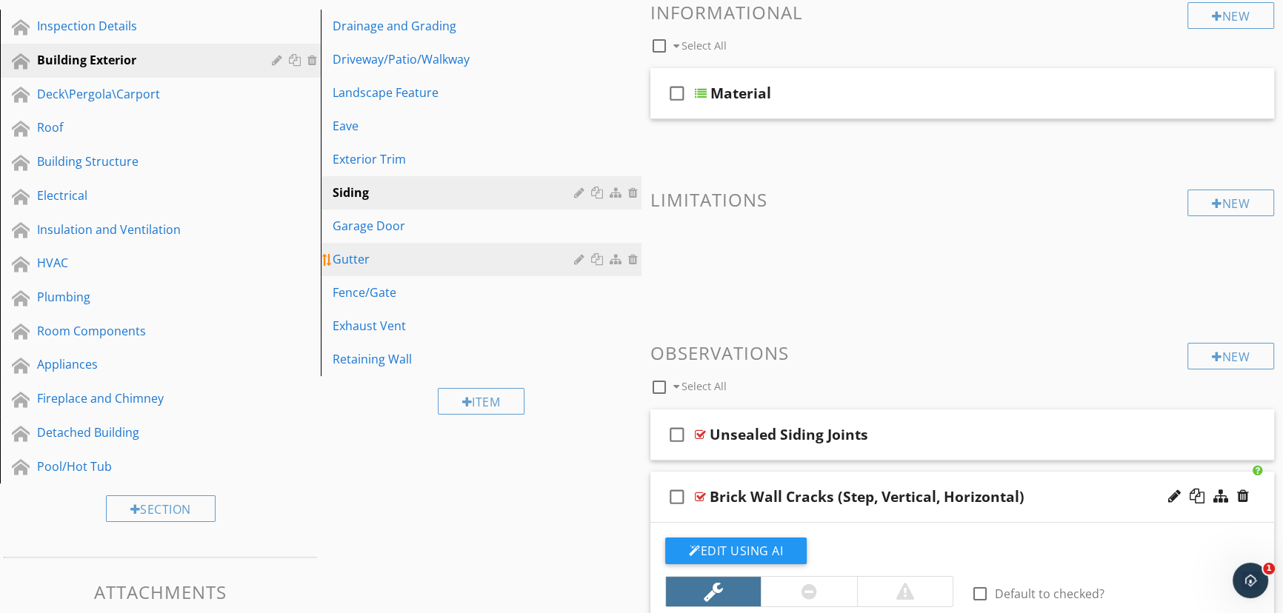
scroll to position [150, 0]
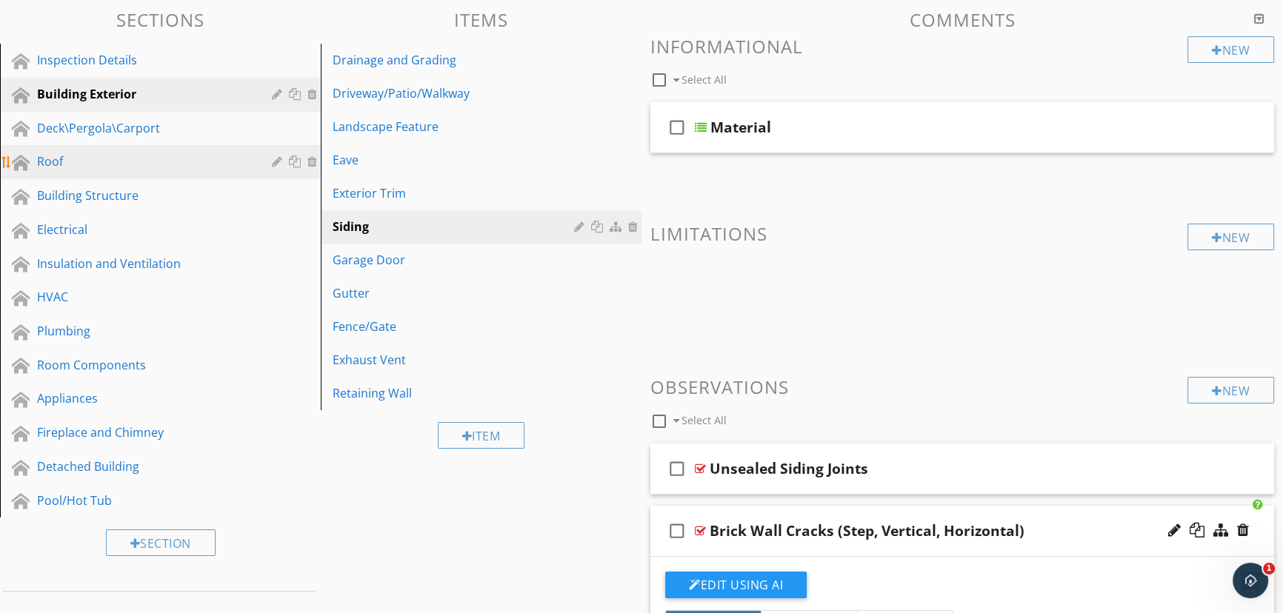
click at [230, 165] on div "Roof" at bounding box center [143, 162] width 213 height 18
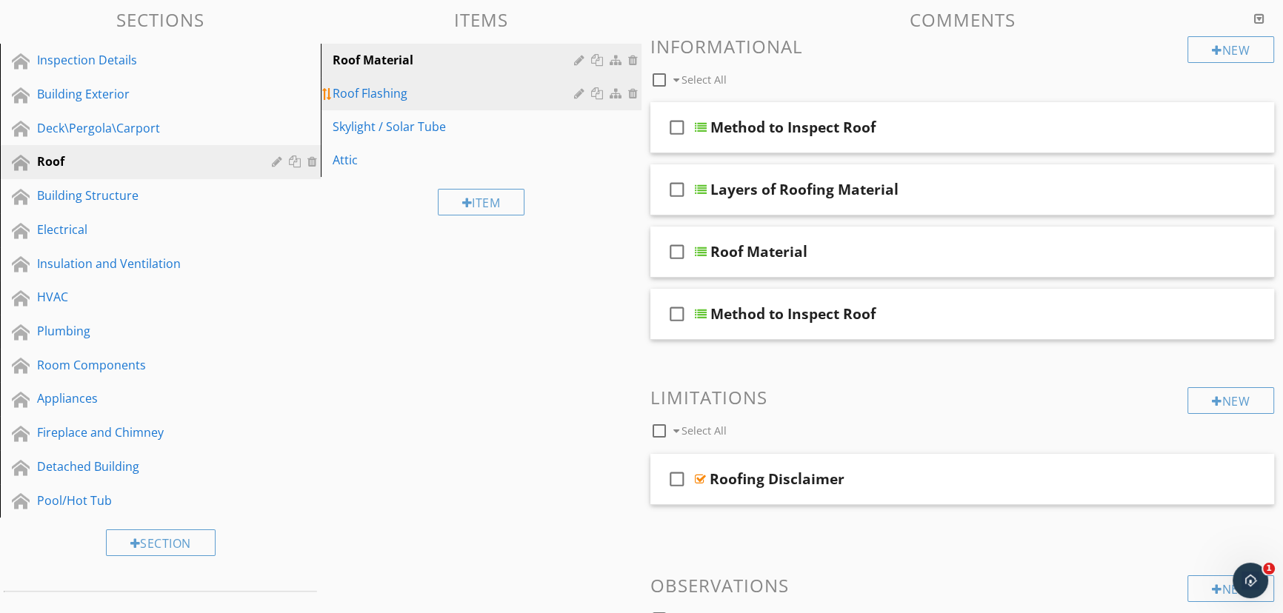
click at [411, 91] on div "Roof Flashing" at bounding box center [455, 93] width 246 height 18
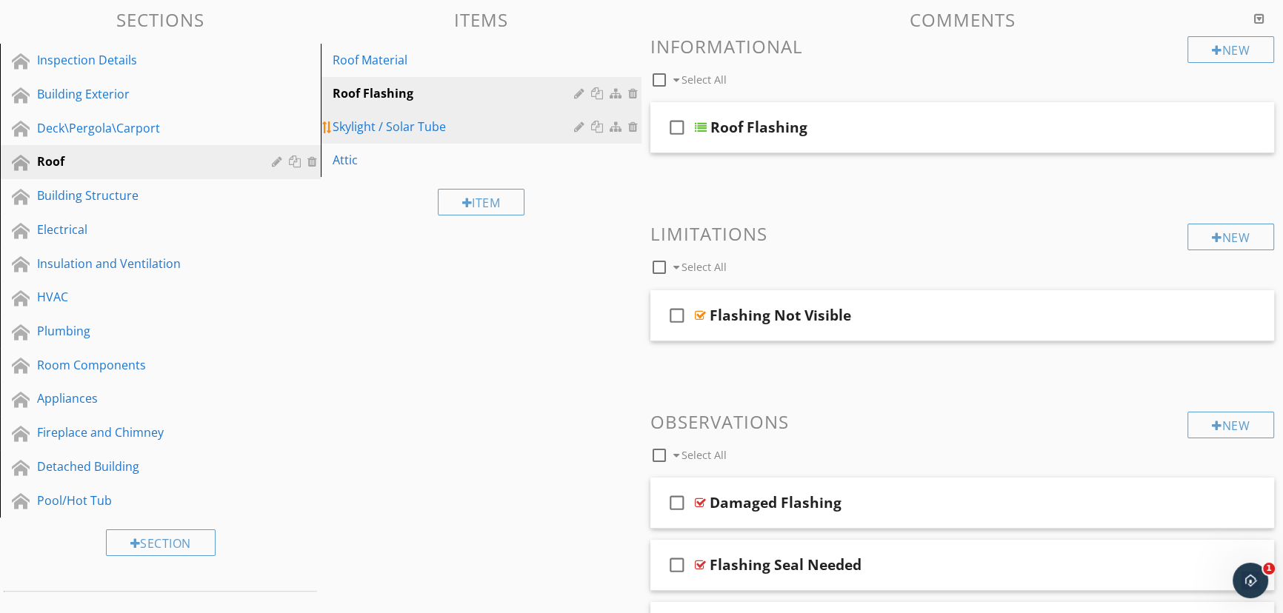
click at [508, 131] on div "Skylight / Solar Tube" at bounding box center [455, 127] width 246 height 18
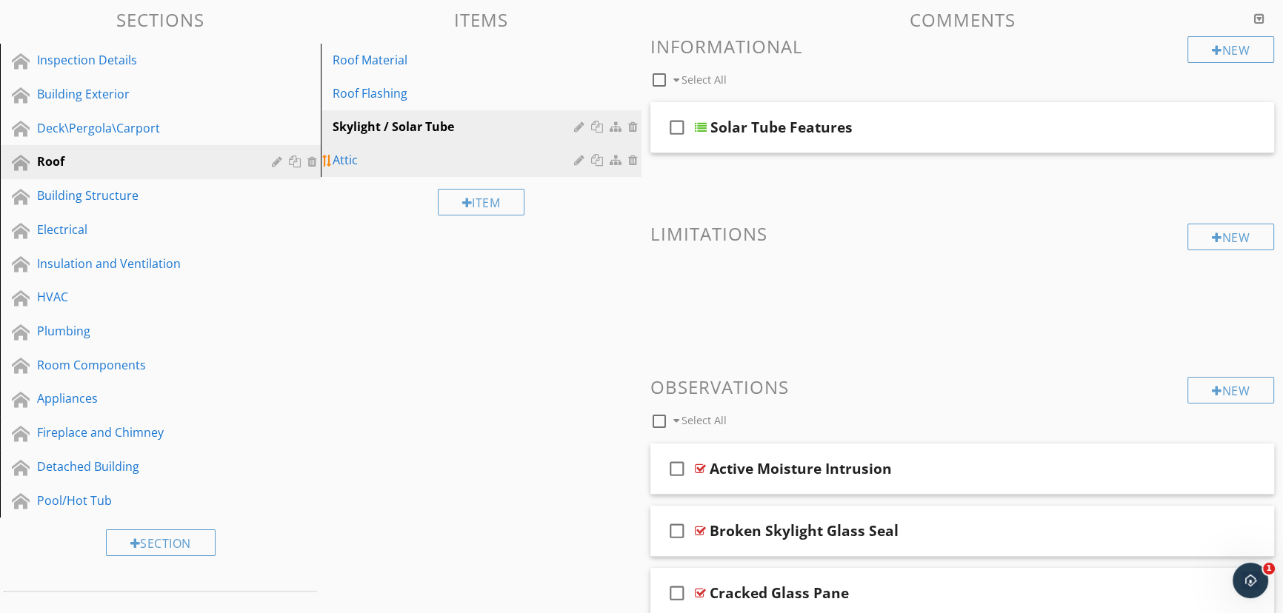
click at [469, 170] on link "Attic" at bounding box center [483, 160] width 316 height 33
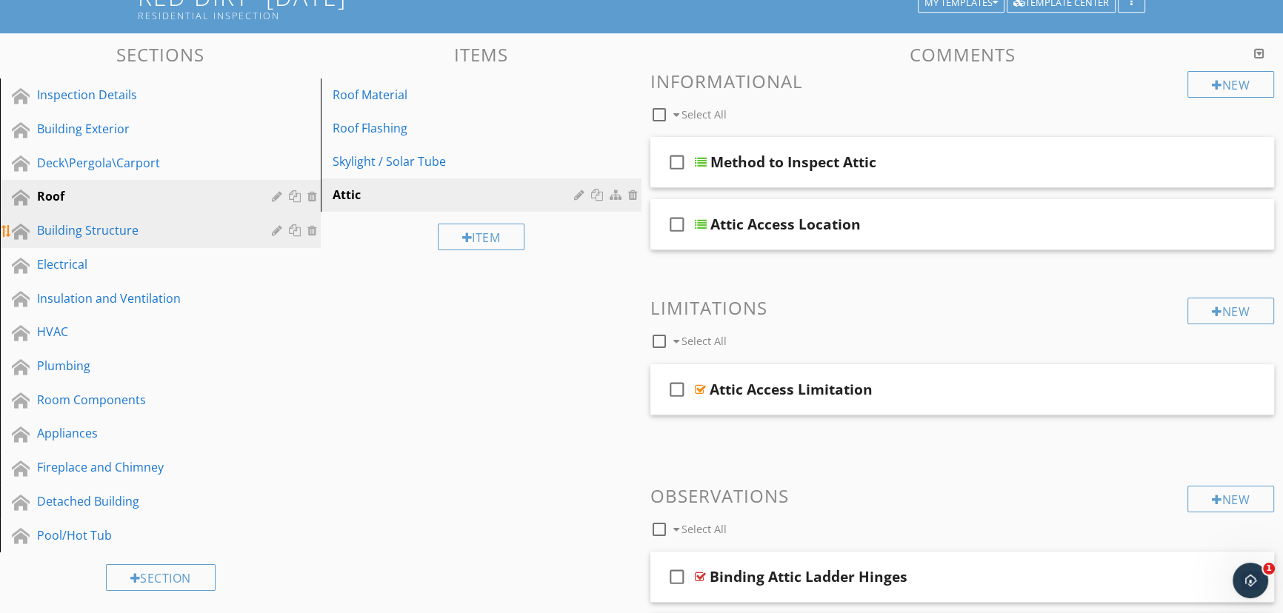
scroll to position [114, 0]
click at [175, 227] on div "Building Structure" at bounding box center [143, 231] width 213 height 18
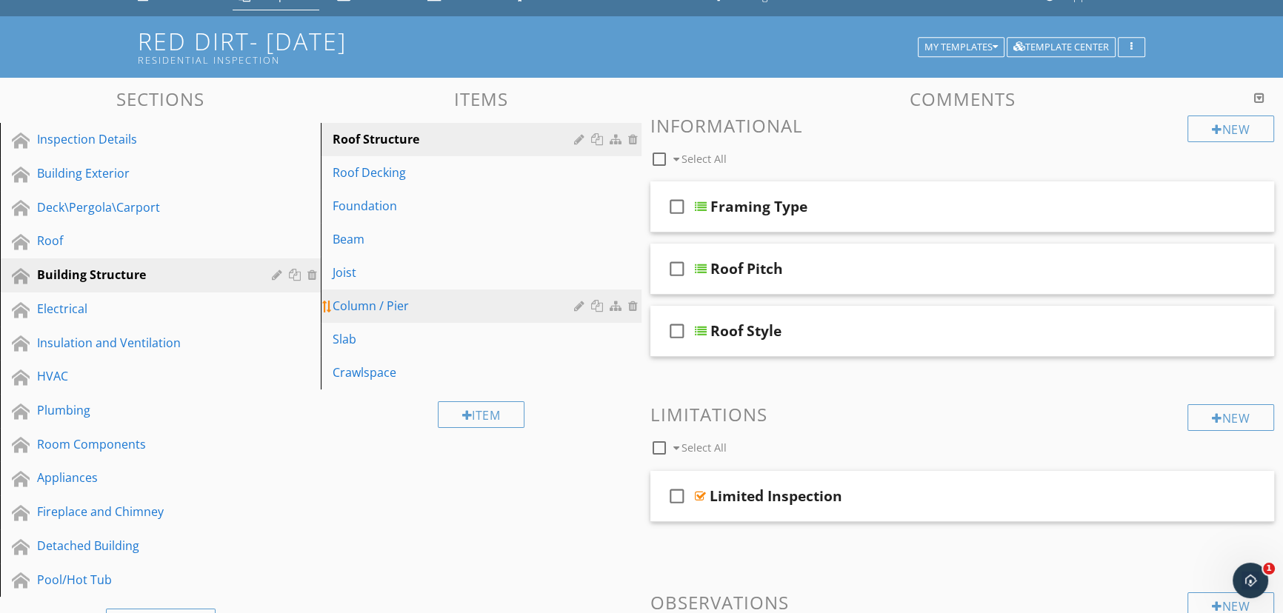
scroll to position [47, 0]
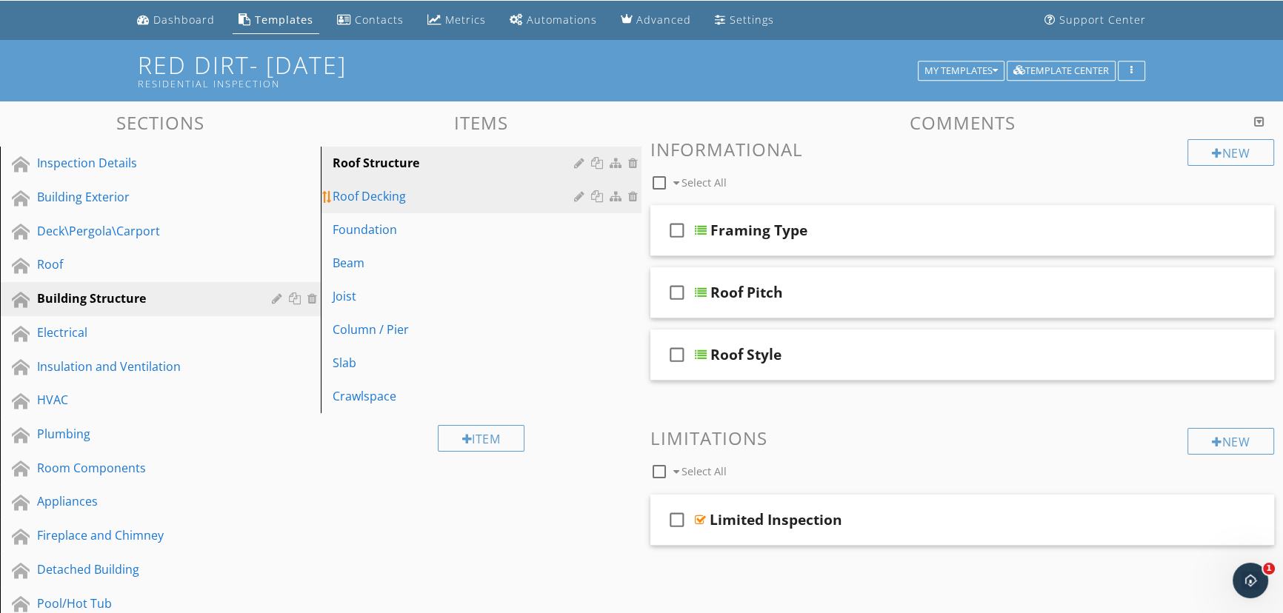
click at [437, 201] on div "Roof Decking" at bounding box center [455, 196] width 246 height 18
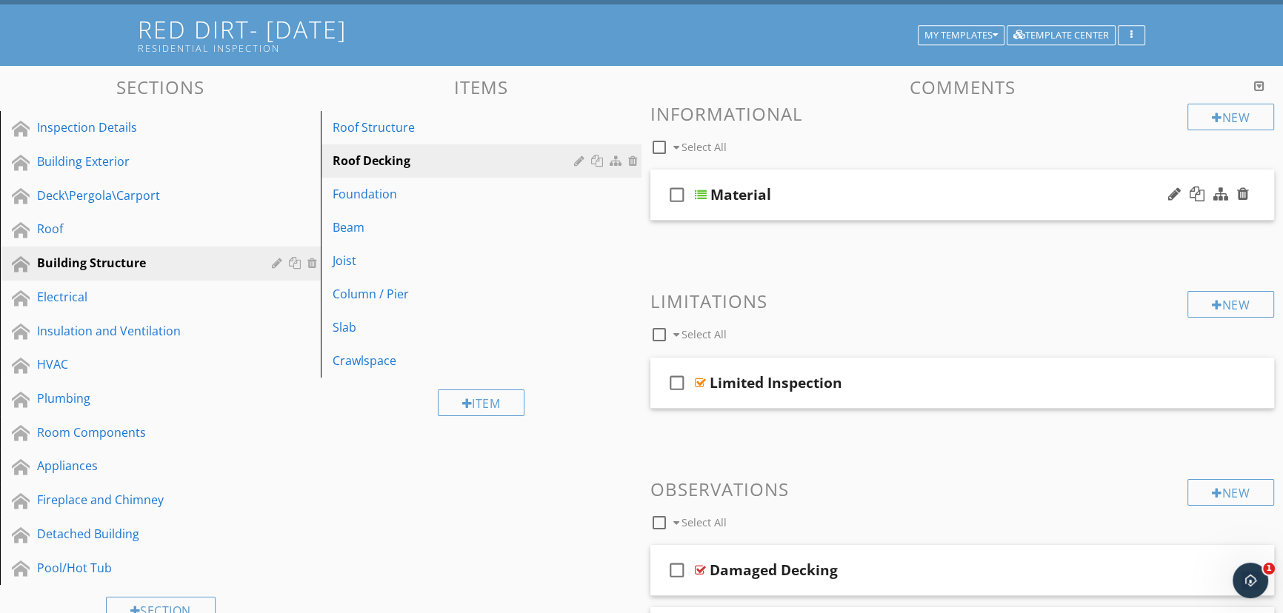
scroll to position [114, 0]
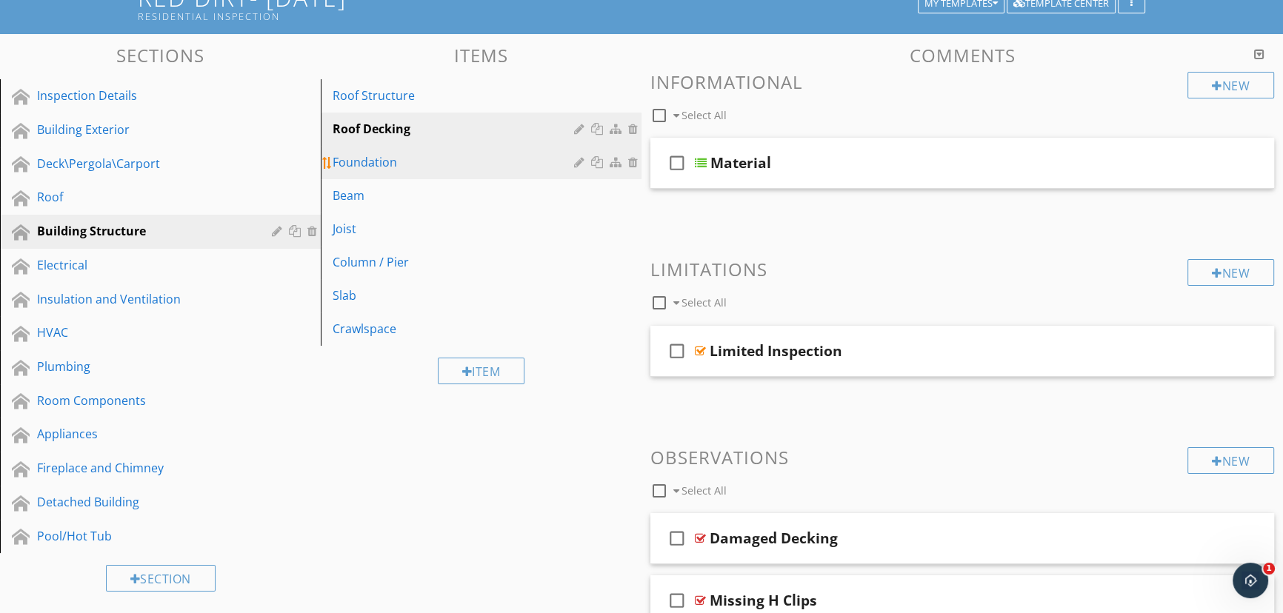
click at [537, 175] on link "Foundation" at bounding box center [483, 162] width 316 height 33
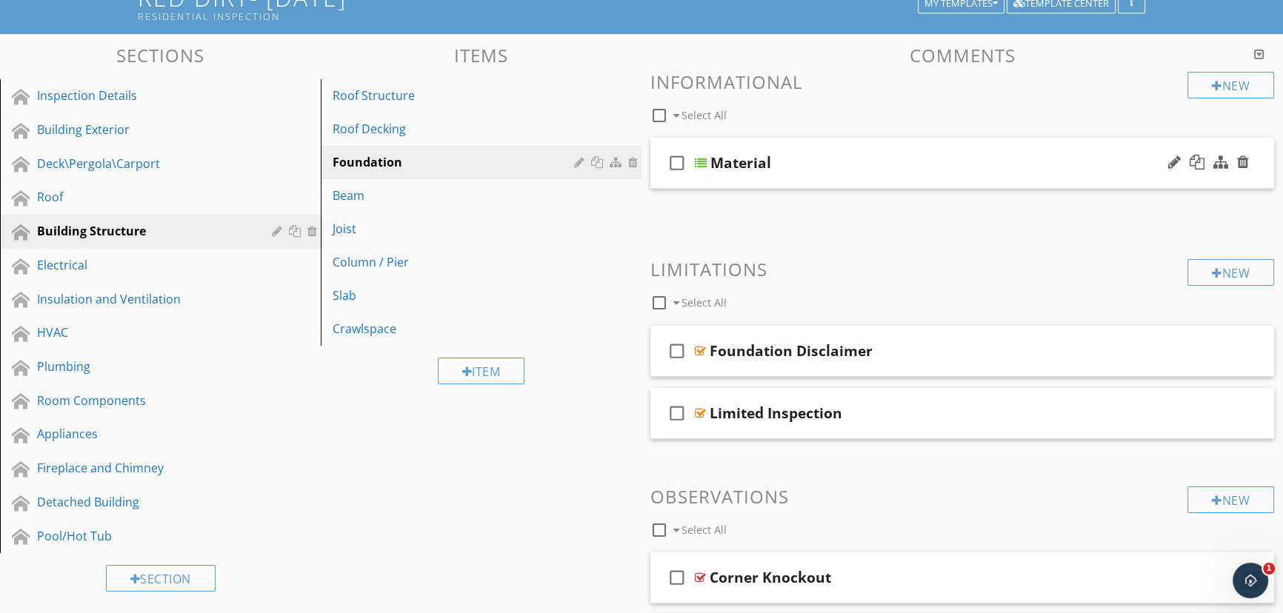
click at [698, 161] on div at bounding box center [701, 163] width 12 height 12
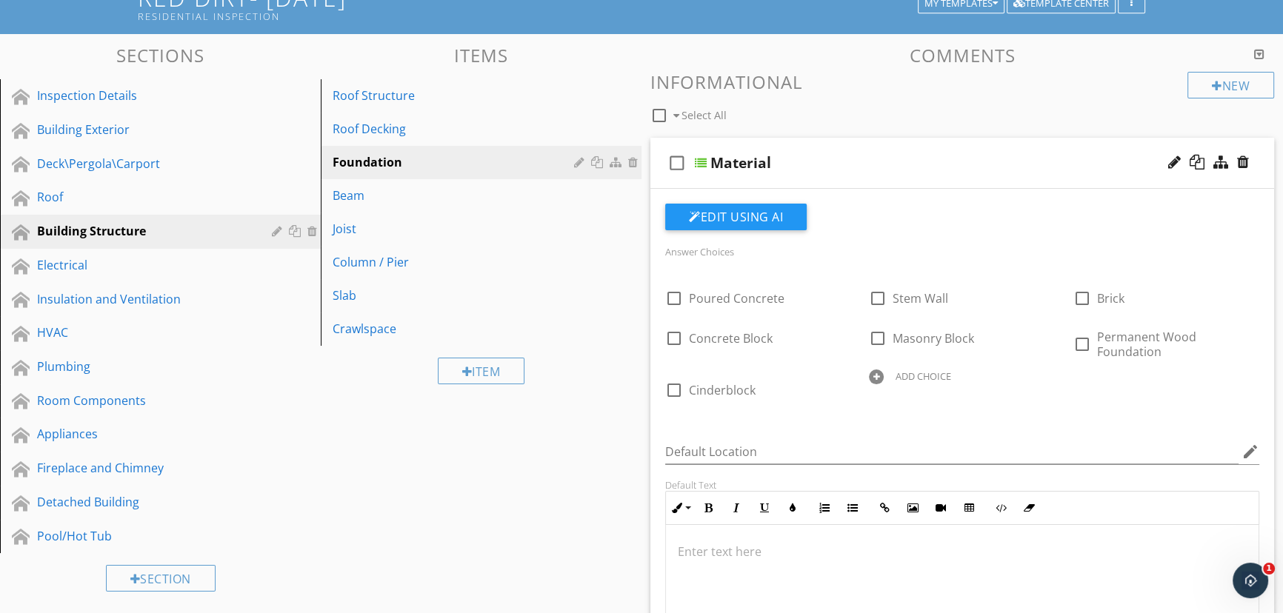
scroll to position [181, 0]
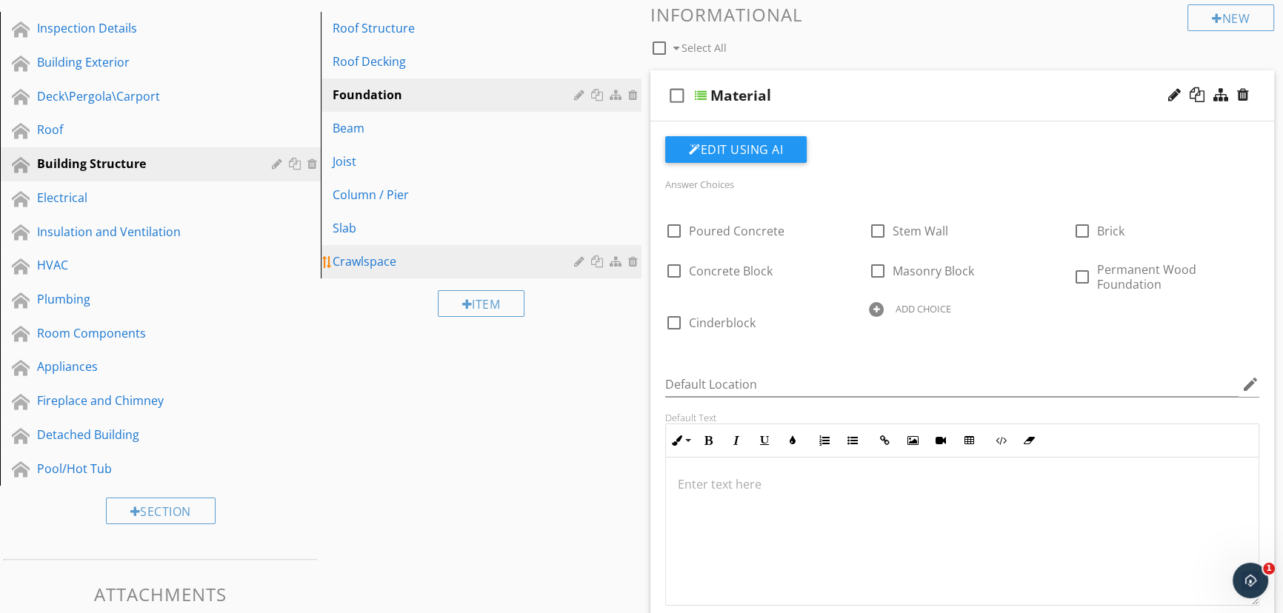
click at [435, 258] on div "Crawlspace" at bounding box center [455, 262] width 246 height 18
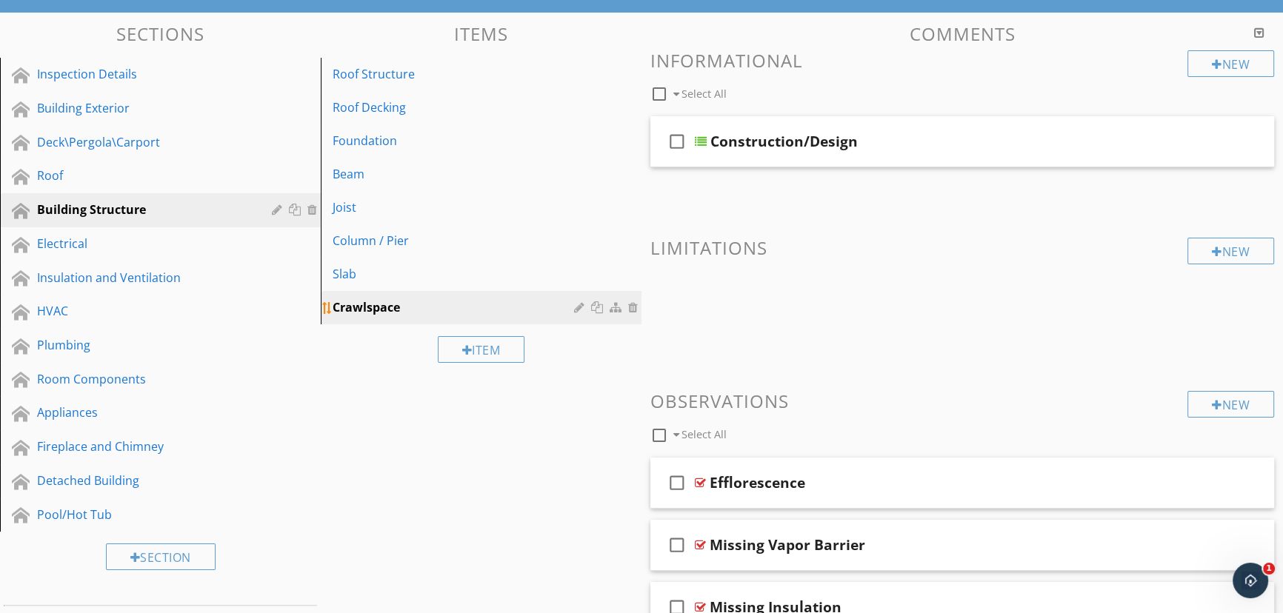
scroll to position [114, 0]
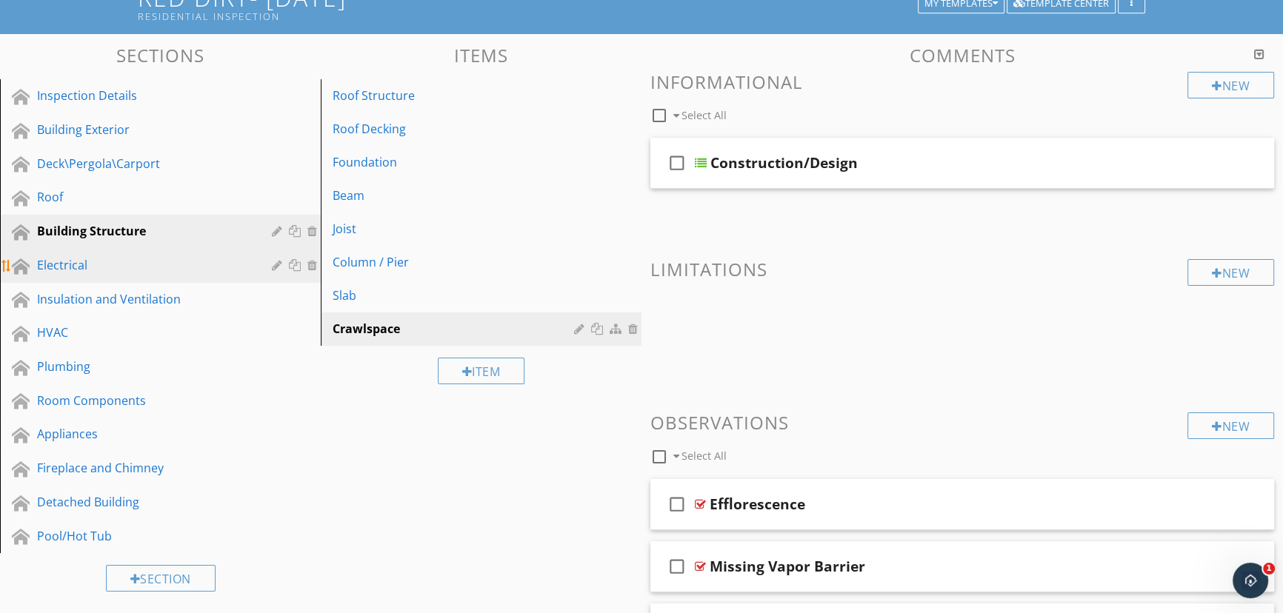
click at [166, 256] on div "Electrical" at bounding box center [143, 265] width 213 height 18
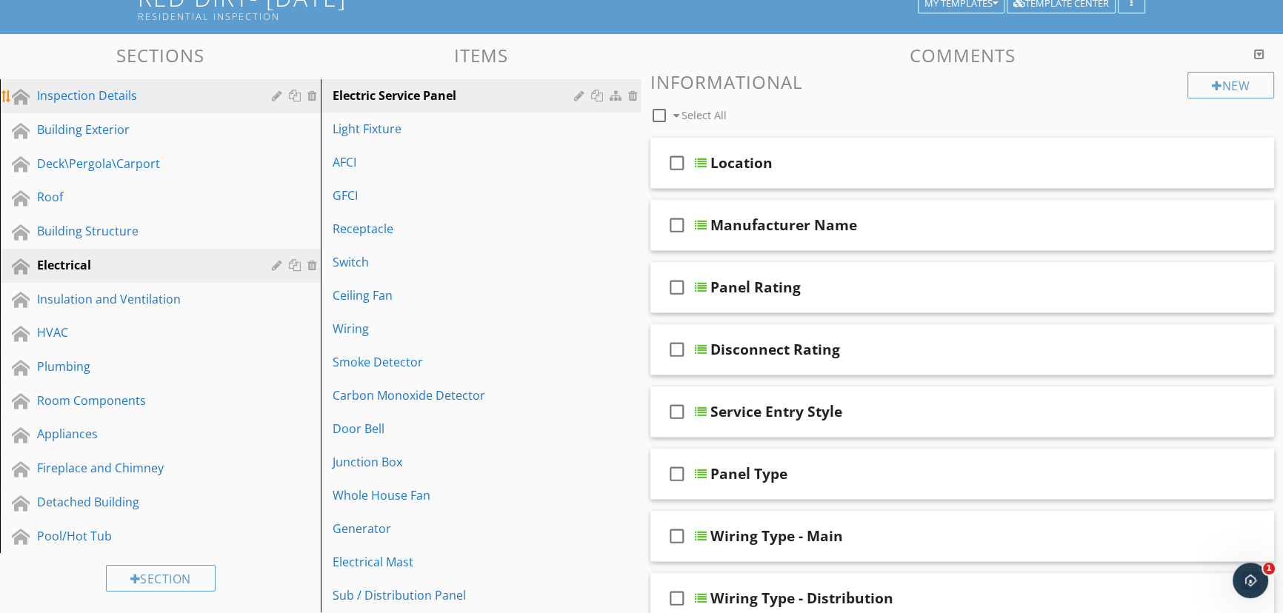
click at [167, 98] on div "Inspection Details" at bounding box center [143, 96] width 213 height 18
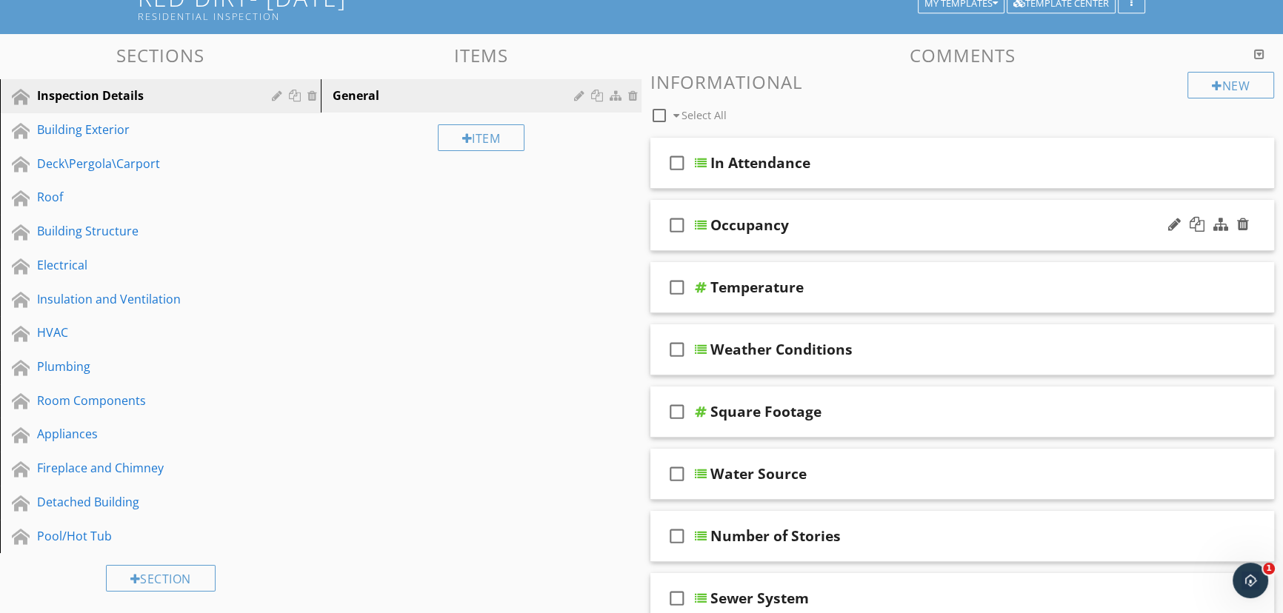
click at [698, 223] on div at bounding box center [701, 225] width 12 height 12
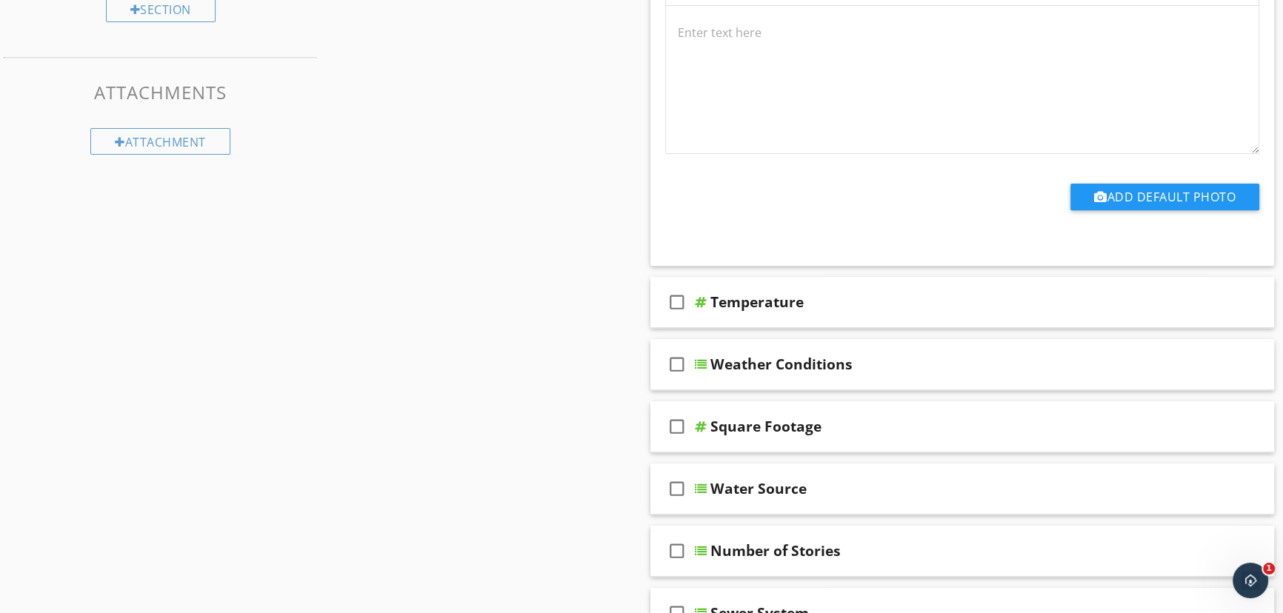
scroll to position [720, 0]
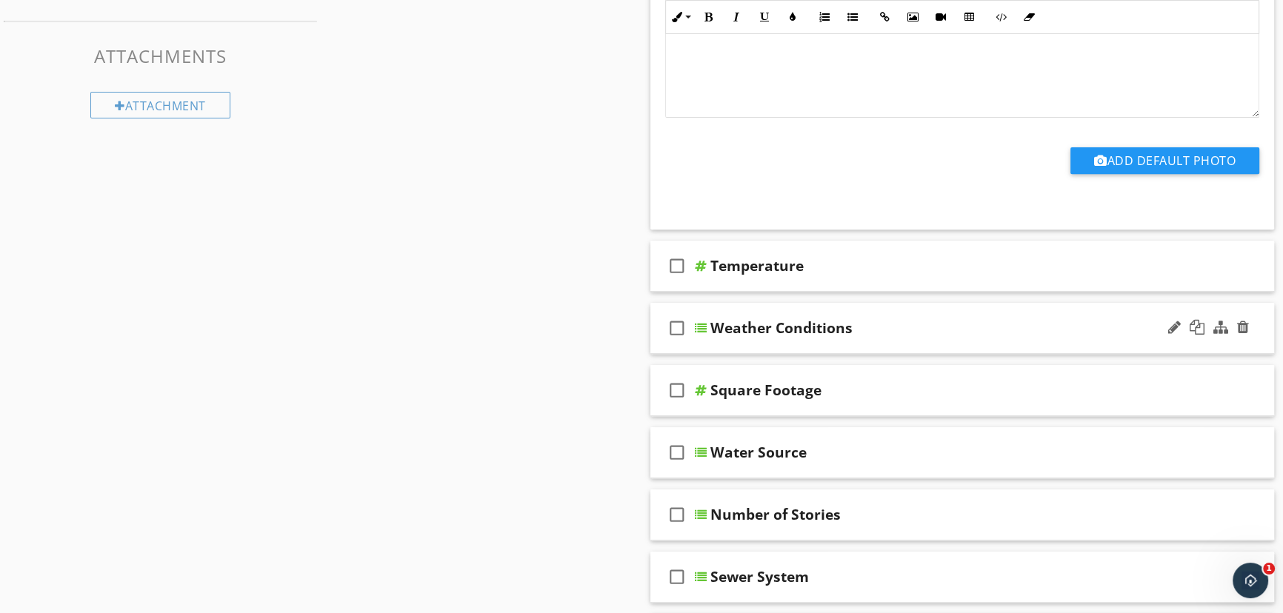
click at [703, 330] on div at bounding box center [701, 328] width 12 height 12
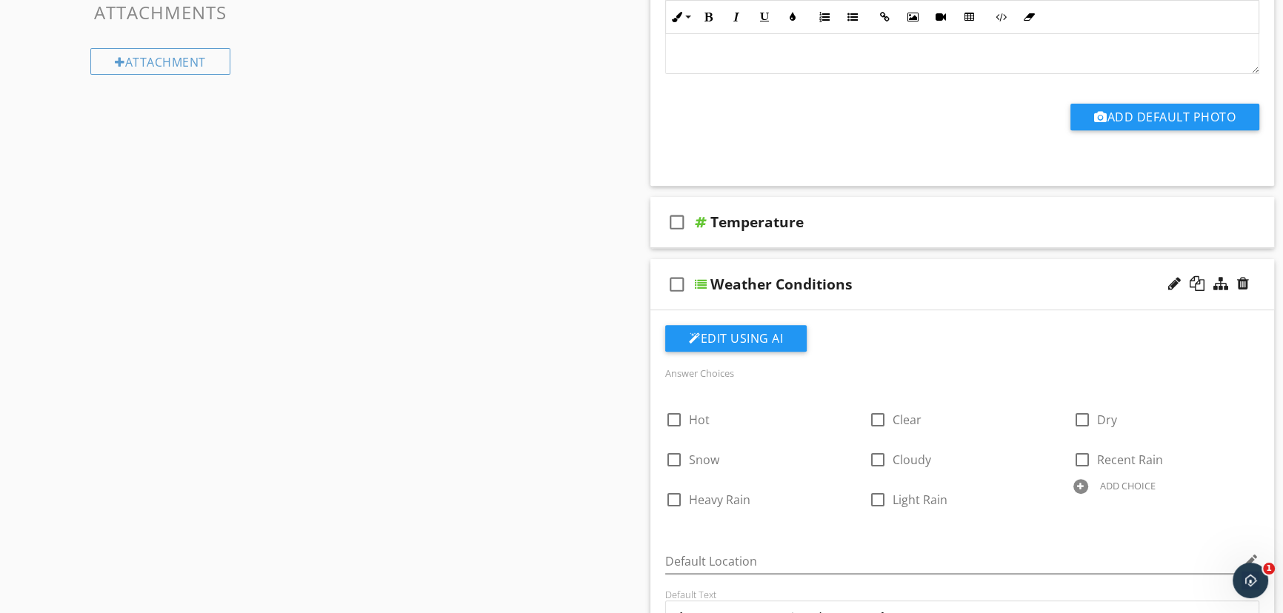
scroll to position [787, 0]
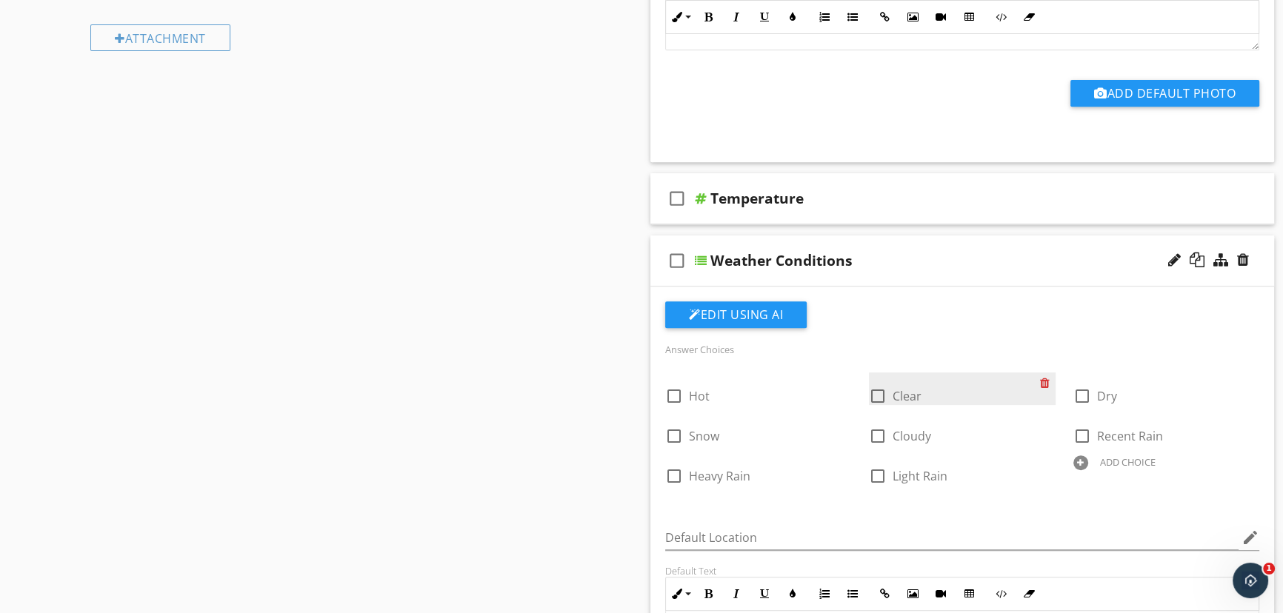
click at [1044, 384] on div at bounding box center [1048, 382] width 16 height 21
click at [921, 461] on div "ADD CHOICE" at bounding box center [923, 462] width 56 height 12
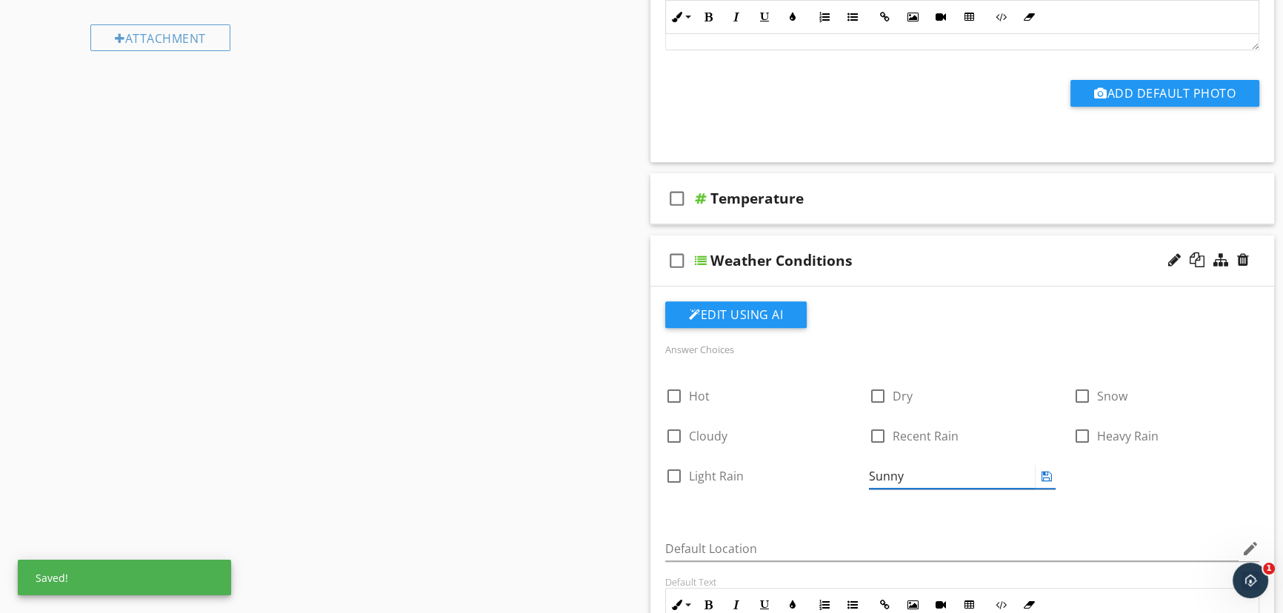
click at [1049, 472] on icon at bounding box center [1046, 476] width 10 height 12
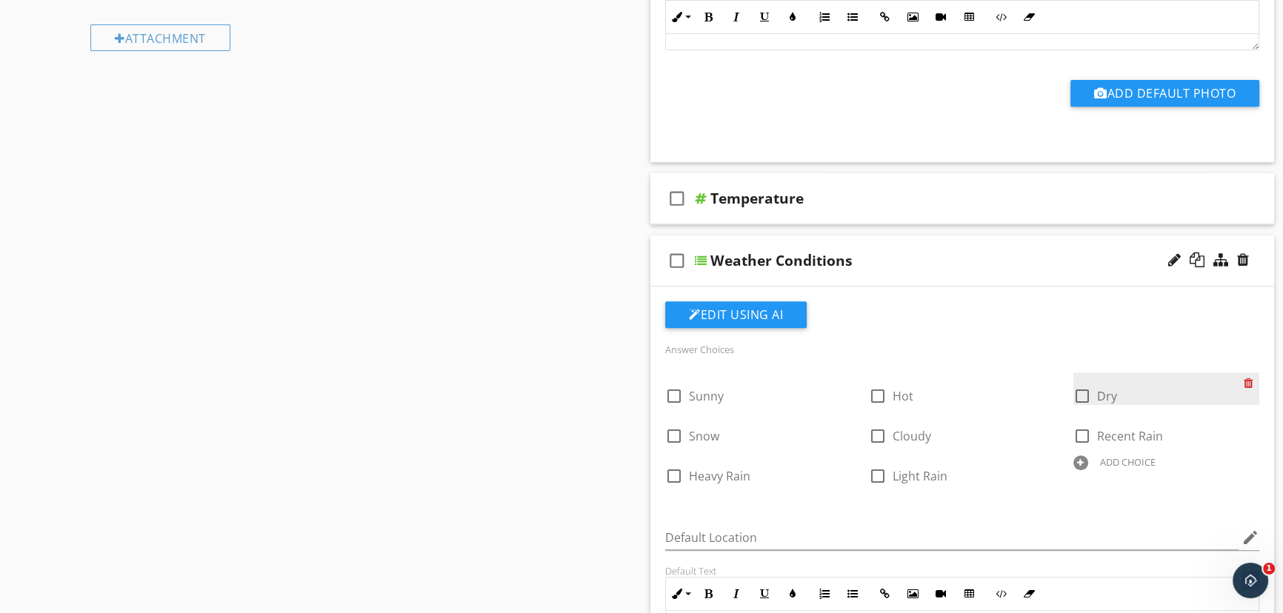
click at [1245, 382] on div at bounding box center [1251, 382] width 16 height 21
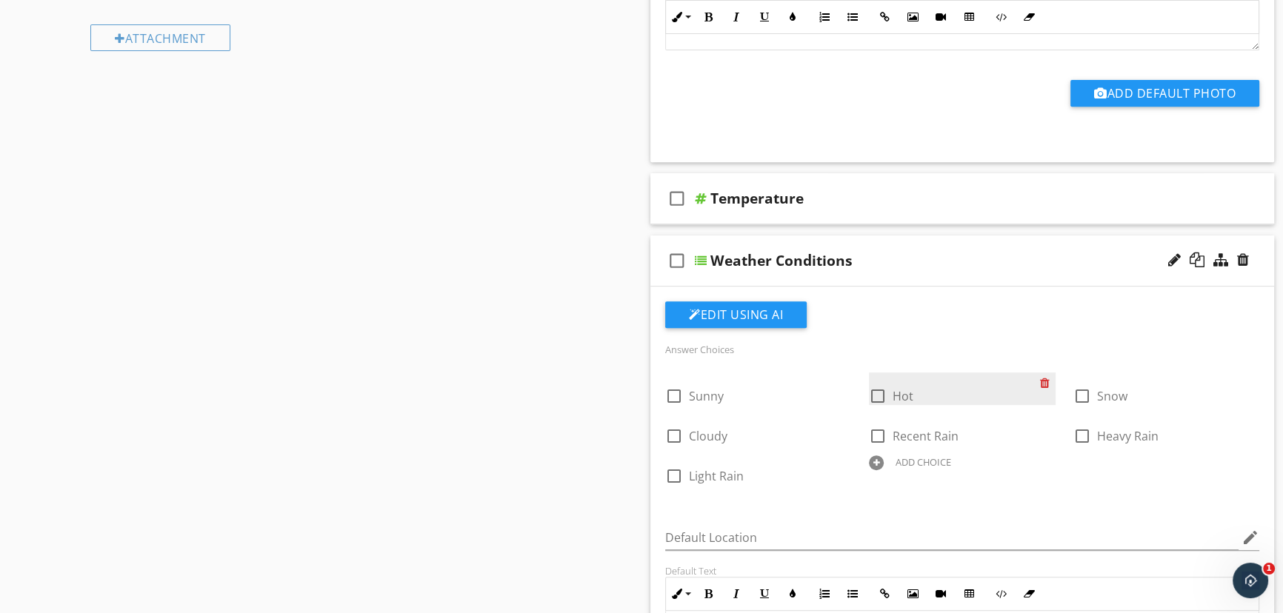
click at [1045, 381] on div at bounding box center [1048, 382] width 16 height 21
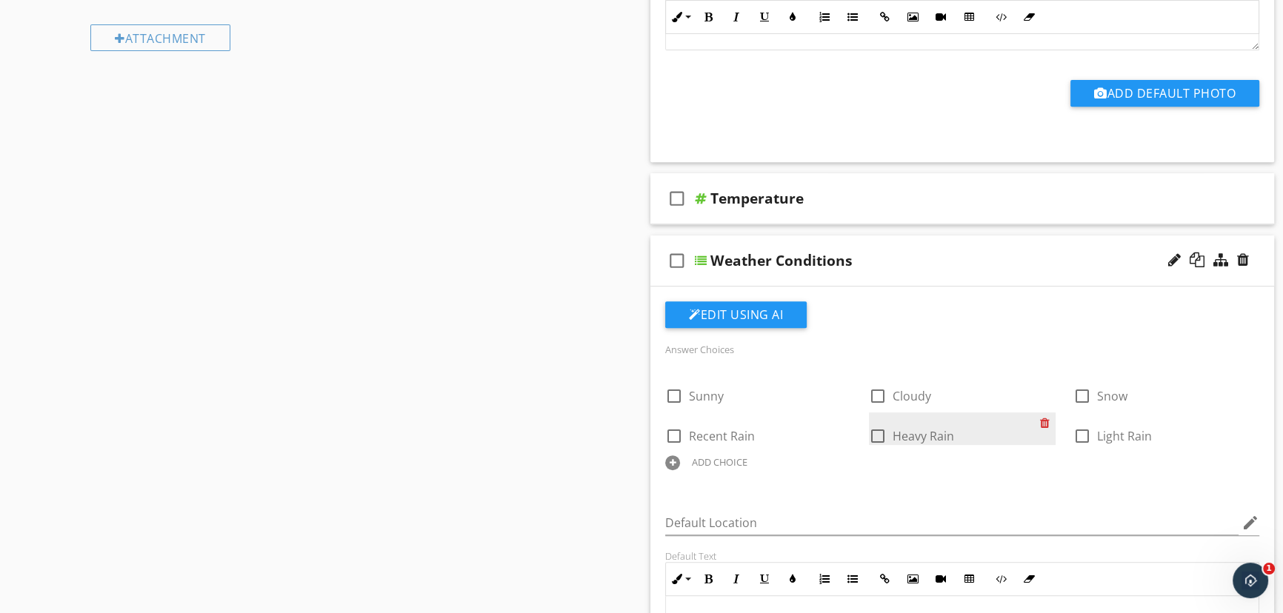
click at [1043, 423] on div at bounding box center [1048, 422] width 16 height 21
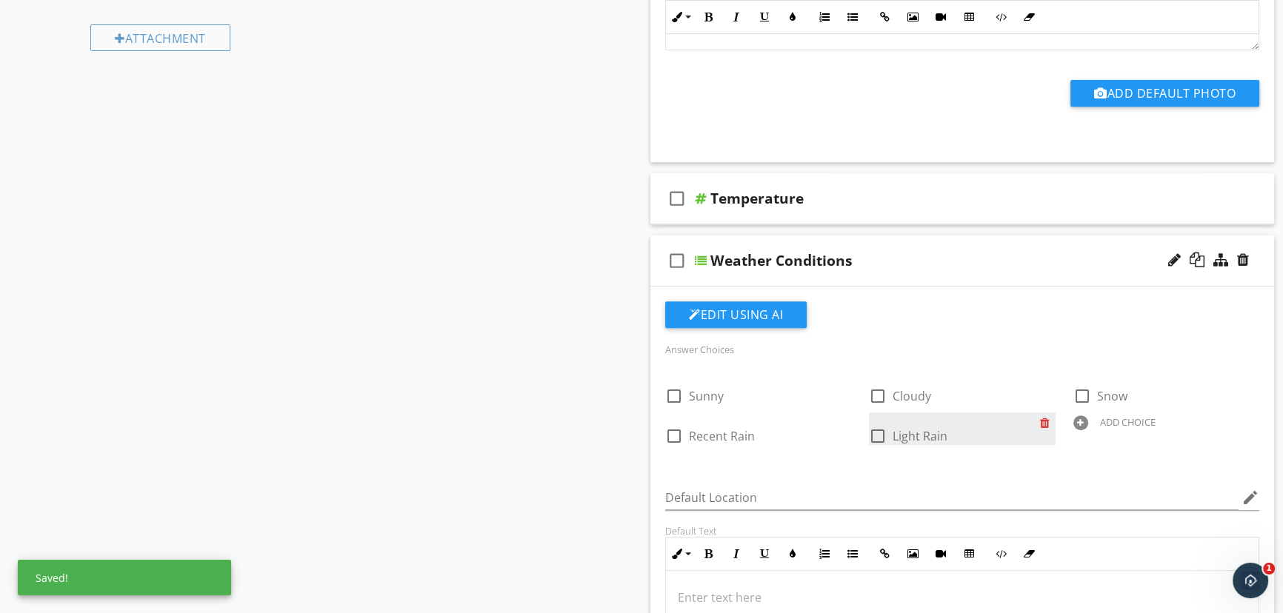
click at [1043, 423] on div at bounding box center [1048, 422] width 16 height 21
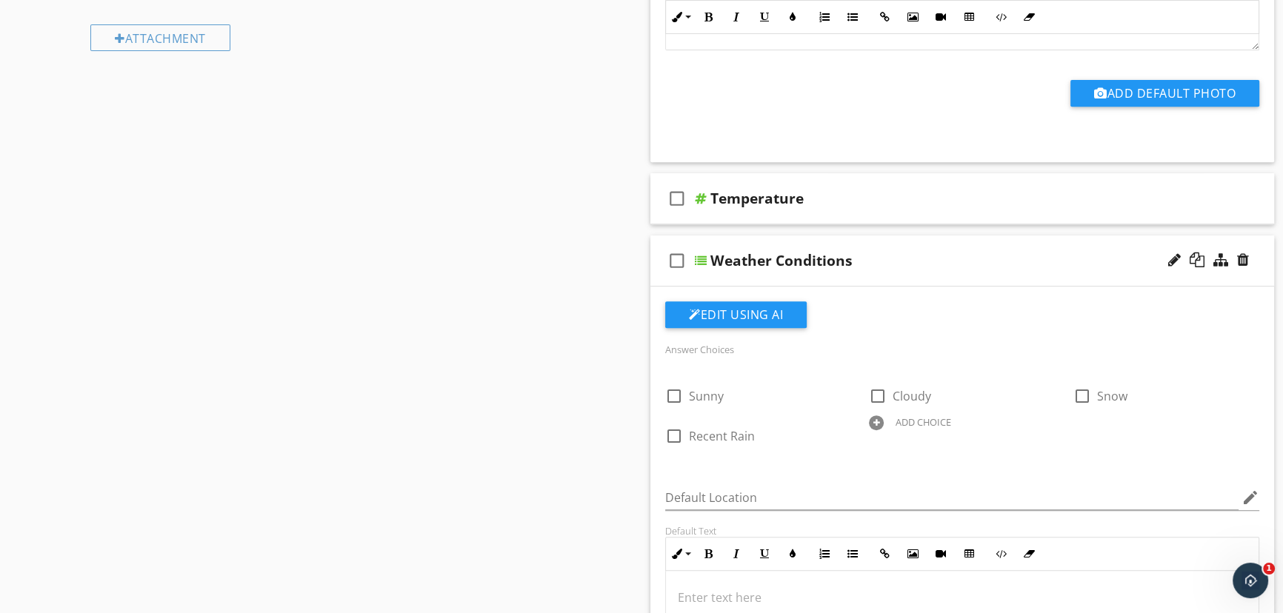
click at [881, 422] on div at bounding box center [876, 422] width 15 height 15
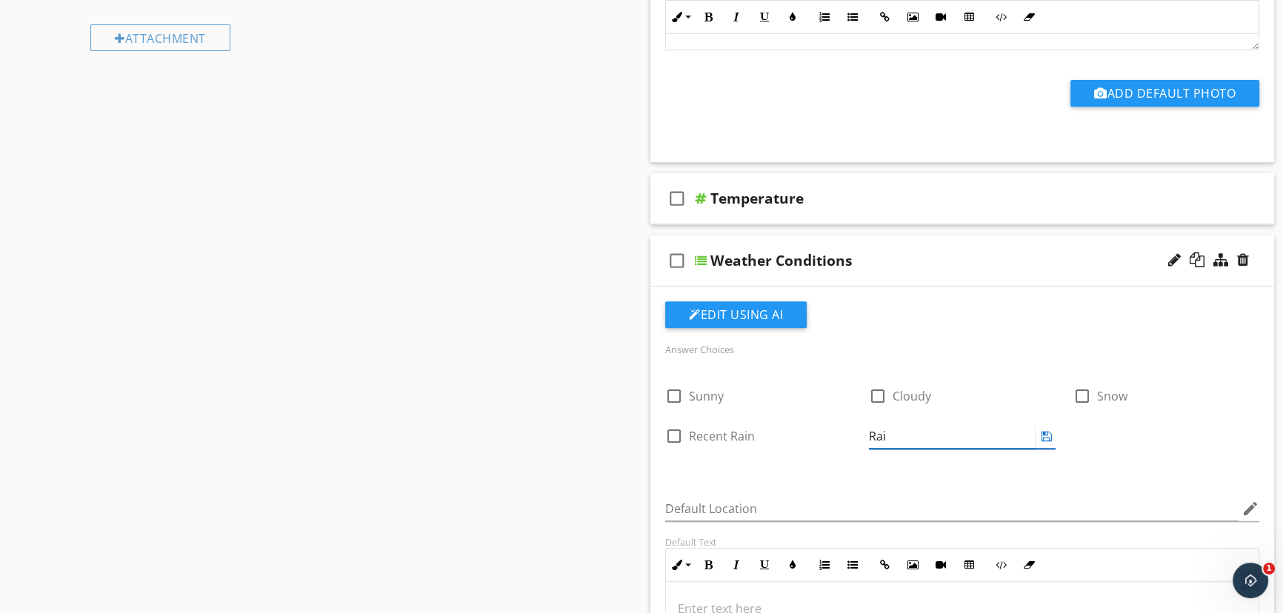
type input "Rain"
click at [1054, 437] on div at bounding box center [1046, 436] width 18 height 18
click at [1049, 435] on icon at bounding box center [1046, 436] width 10 height 12
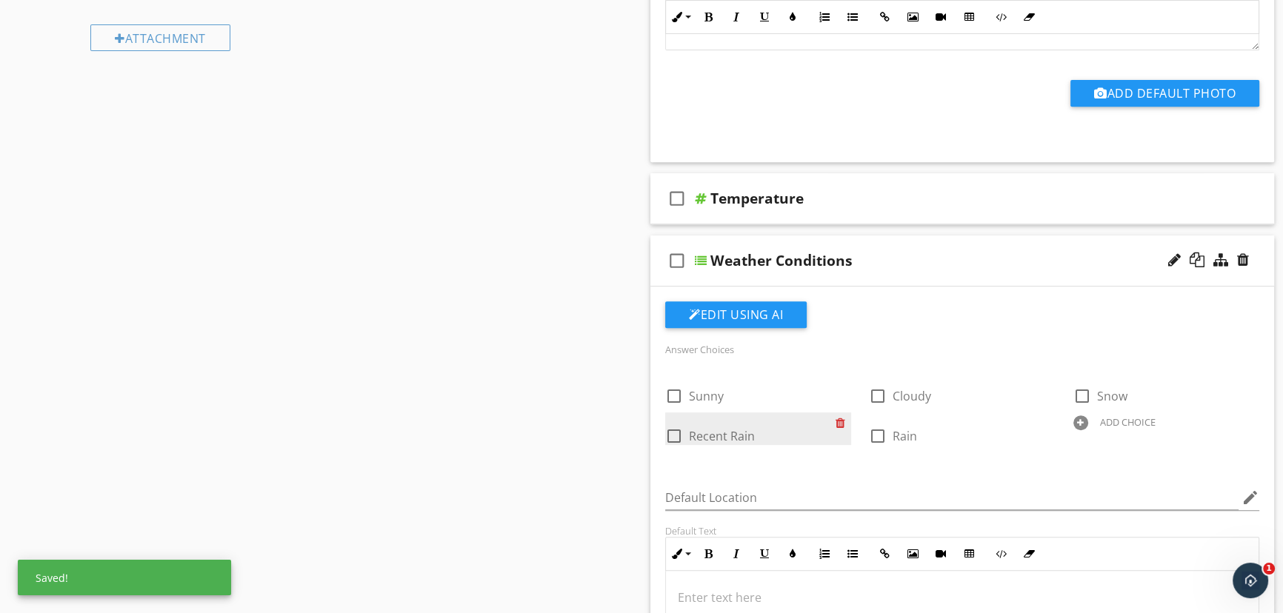
click at [844, 419] on div at bounding box center [843, 422] width 16 height 21
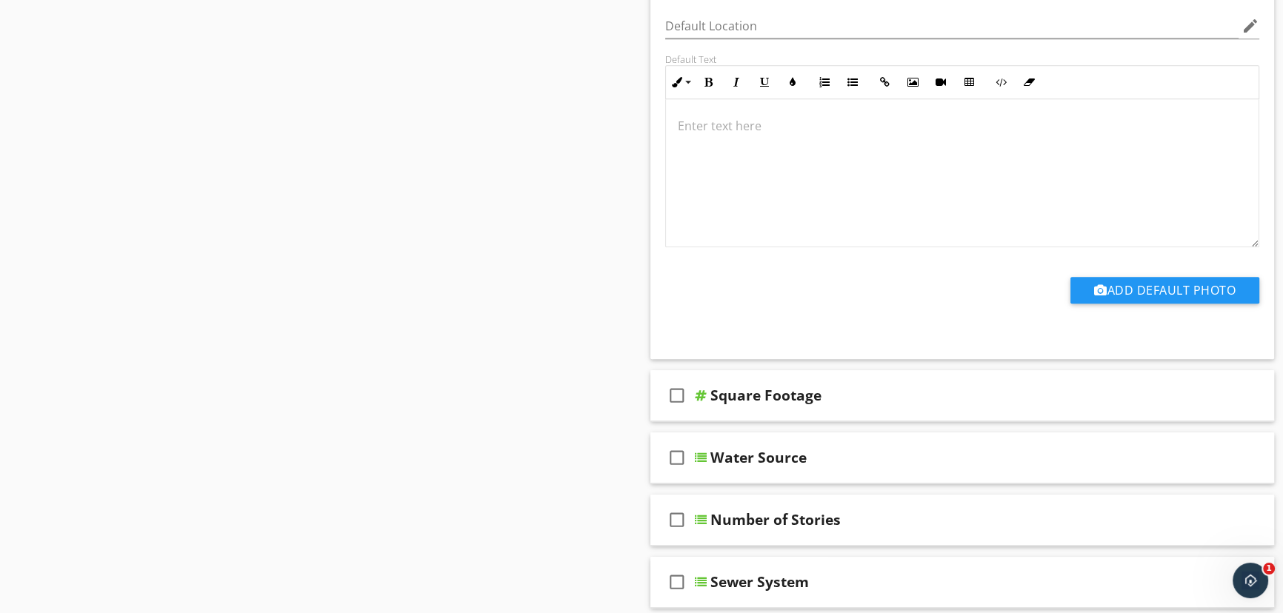
scroll to position [1325, 0]
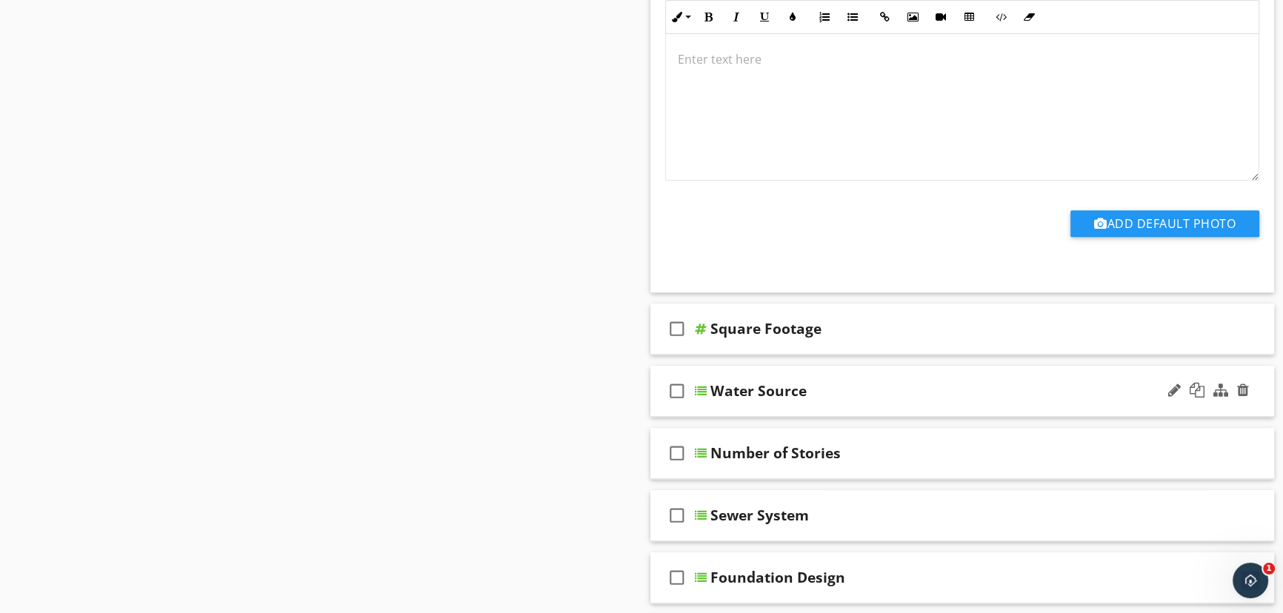
click at [691, 384] on div "check_box_outline_blank" at bounding box center [680, 391] width 30 height 36
click at [678, 386] on icon "check_box" at bounding box center [677, 391] width 24 height 36
click at [703, 389] on div at bounding box center [701, 391] width 12 height 12
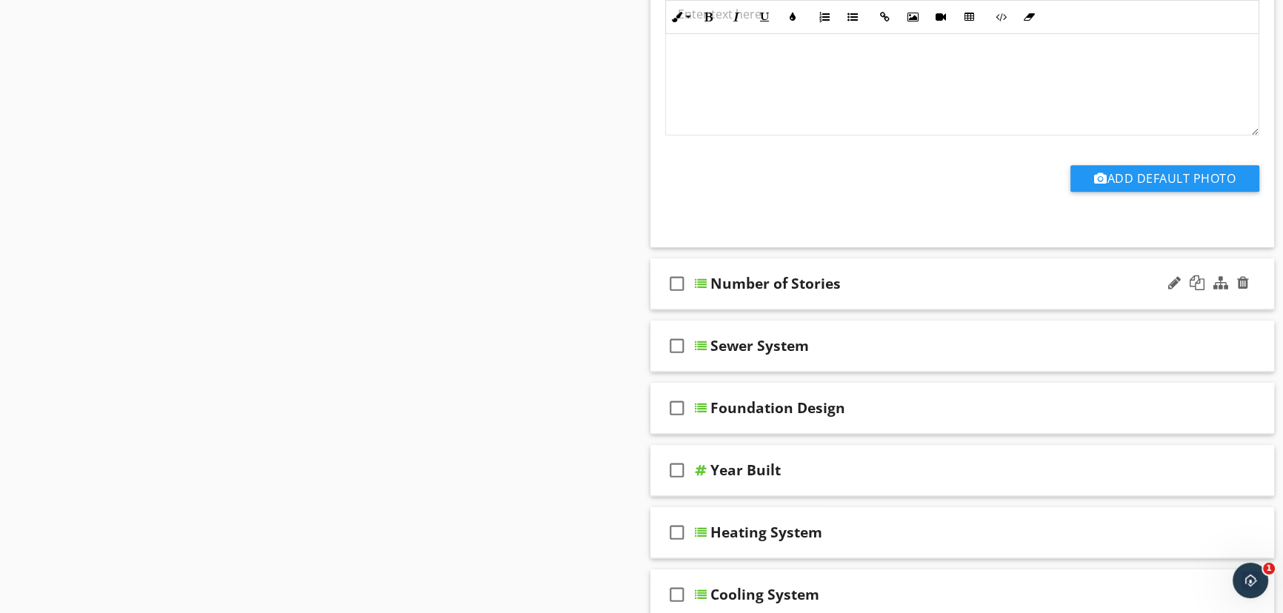
scroll to position [2066, 0]
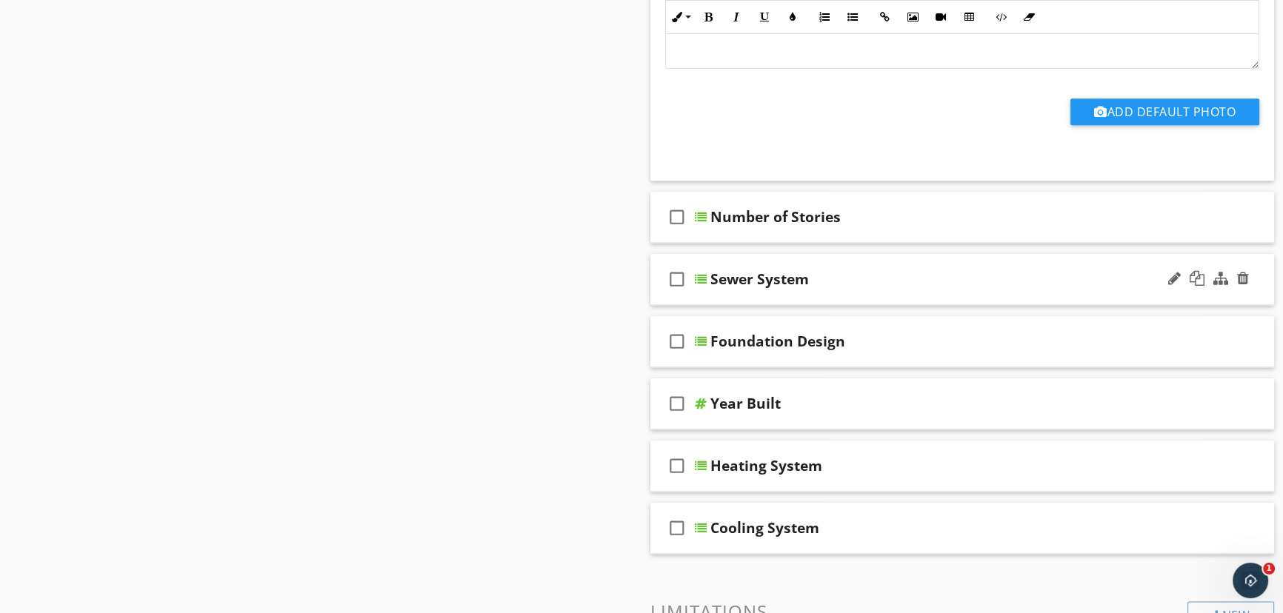
click at [700, 275] on div at bounding box center [701, 279] width 12 height 12
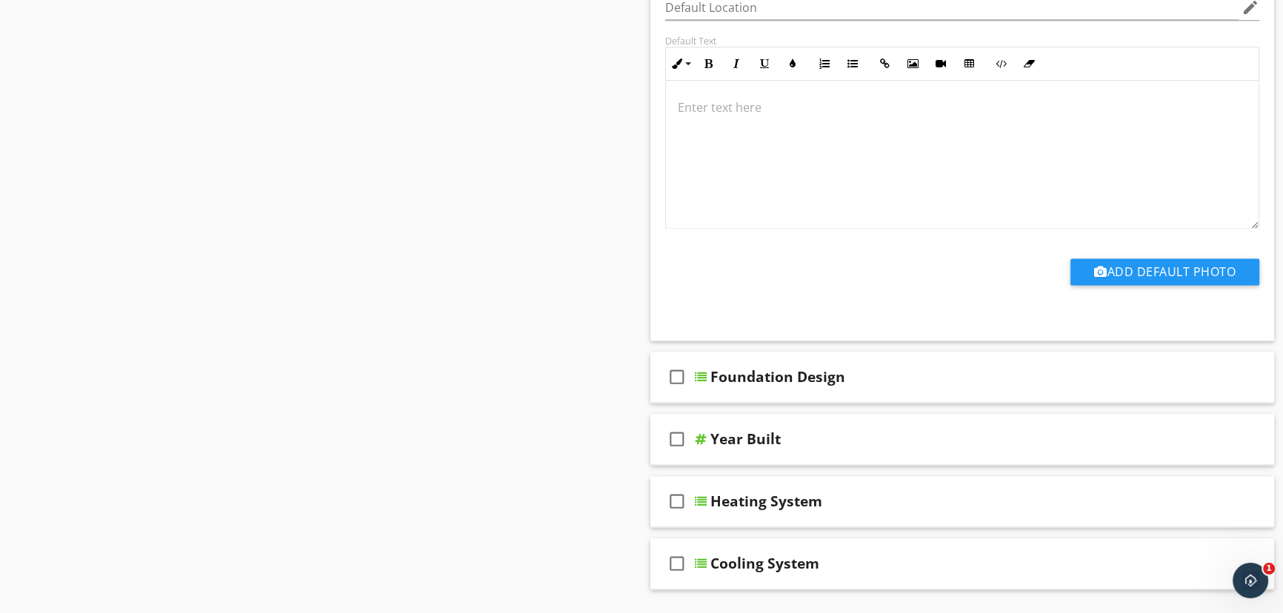
scroll to position [2538, 0]
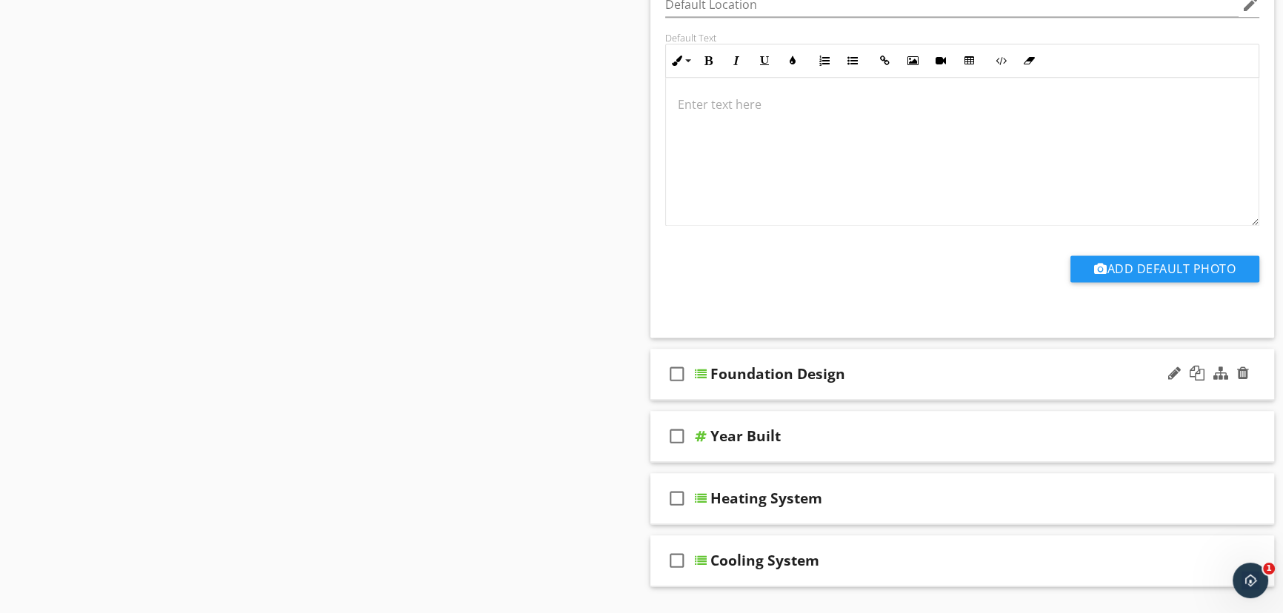
click at [705, 373] on div at bounding box center [701, 374] width 12 height 12
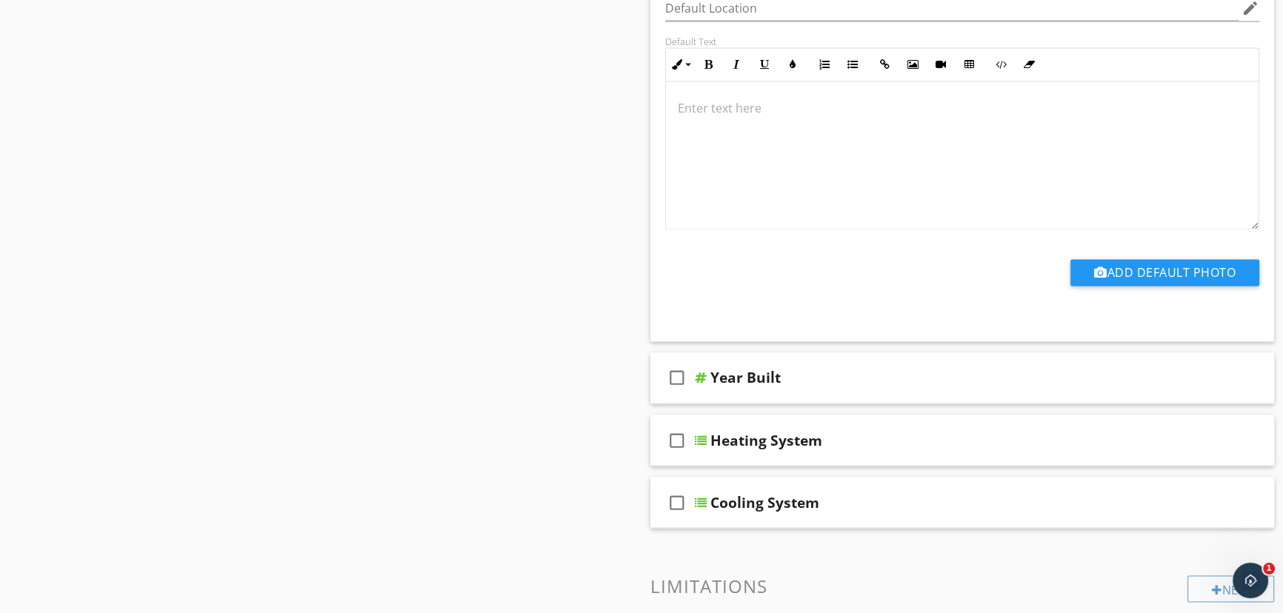
scroll to position [3211, 0]
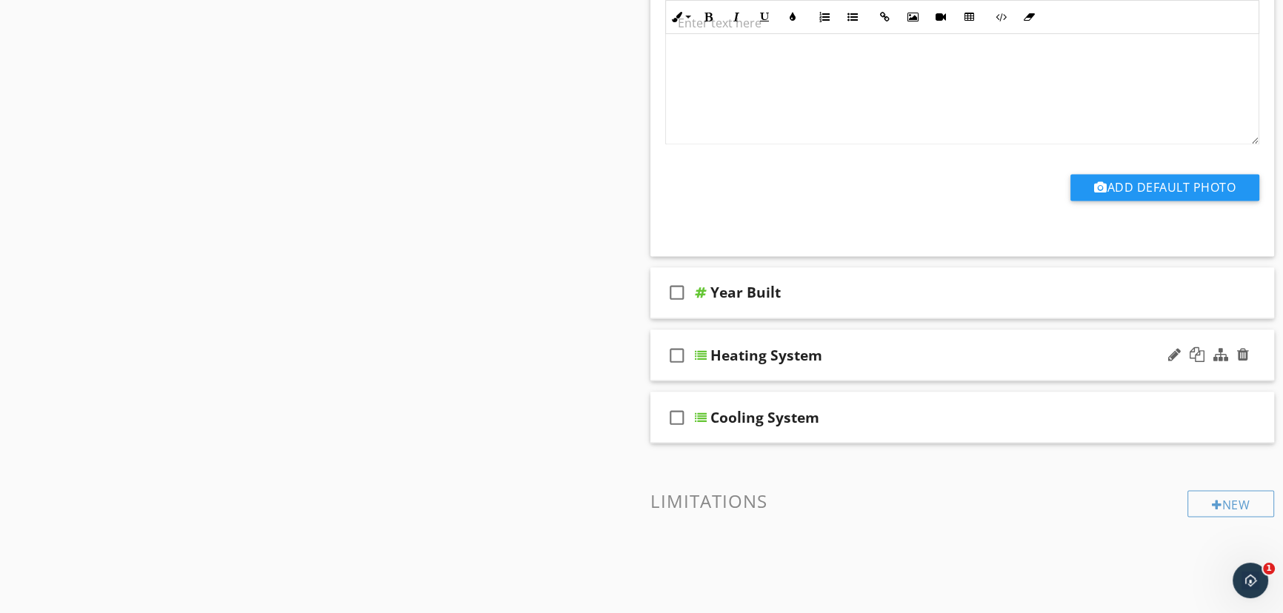
click at [705, 353] on div at bounding box center [701, 355] width 12 height 12
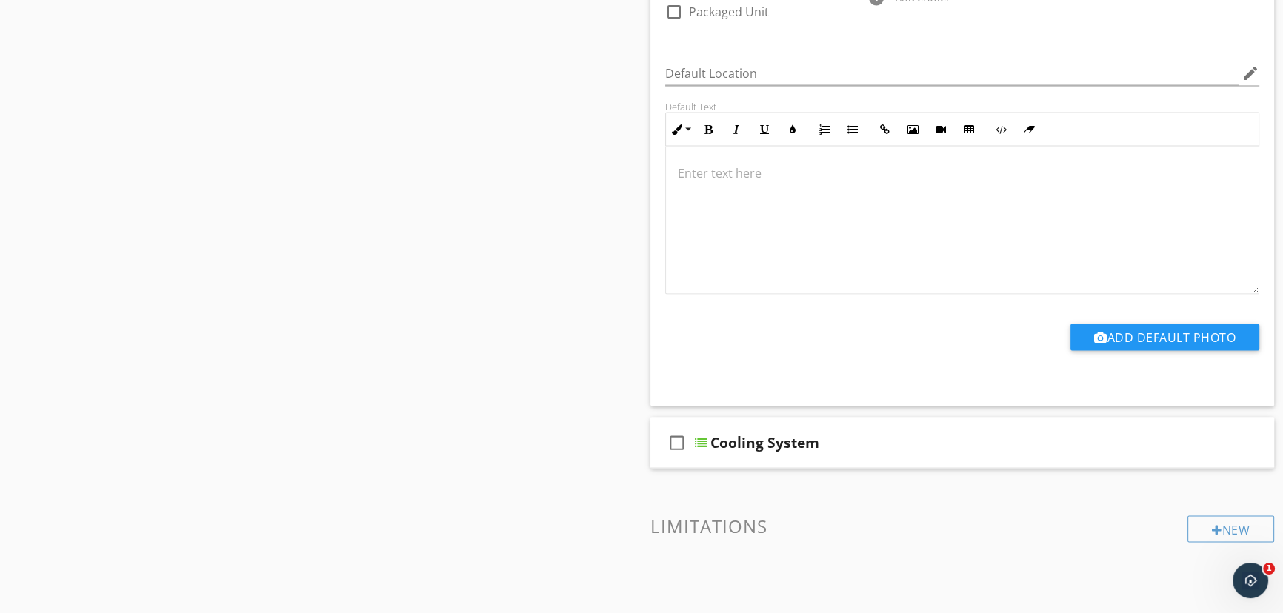
scroll to position [3749, 0]
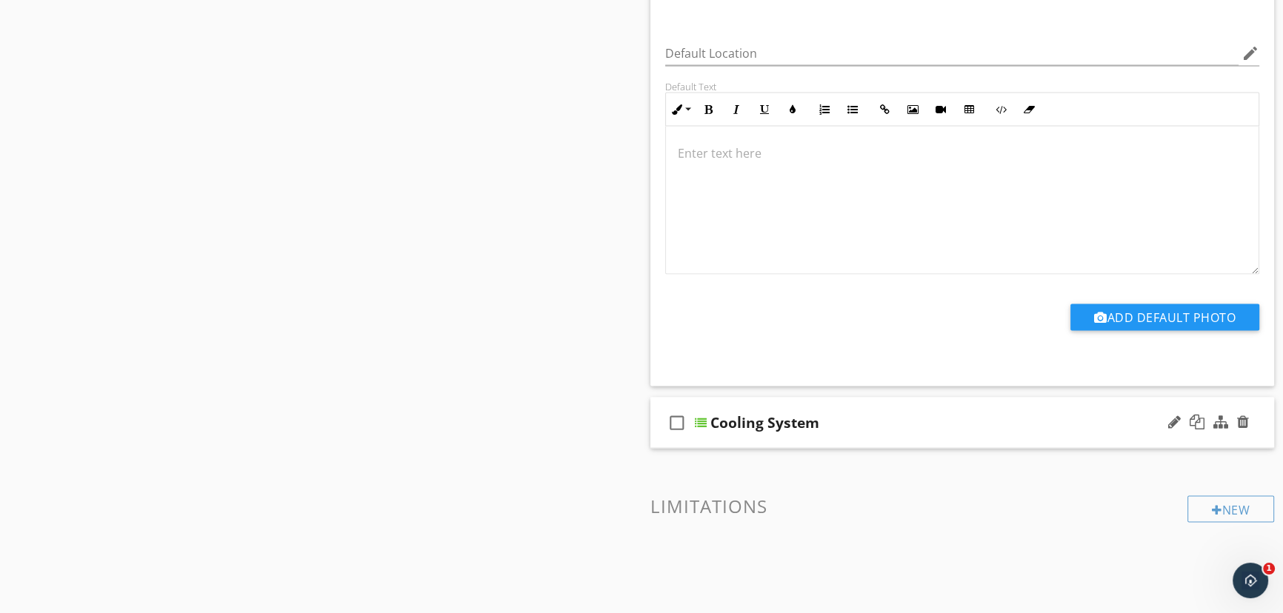
click at [701, 417] on div at bounding box center [701, 423] width 12 height 12
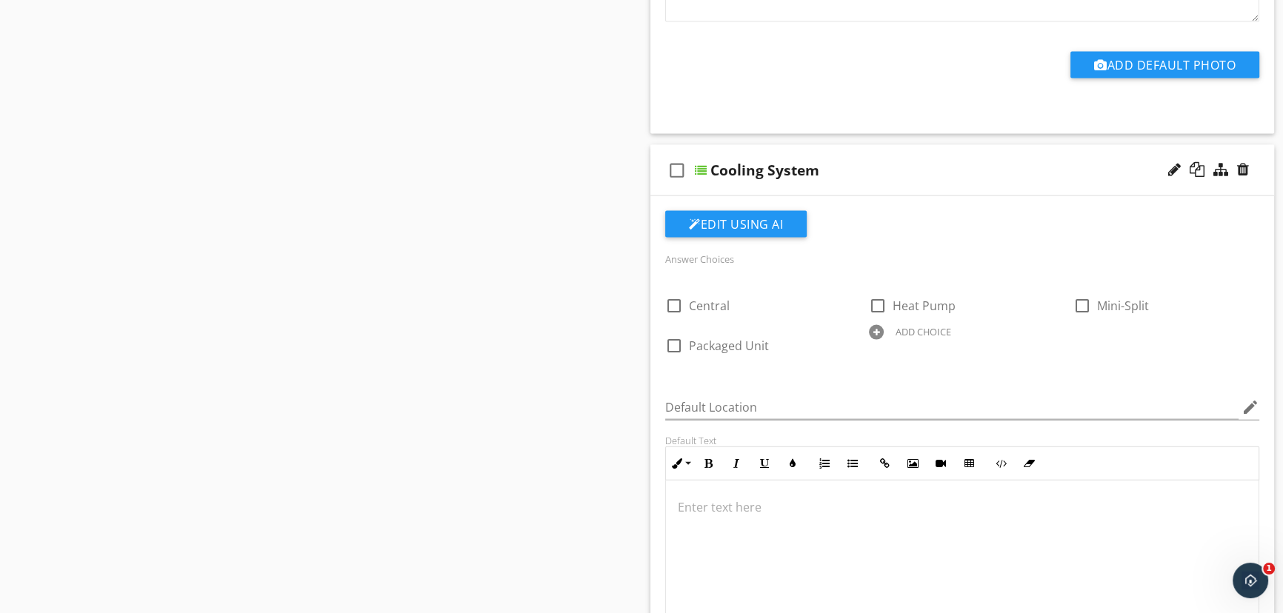
scroll to position [4019, 0]
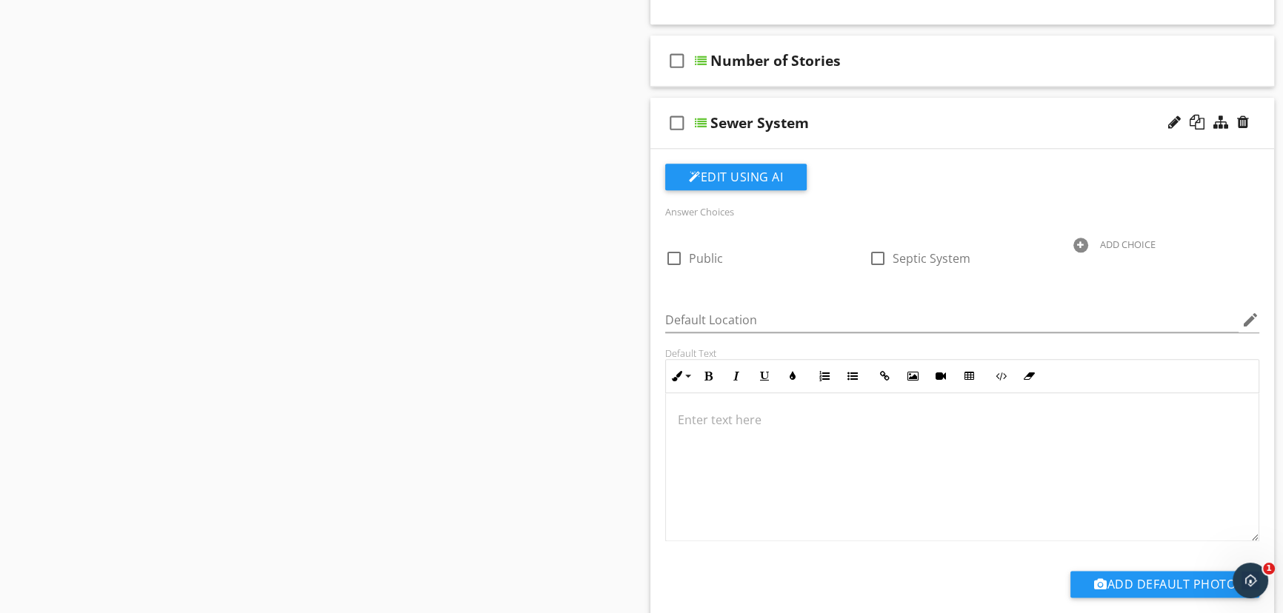
scroll to position [2201, 0]
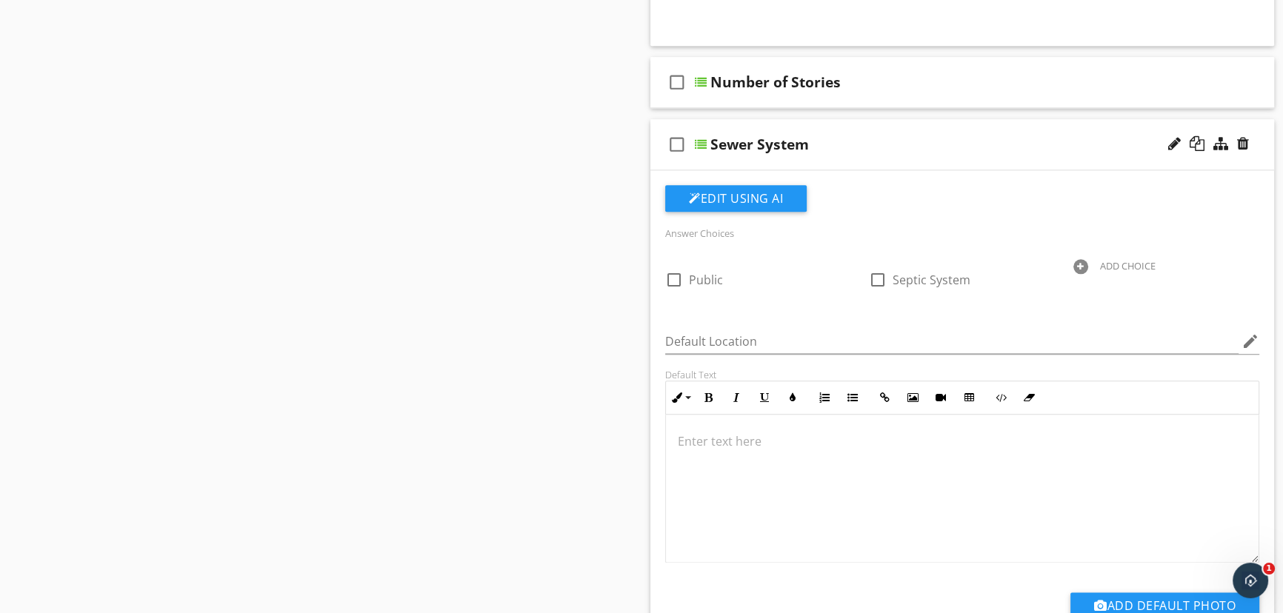
drag, startPoint x: 898, startPoint y: 321, endPoint x: 389, endPoint y: 301, distance: 509.1
click at [386, 303] on div "Sections Inspection Details Building Exterior Deck\Pergola\Carport Roof Buildin…" at bounding box center [641, 344] width 1283 height 4795
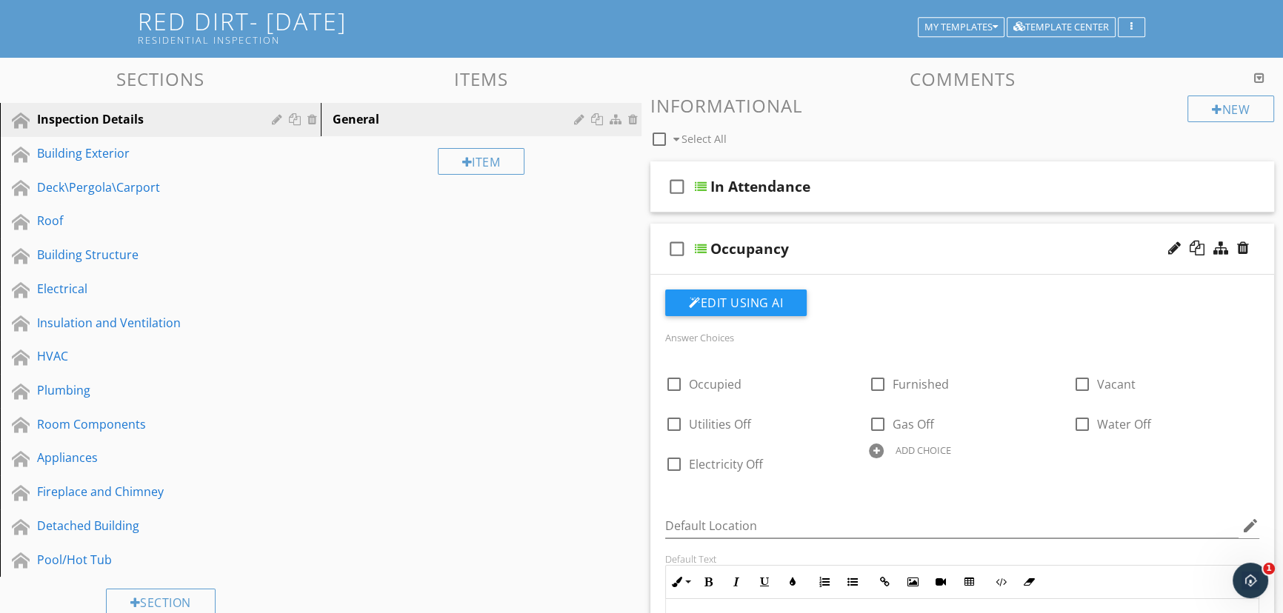
scroll to position [114, 0]
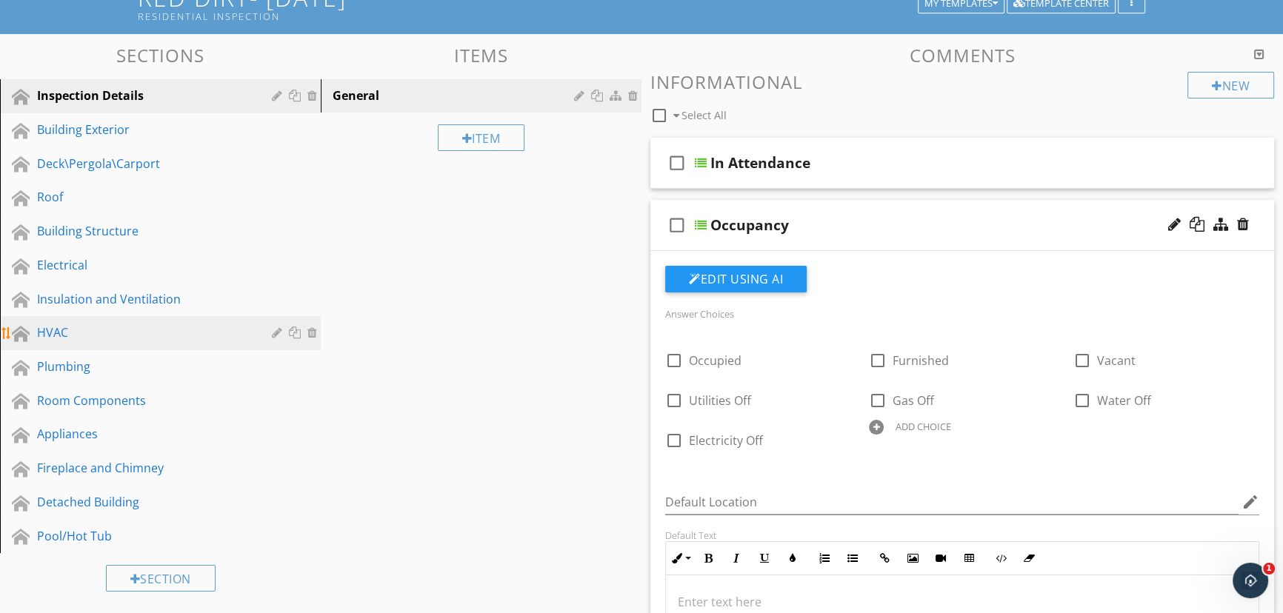
click at [152, 328] on div "HVAC" at bounding box center [143, 333] width 213 height 18
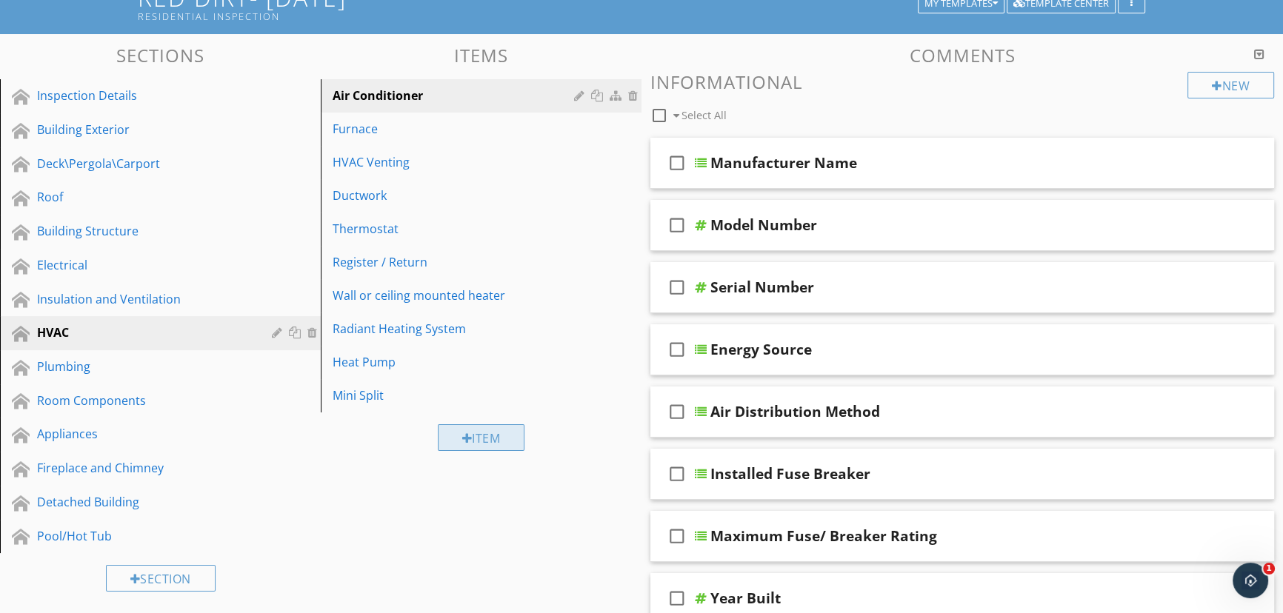
click at [479, 439] on div "Item" at bounding box center [481, 437] width 87 height 27
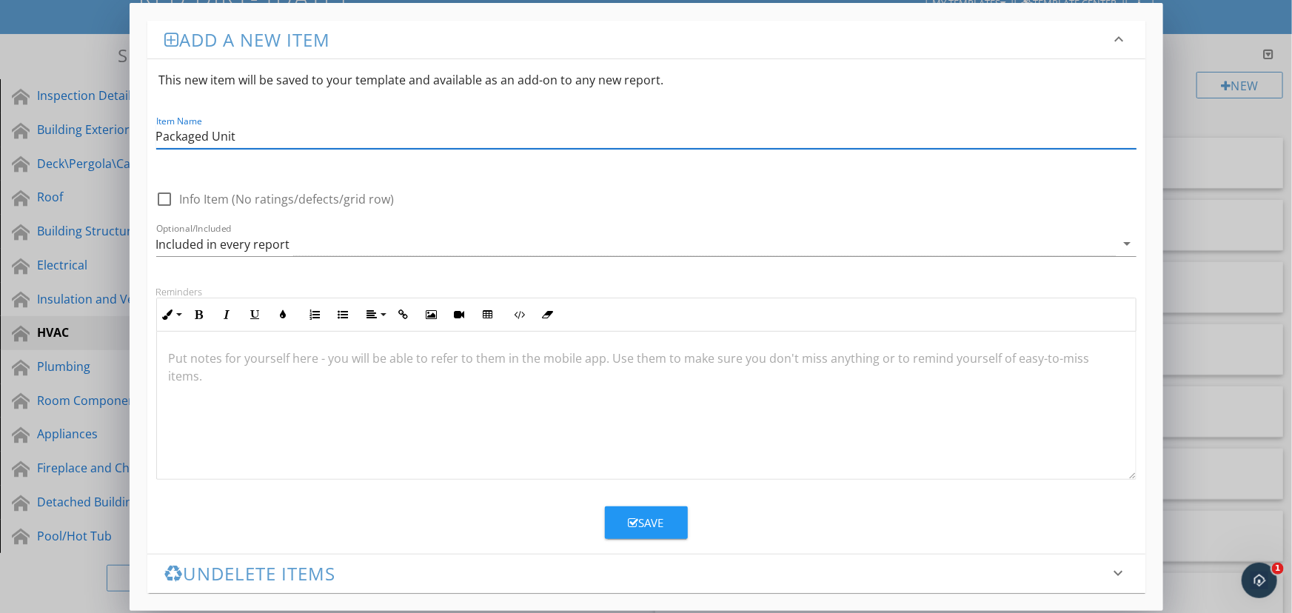
type input "Packaged Unit"
click at [658, 531] on button "Save" at bounding box center [646, 522] width 83 height 33
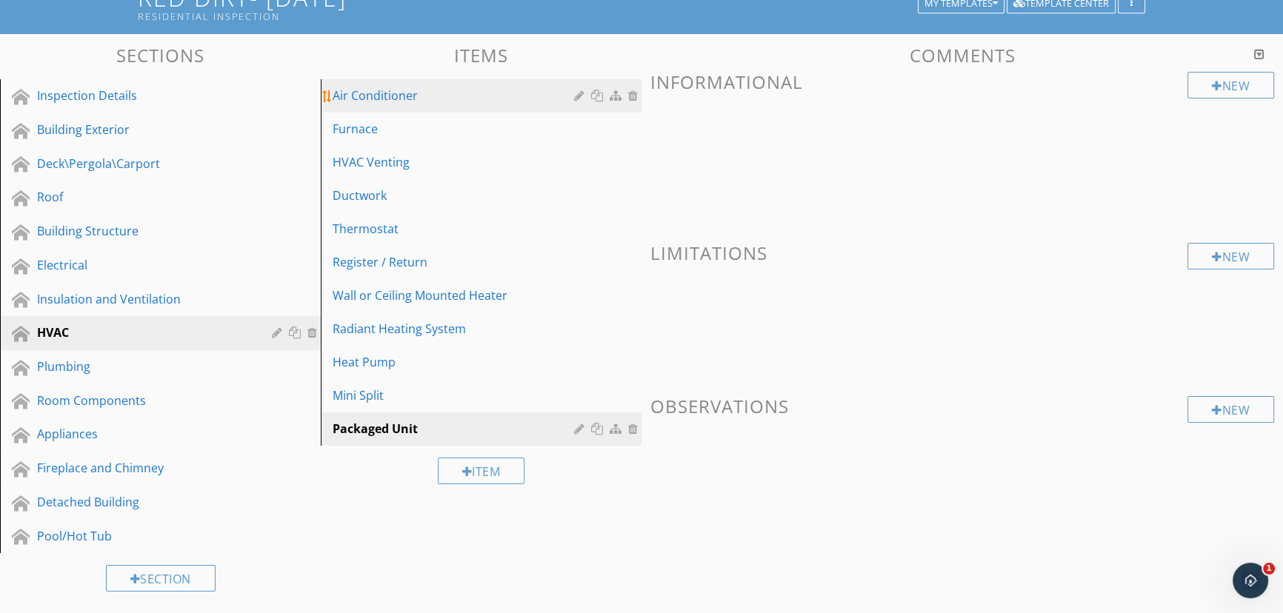
click at [442, 96] on div "Air Conditioner" at bounding box center [455, 96] width 246 height 18
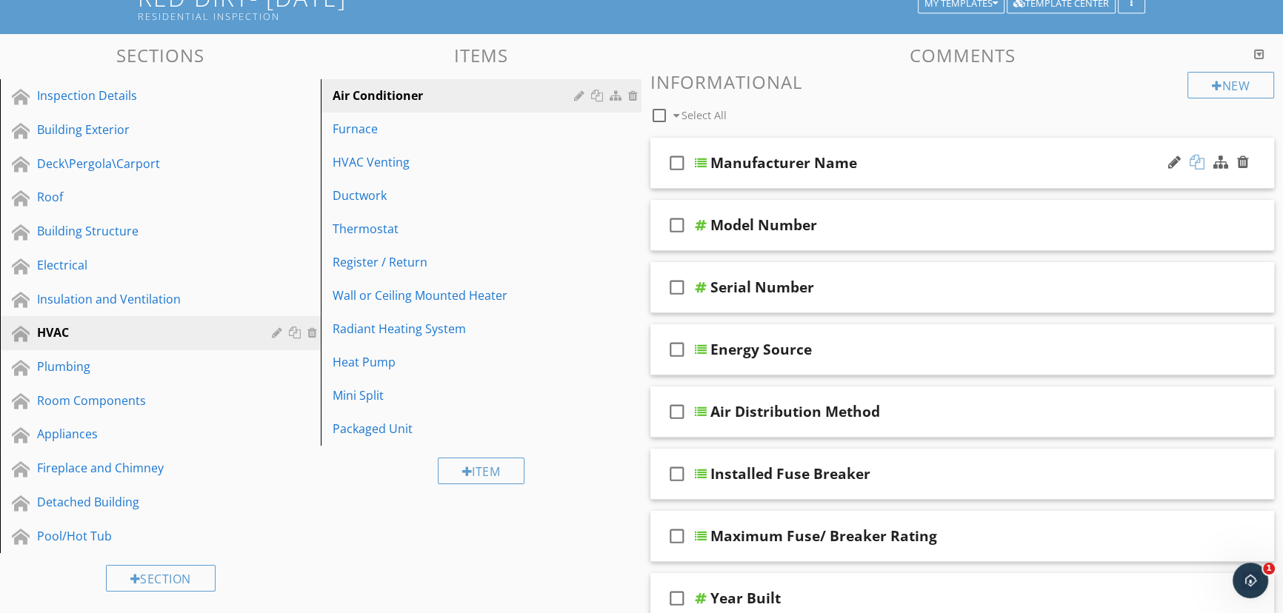
click at [1194, 162] on div at bounding box center [1196, 162] width 15 height 15
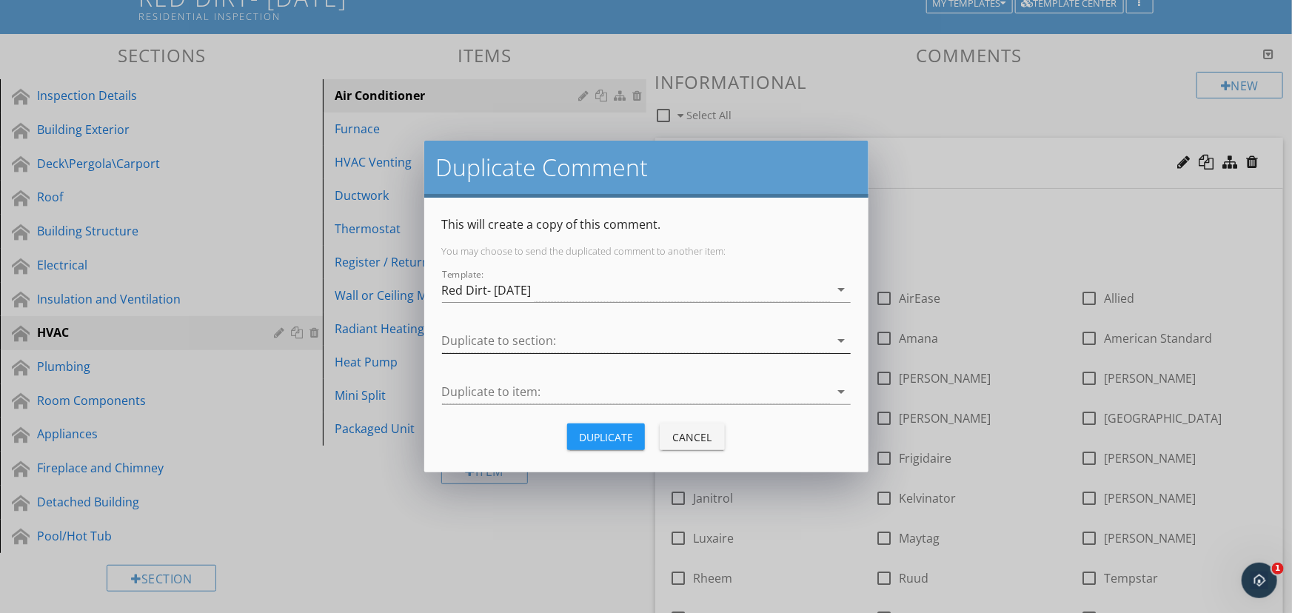
click at [840, 338] on icon "arrow_drop_down" at bounding box center [842, 341] width 18 height 18
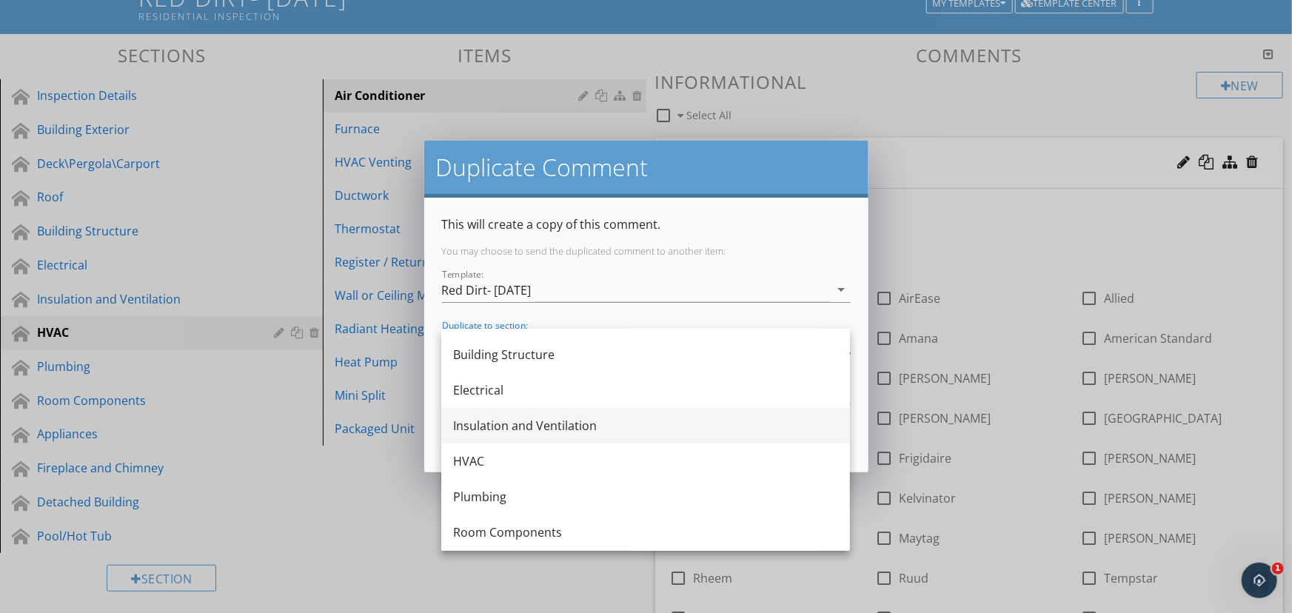
scroll to position [201, 0]
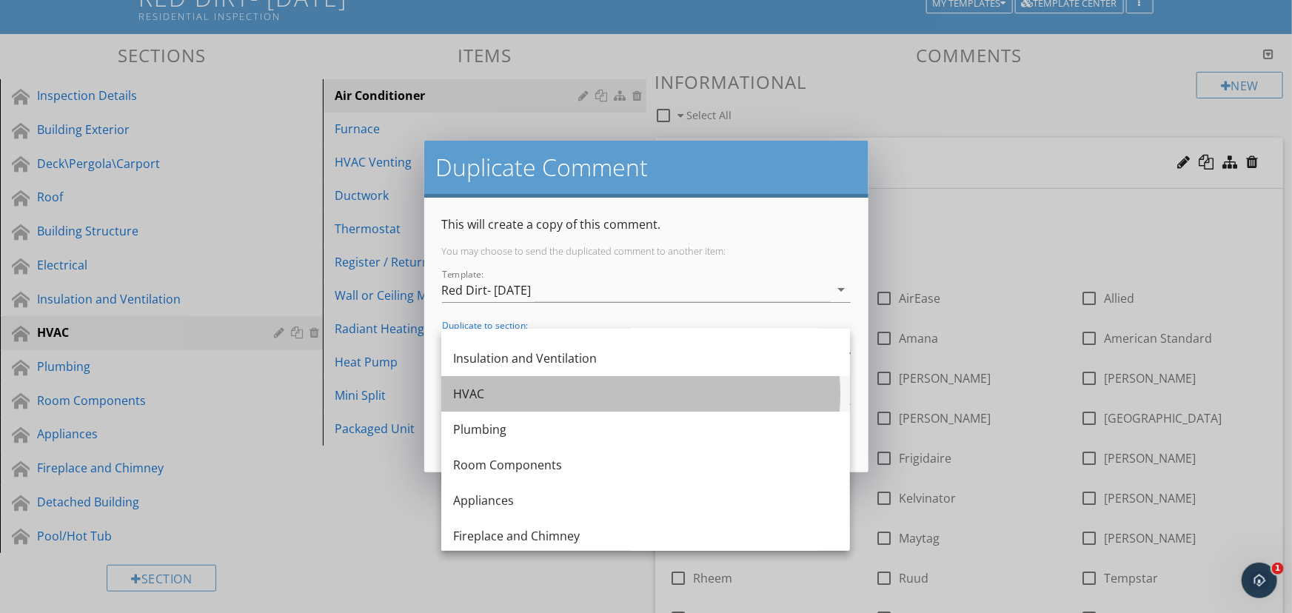
click at [777, 391] on div "HVAC" at bounding box center [645, 394] width 385 height 18
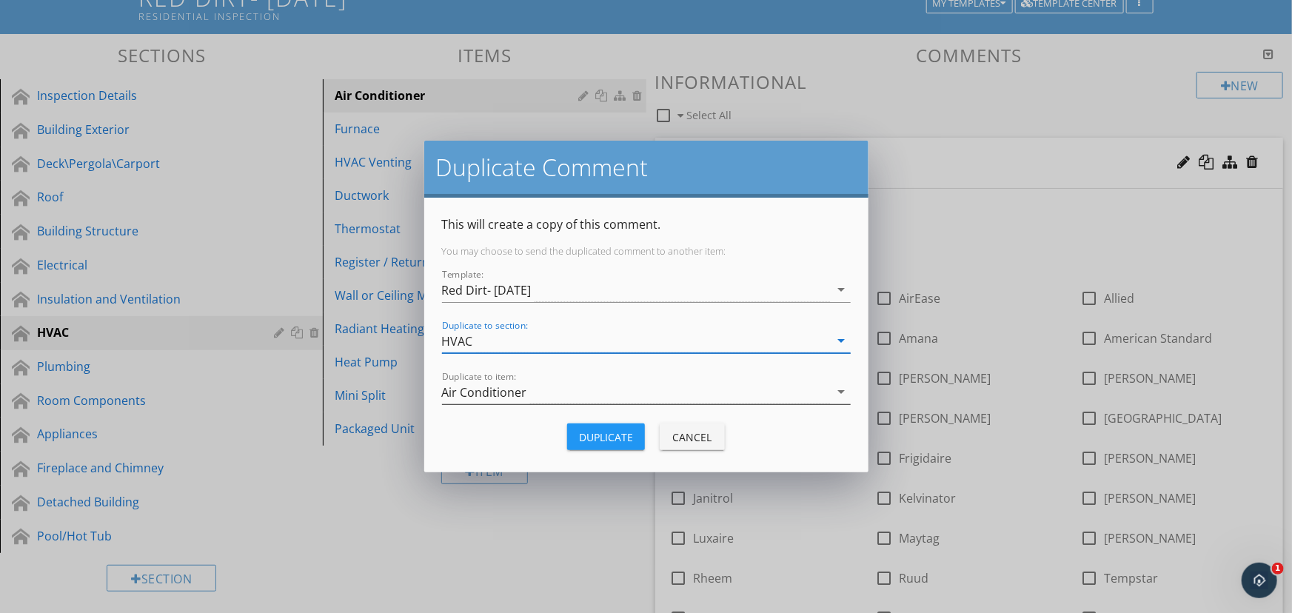
click at [846, 392] on icon "arrow_drop_down" at bounding box center [842, 392] width 18 height 18
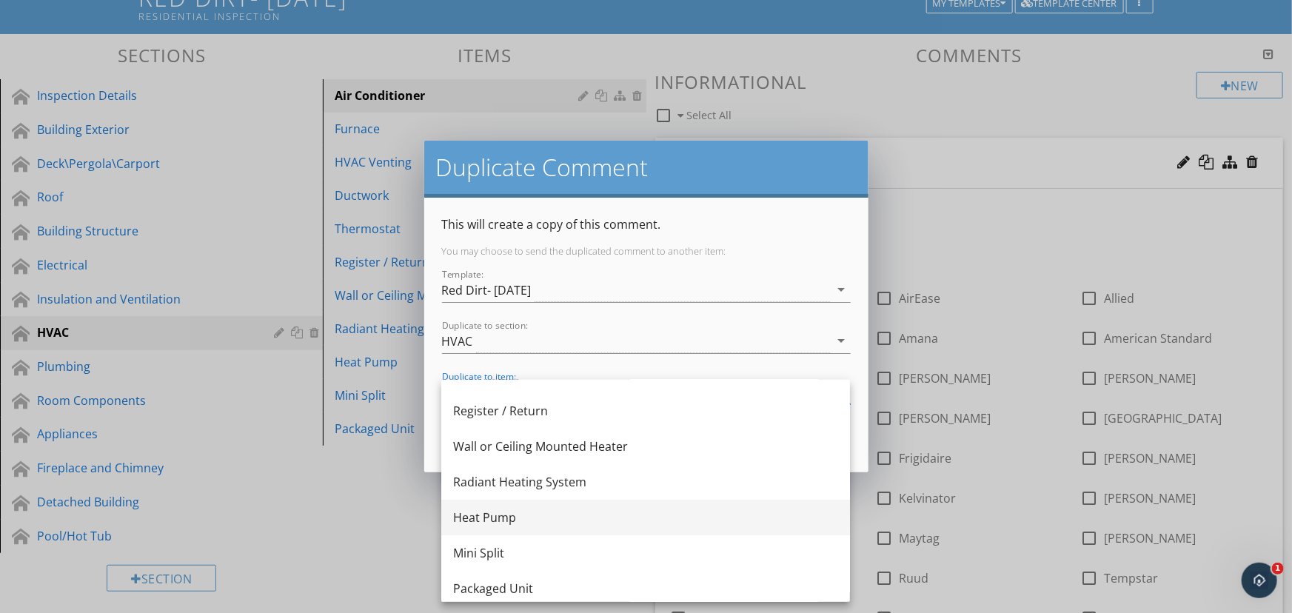
scroll to position [169, 0]
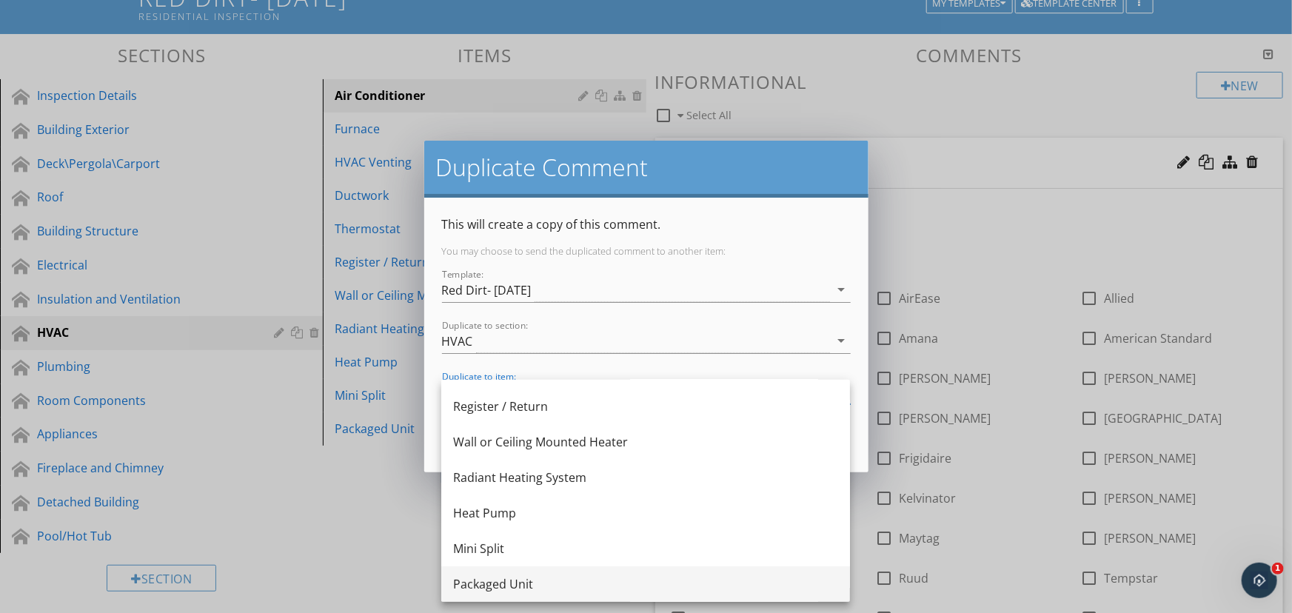
click at [712, 578] on div "Packaged Unit" at bounding box center [645, 584] width 385 height 18
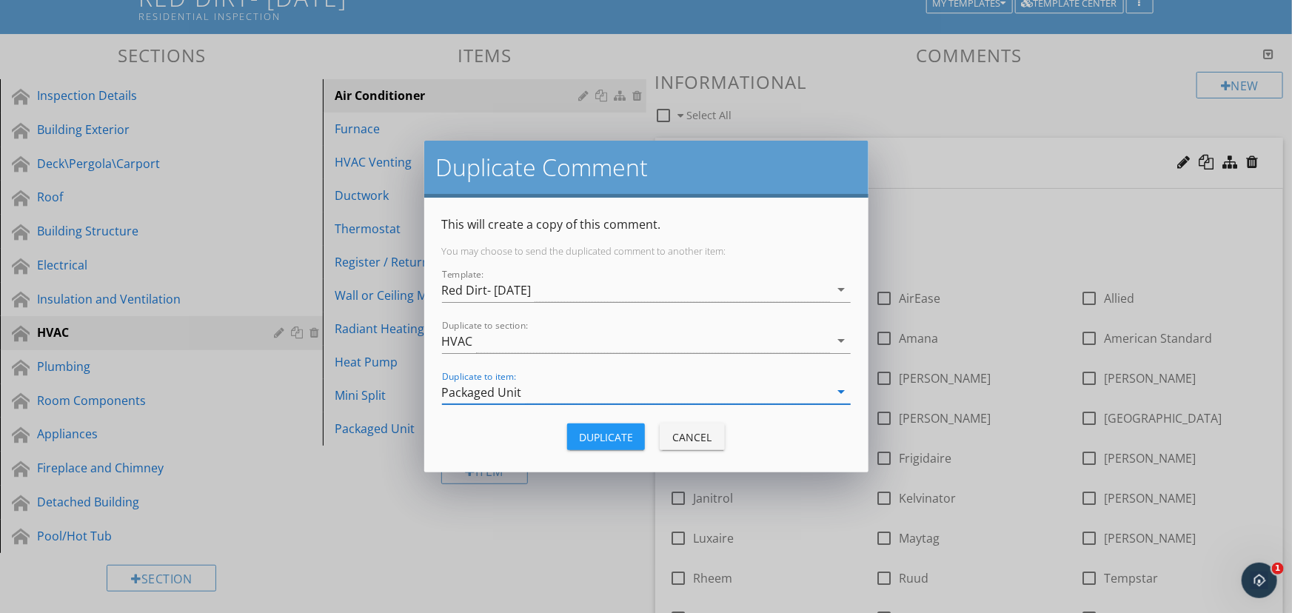
click at [609, 431] on div "Duplicate" at bounding box center [606, 437] width 54 height 16
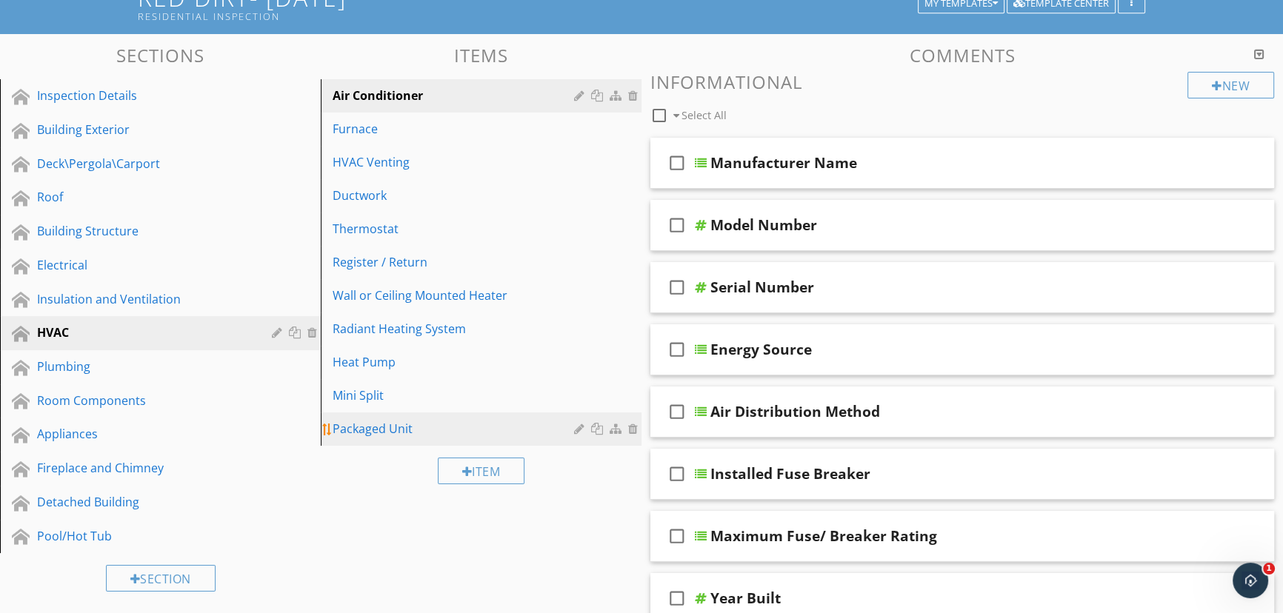
click at [445, 435] on div "Packaged Unit" at bounding box center [455, 429] width 246 height 18
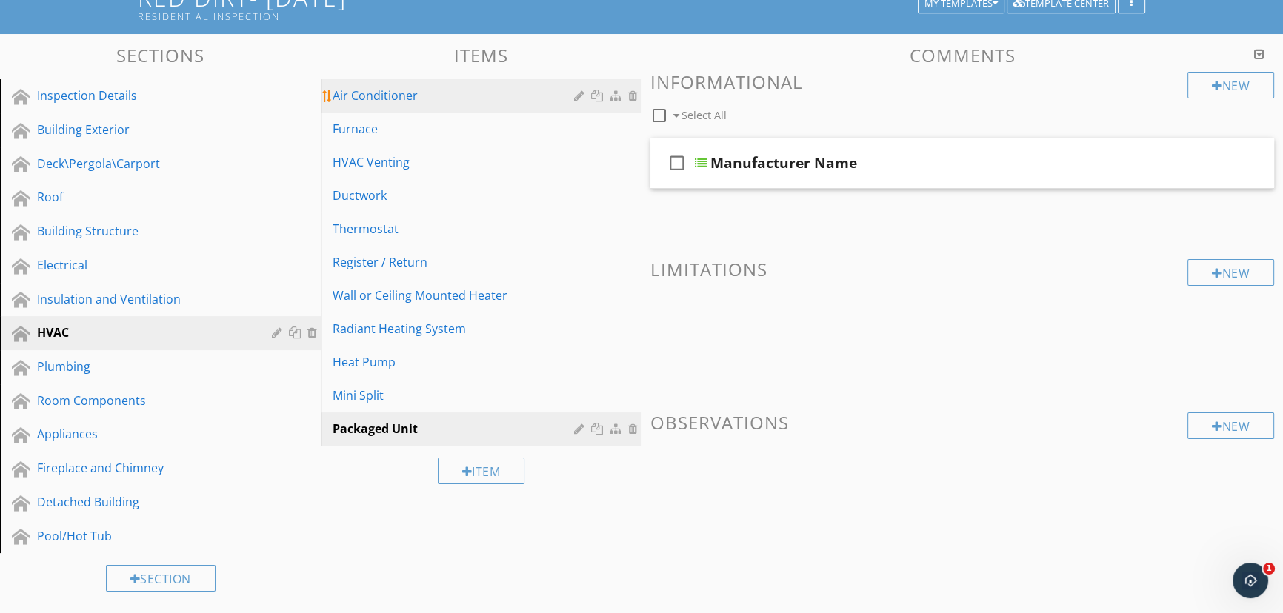
click at [526, 104] on link "Air Conditioner" at bounding box center [483, 95] width 316 height 33
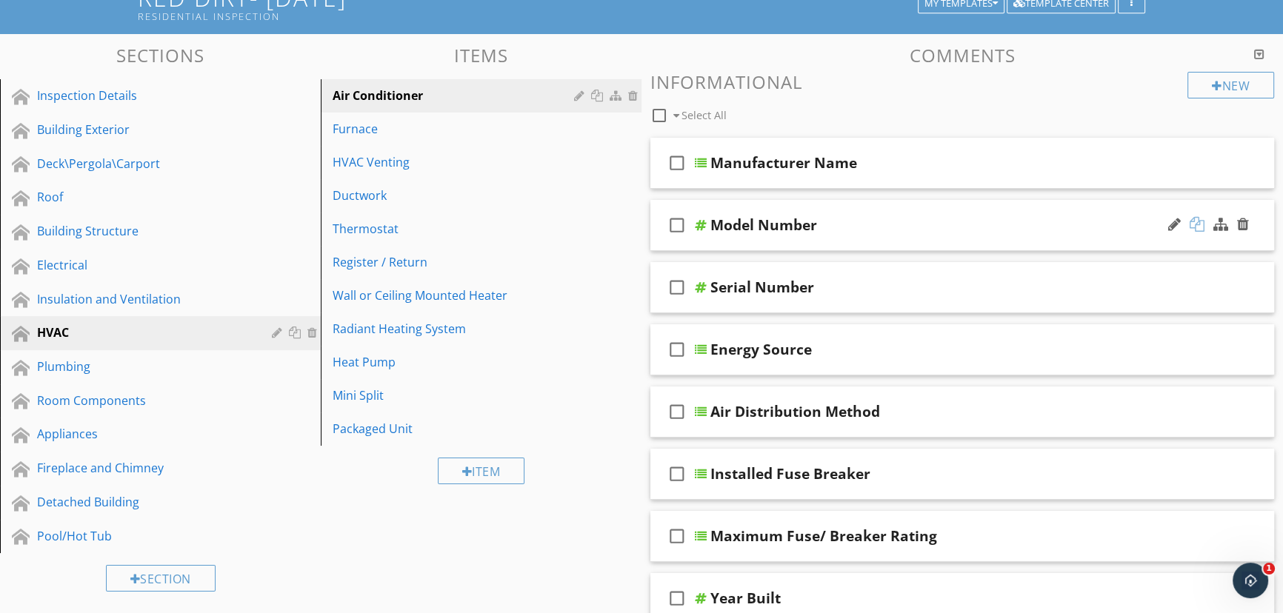
click at [1193, 226] on div at bounding box center [1196, 224] width 15 height 15
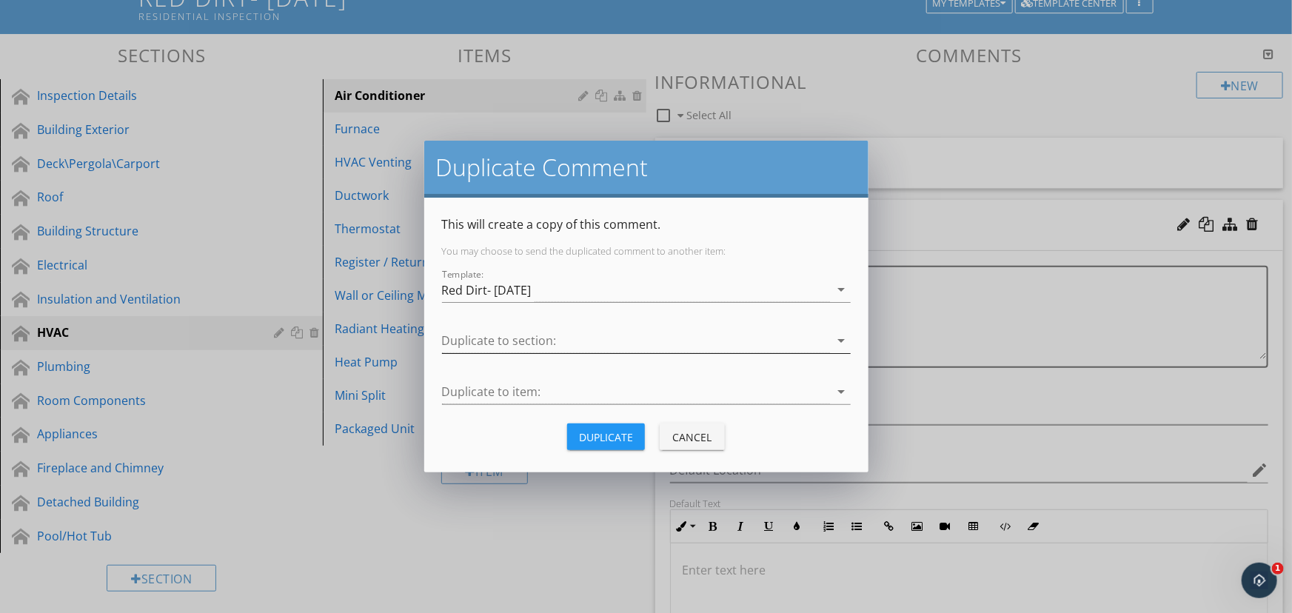
click at [807, 345] on div at bounding box center [636, 341] width 388 height 24
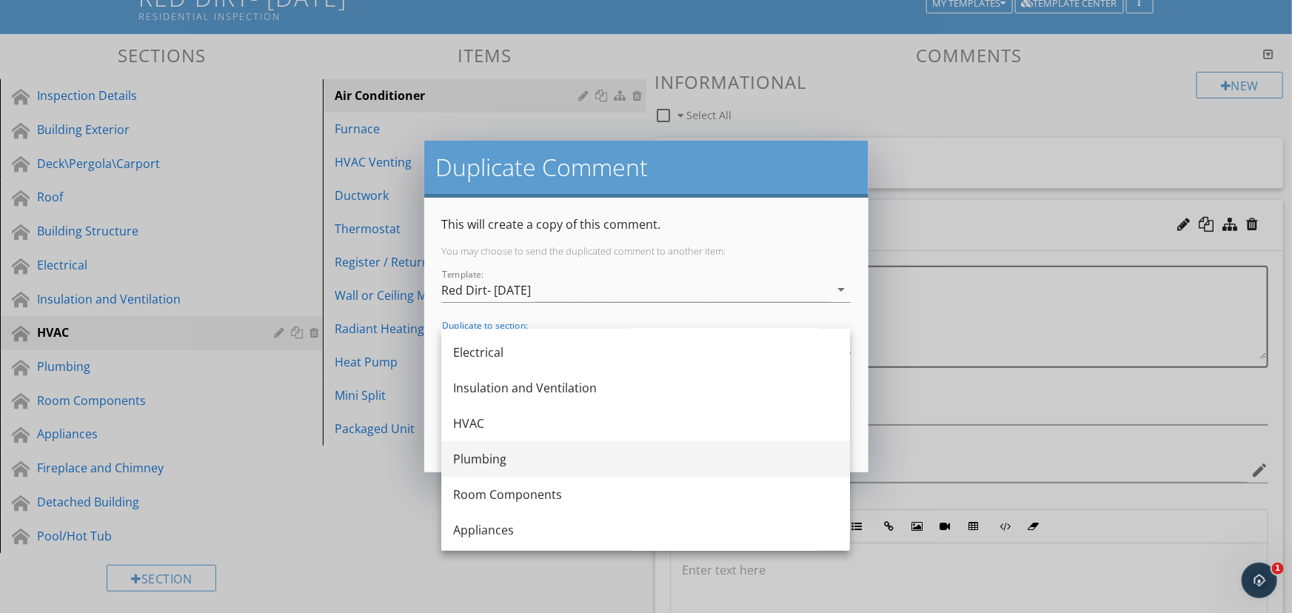
scroll to position [201, 0]
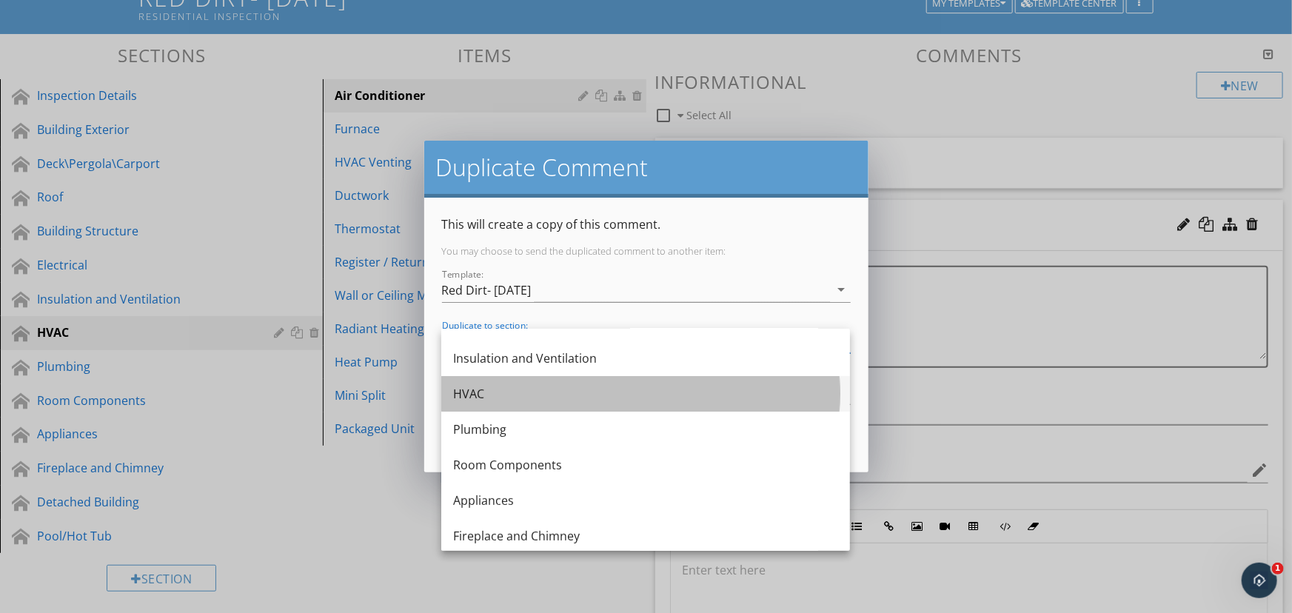
click at [745, 398] on div "HVAC" at bounding box center [645, 394] width 385 height 18
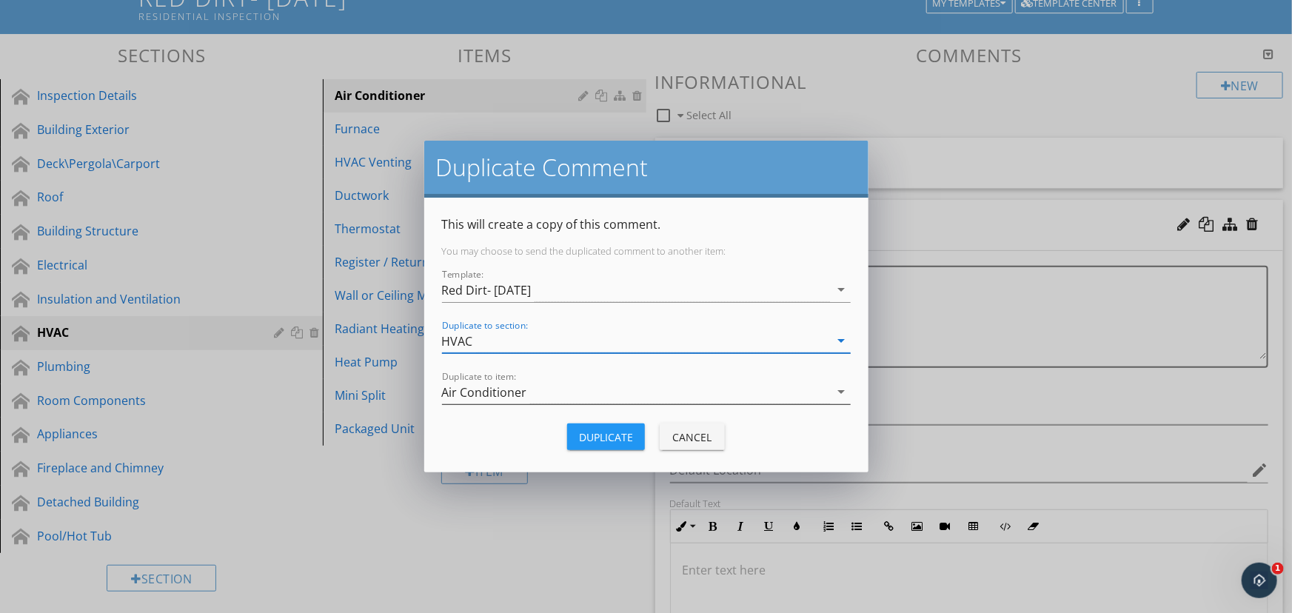
click at [743, 389] on div "Air Conditioner" at bounding box center [636, 392] width 388 height 24
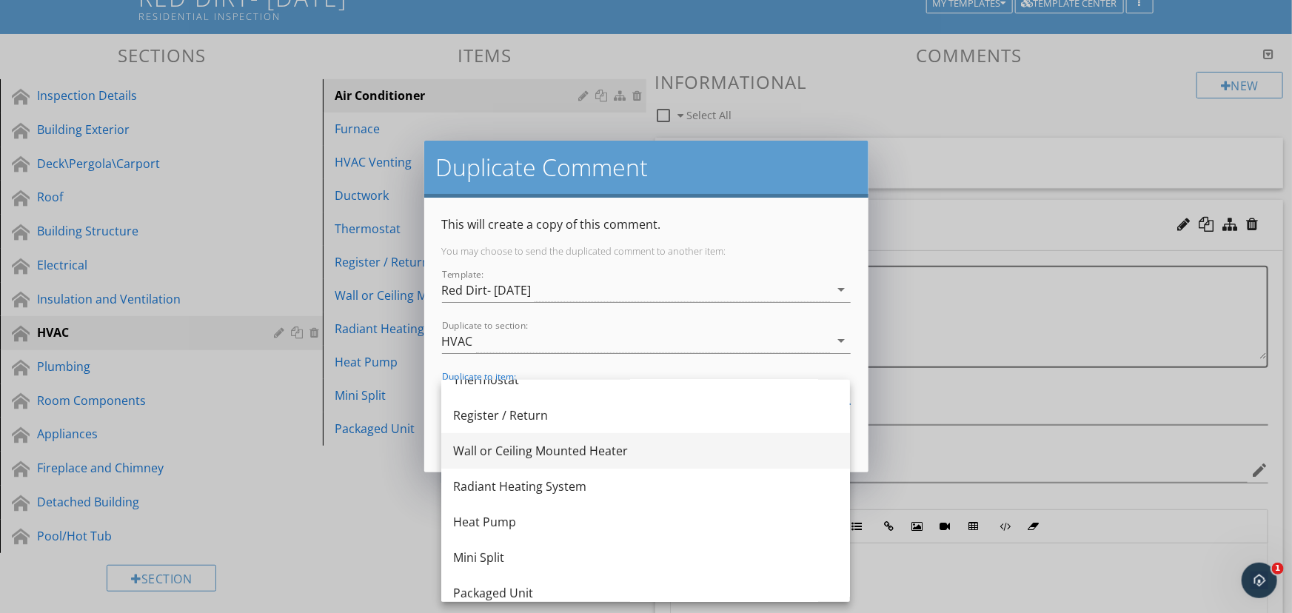
scroll to position [169, 0]
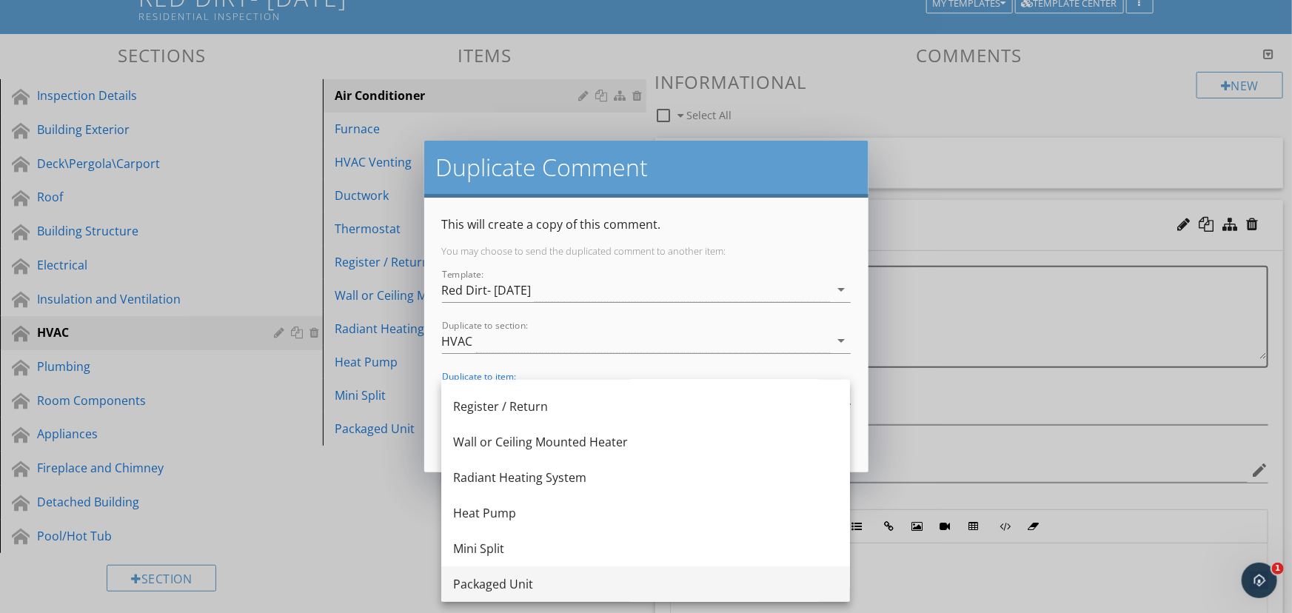
click at [659, 589] on div "Packaged Unit" at bounding box center [645, 584] width 385 height 18
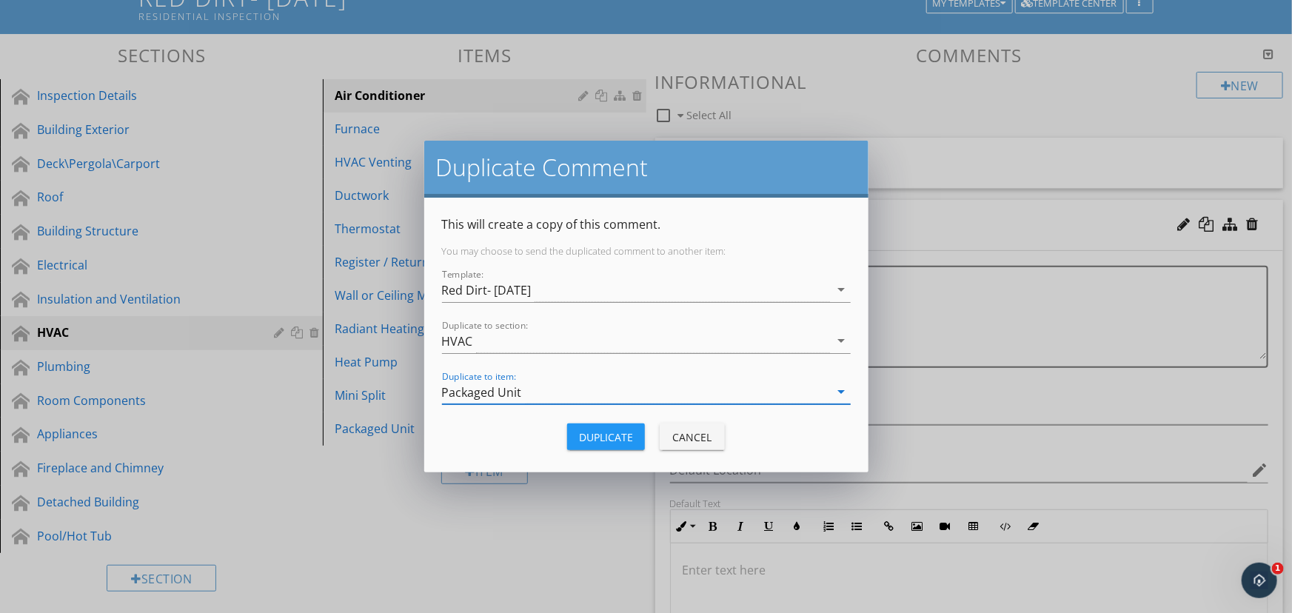
click at [617, 435] on div "Duplicate" at bounding box center [606, 437] width 54 height 16
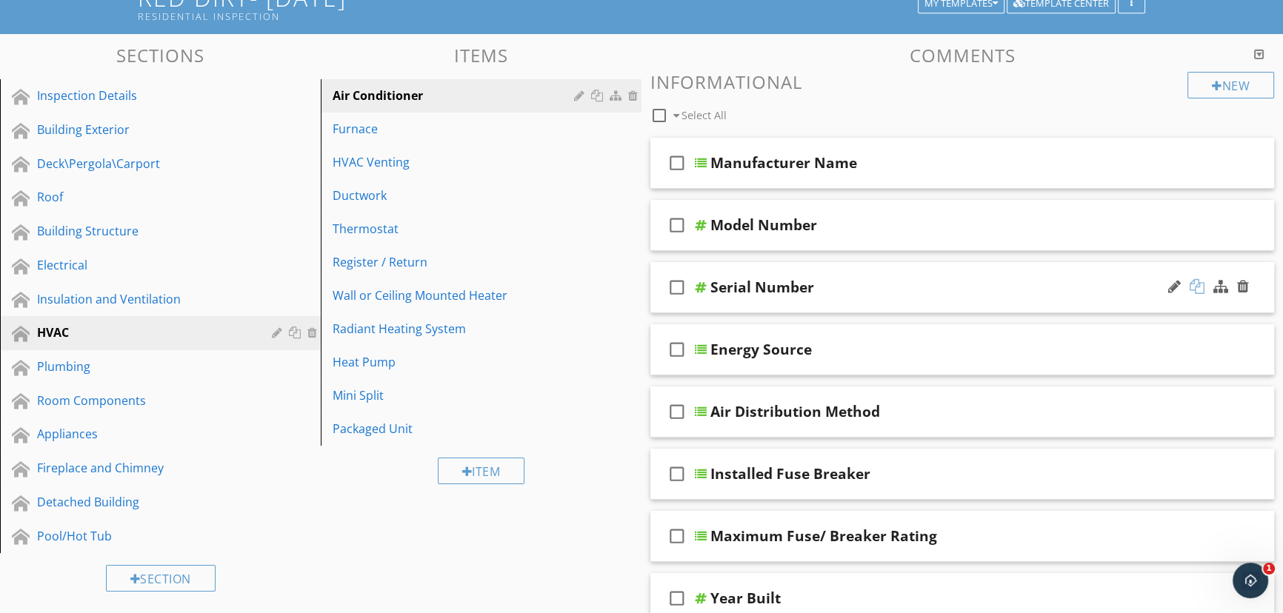
click at [1192, 289] on div at bounding box center [1196, 286] width 15 height 15
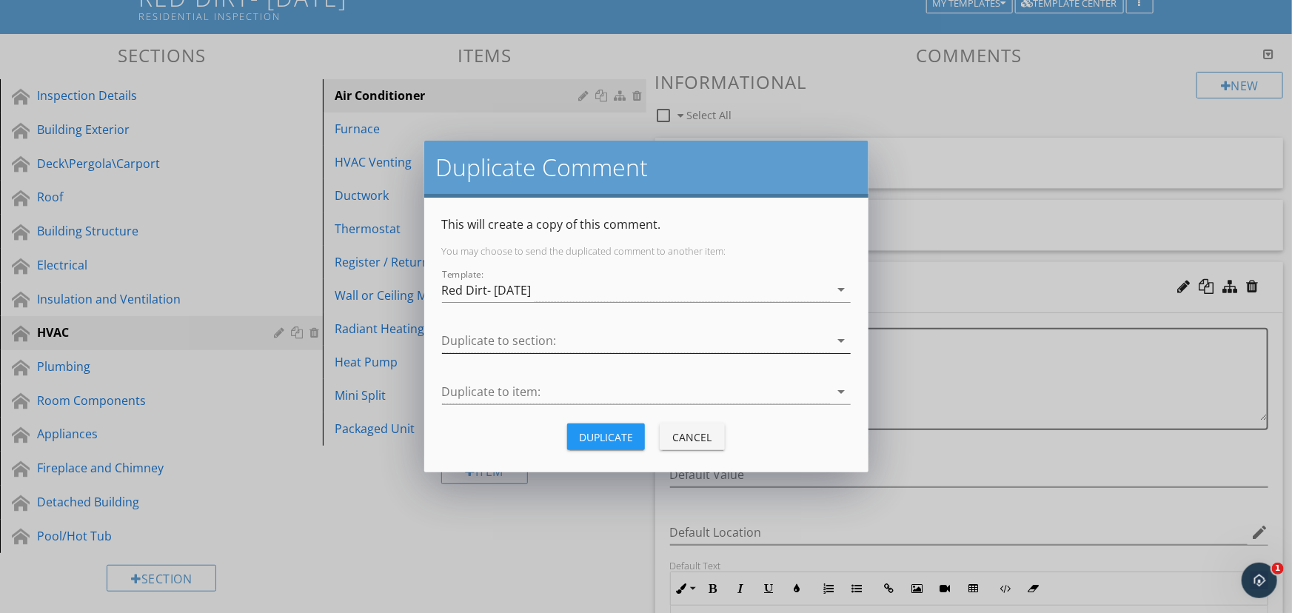
click at [671, 340] on div at bounding box center [636, 341] width 388 height 24
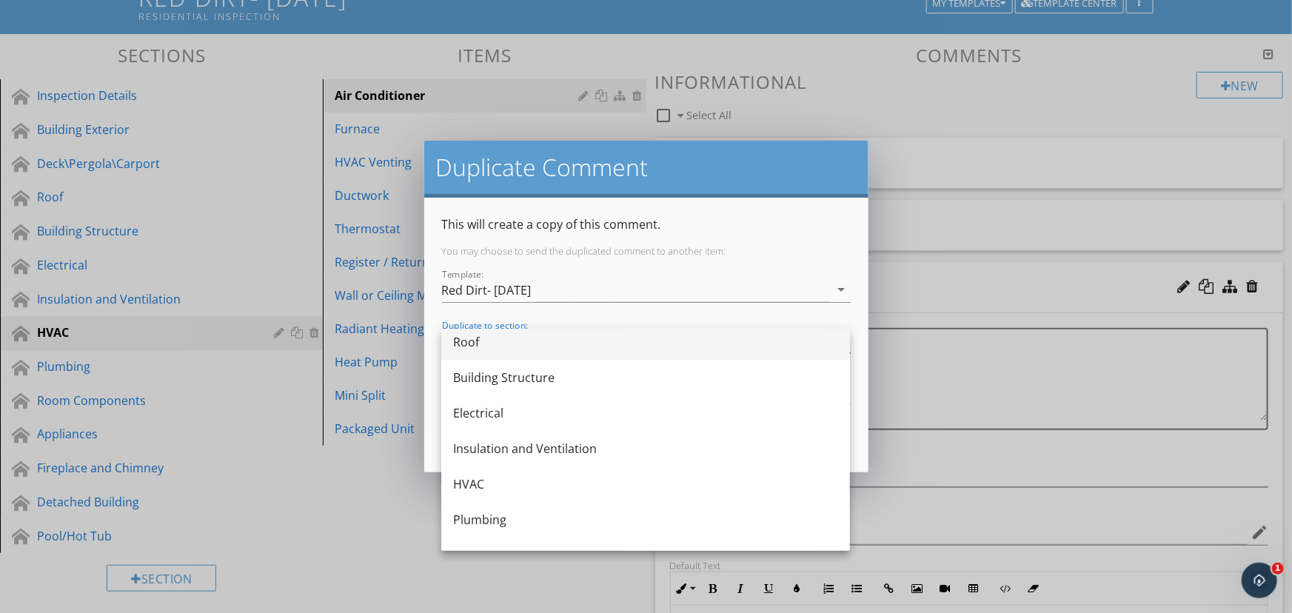
scroll to position [134, 0]
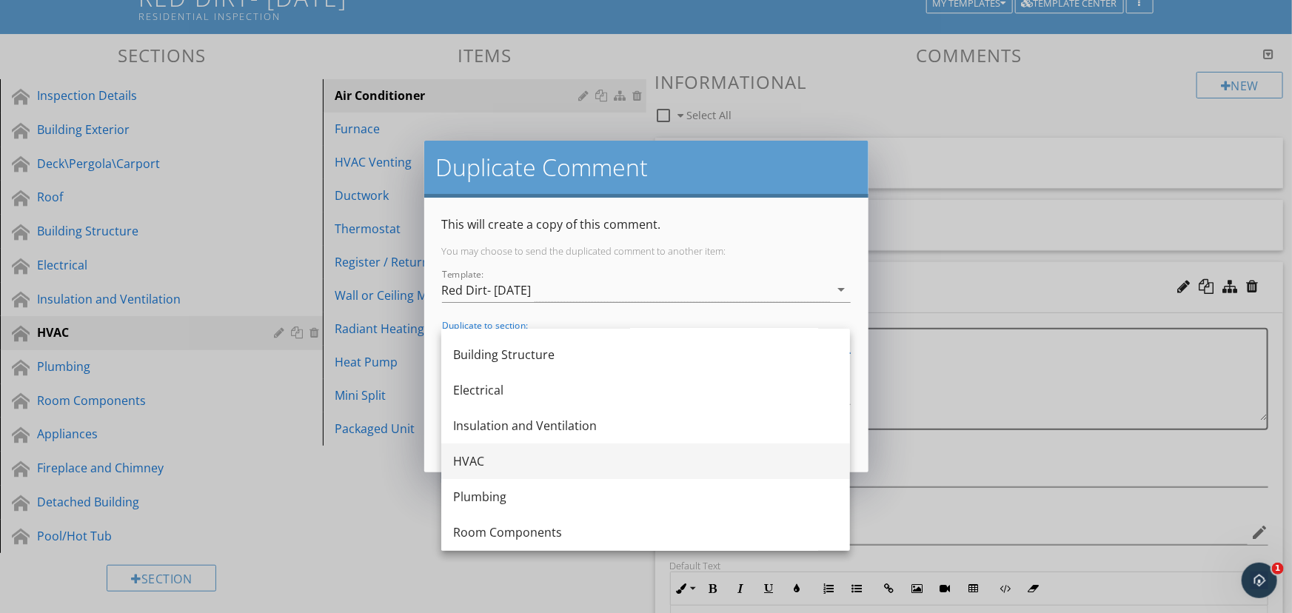
click at [636, 452] on div "HVAC" at bounding box center [645, 461] width 385 height 18
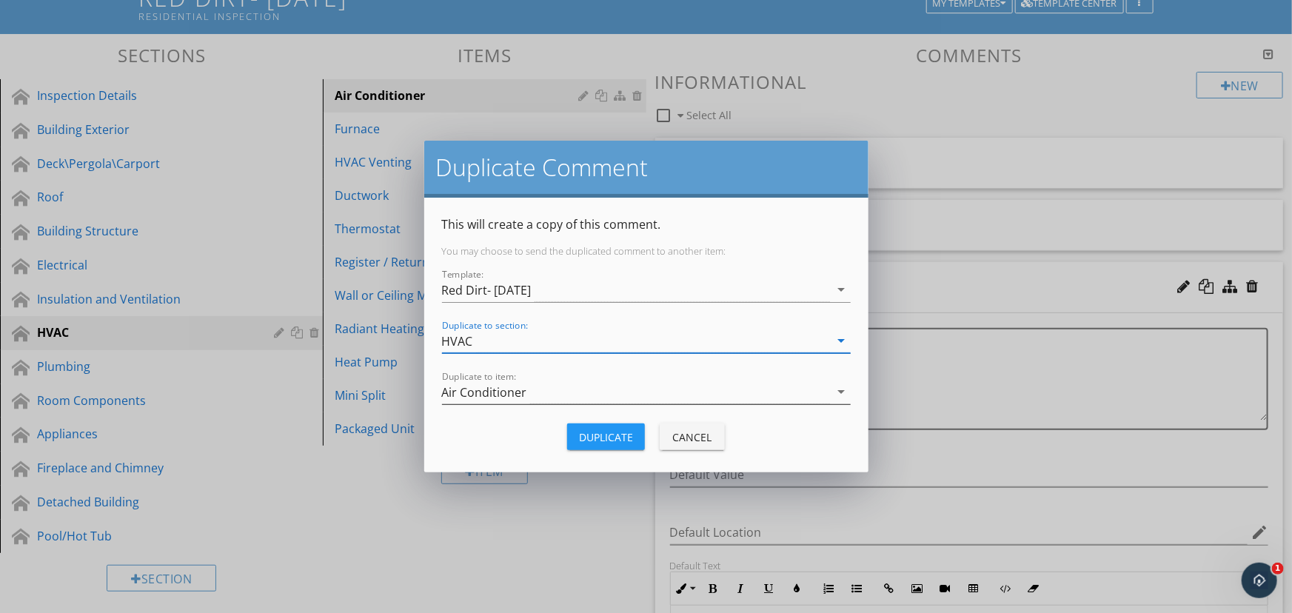
click at [632, 393] on div "Air Conditioner" at bounding box center [636, 392] width 388 height 24
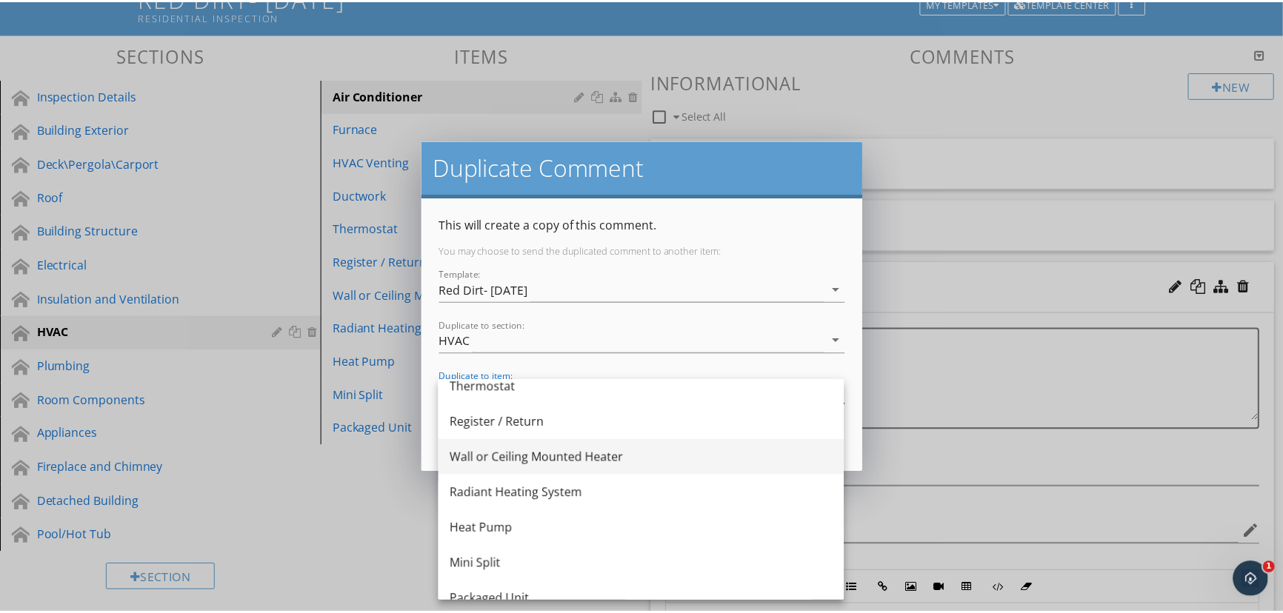
scroll to position [169, 0]
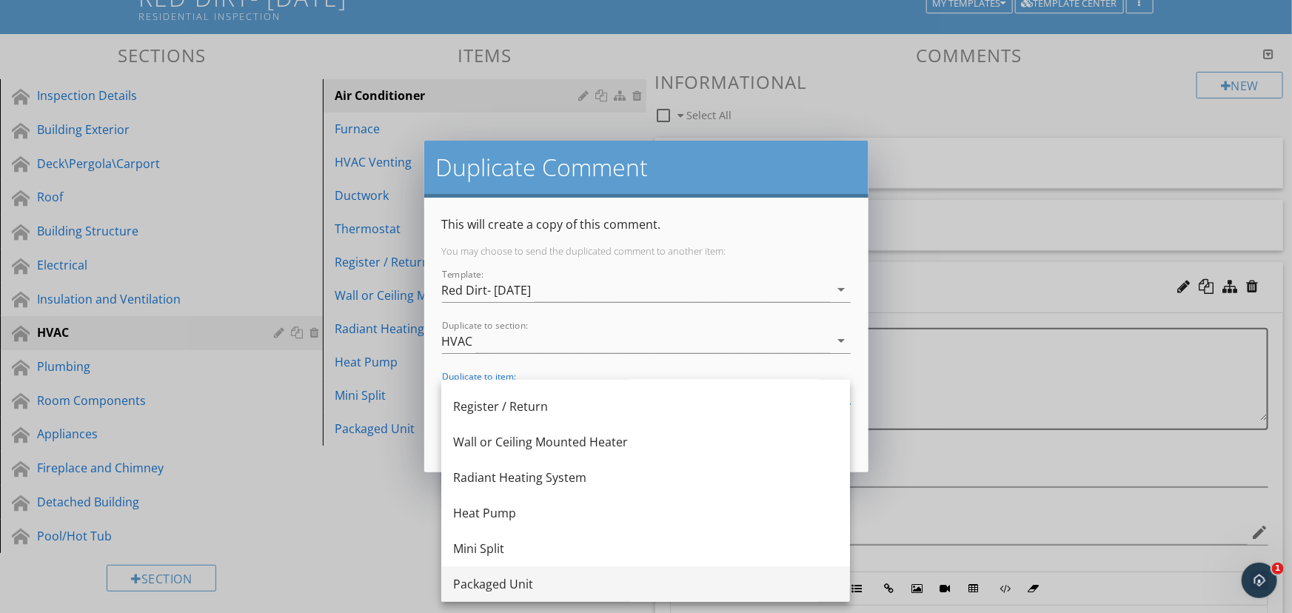
click at [570, 578] on div "Packaged Unit" at bounding box center [645, 584] width 385 height 18
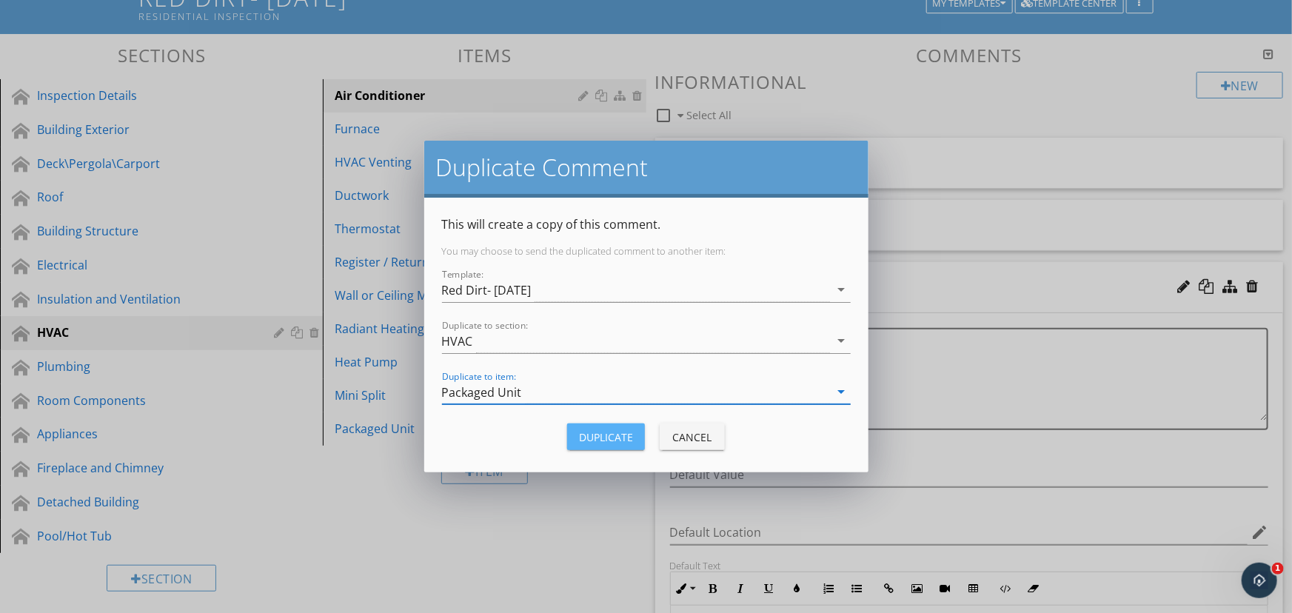
click at [621, 440] on div "Duplicate" at bounding box center [606, 437] width 54 height 16
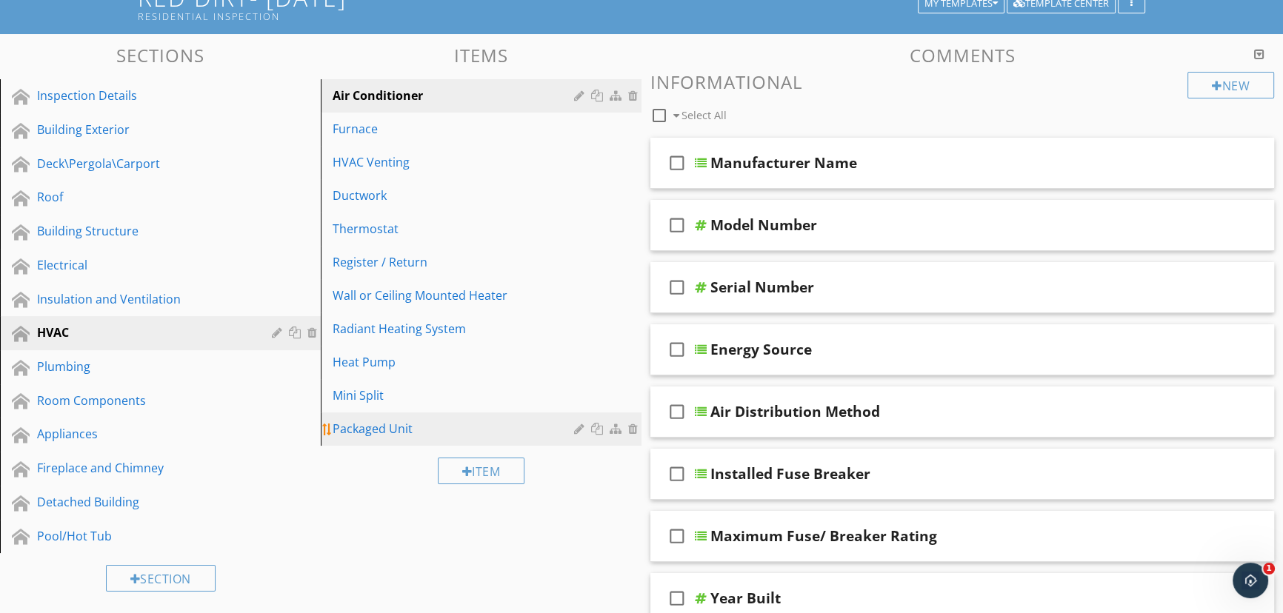
click at [433, 429] on div "Packaged Unit" at bounding box center [455, 429] width 246 height 18
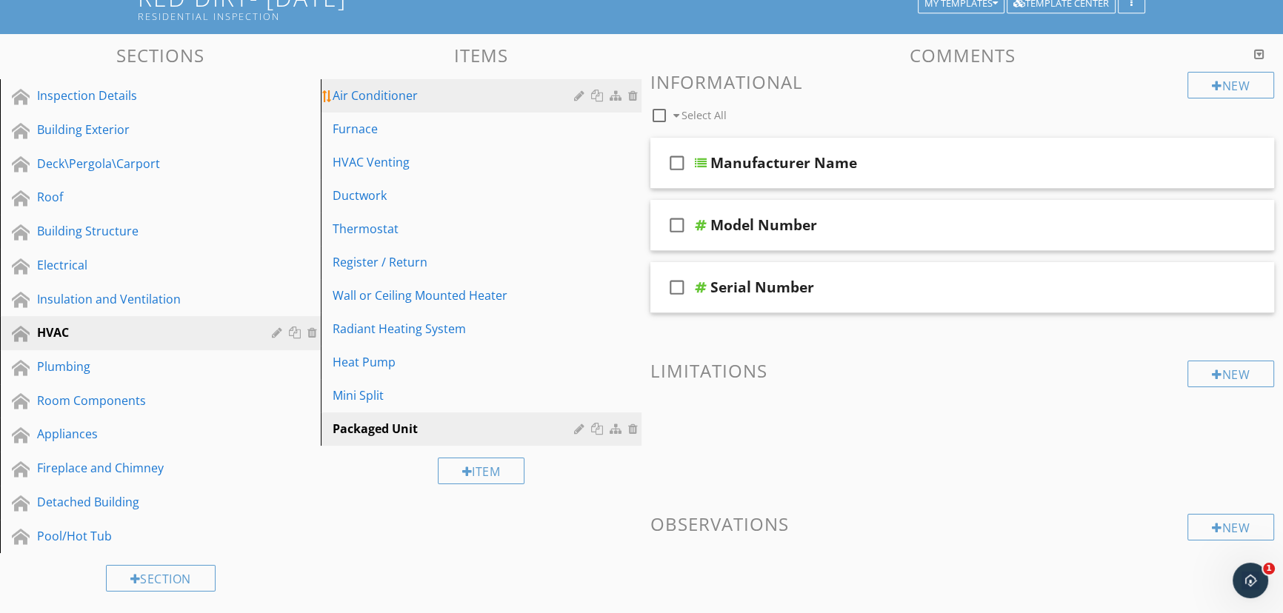
click at [449, 104] on link "Air Conditioner" at bounding box center [483, 95] width 316 height 33
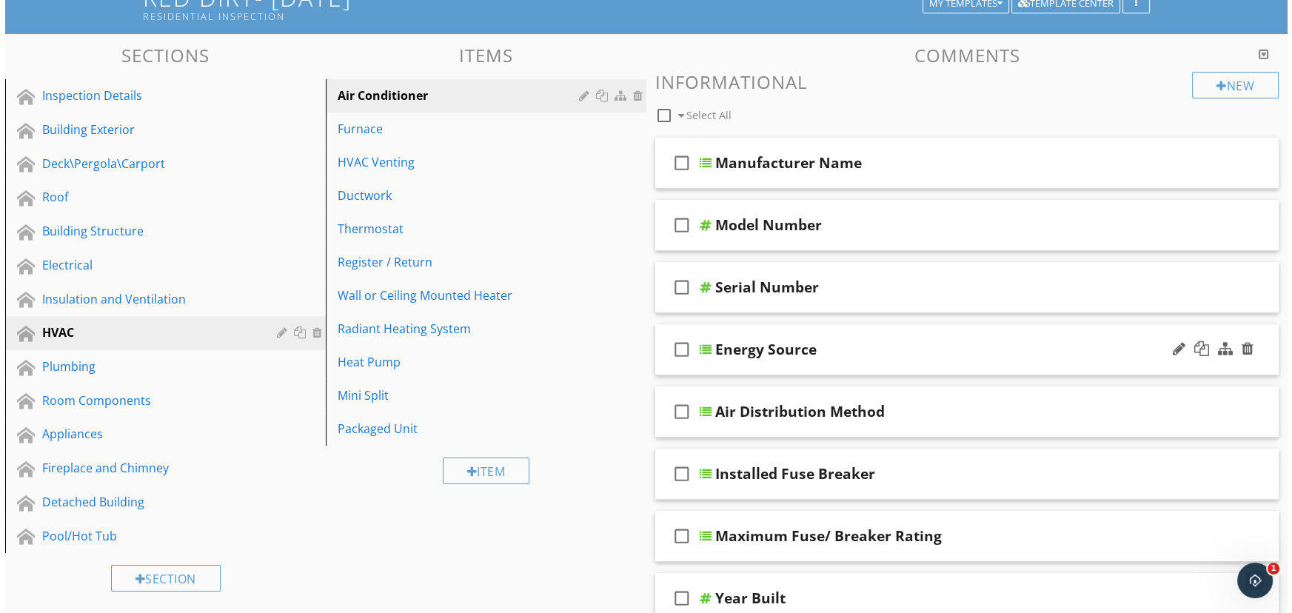
scroll to position [181, 0]
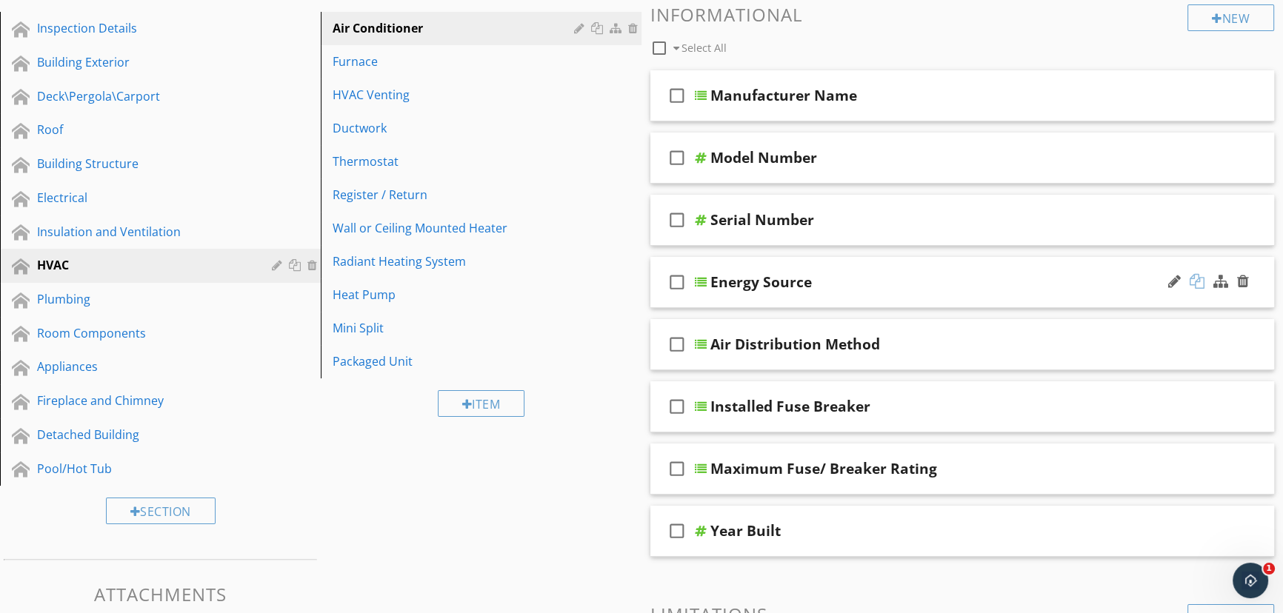
click at [1197, 283] on div at bounding box center [1196, 281] width 15 height 15
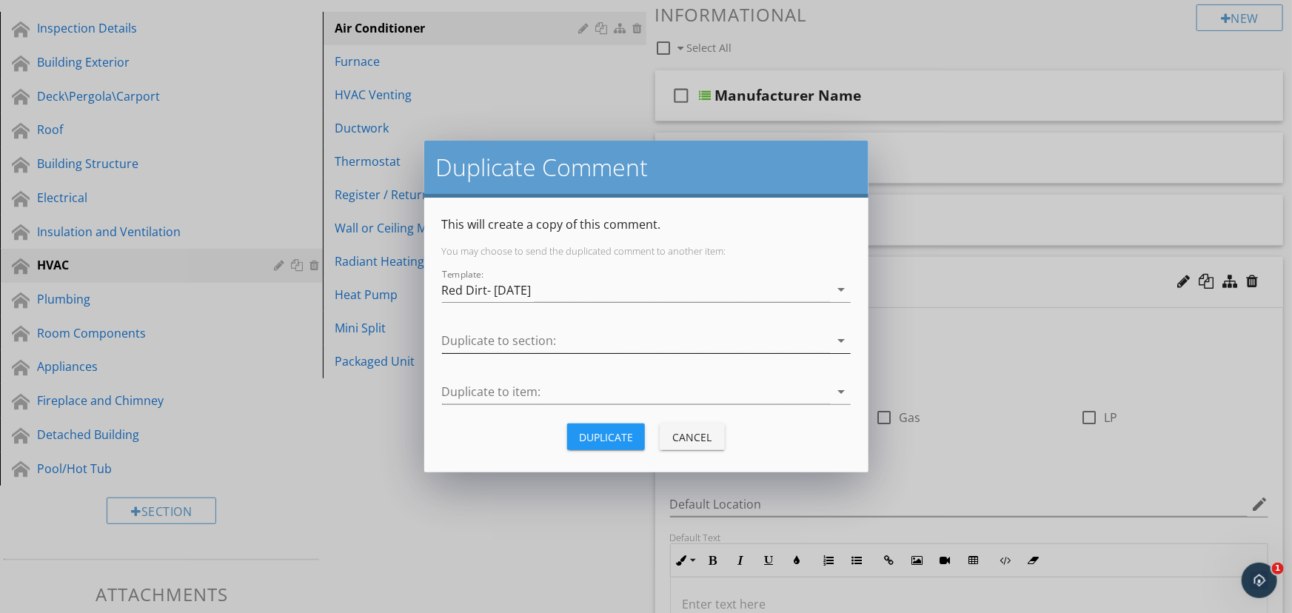
click at [841, 333] on icon "arrow_drop_down" at bounding box center [842, 341] width 18 height 18
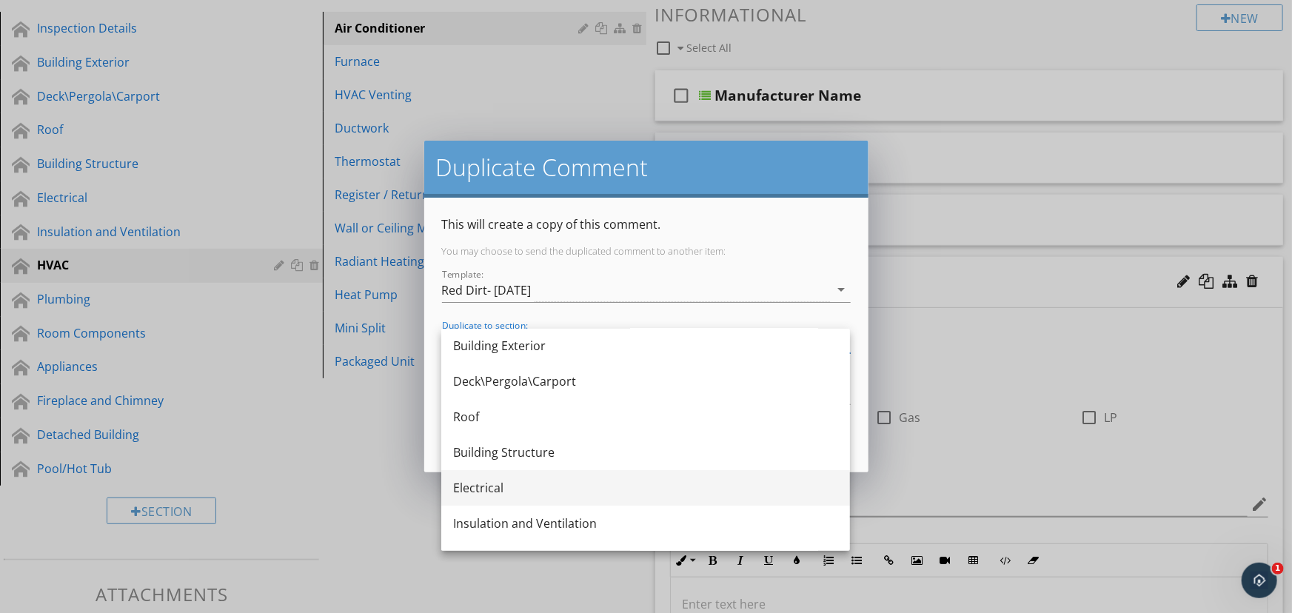
scroll to position [134, 0]
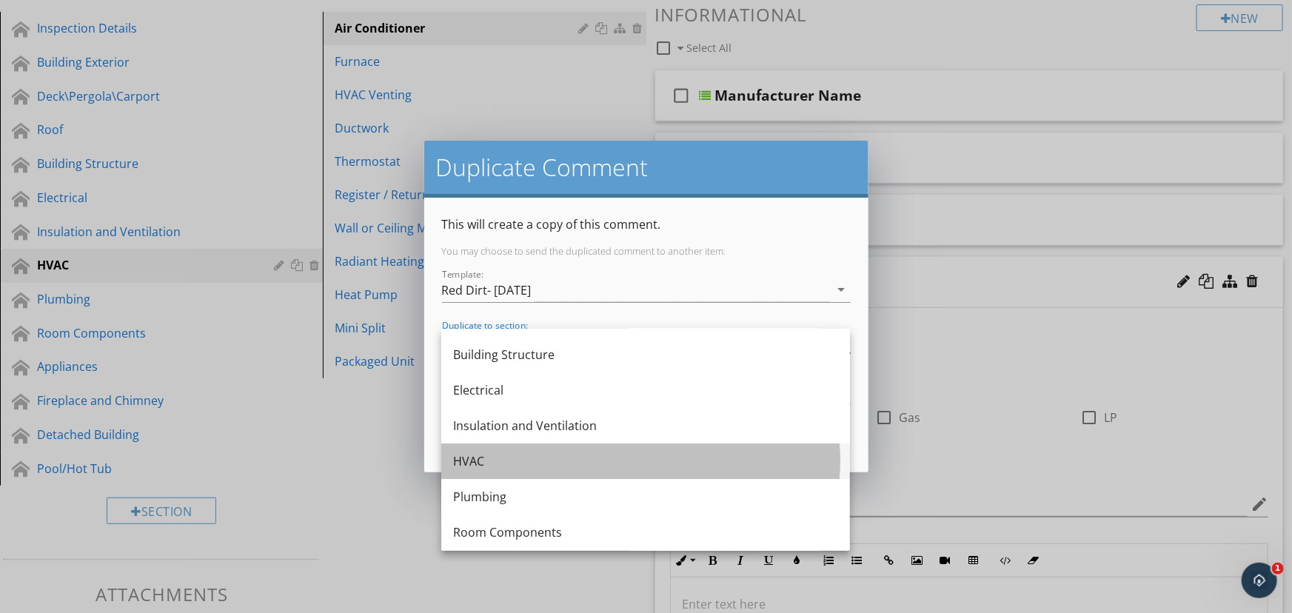
click at [689, 474] on div "HVAC" at bounding box center [645, 462] width 385 height 36
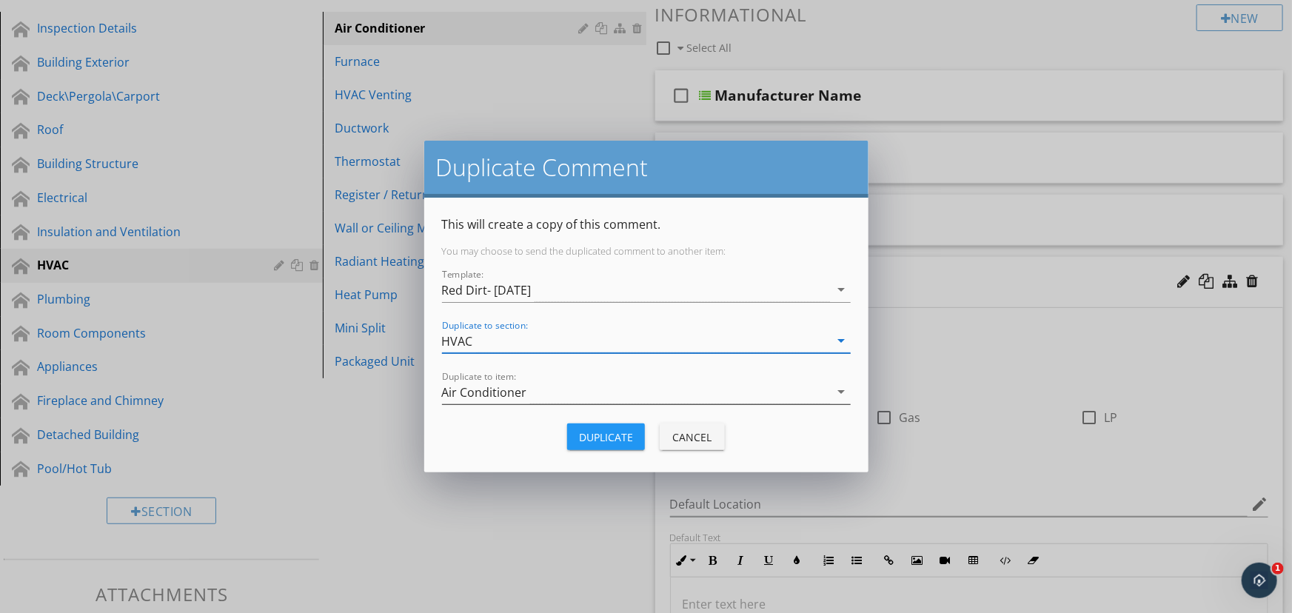
click at [679, 398] on div "Air Conditioner" at bounding box center [636, 392] width 388 height 24
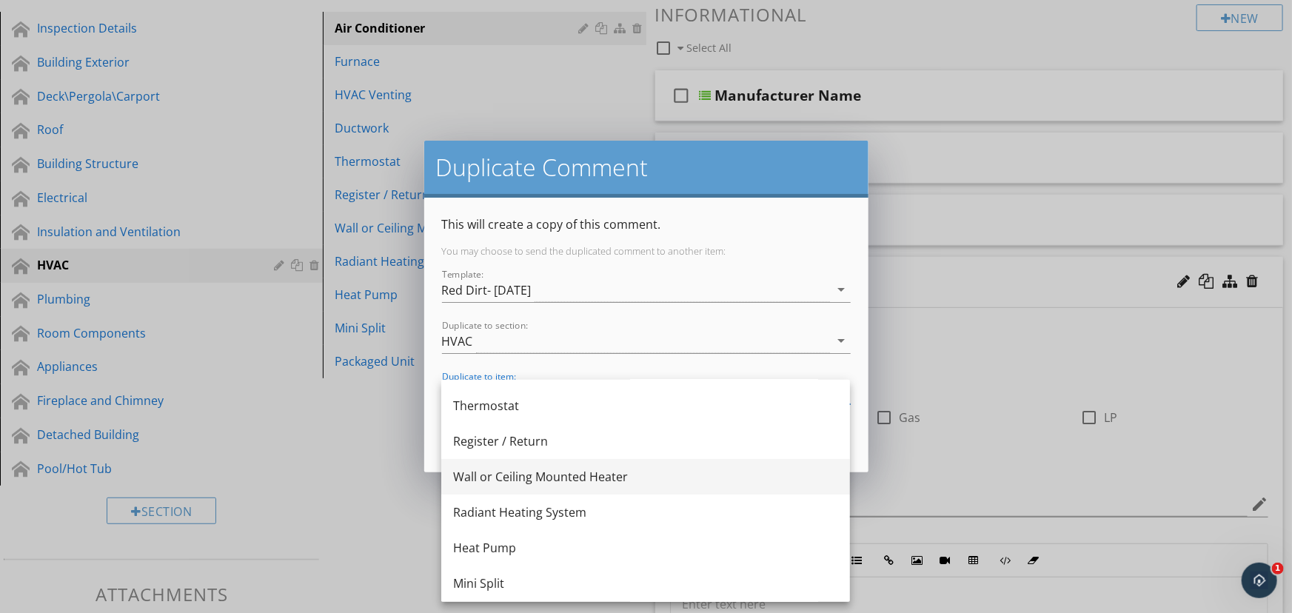
scroll to position [169, 0]
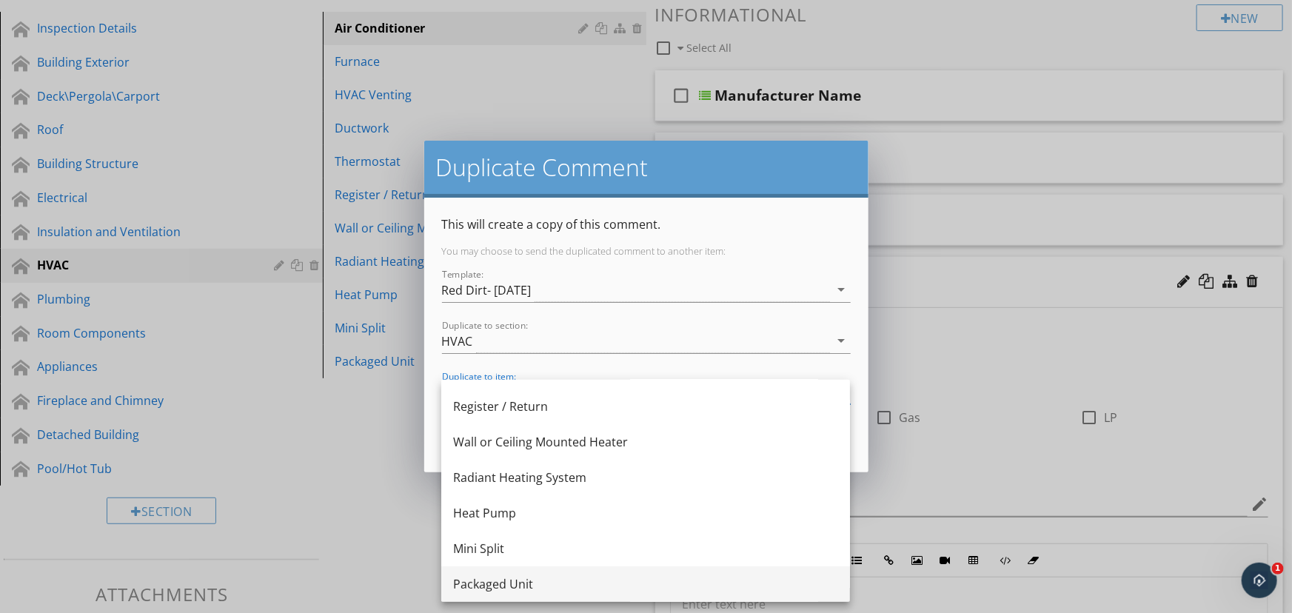
click at [615, 570] on div "Packaged Unit" at bounding box center [645, 584] width 385 height 36
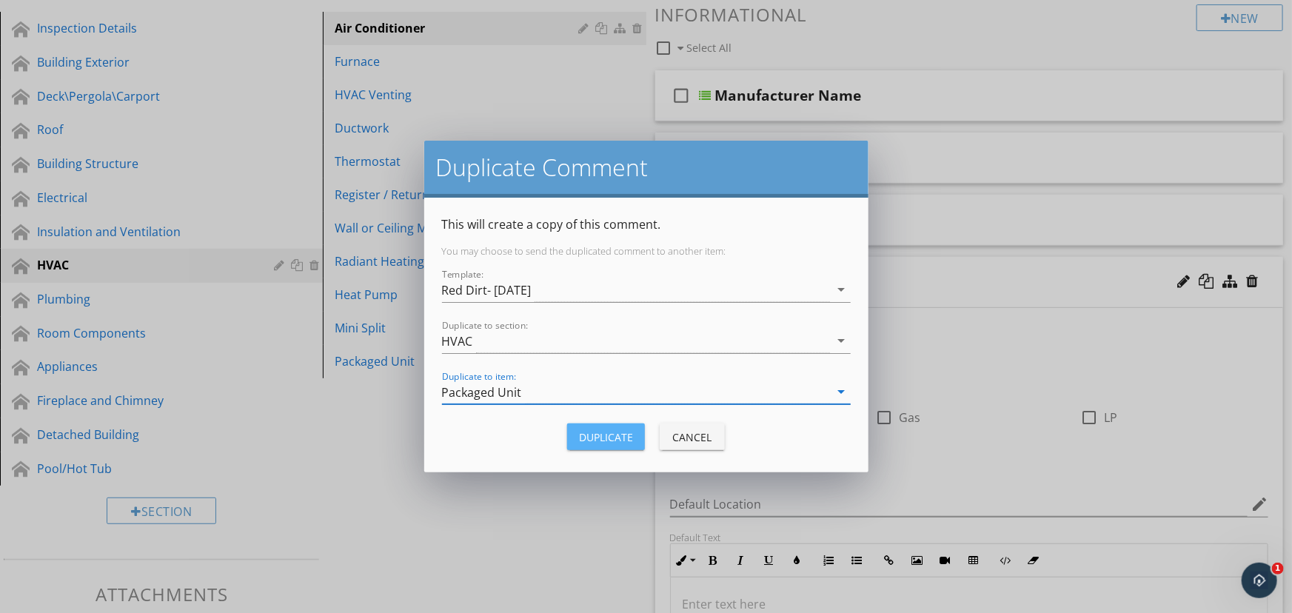
click at [624, 441] on div "Duplicate" at bounding box center [606, 437] width 54 height 16
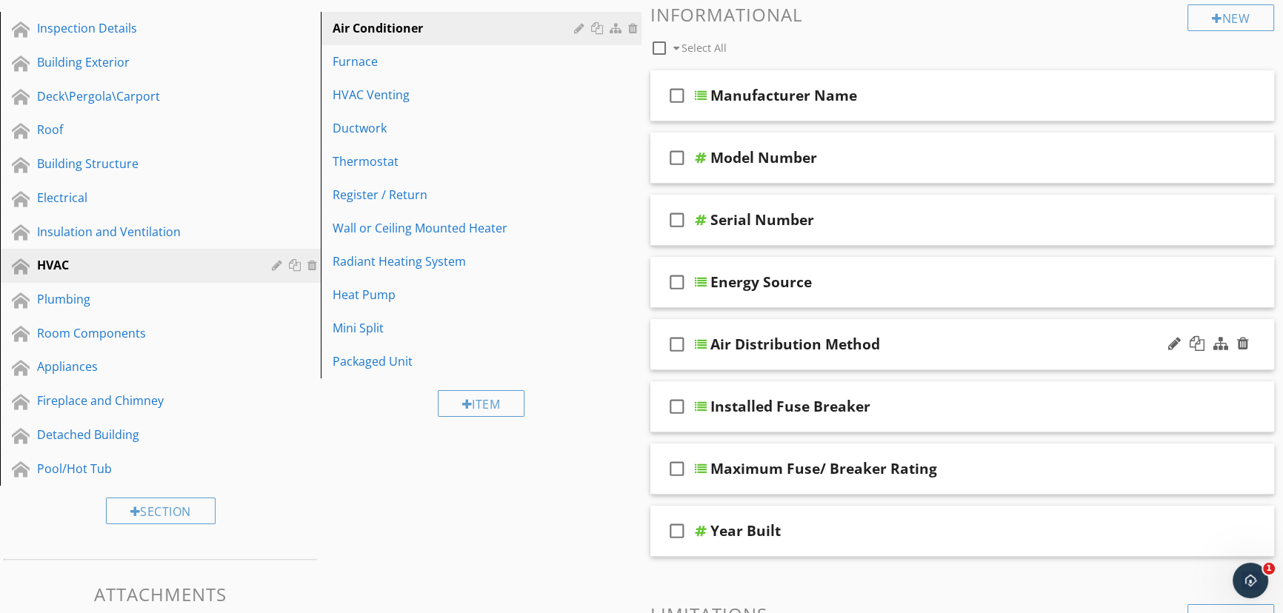
click at [698, 346] on div at bounding box center [701, 344] width 12 height 12
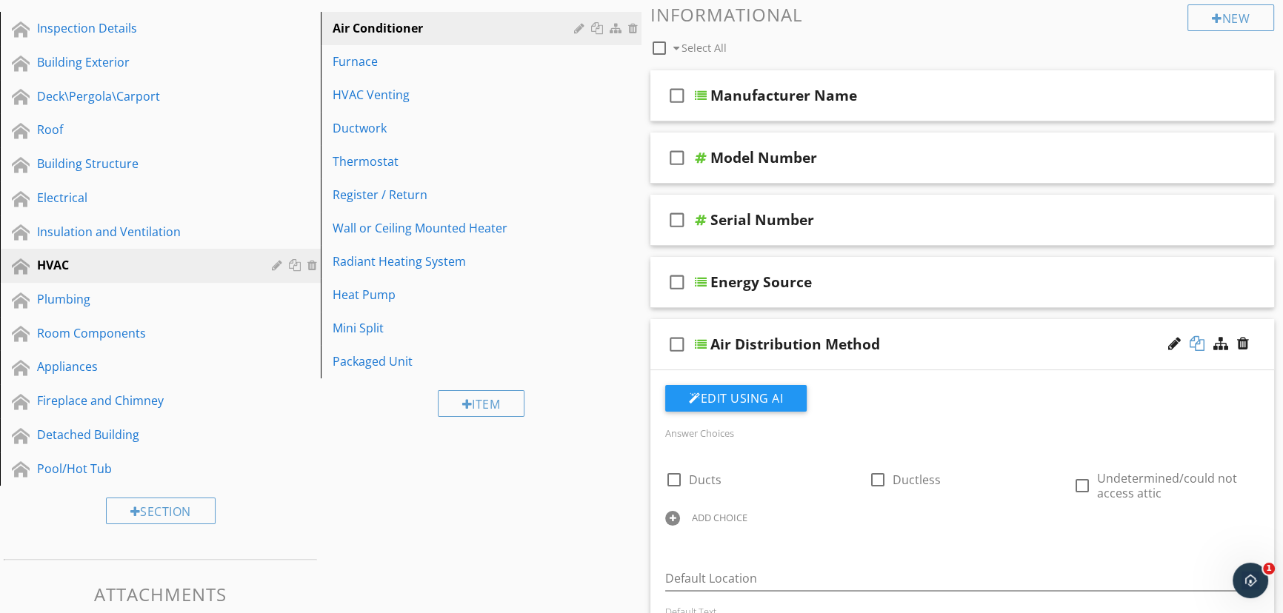
click at [1201, 342] on div at bounding box center [1196, 343] width 15 height 15
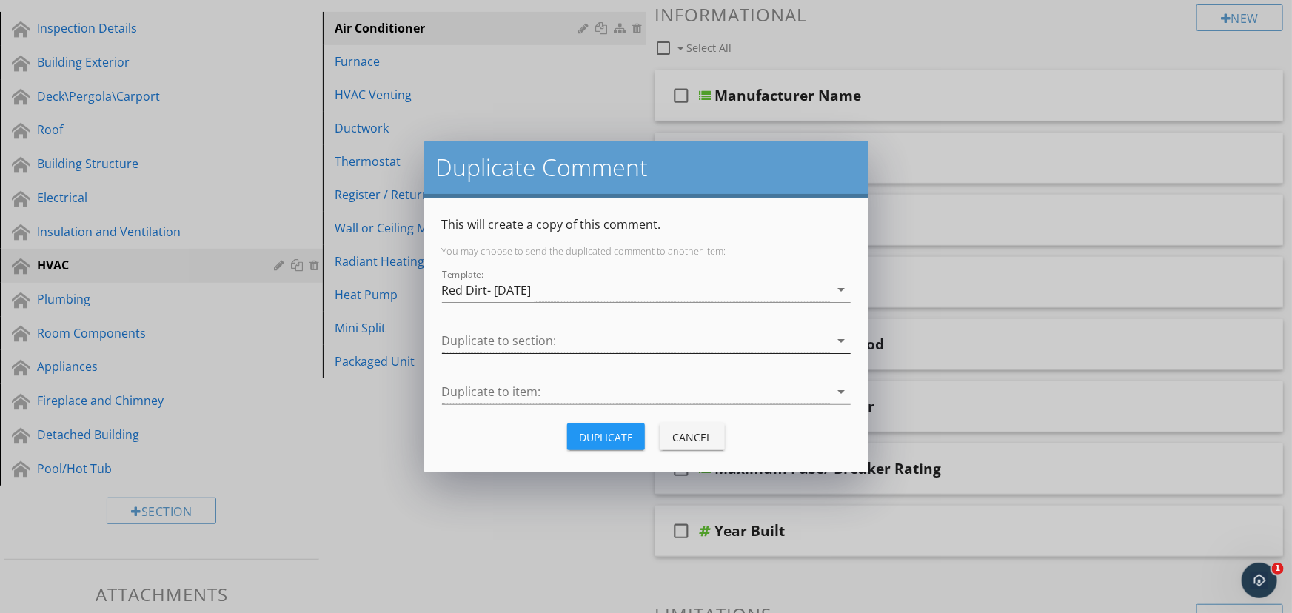
click at [757, 346] on div at bounding box center [636, 341] width 388 height 24
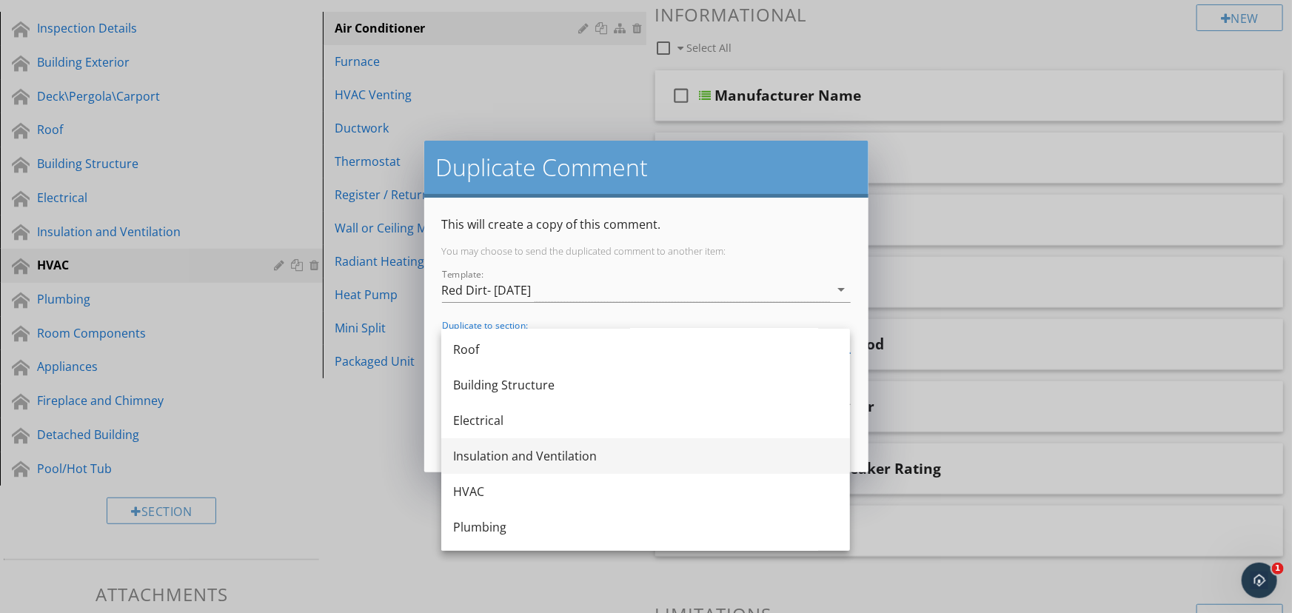
scroll to position [134, 0]
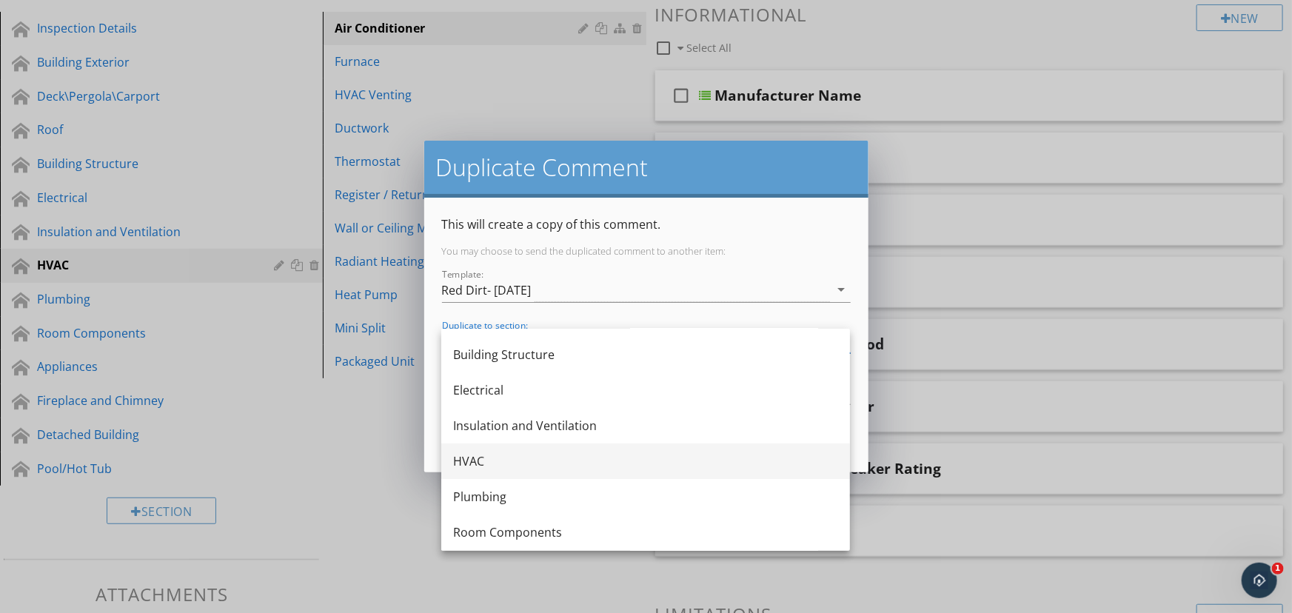
click at [621, 464] on div "HVAC" at bounding box center [645, 461] width 385 height 18
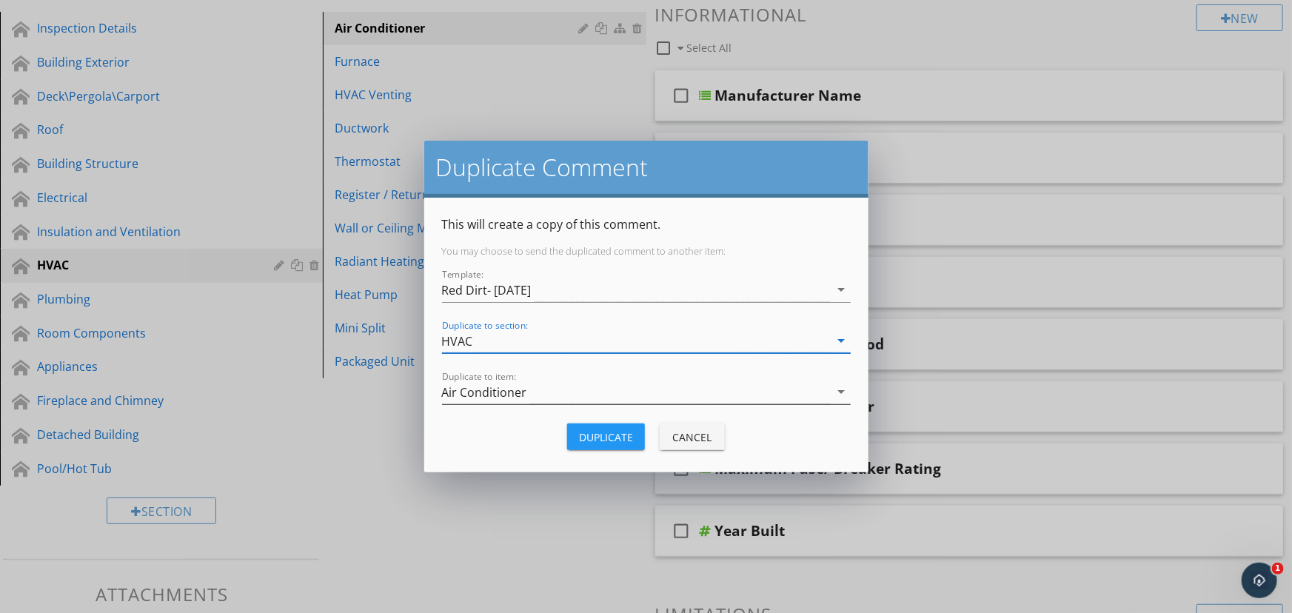
click at [610, 392] on div "Air Conditioner" at bounding box center [636, 392] width 388 height 24
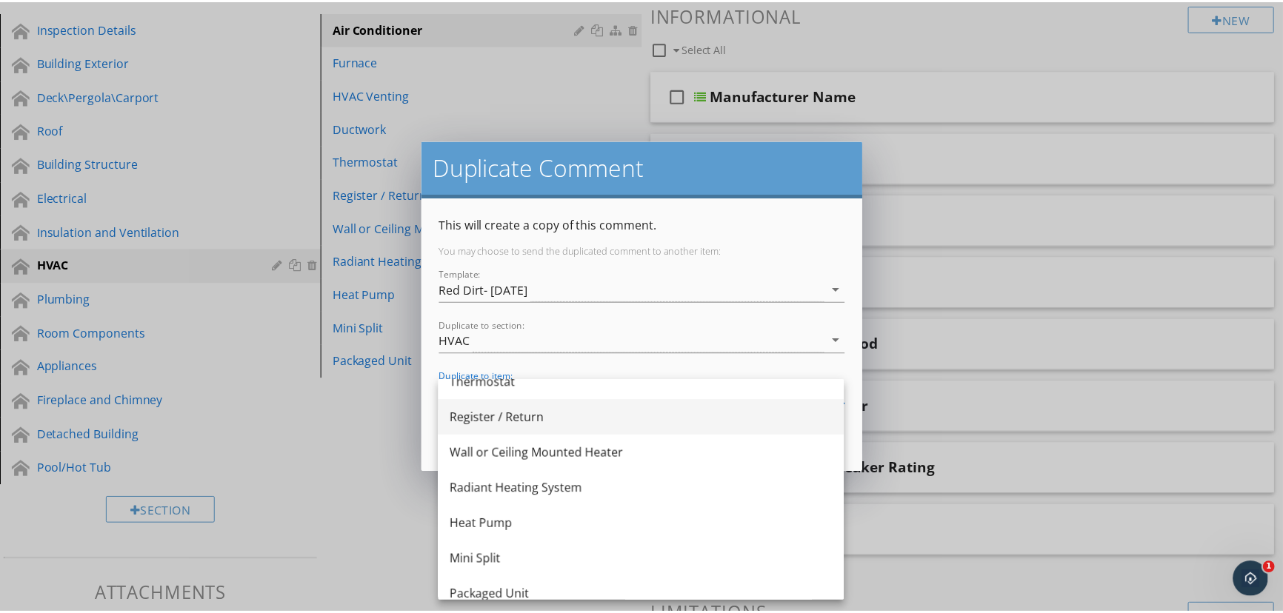
scroll to position [169, 0]
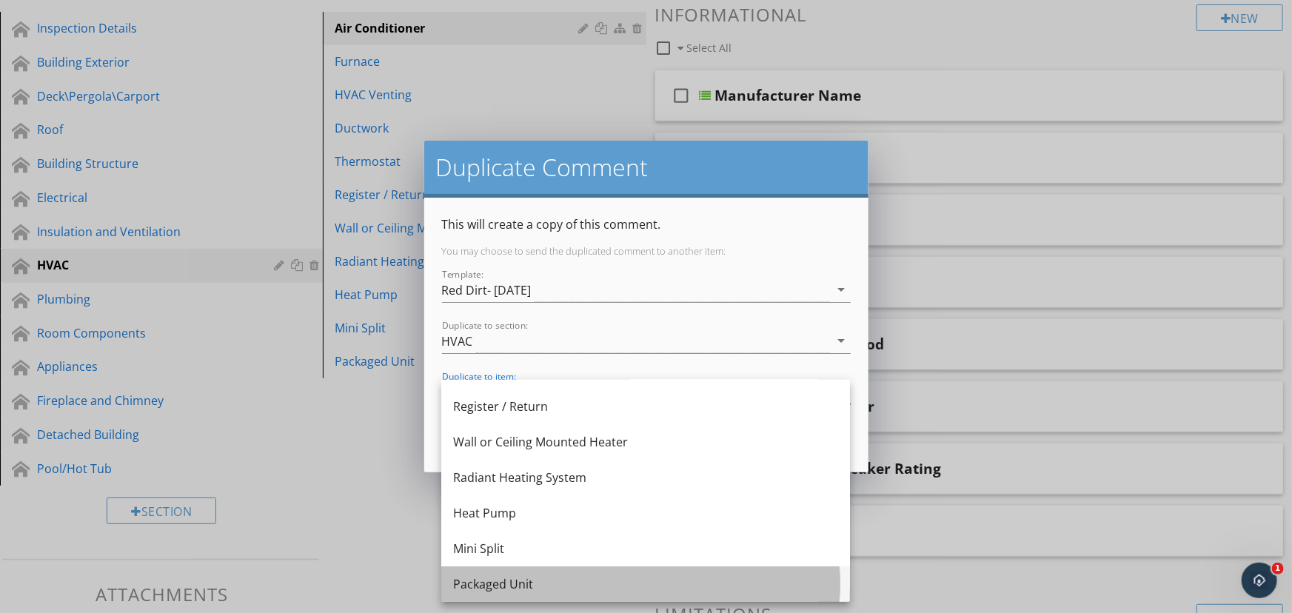
click at [570, 578] on div "Packaged Unit" at bounding box center [645, 584] width 385 height 18
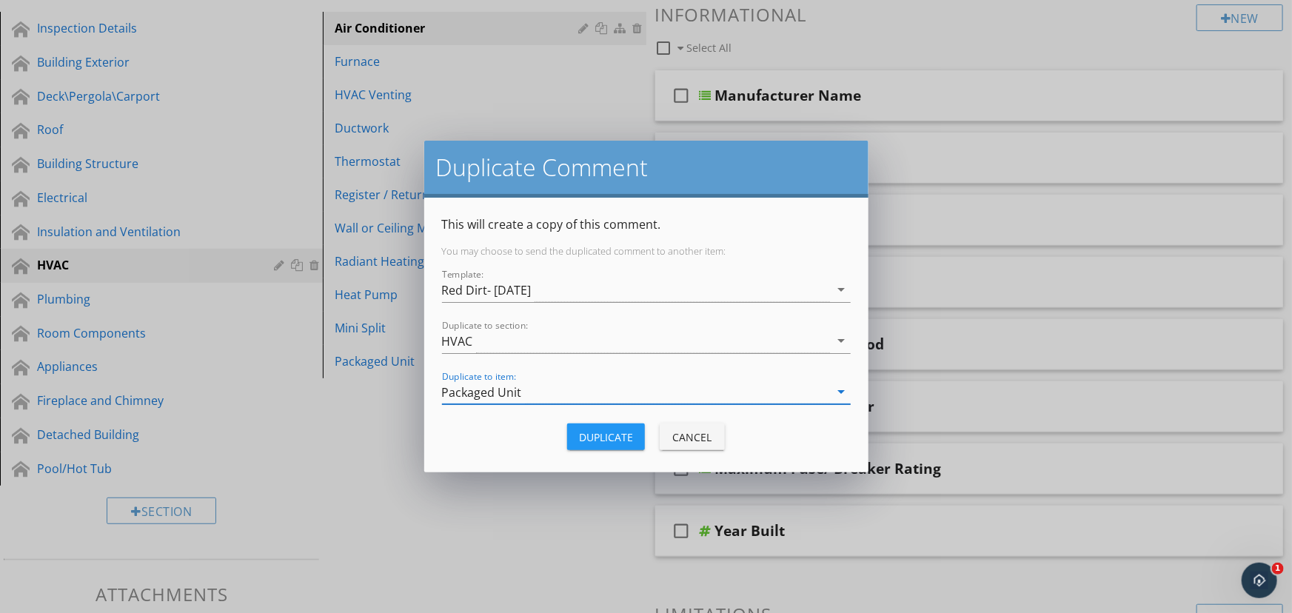
click at [600, 435] on div "Duplicate" at bounding box center [606, 437] width 54 height 16
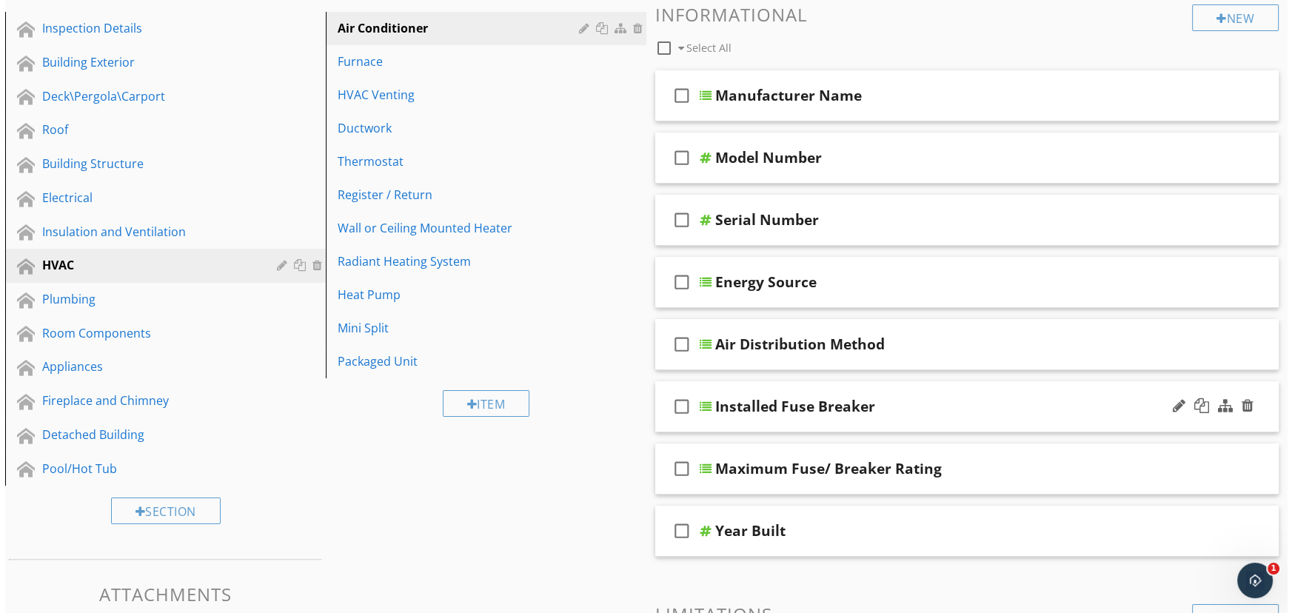
scroll to position [249, 0]
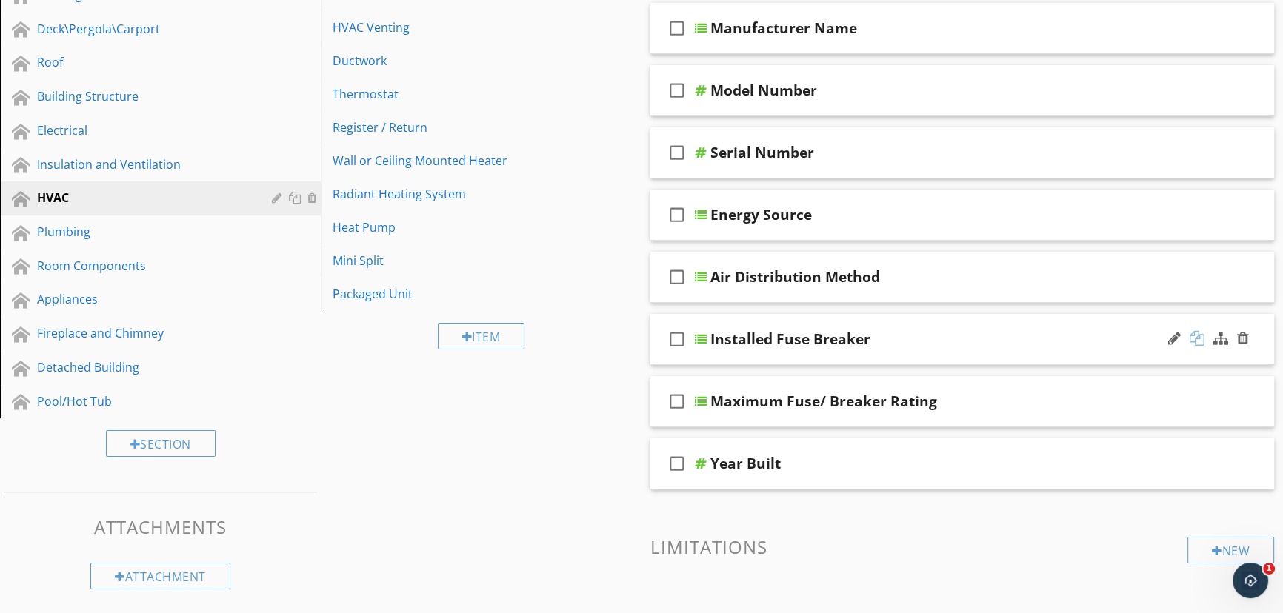
click at [1197, 335] on div at bounding box center [1196, 338] width 15 height 15
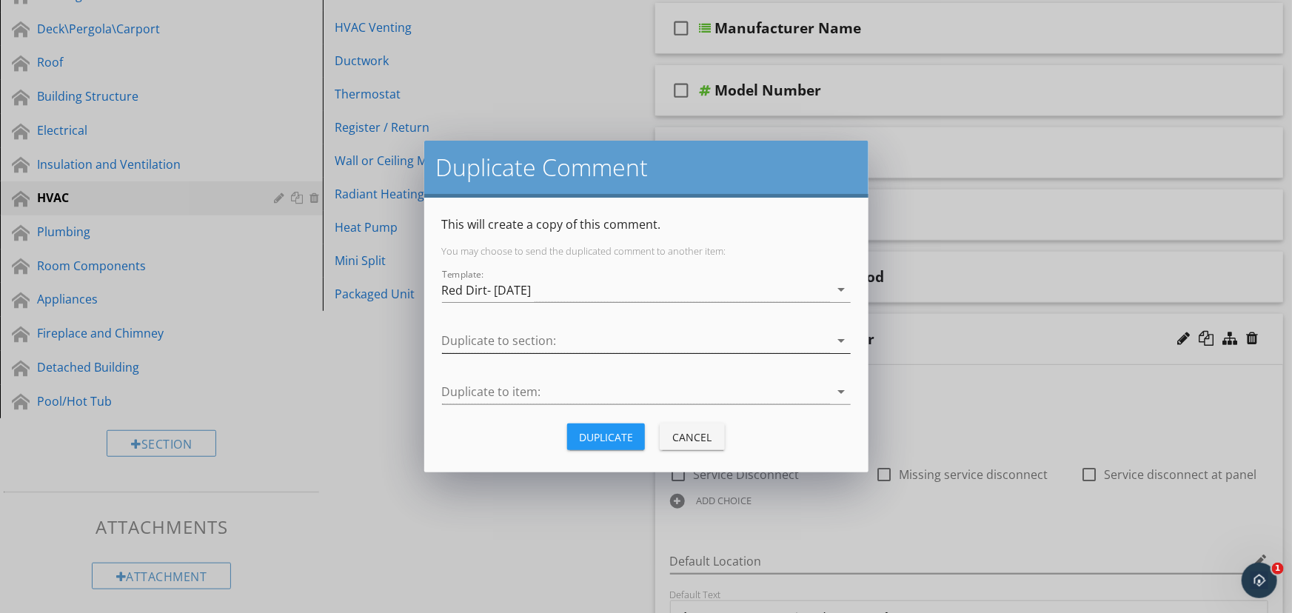
click at [701, 344] on div at bounding box center [636, 341] width 388 height 24
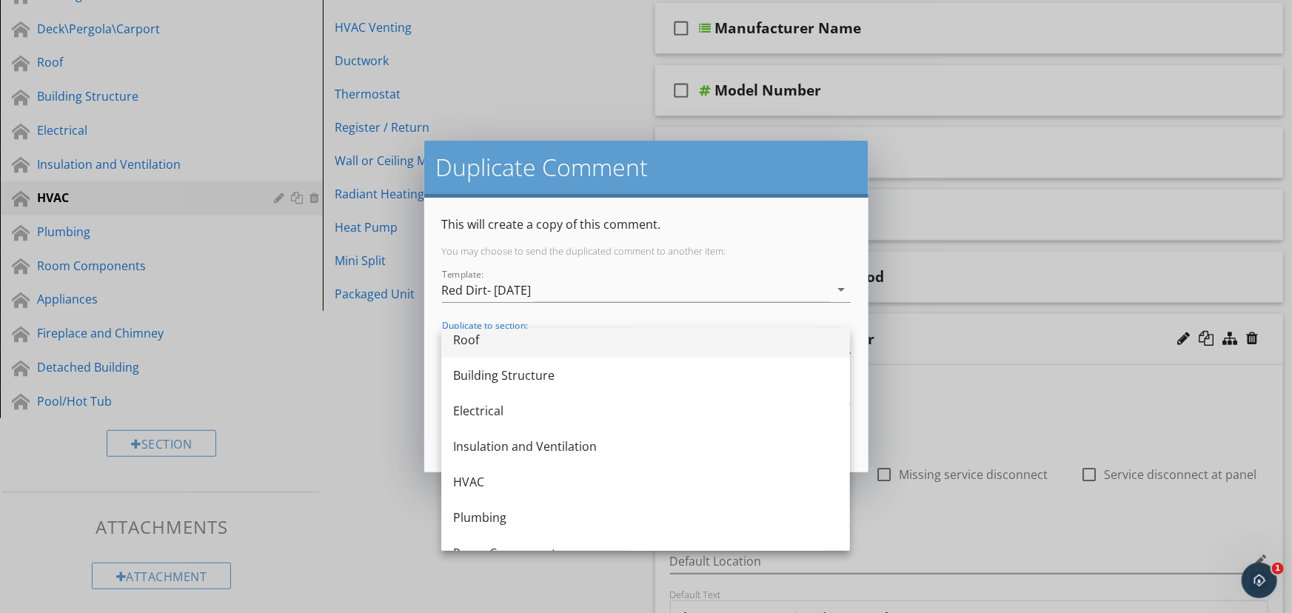
scroll to position [134, 0]
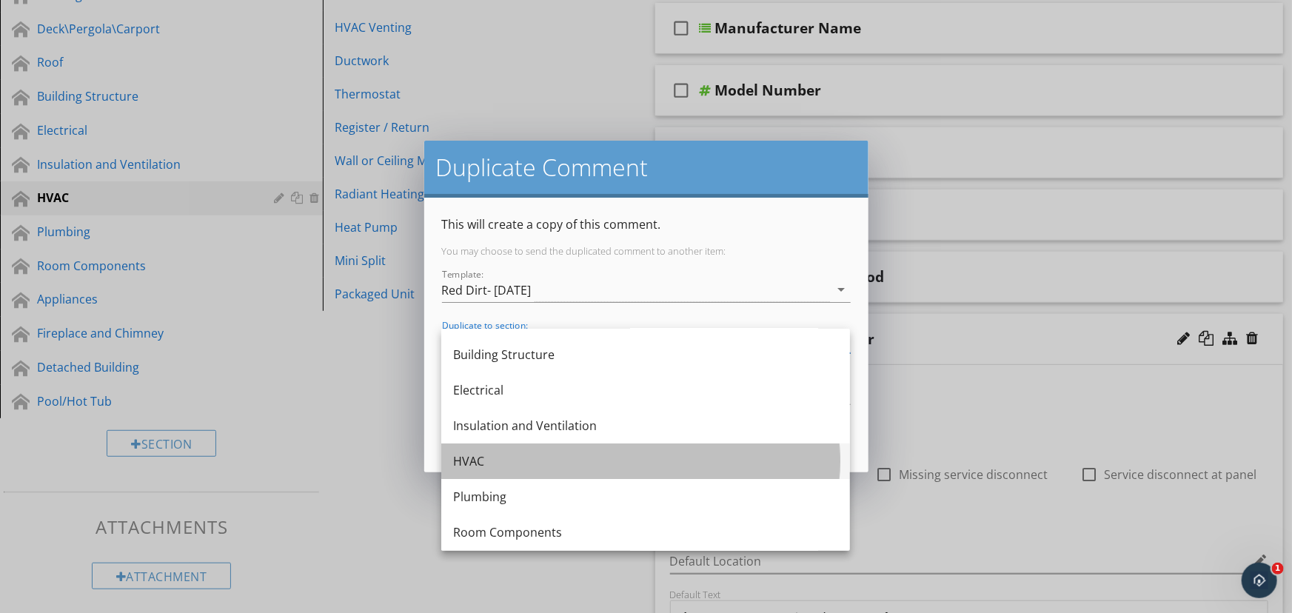
click at [675, 449] on div "HVAC" at bounding box center [645, 462] width 385 height 36
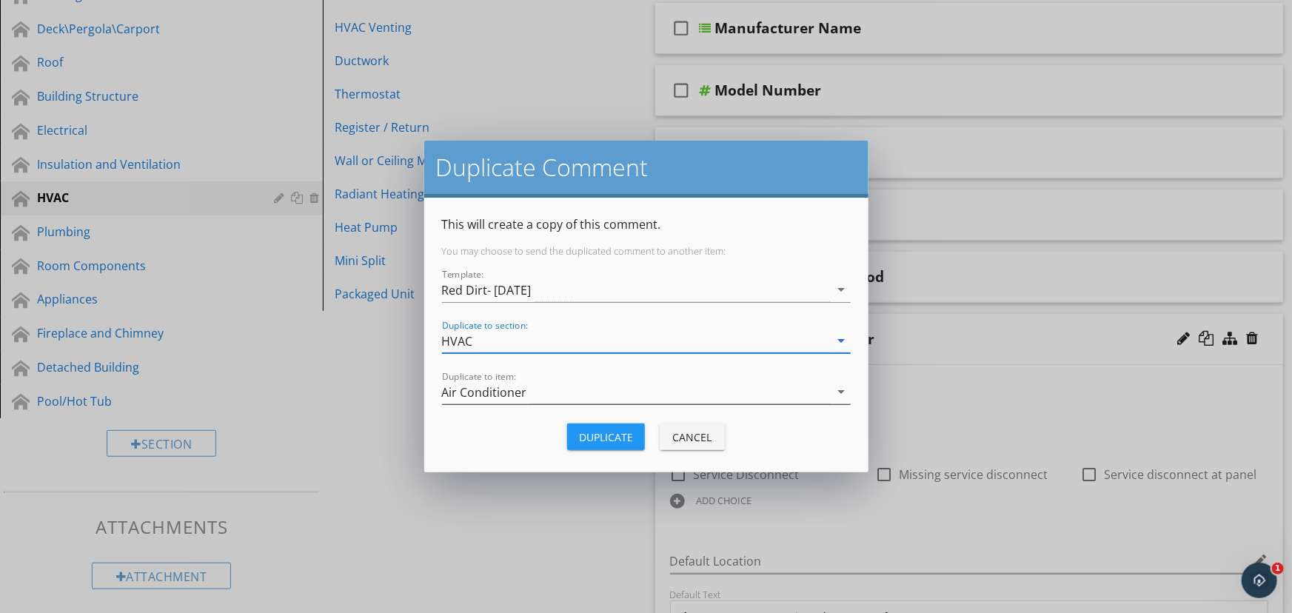
click at [657, 392] on div "Air Conditioner" at bounding box center [636, 392] width 388 height 24
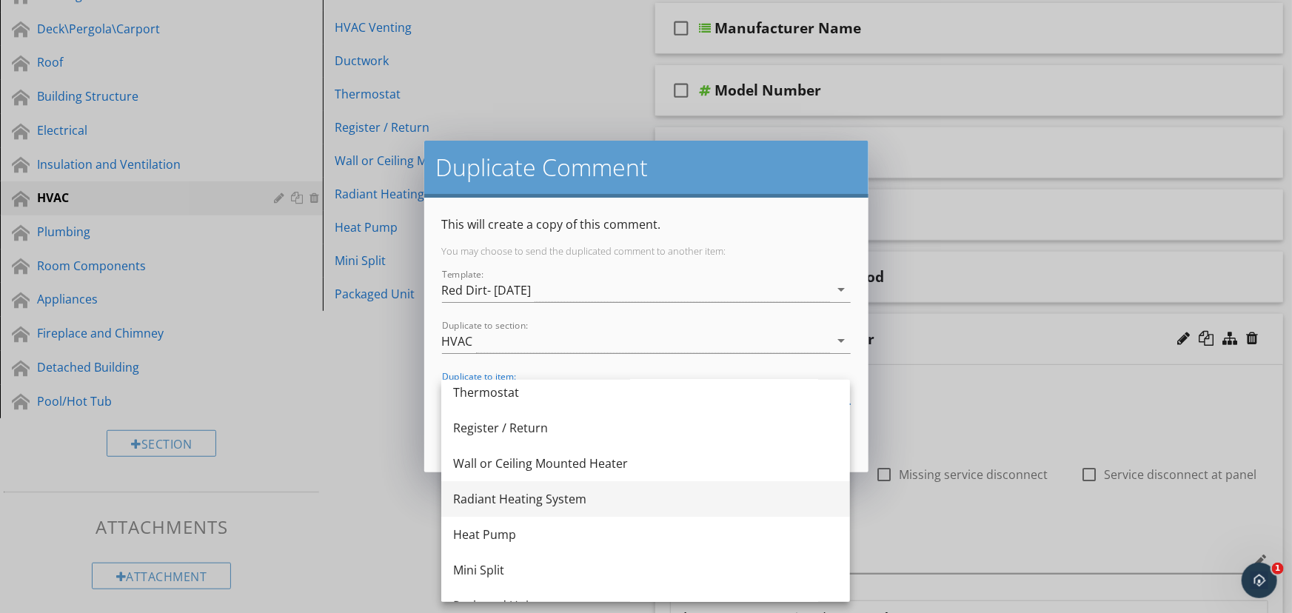
scroll to position [169, 0]
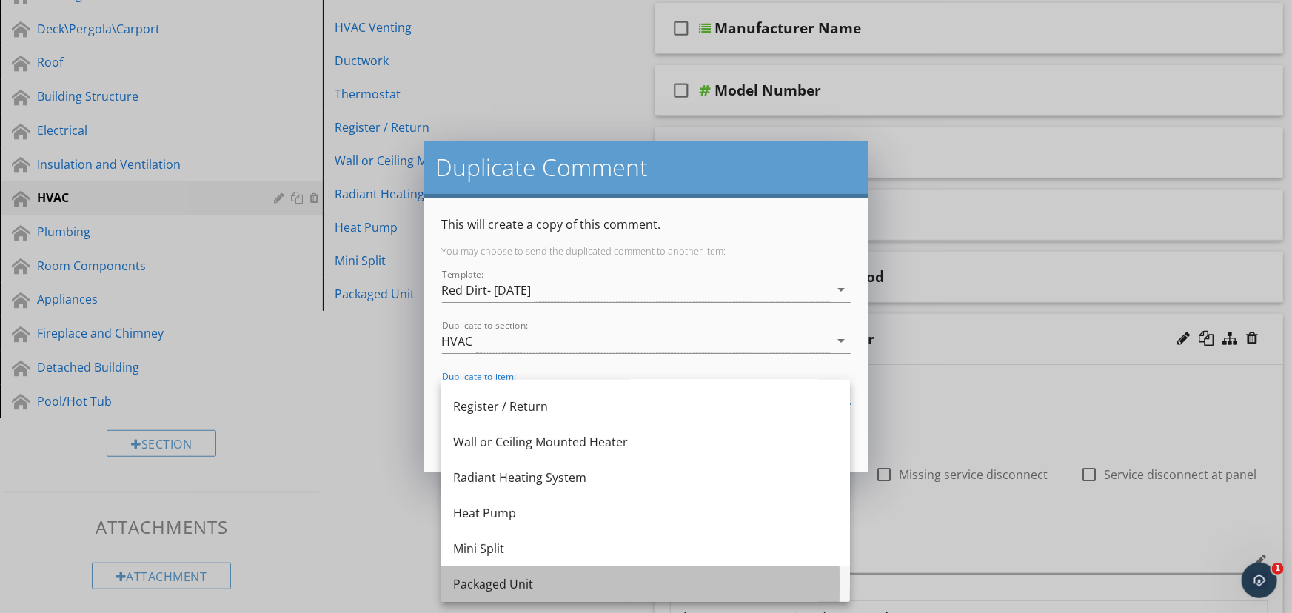
click at [577, 568] on div "Packaged Unit" at bounding box center [645, 584] width 385 height 36
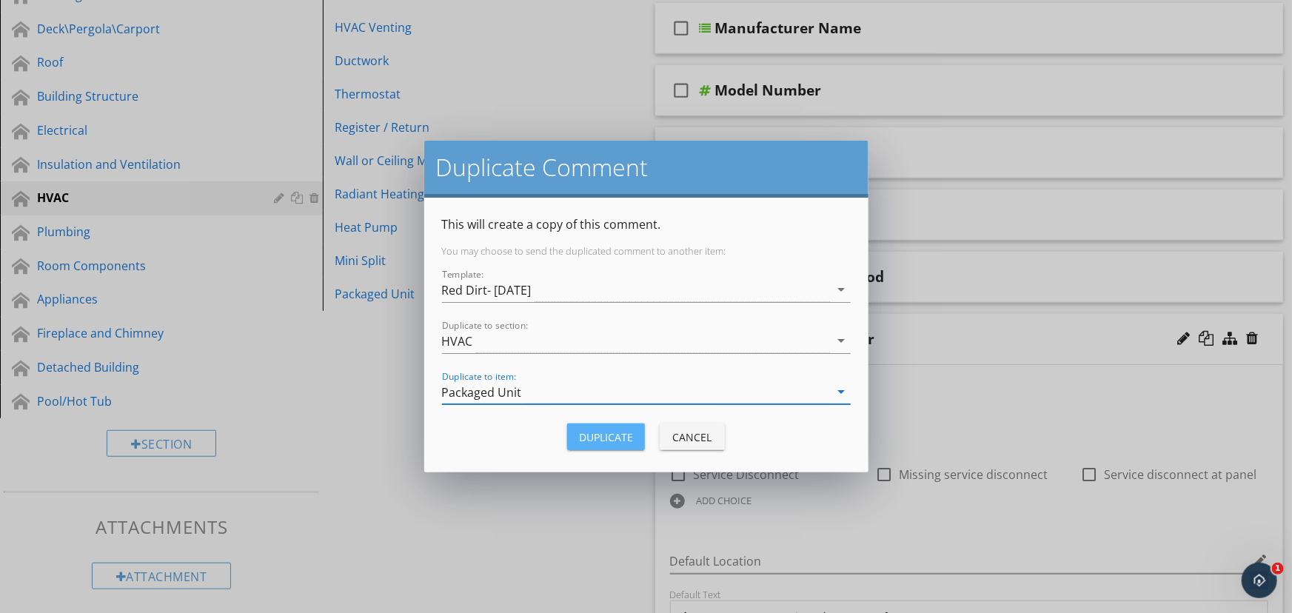
click at [620, 427] on button "Duplicate" at bounding box center [606, 437] width 78 height 27
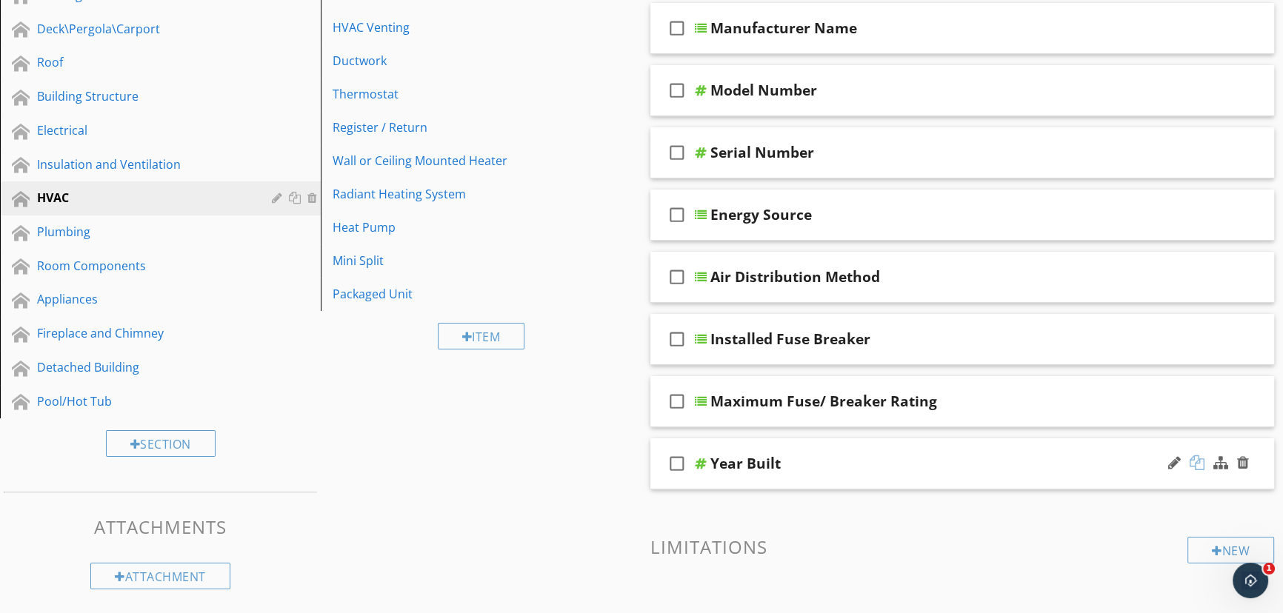
click at [1200, 462] on div at bounding box center [1196, 462] width 15 height 15
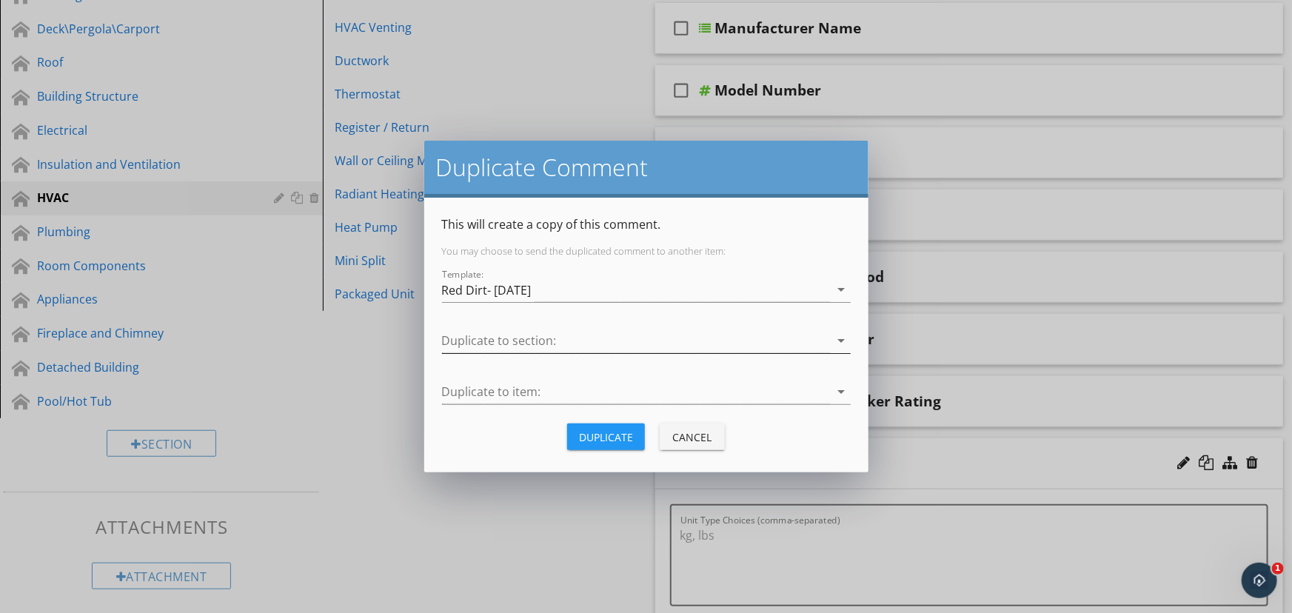
click at [812, 344] on div at bounding box center [636, 341] width 388 height 24
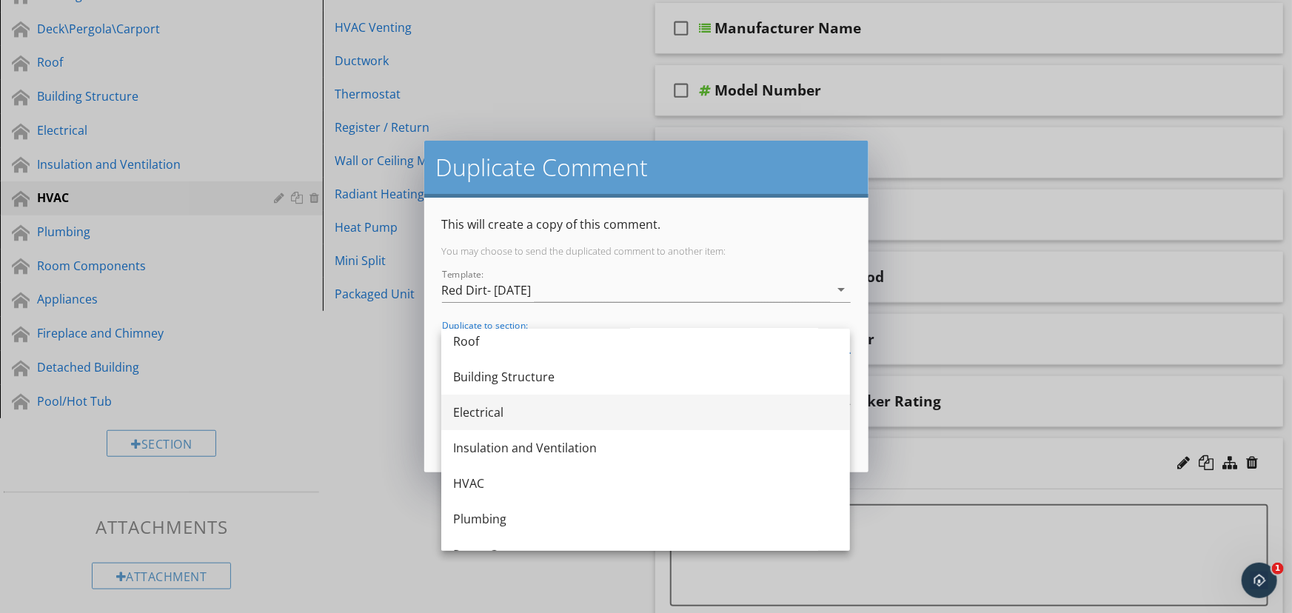
scroll to position [134, 0]
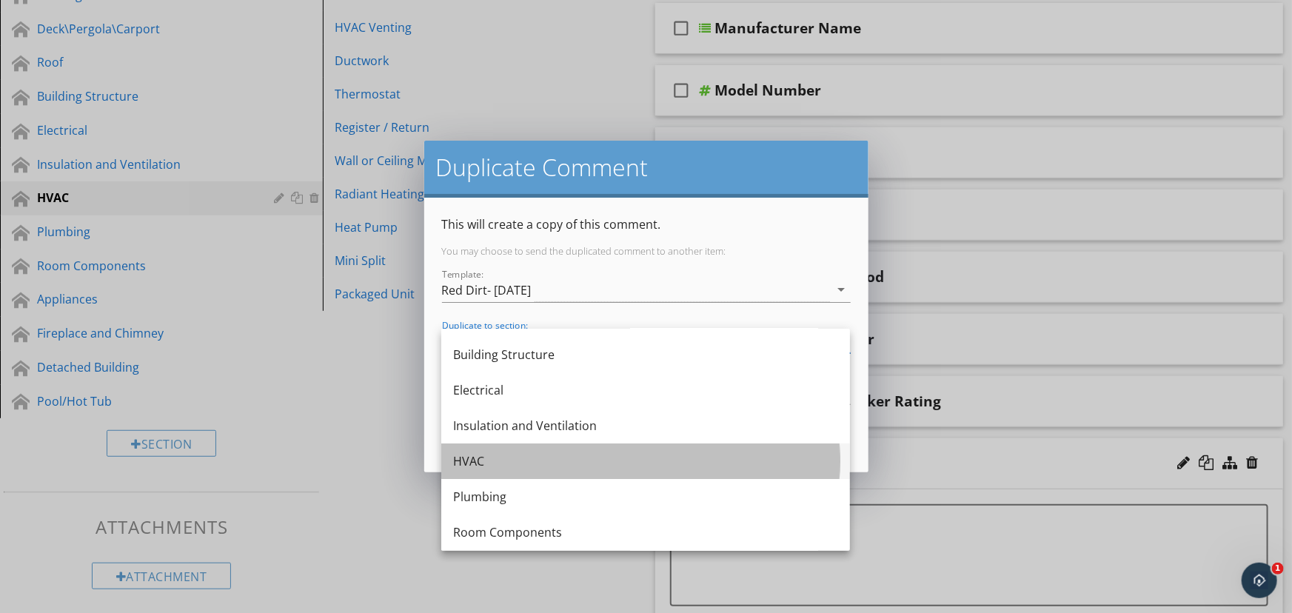
click at [685, 464] on div "HVAC" at bounding box center [645, 461] width 385 height 18
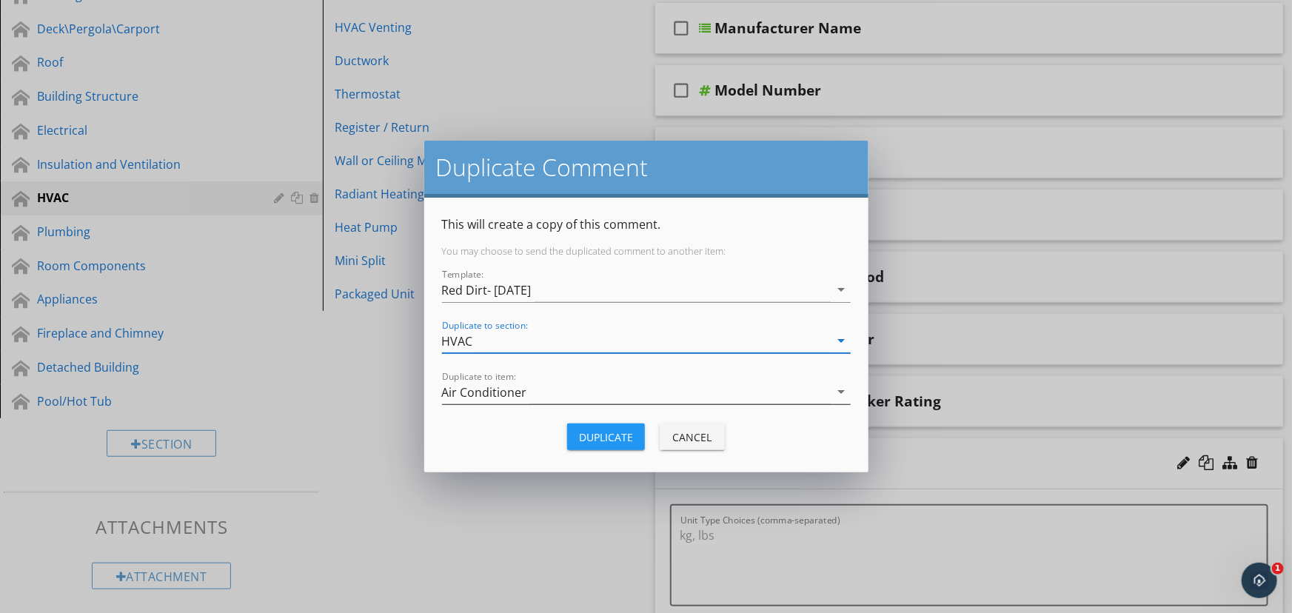
click at [681, 398] on div "Air Conditioner" at bounding box center [636, 392] width 388 height 24
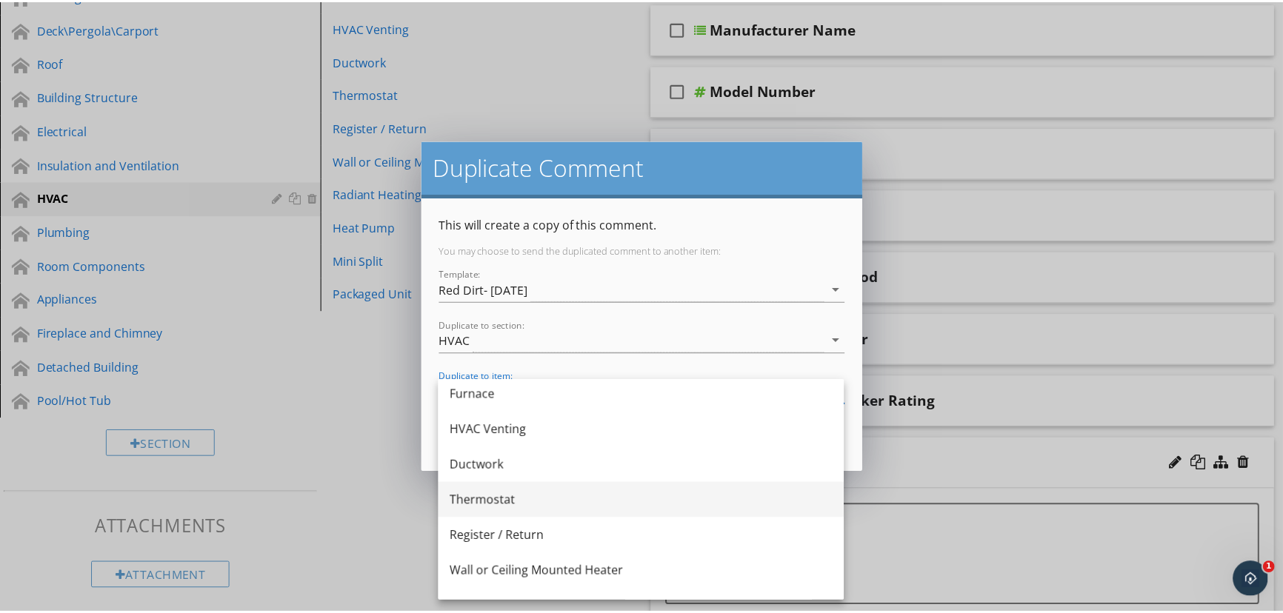
scroll to position [169, 0]
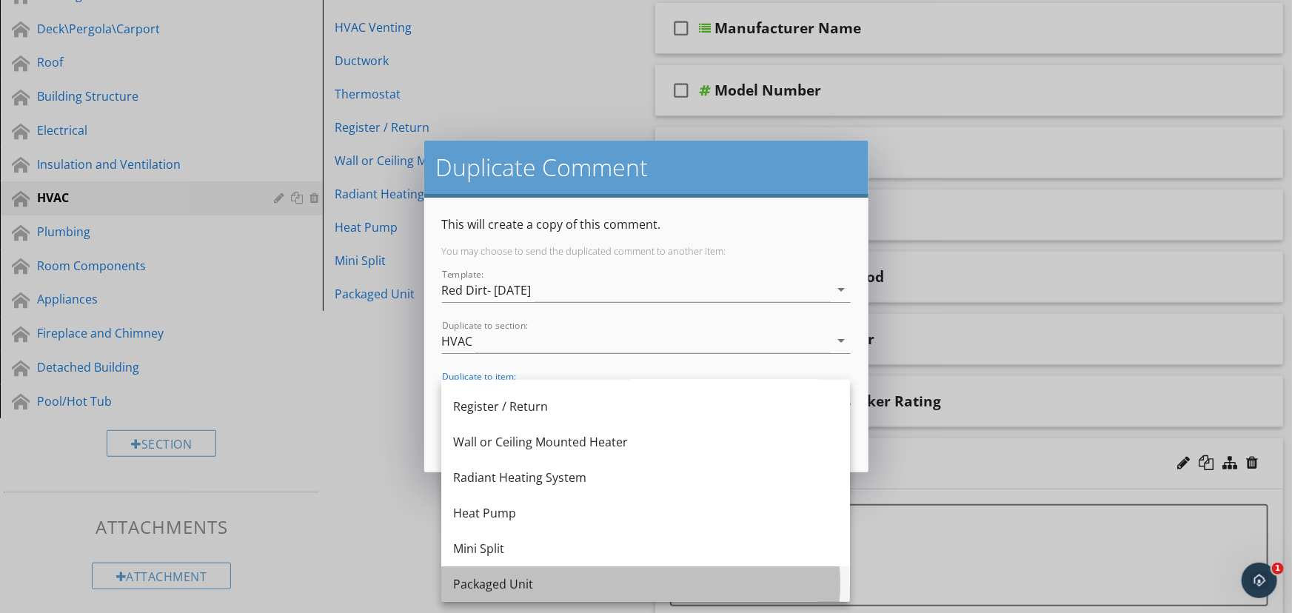
click at [581, 582] on div "Packaged Unit" at bounding box center [645, 584] width 385 height 18
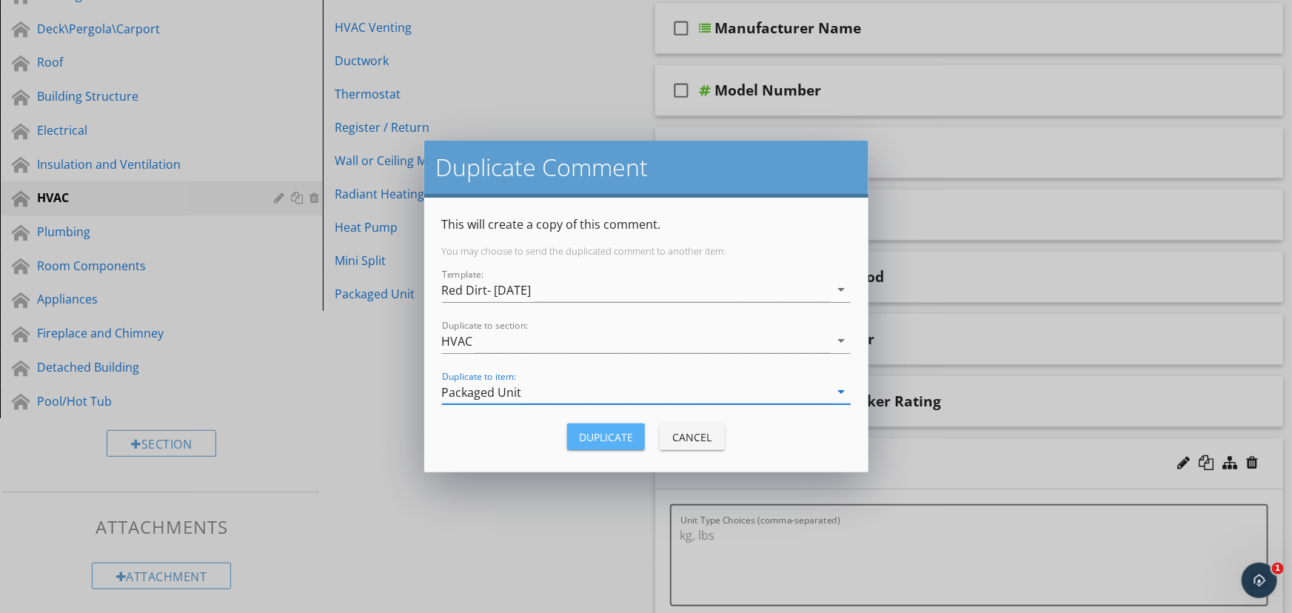
click at [633, 444] on button "Duplicate" at bounding box center [606, 437] width 78 height 27
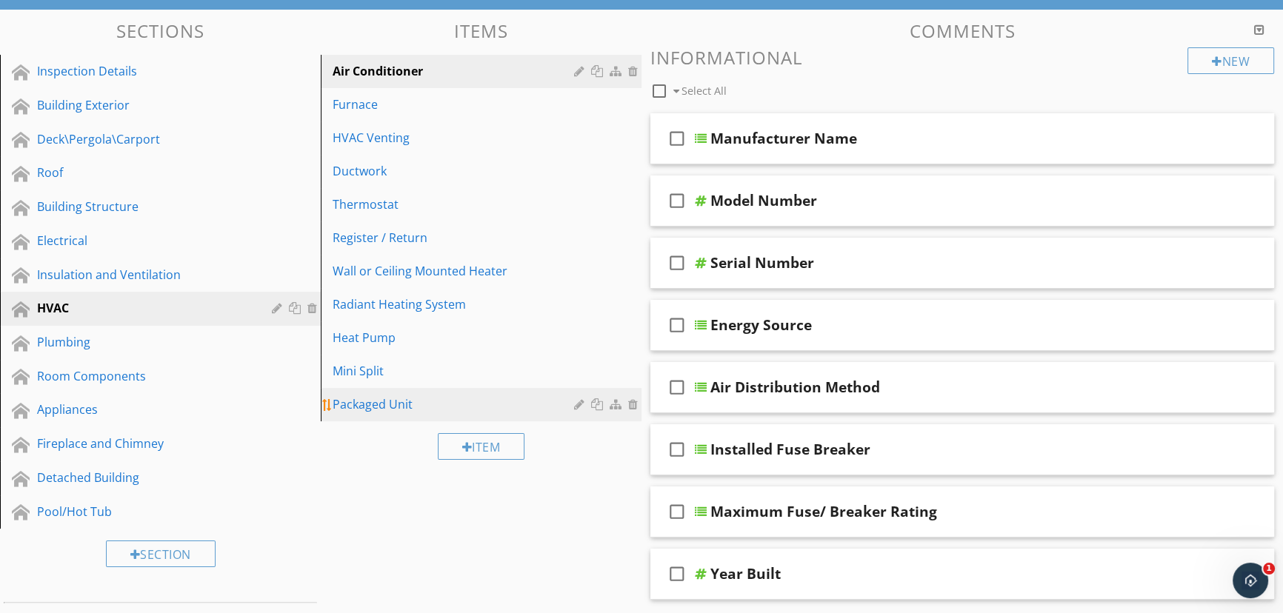
scroll to position [114, 0]
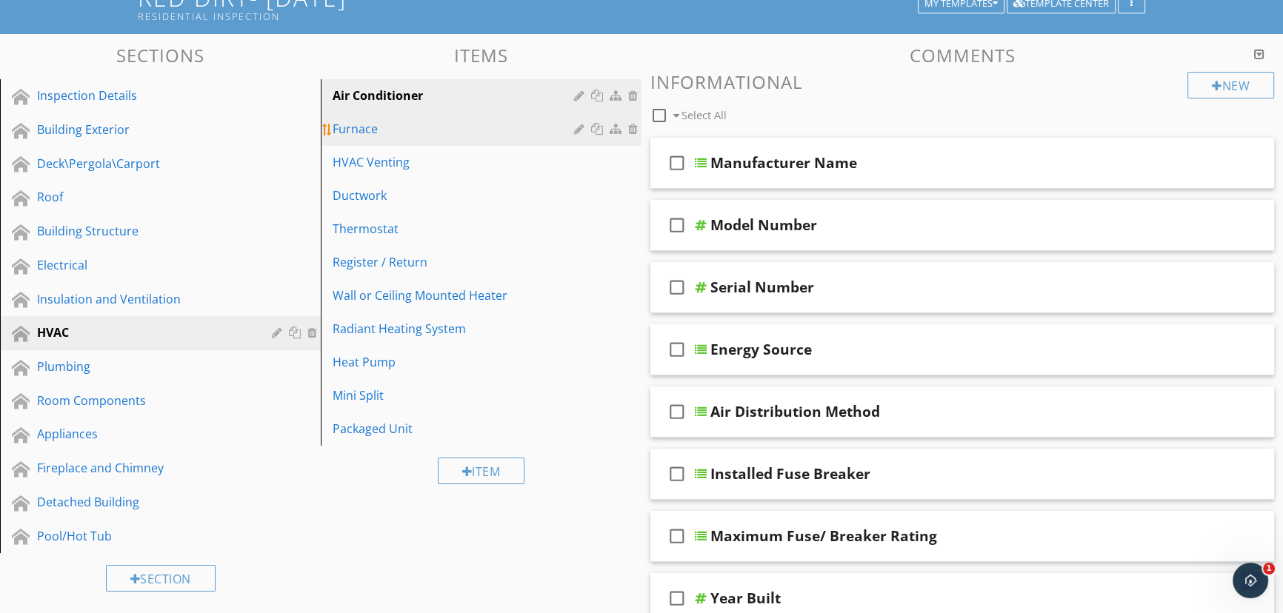
click at [563, 123] on div "Furnace" at bounding box center [455, 129] width 246 height 18
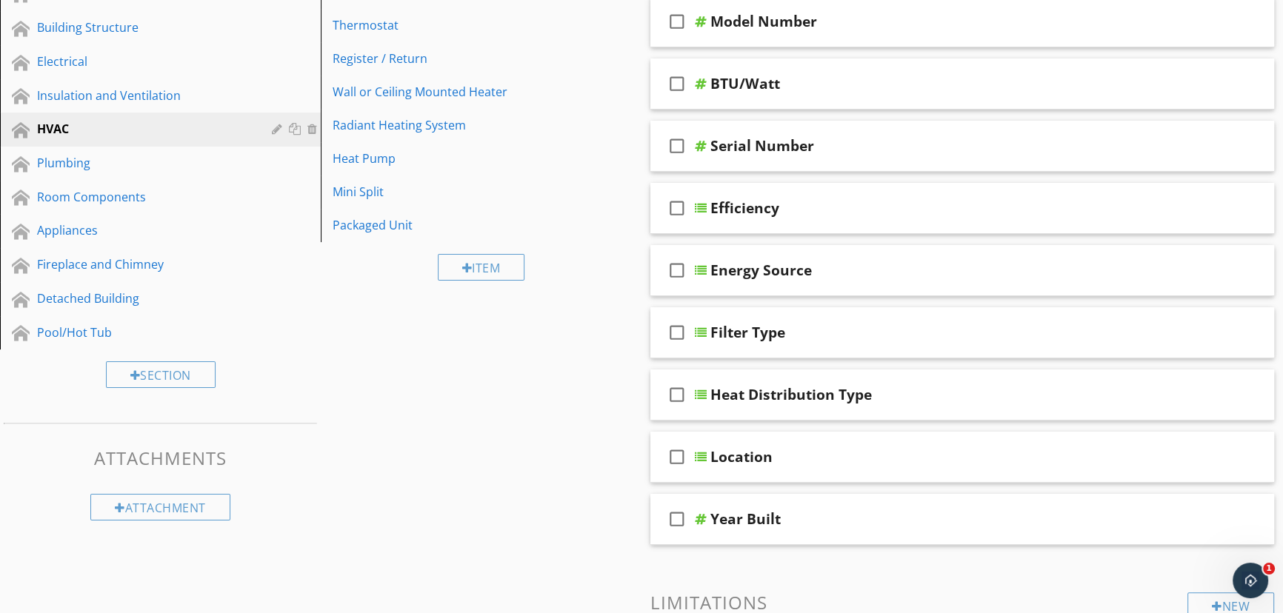
scroll to position [316, 0]
click at [403, 231] on div "Packaged Unit" at bounding box center [455, 227] width 246 height 18
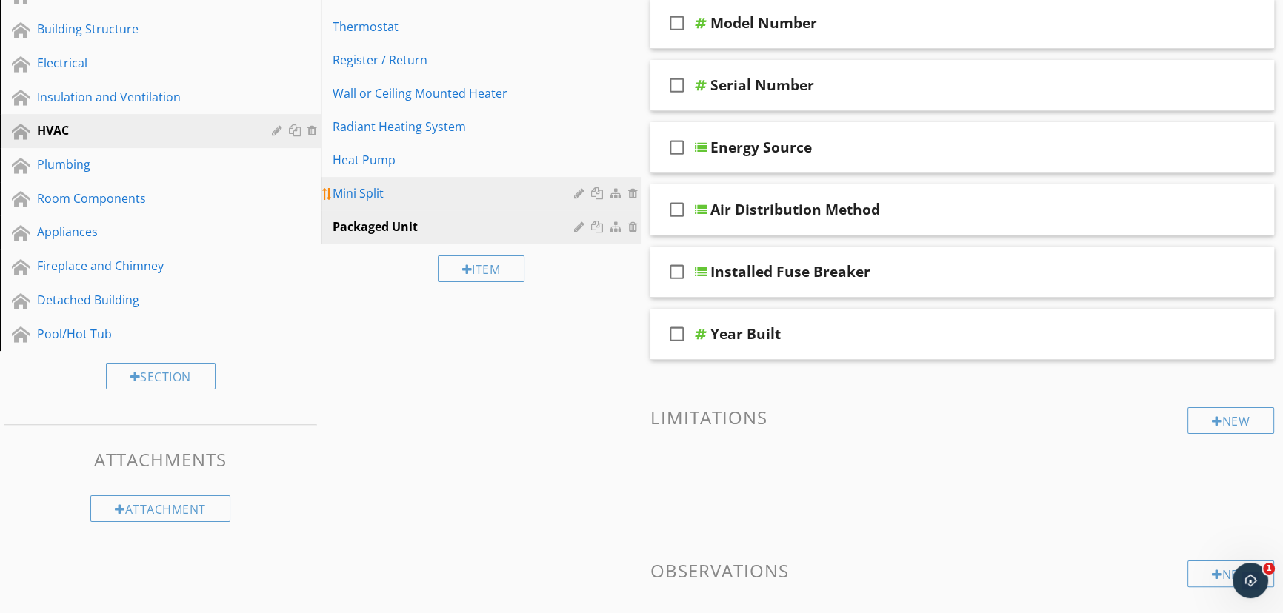
click at [557, 195] on div "Mini Split" at bounding box center [455, 193] width 246 height 18
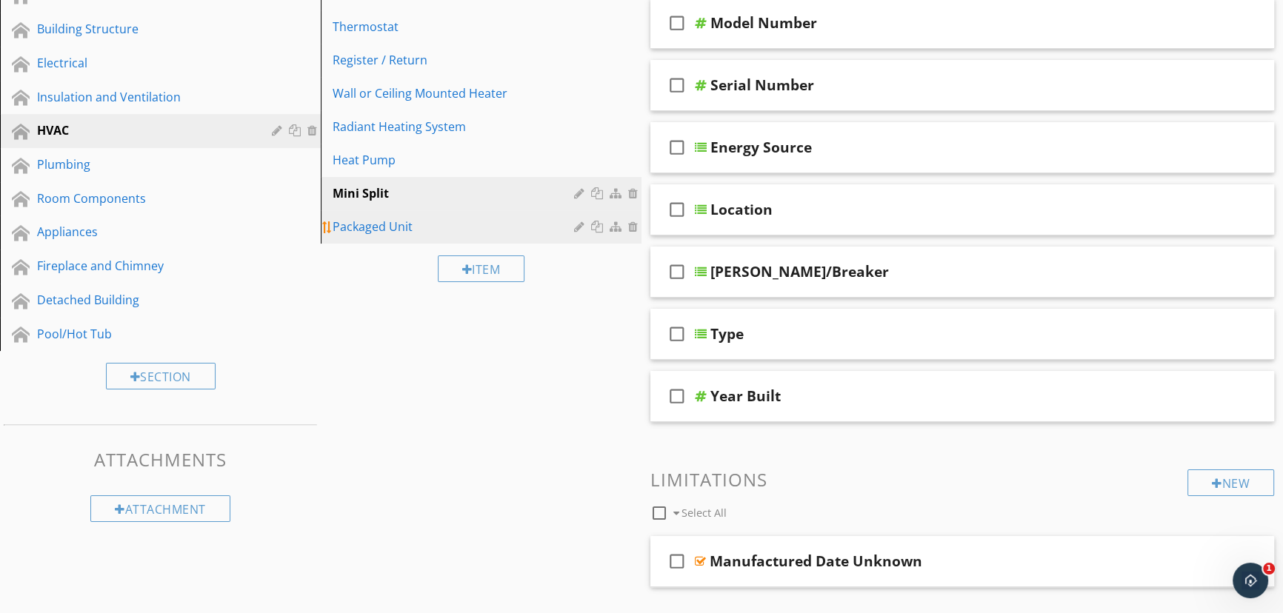
click at [548, 221] on div "Packaged Unit" at bounding box center [455, 227] width 246 height 18
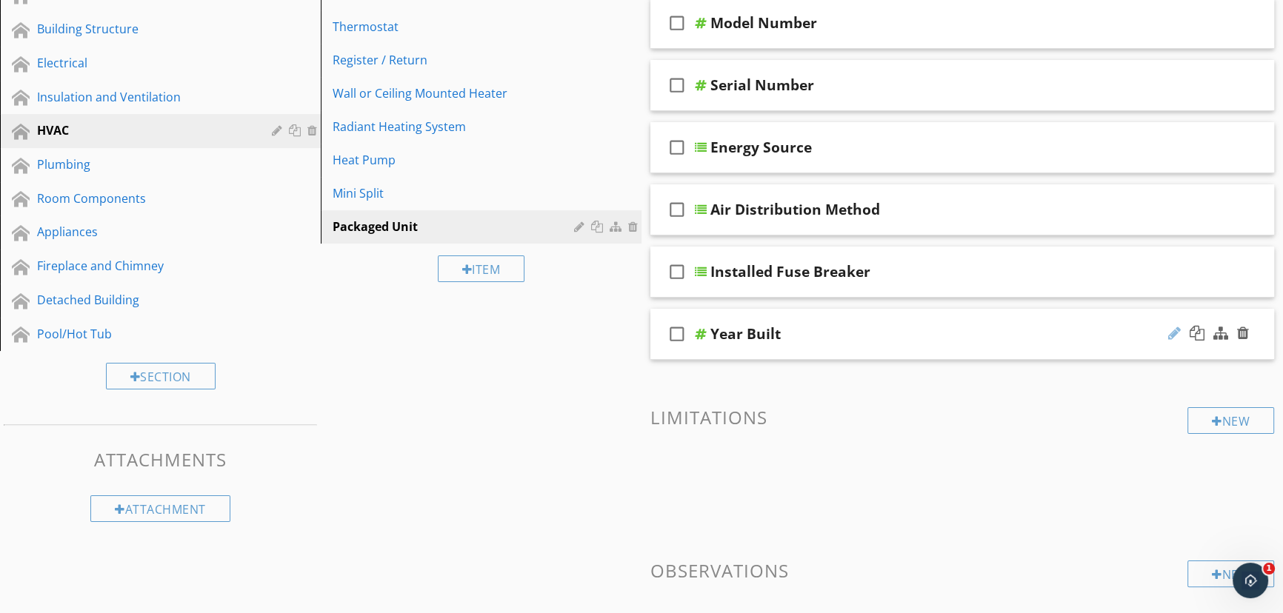
click at [1175, 332] on div at bounding box center [1174, 333] width 13 height 15
type input "Year Manufactured"
click at [497, 435] on div "Sections Inspection Details Building Exterior Deck\Pergola\Carport Roof Buildin…" at bounding box center [641, 273] width 1283 height 882
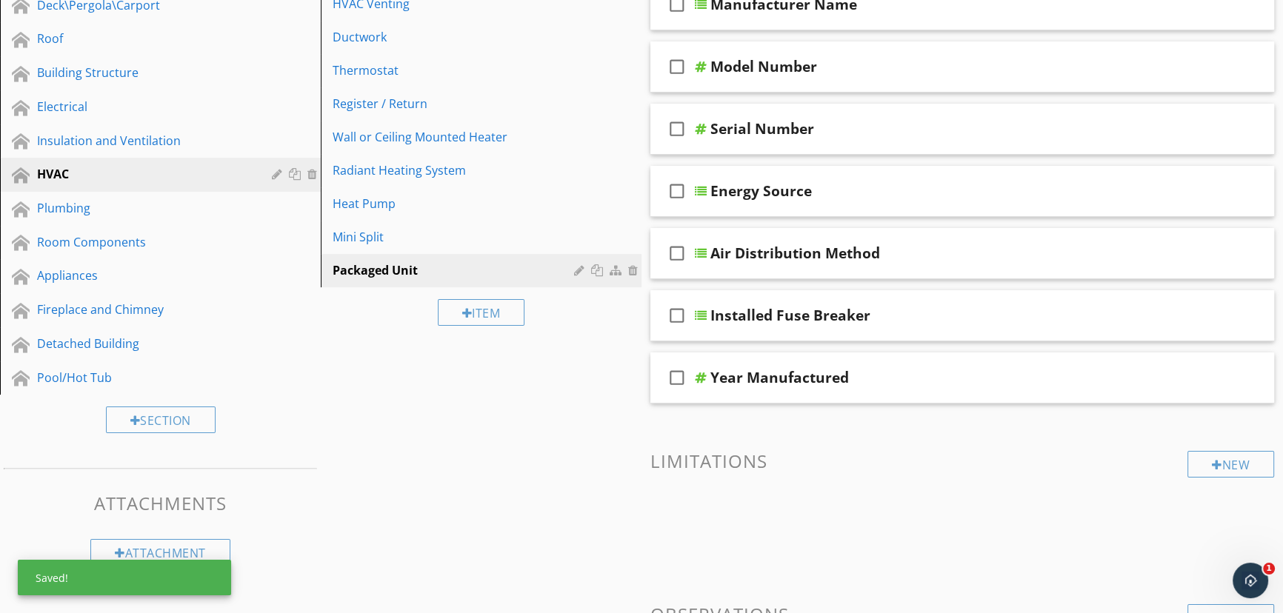
scroll to position [249, 0]
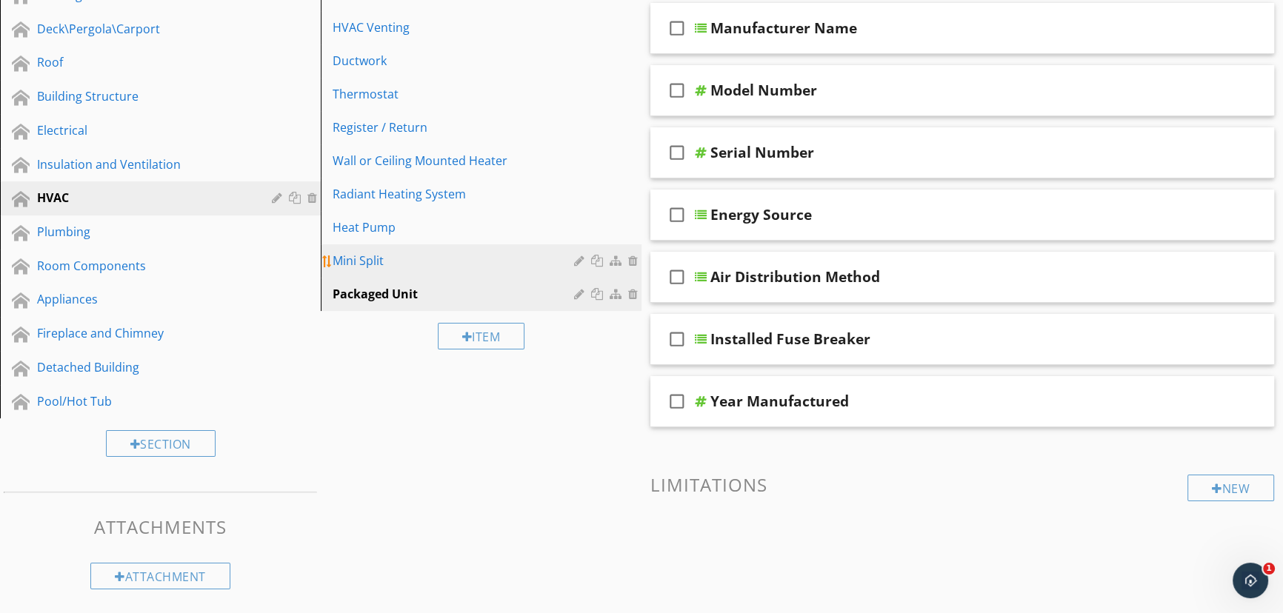
click at [392, 269] on div "Mini Split" at bounding box center [455, 261] width 246 height 18
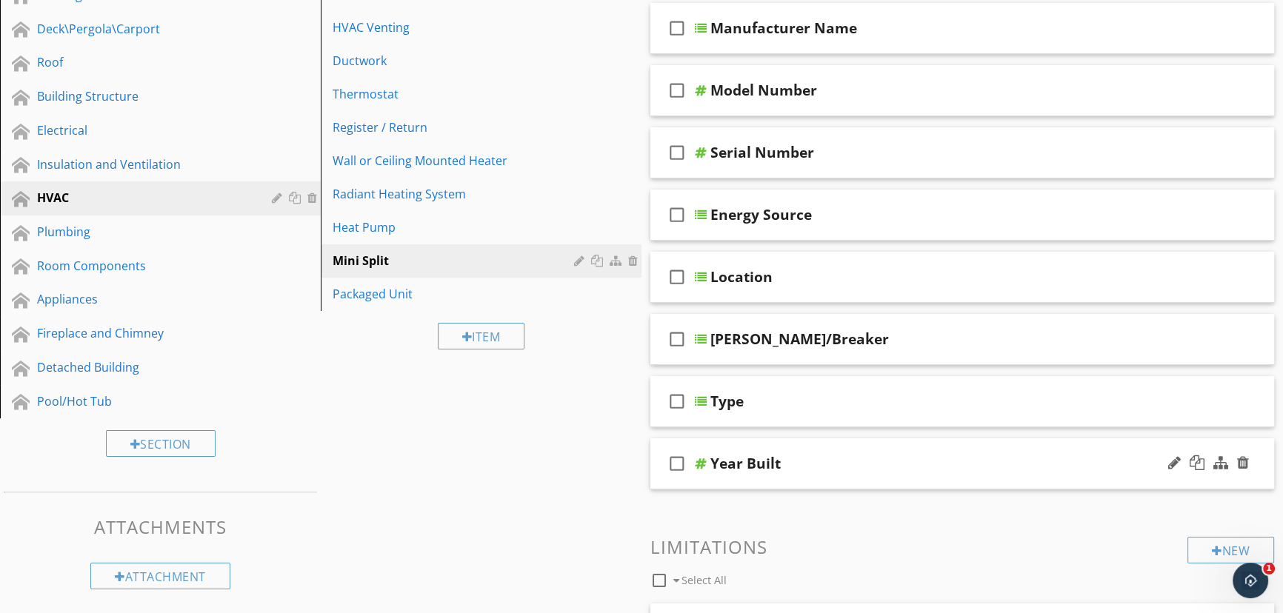
click at [903, 467] on div "Year Built" at bounding box center [933, 464] width 446 height 18
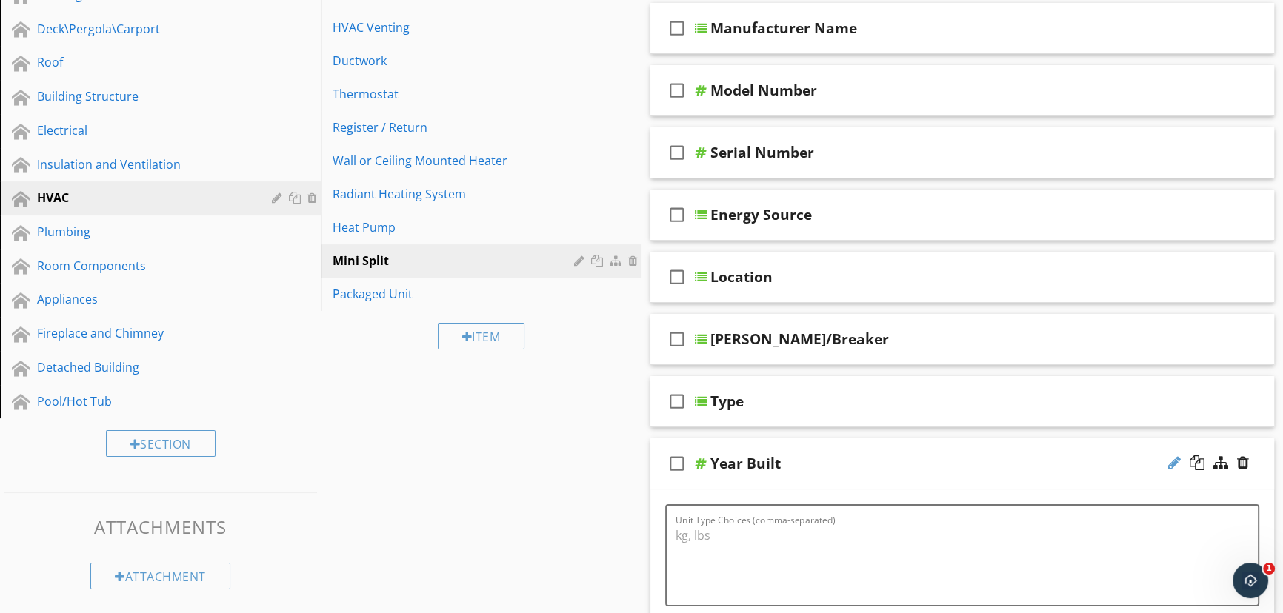
click at [1171, 462] on div at bounding box center [1174, 462] width 13 height 15
type input "Year Manufactured"
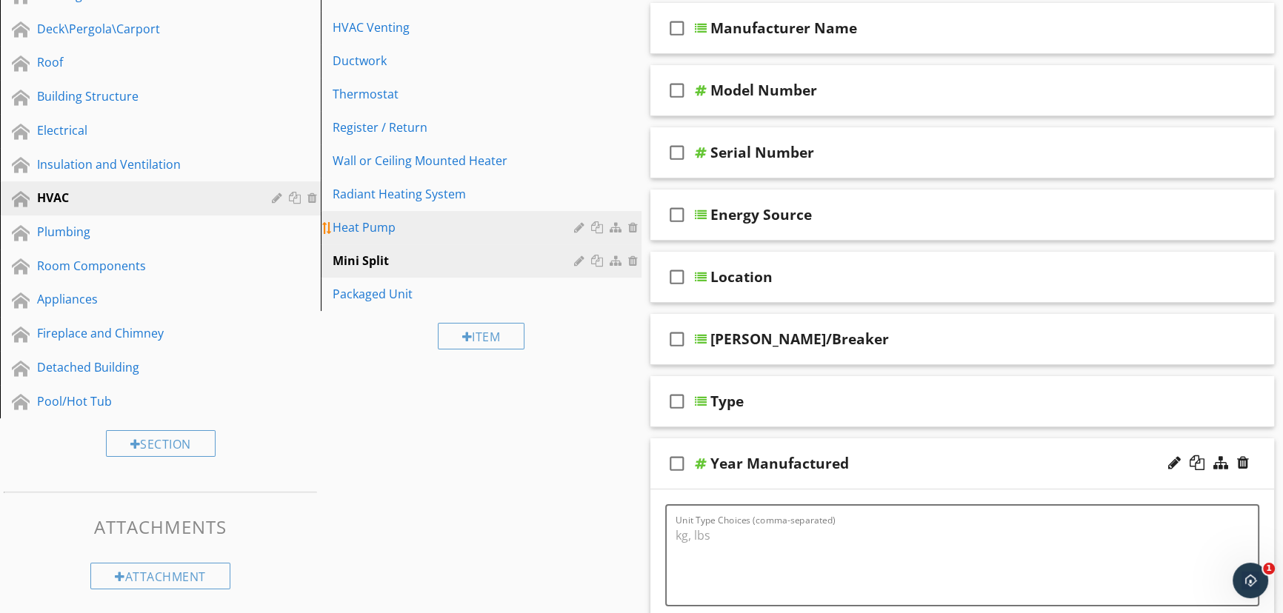
click at [466, 230] on div "Heat Pump" at bounding box center [455, 227] width 246 height 18
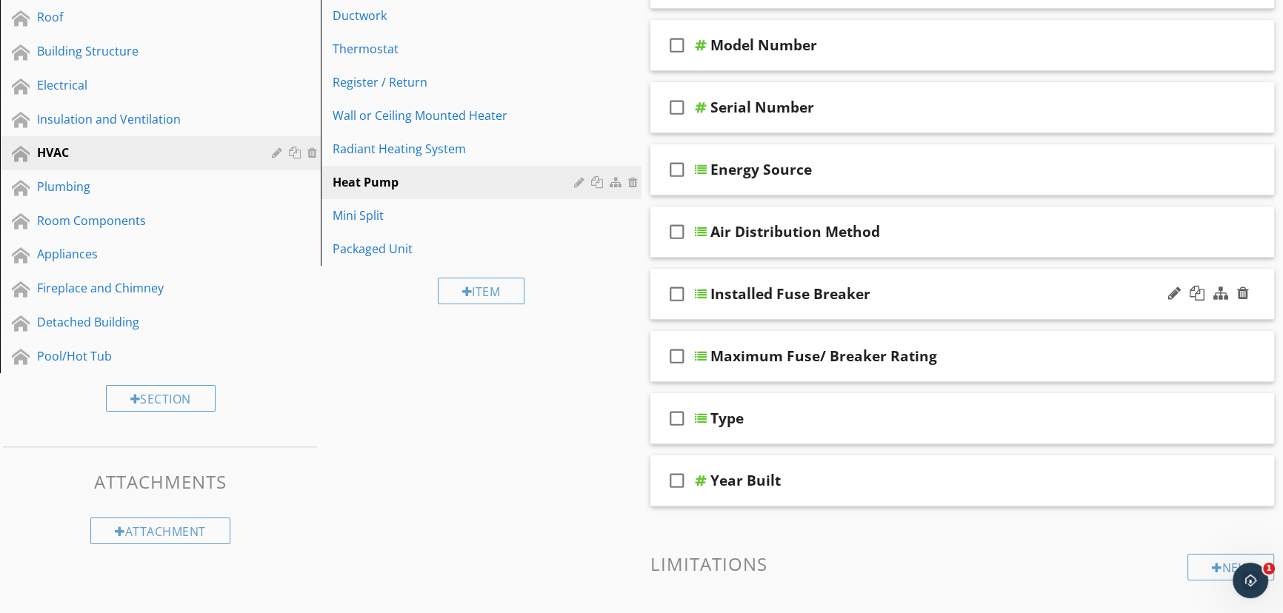
scroll to position [316, 0]
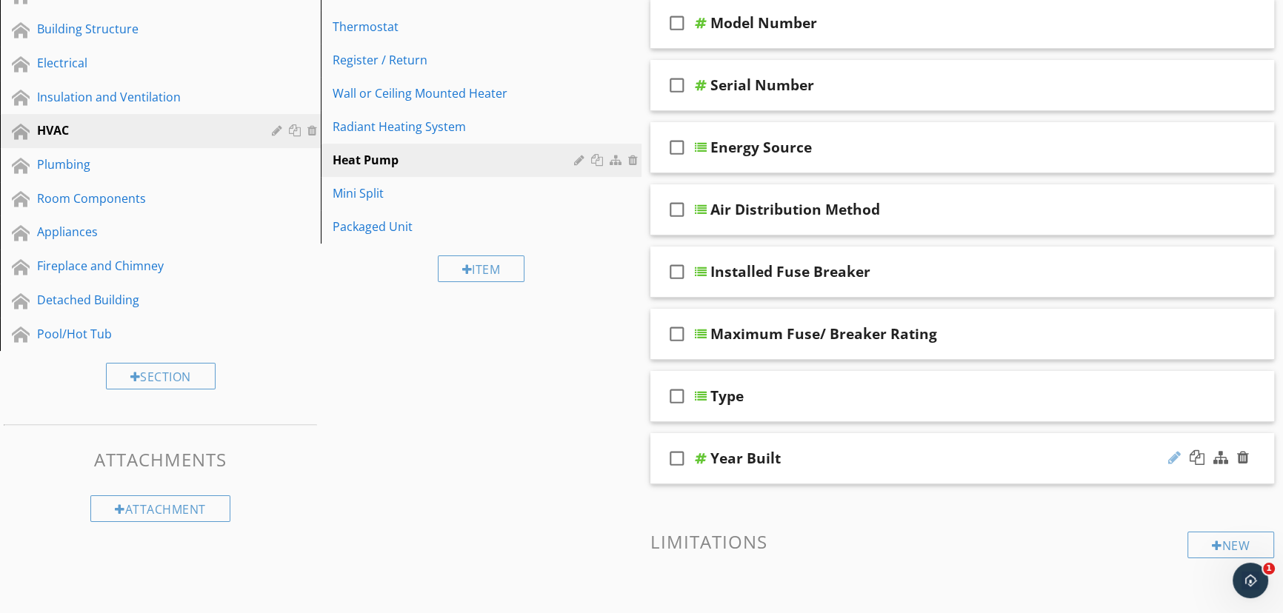
click at [1168, 461] on div at bounding box center [1174, 457] width 13 height 15
type input "Year Manufactured"
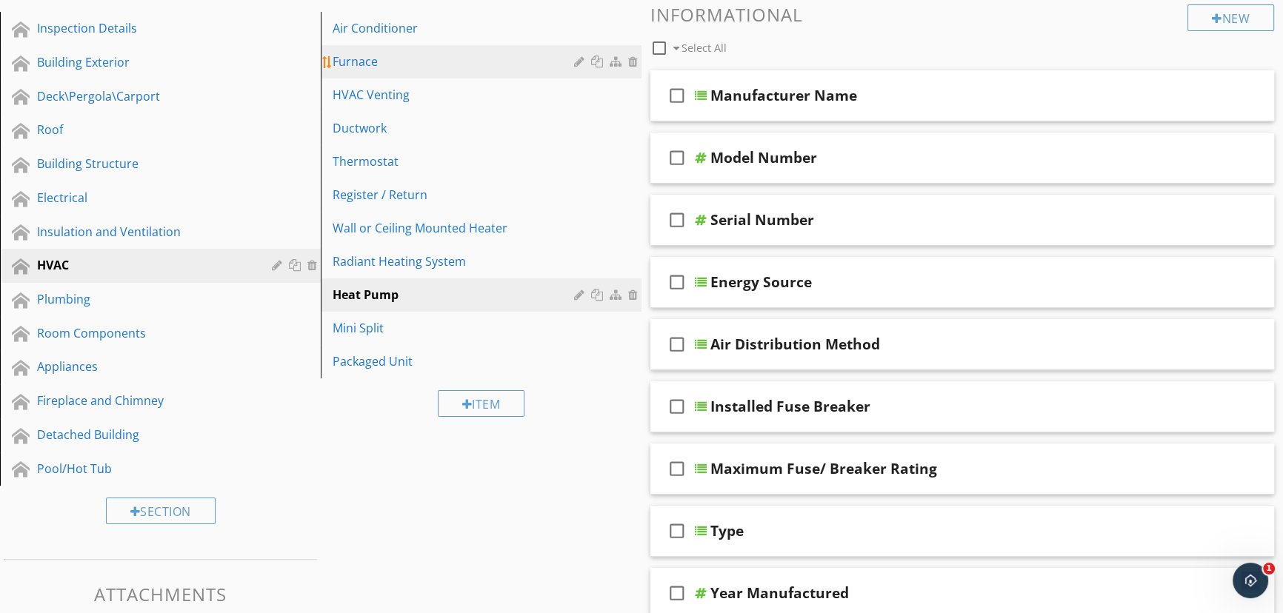
scroll to position [114, 0]
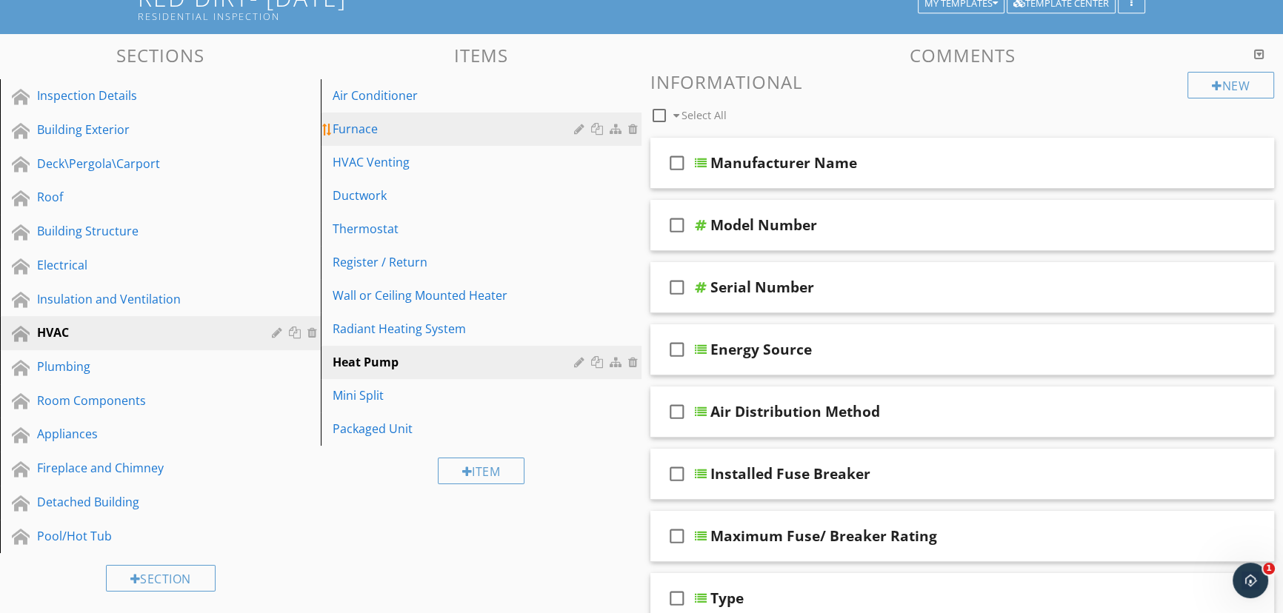
click at [398, 127] on div "Furnace" at bounding box center [455, 129] width 246 height 18
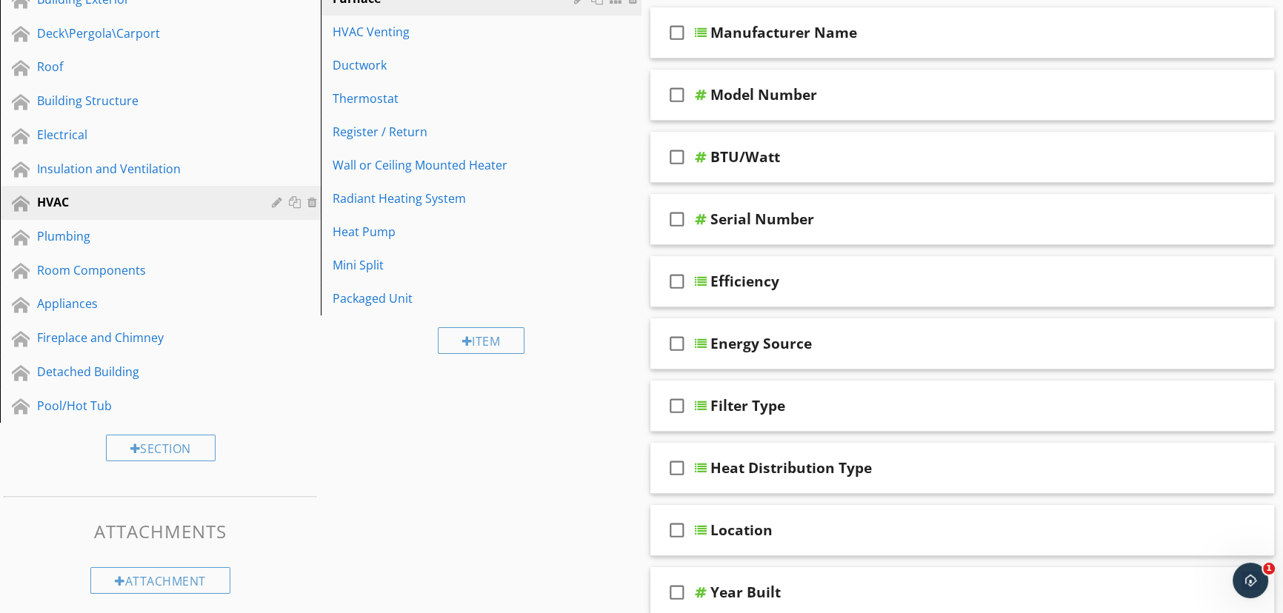
scroll to position [316, 0]
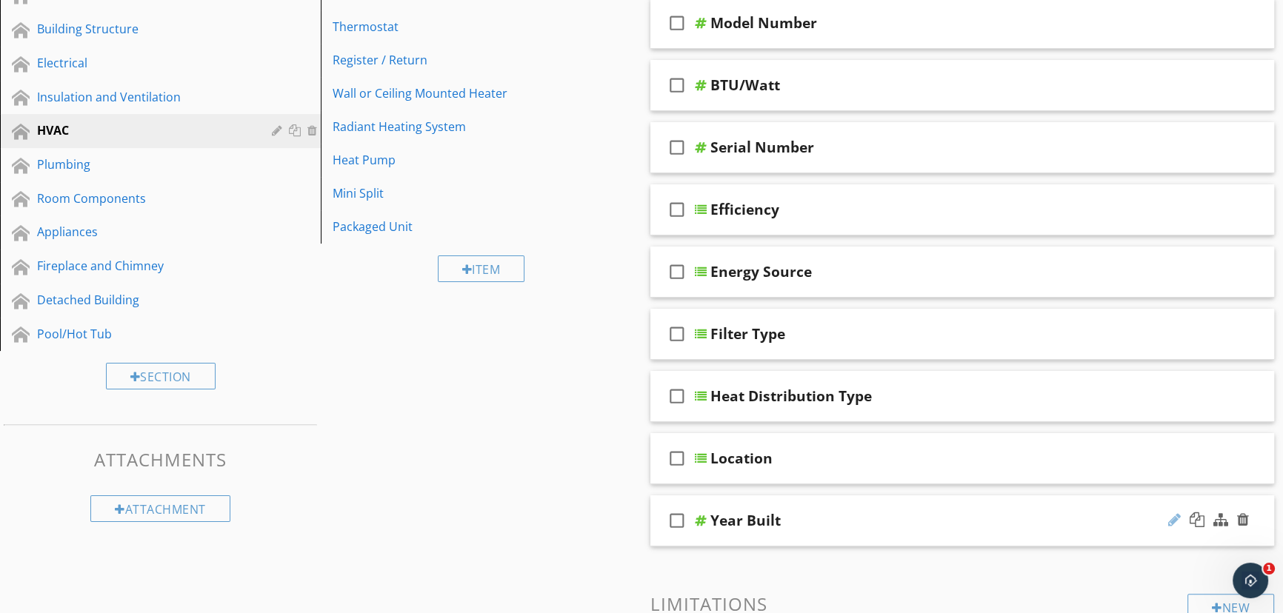
click at [1172, 518] on div at bounding box center [1174, 519] width 13 height 15
type input "Year Manufactured"
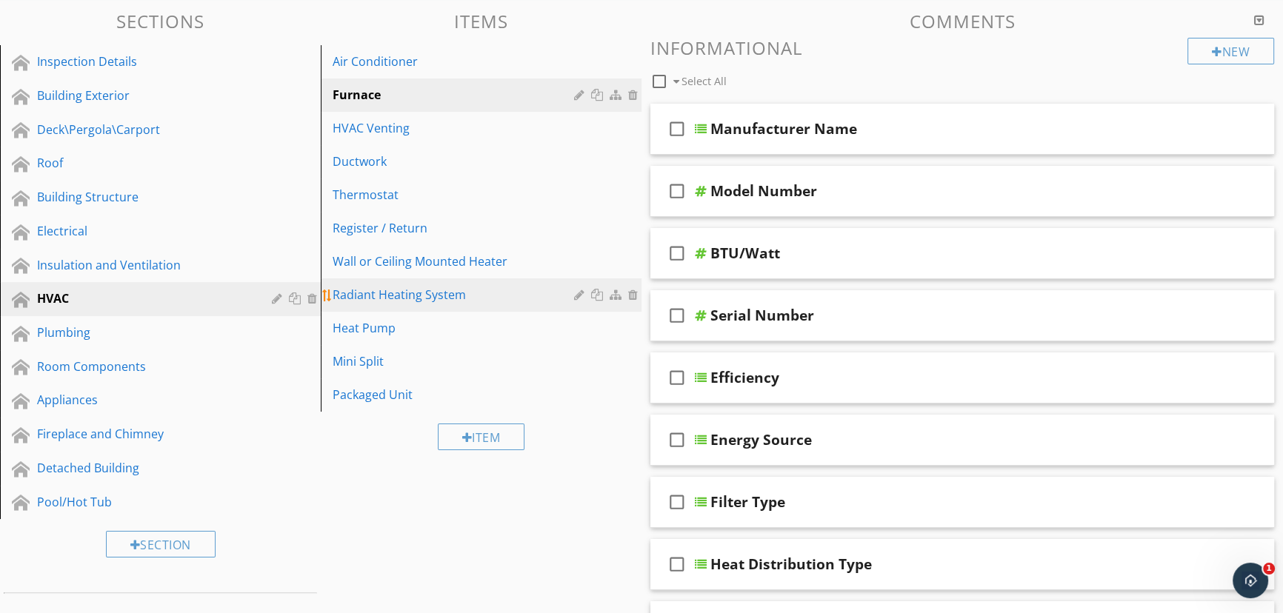
scroll to position [114, 0]
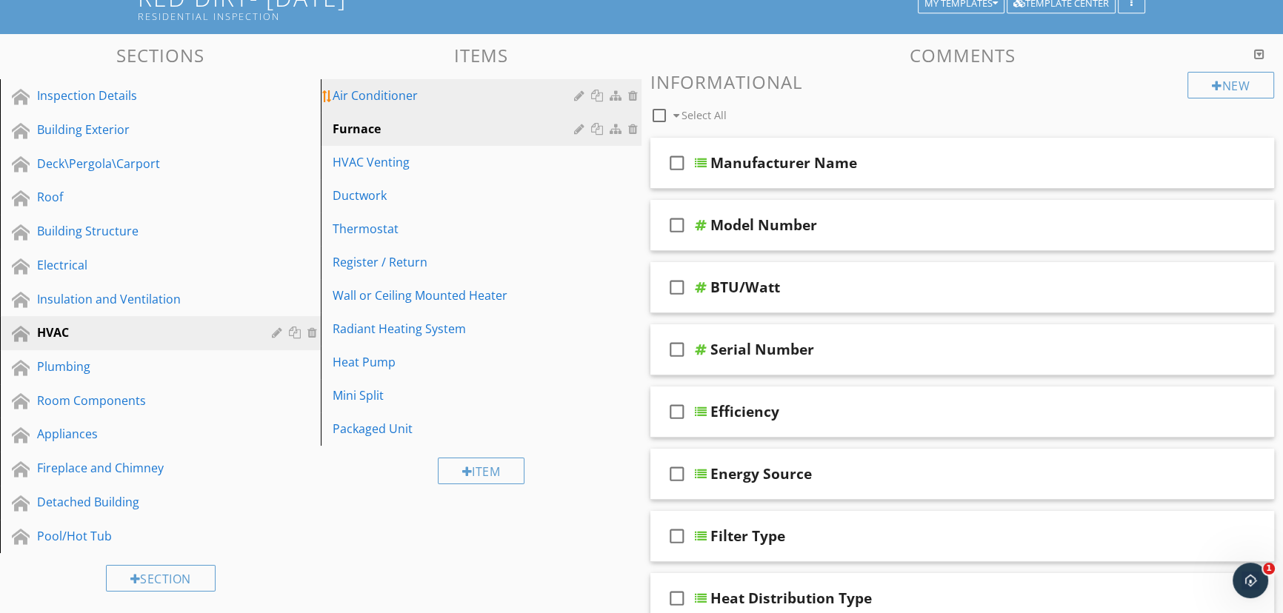
click at [408, 101] on div "Air Conditioner" at bounding box center [455, 96] width 246 height 18
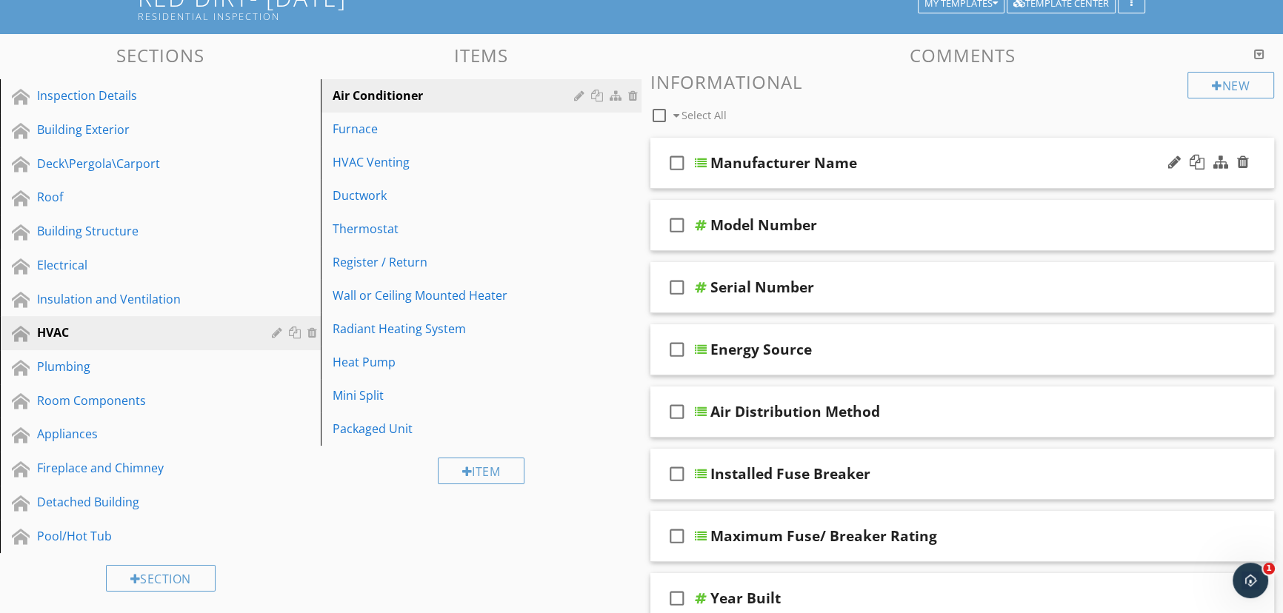
scroll to position [181, 0]
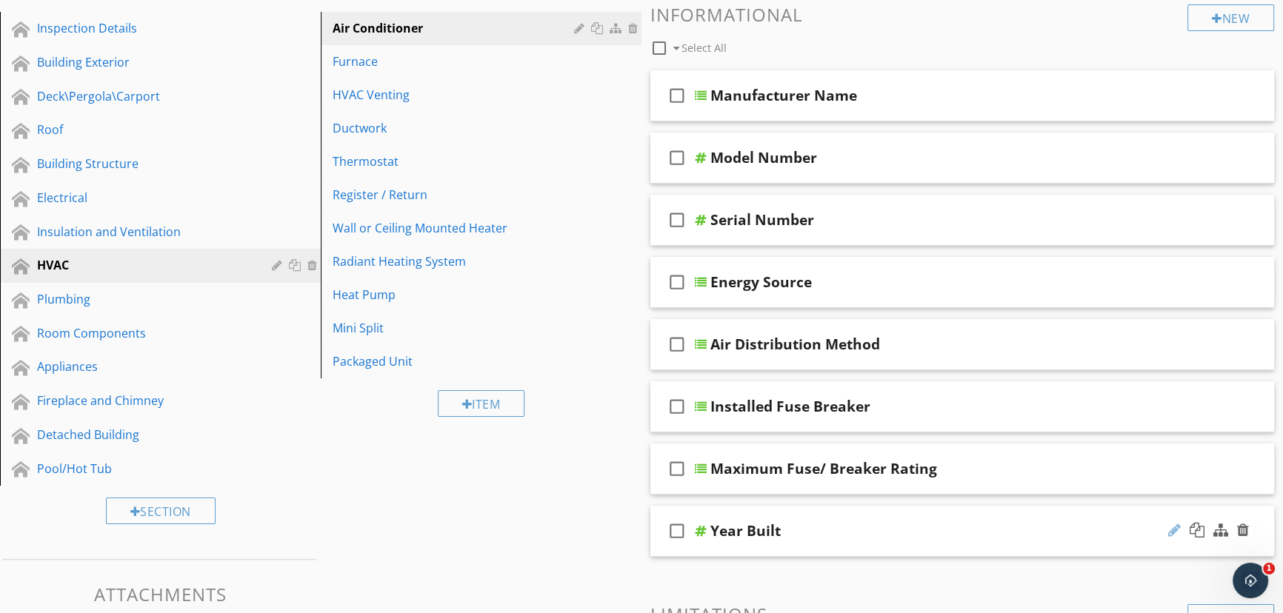
click at [1170, 529] on div at bounding box center [1174, 530] width 13 height 15
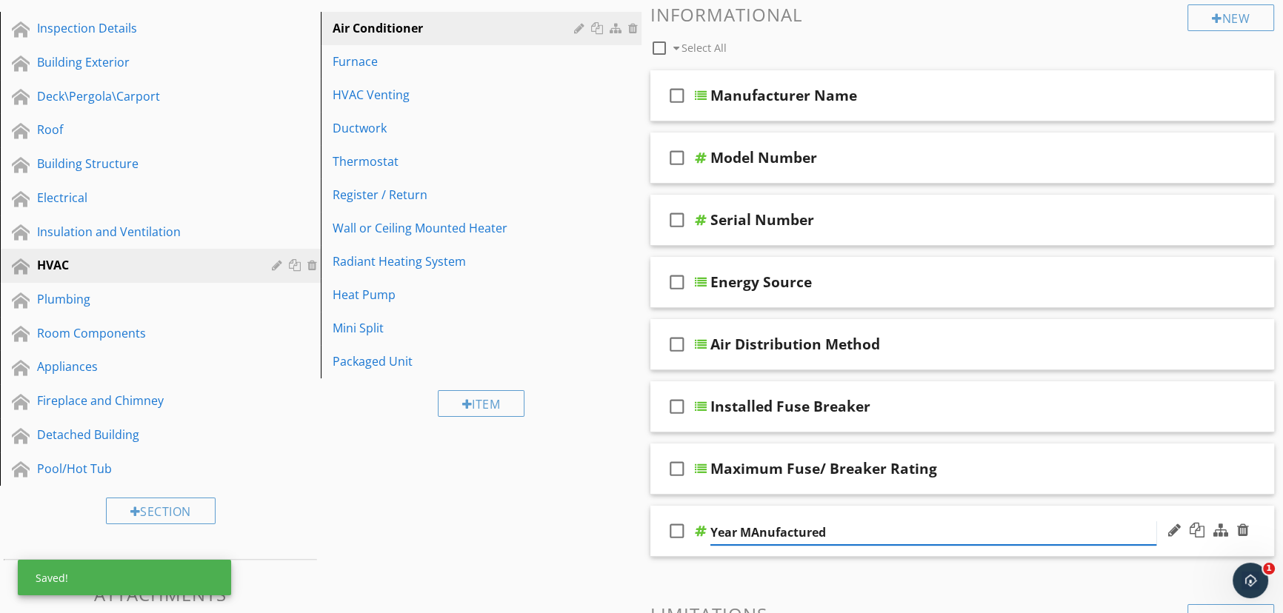
click at [755, 535] on input "Year MAnufactured" at bounding box center [933, 533] width 446 height 24
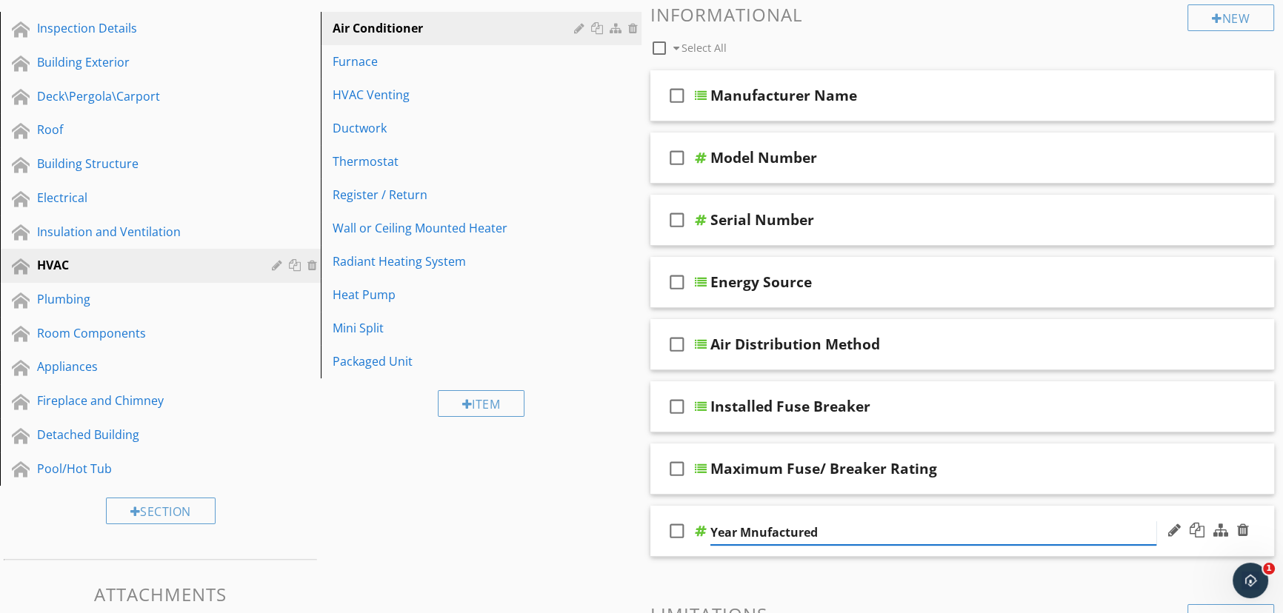
type input "Year Manufactured"
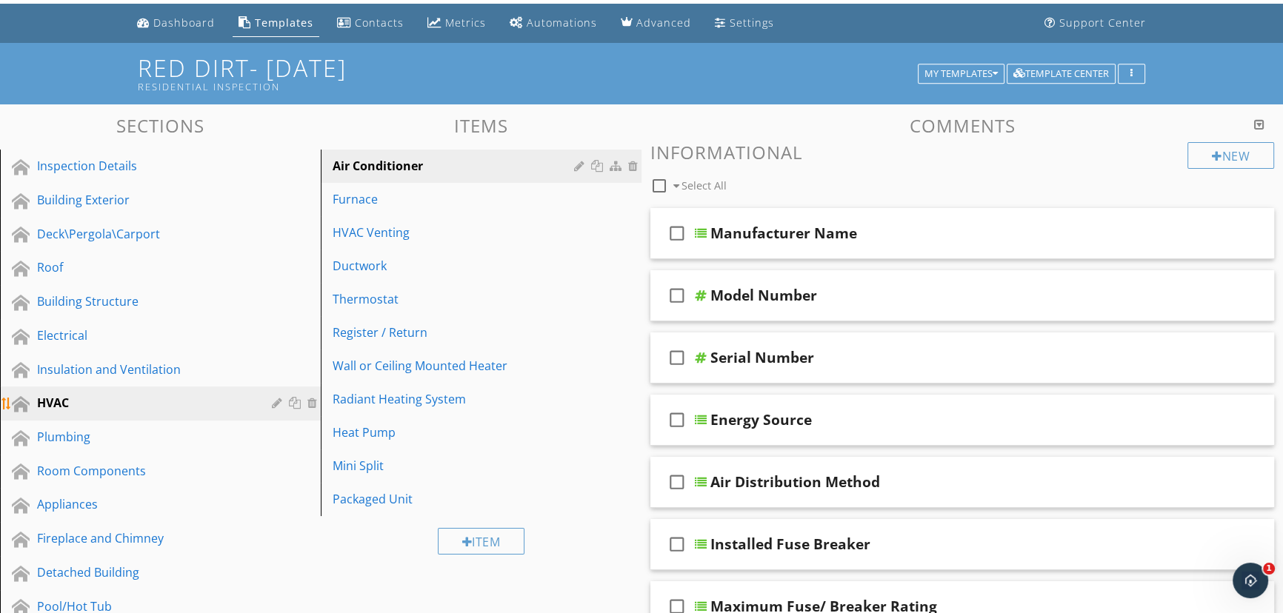
scroll to position [67, 0]
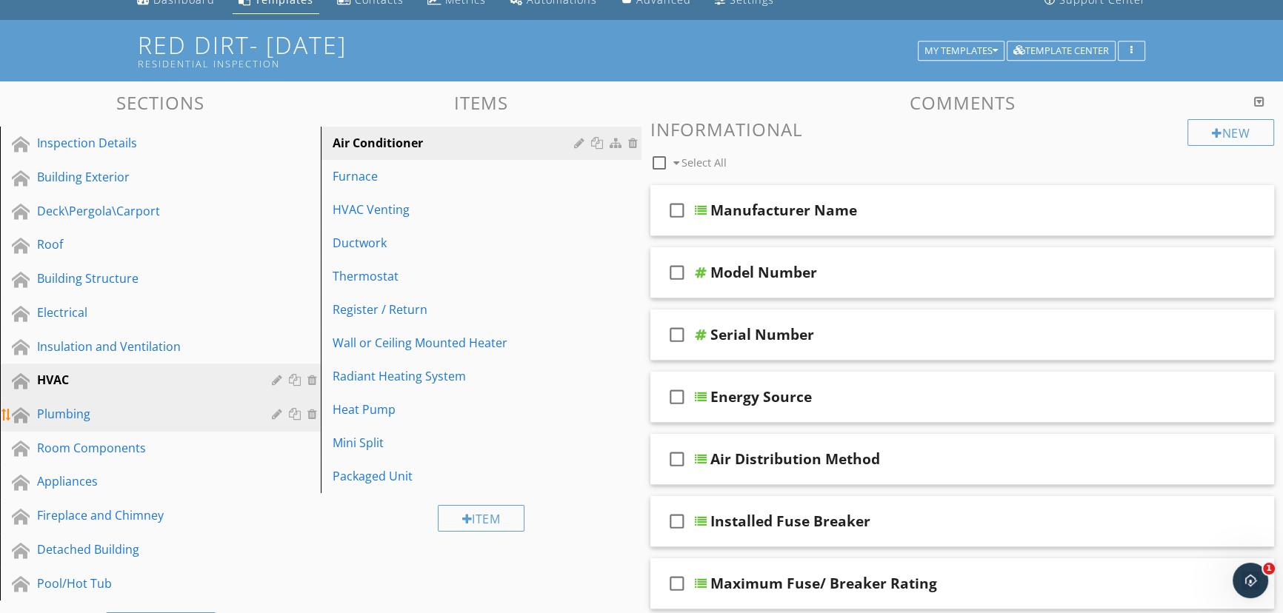
click at [110, 422] on div "Plumbing" at bounding box center [143, 414] width 213 height 18
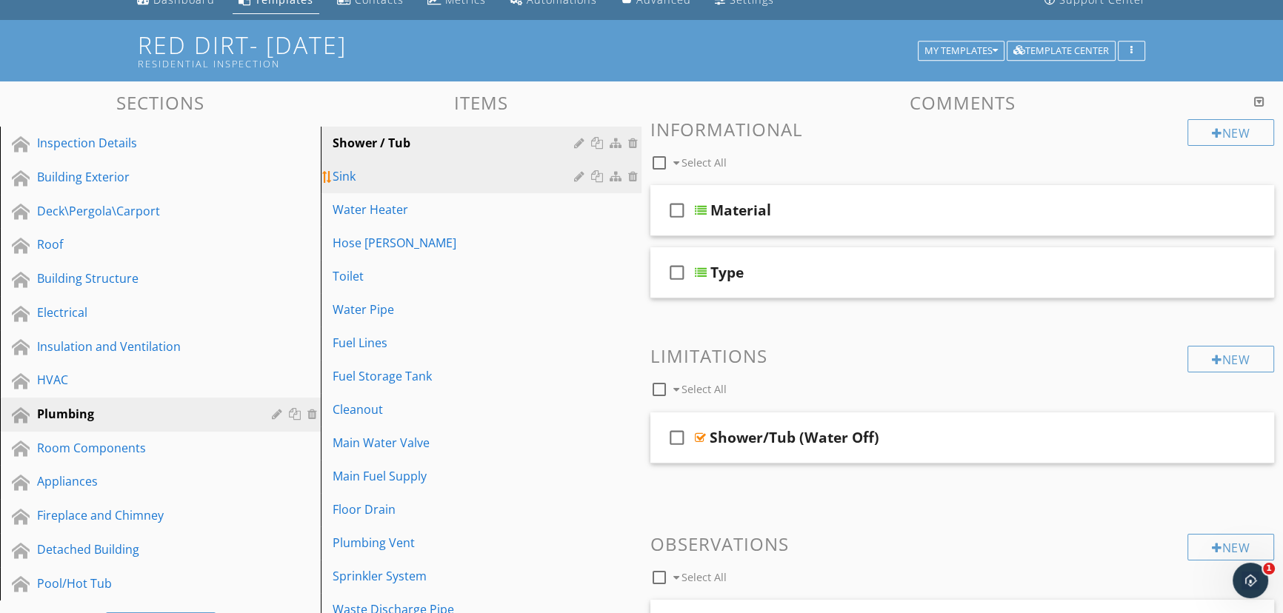
click at [407, 181] on div "Sink" at bounding box center [455, 176] width 246 height 18
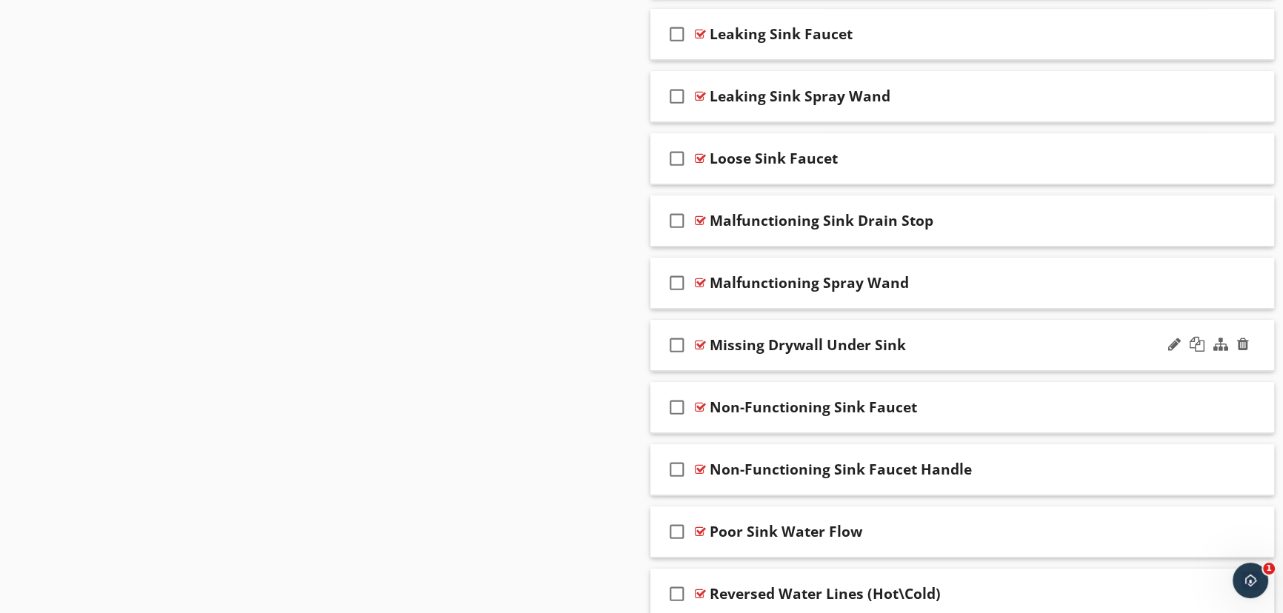
scroll to position [1077, 0]
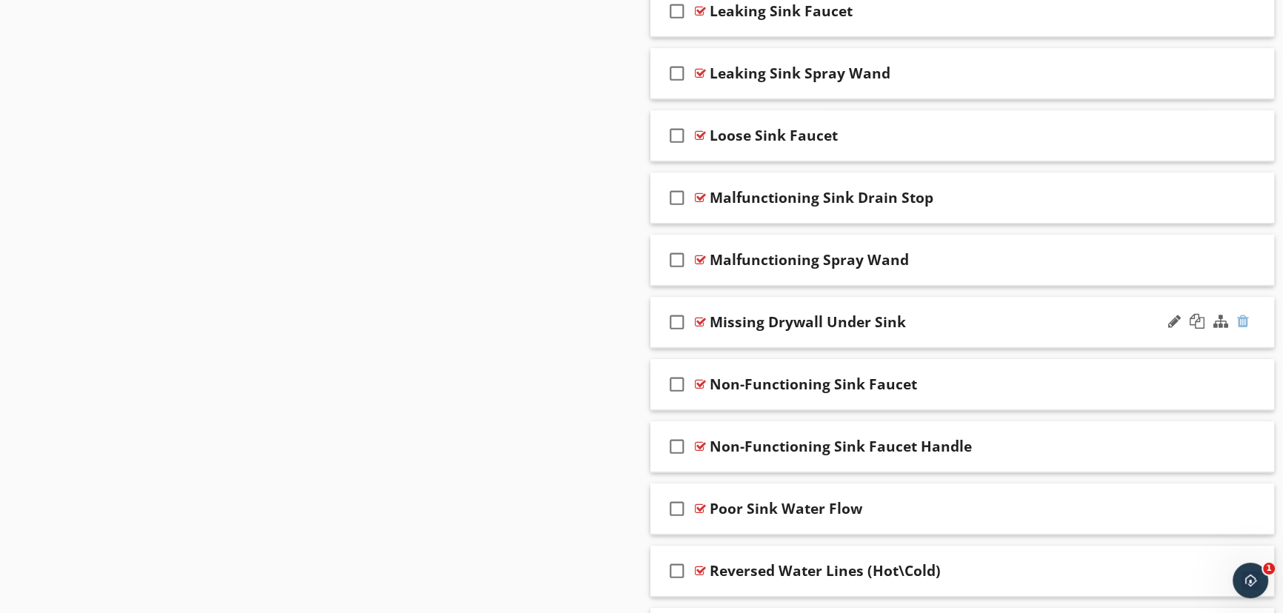
click at [1238, 318] on div at bounding box center [1243, 321] width 12 height 15
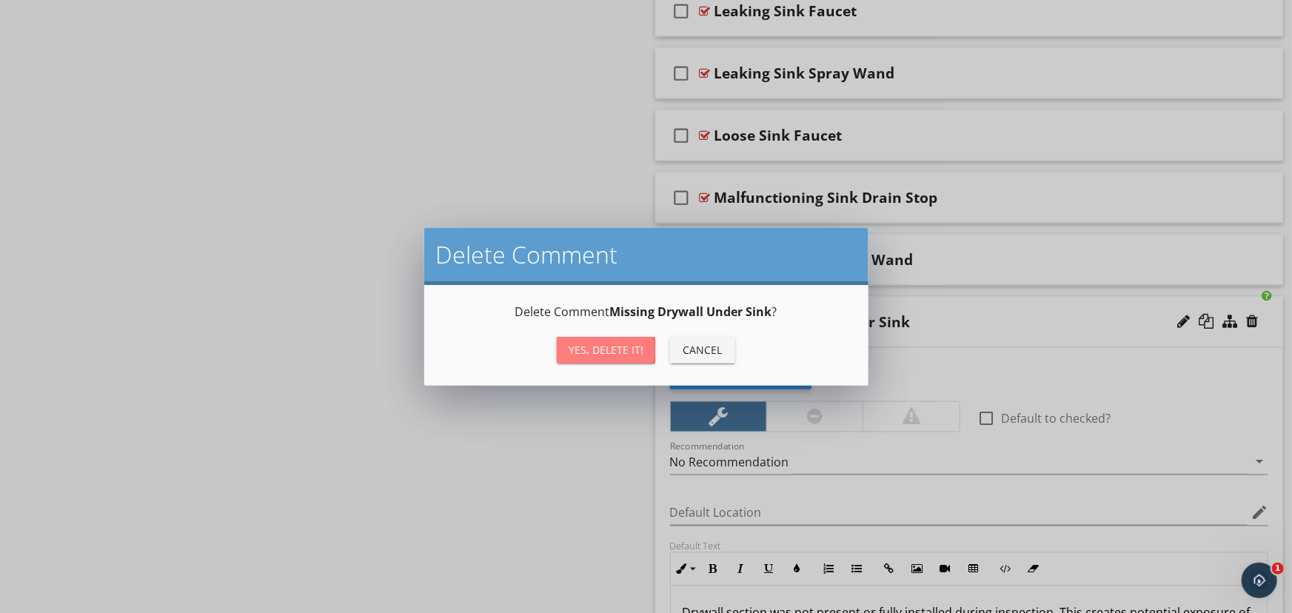
click at [615, 350] on div "Yes, Delete it!" at bounding box center [606, 350] width 75 height 16
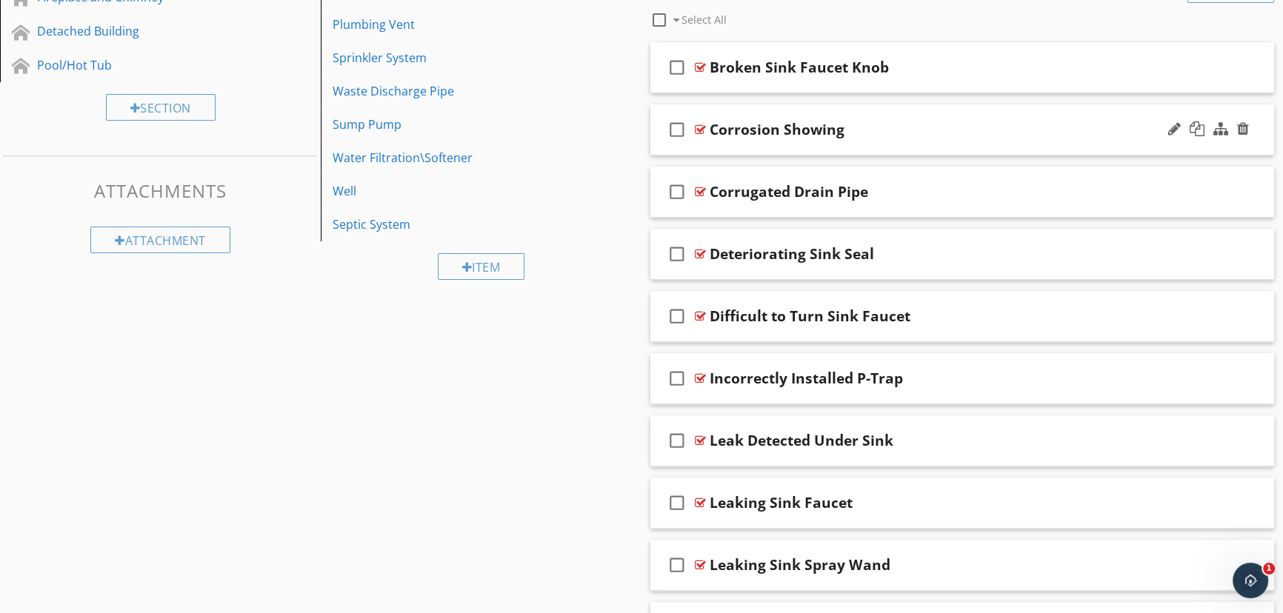
scroll to position [652, 0]
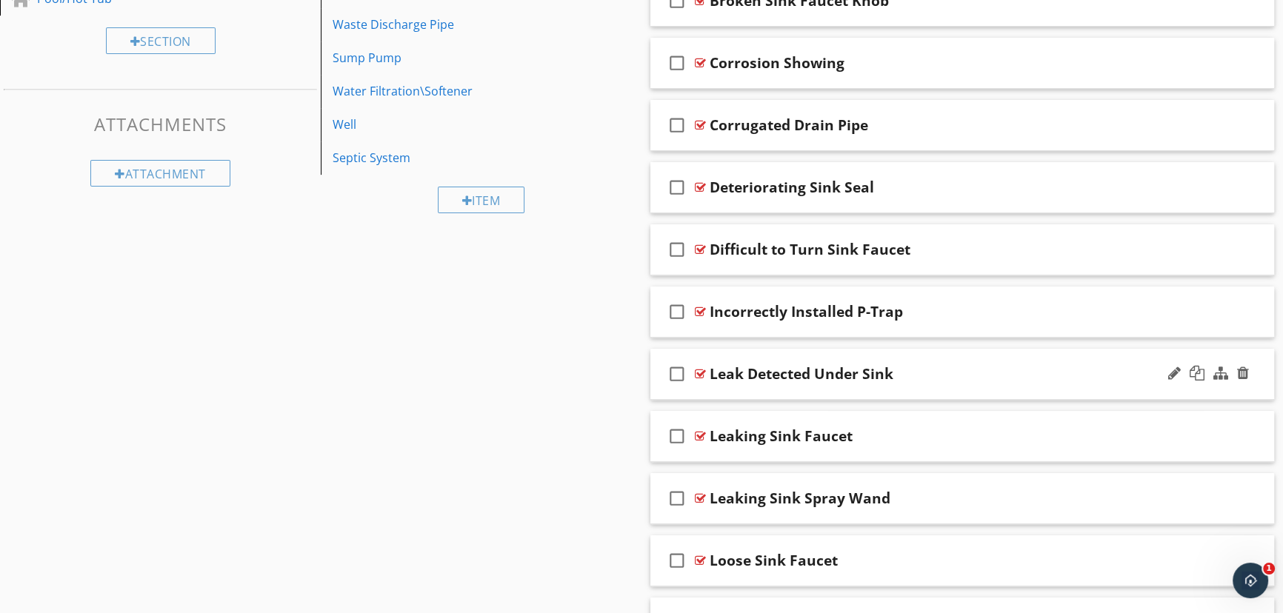
click at [700, 372] on div at bounding box center [700, 374] width 11 height 12
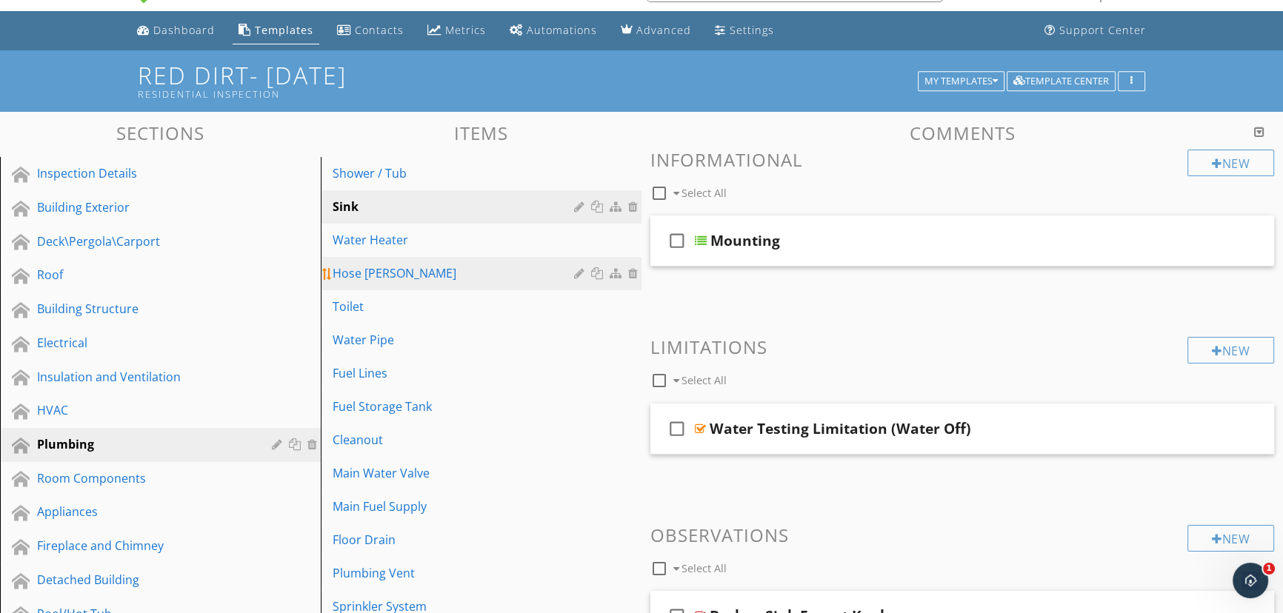
scroll to position [67, 0]
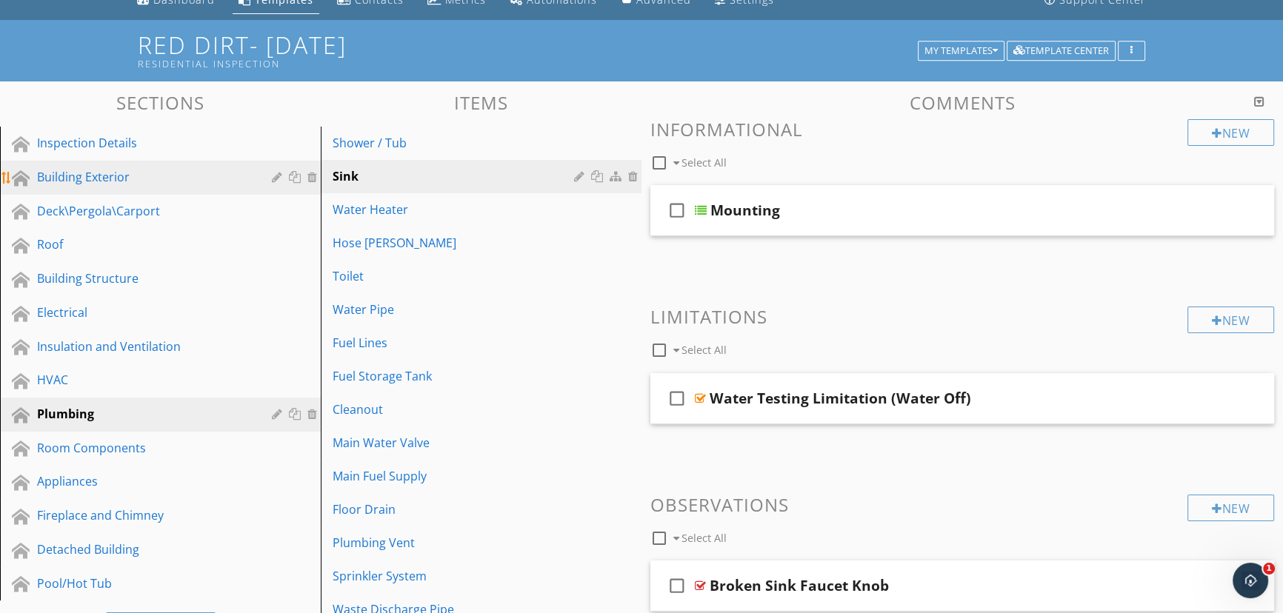
click at [92, 177] on div "Building Exterior" at bounding box center [143, 177] width 213 height 18
